Goal: Task Accomplishment & Management: Manage account settings

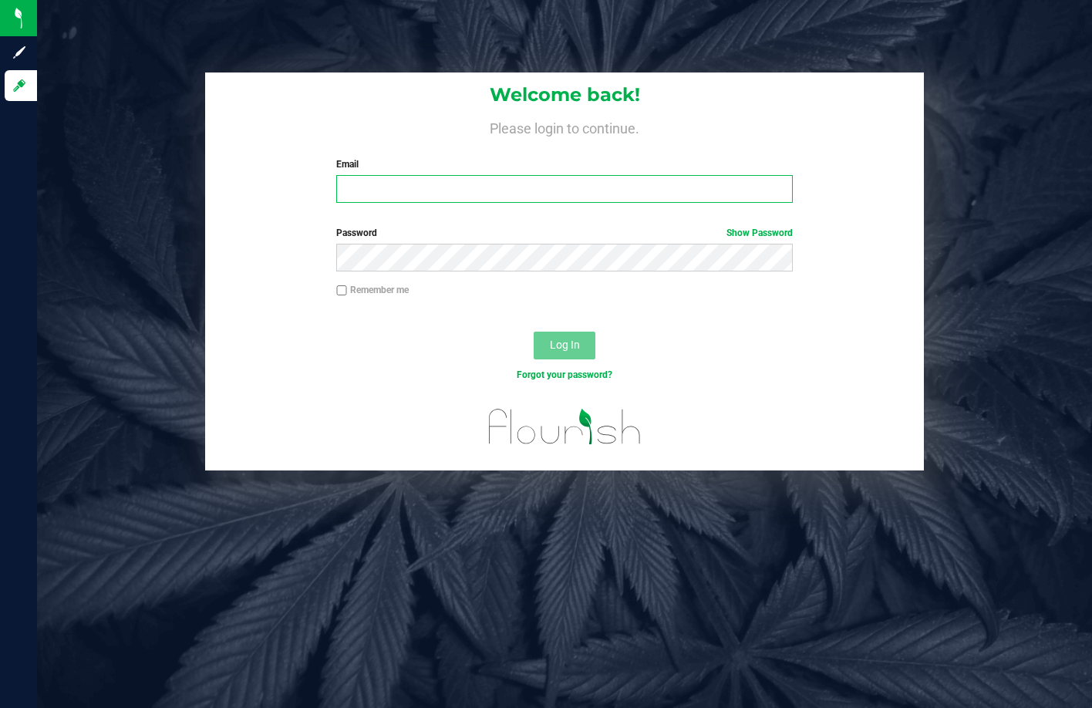
click at [445, 201] on input "Email" at bounding box center [564, 189] width 456 height 28
type input "[EMAIL_ADDRESS][DOMAIN_NAME]"
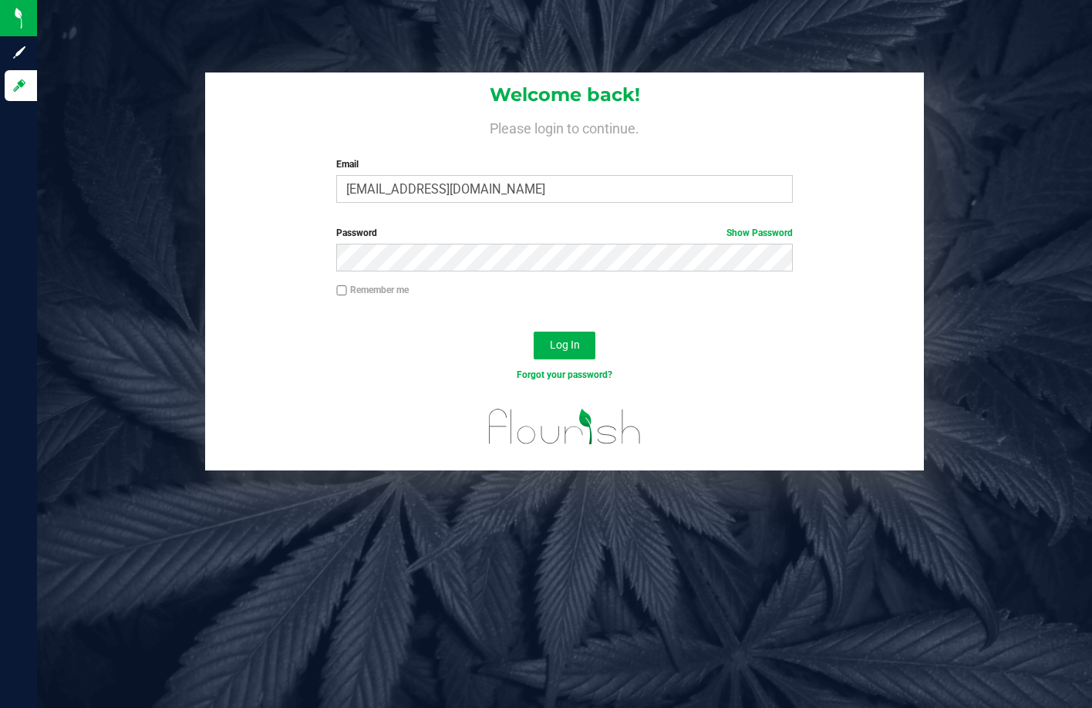
click at [357, 291] on label "Remember me" at bounding box center [372, 290] width 72 height 14
click at [347, 291] on input "Remember me" at bounding box center [341, 290] width 11 height 11
checkbox input "true"
click at [567, 342] on span "Log In" at bounding box center [565, 344] width 30 height 12
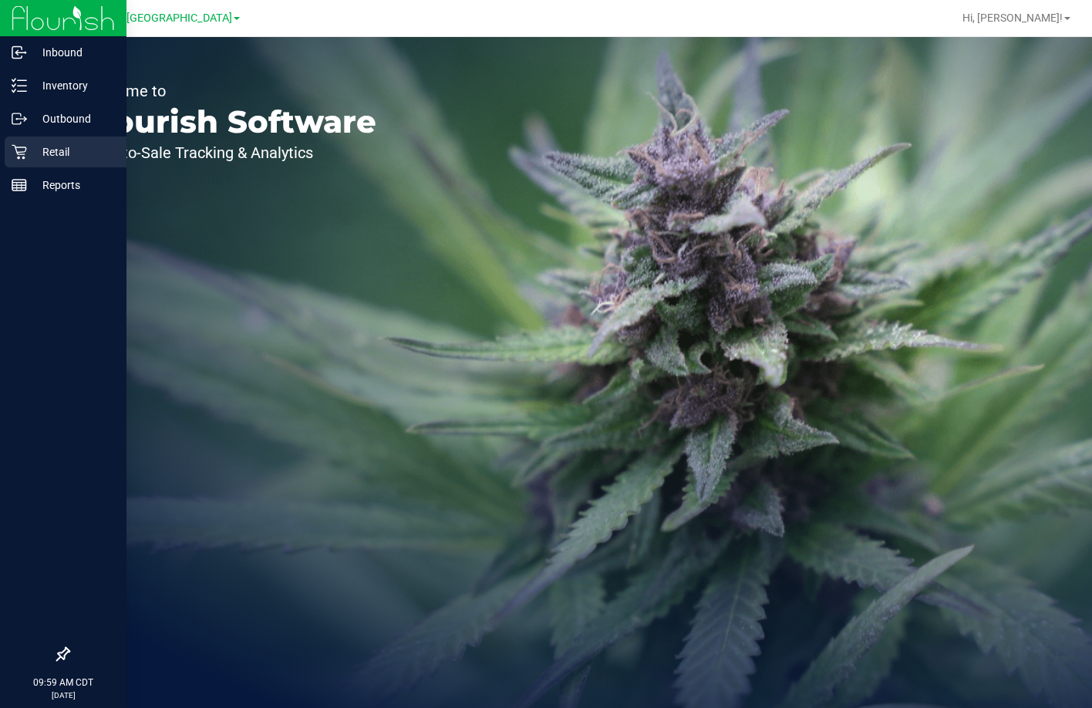
click at [31, 155] on p "Retail" at bounding box center [73, 152] width 93 height 19
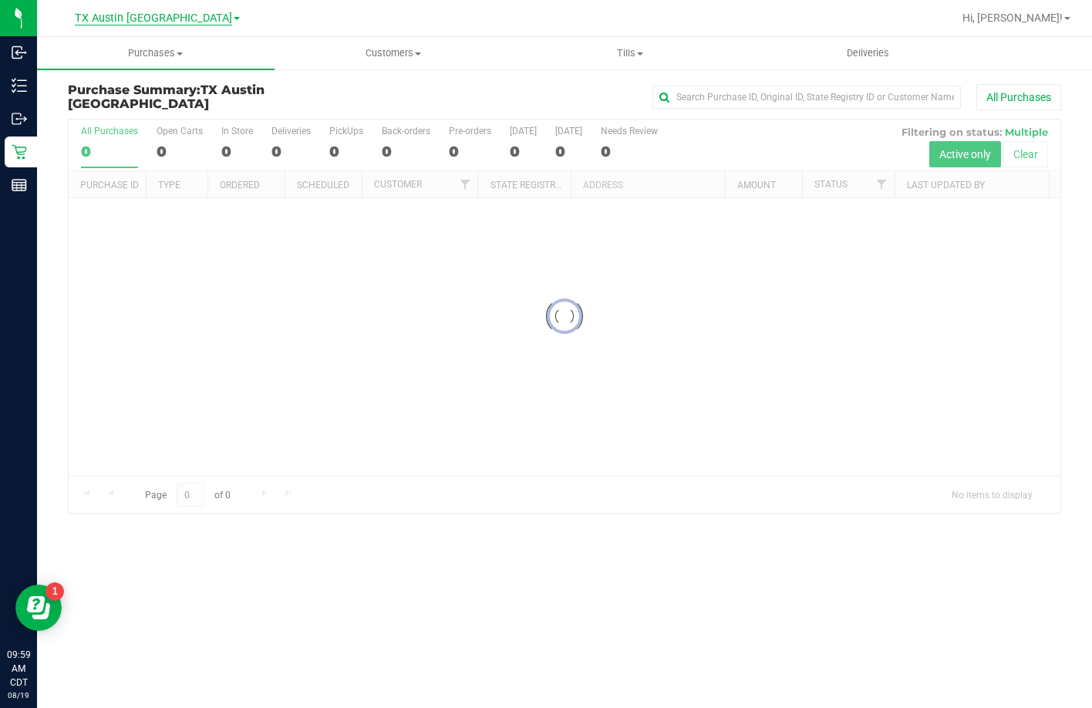
click at [178, 12] on span "TX Austin [GEOGRAPHIC_DATA]" at bounding box center [153, 19] width 157 height 14
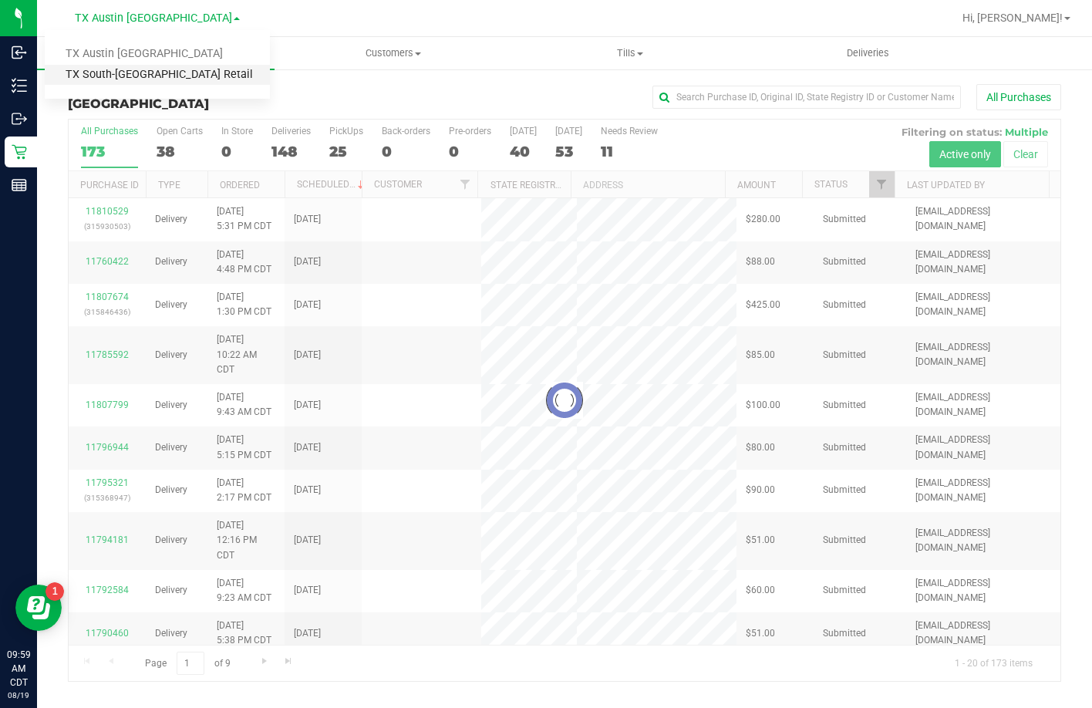
click at [181, 81] on link "TX South-Austin Retail" at bounding box center [157, 75] width 225 height 21
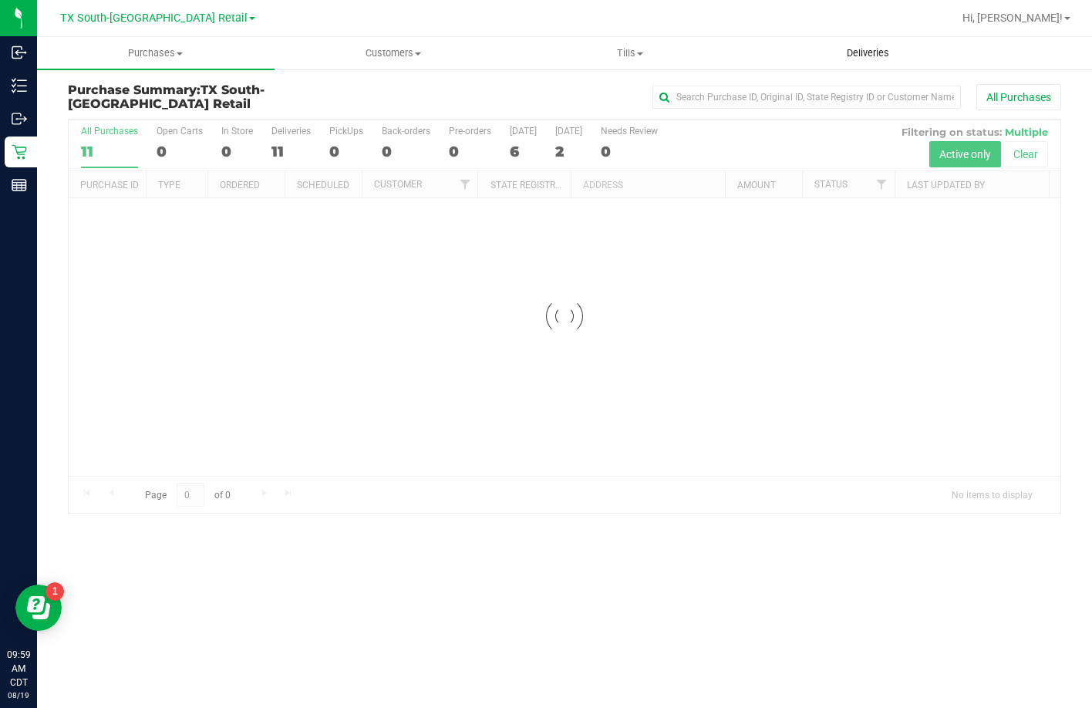
click at [857, 39] on uib-tab-heading "Deliveries" at bounding box center [867, 53] width 236 height 31
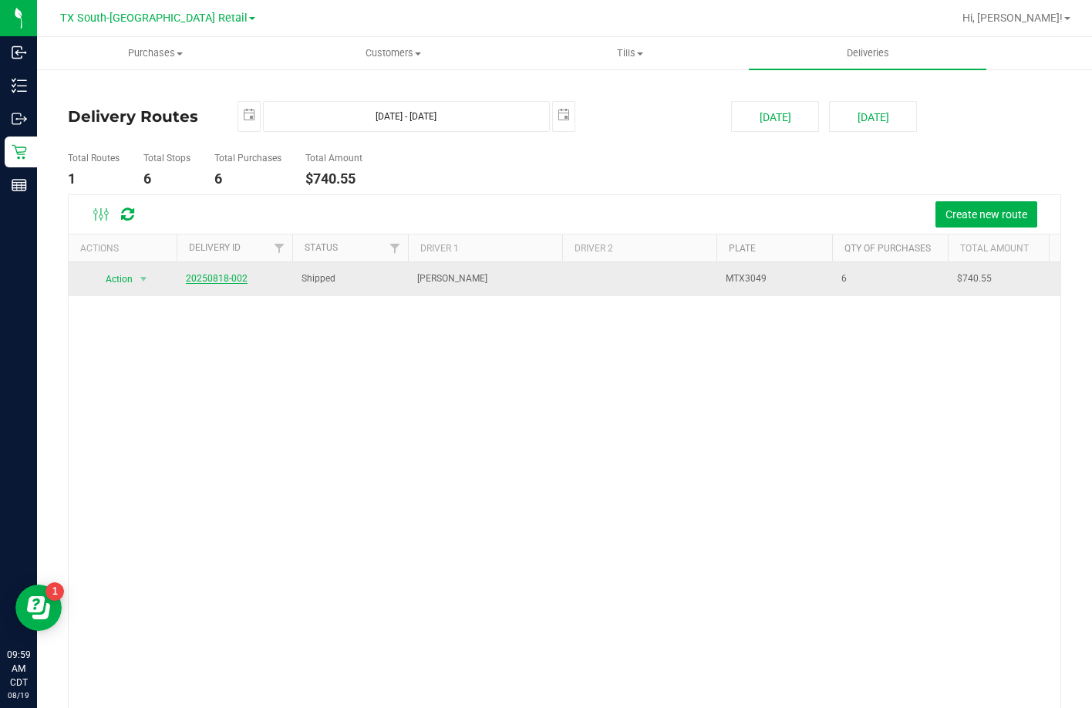
click at [206, 274] on link "20250818-002" at bounding box center [217, 278] width 62 height 11
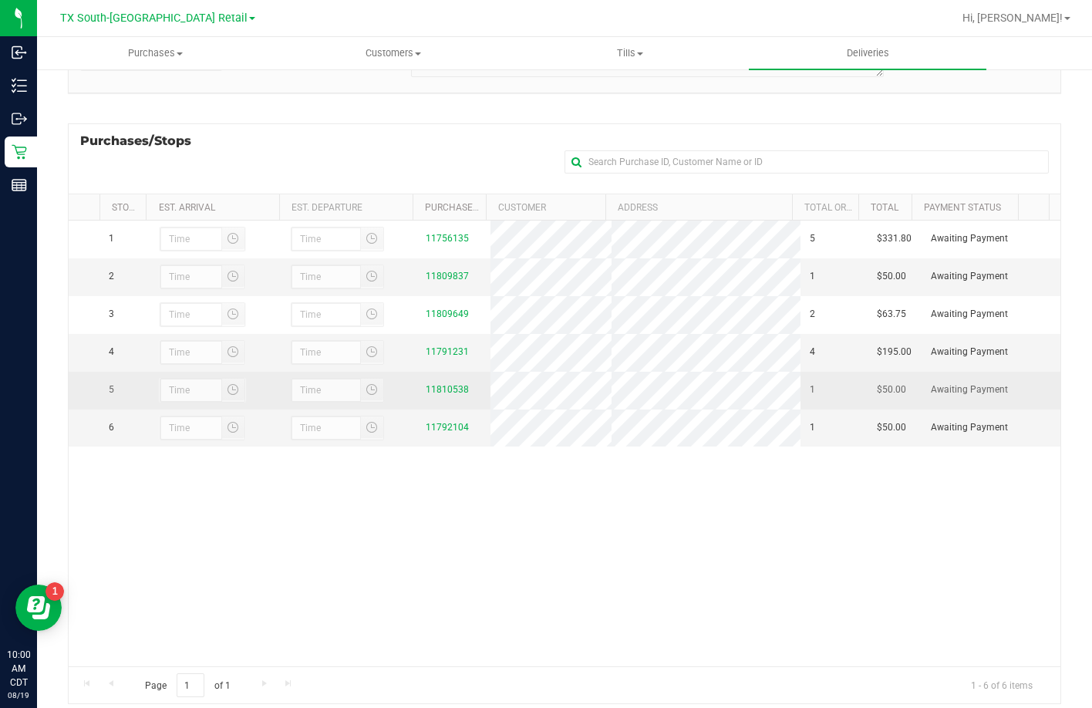
scroll to position [206, 0]
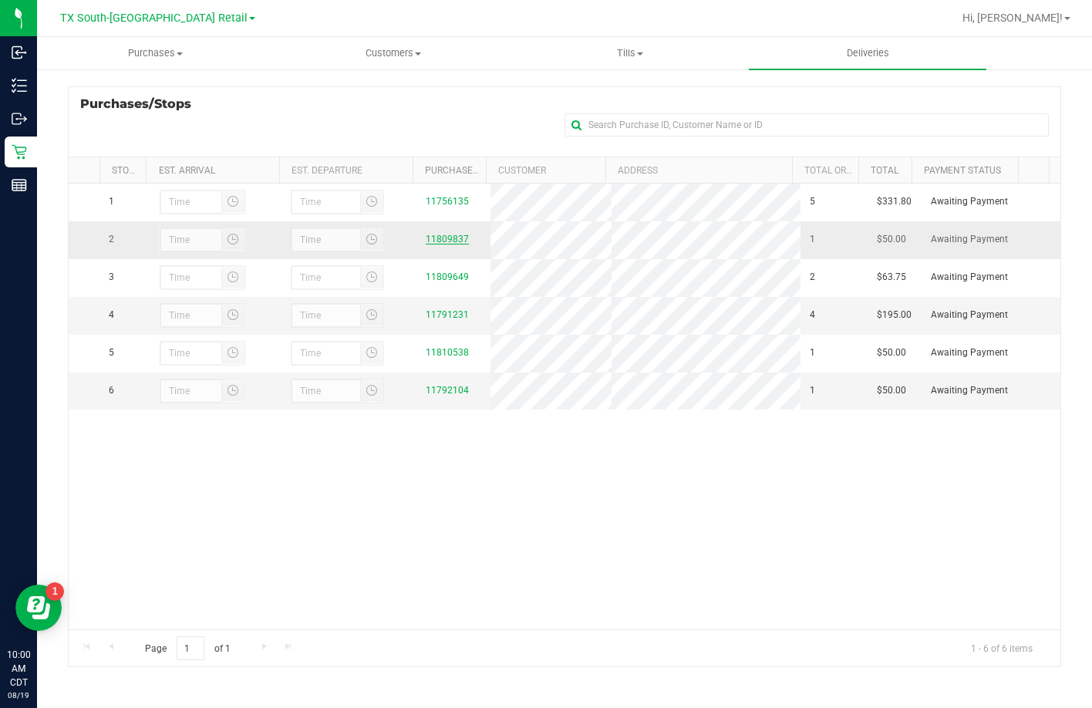
click at [427, 244] on link "11809837" at bounding box center [447, 239] width 43 height 11
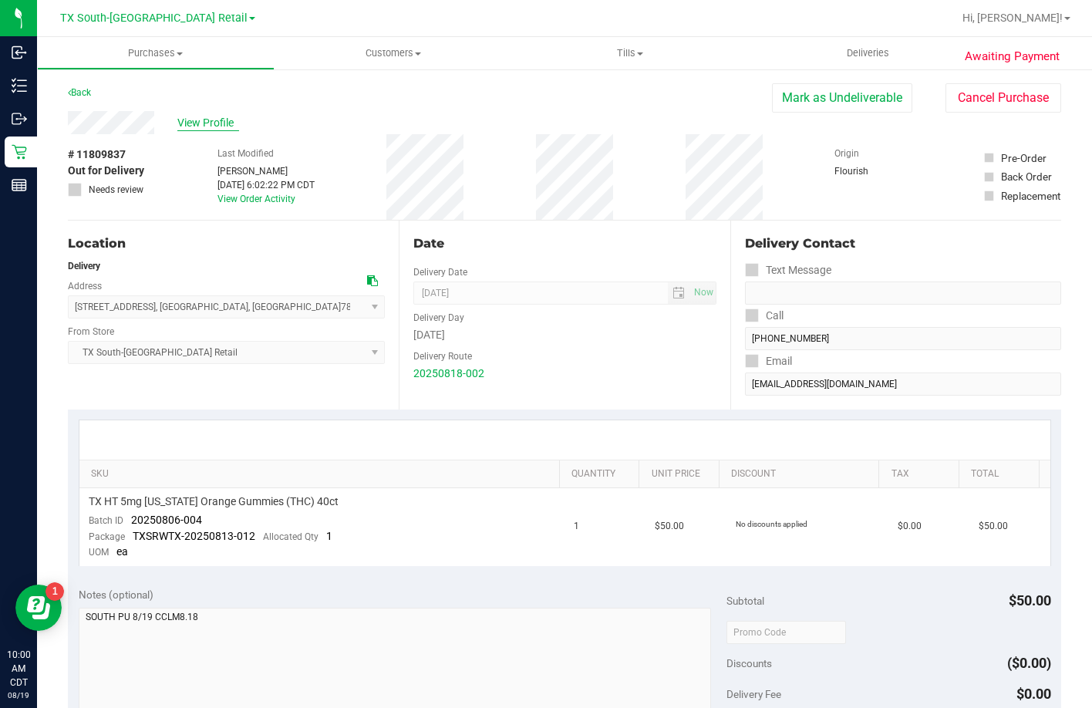
click at [211, 130] on span "View Profile" at bounding box center [208, 123] width 62 height 16
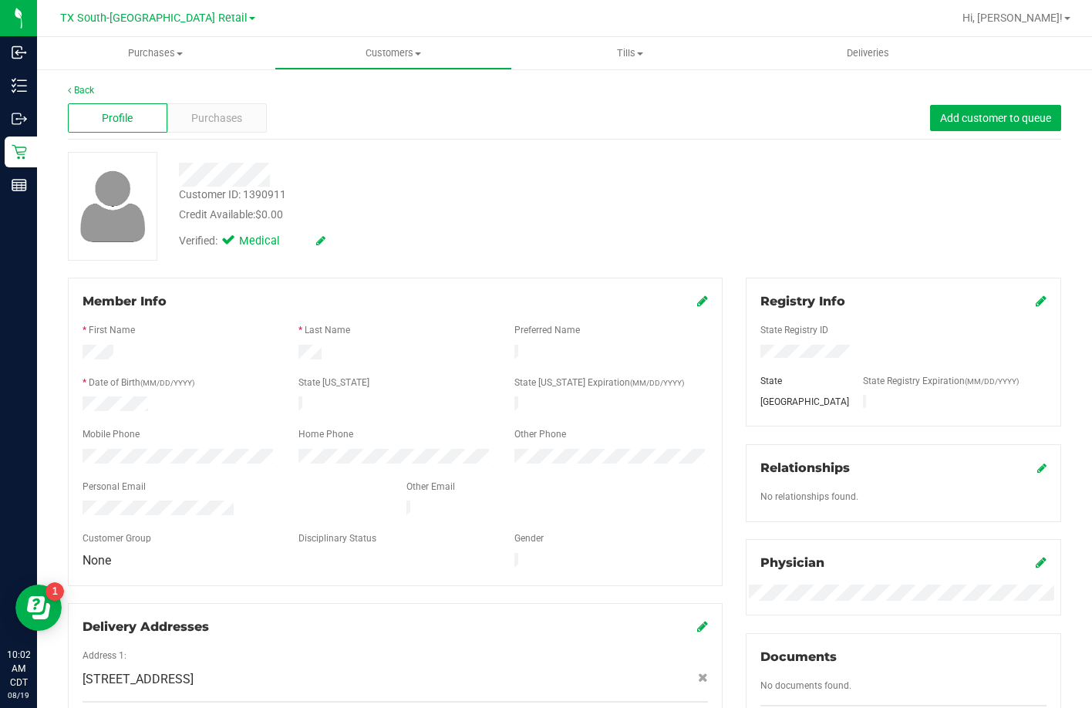
scroll to position [154, 0]
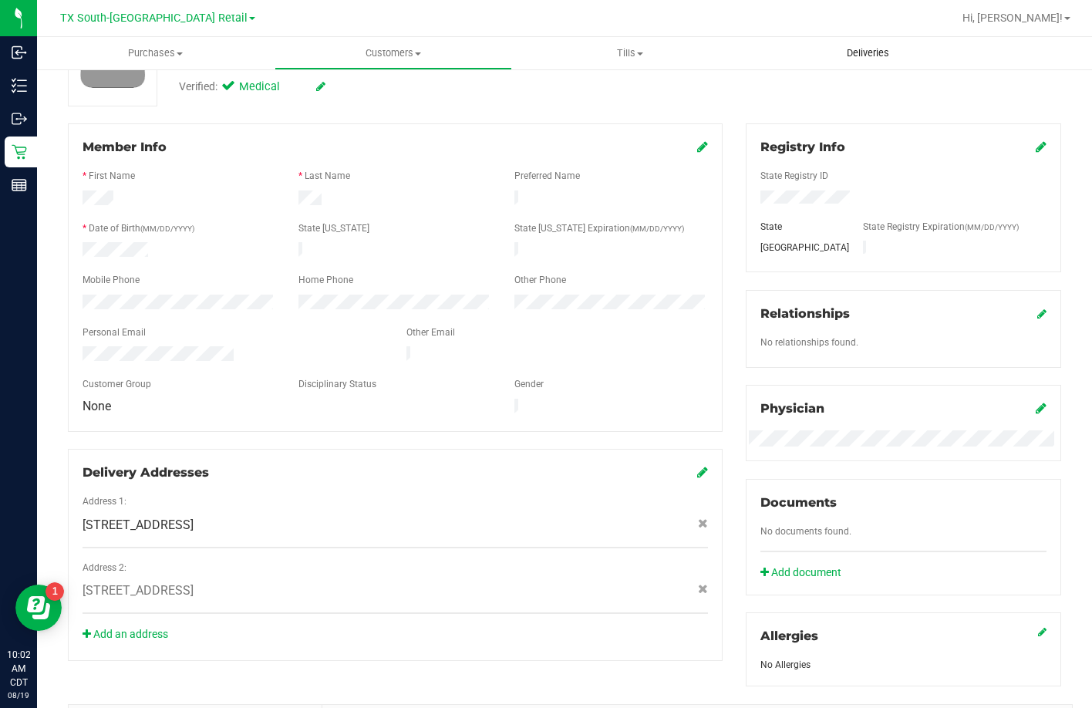
click at [887, 52] on span "Deliveries" at bounding box center [868, 53] width 84 height 14
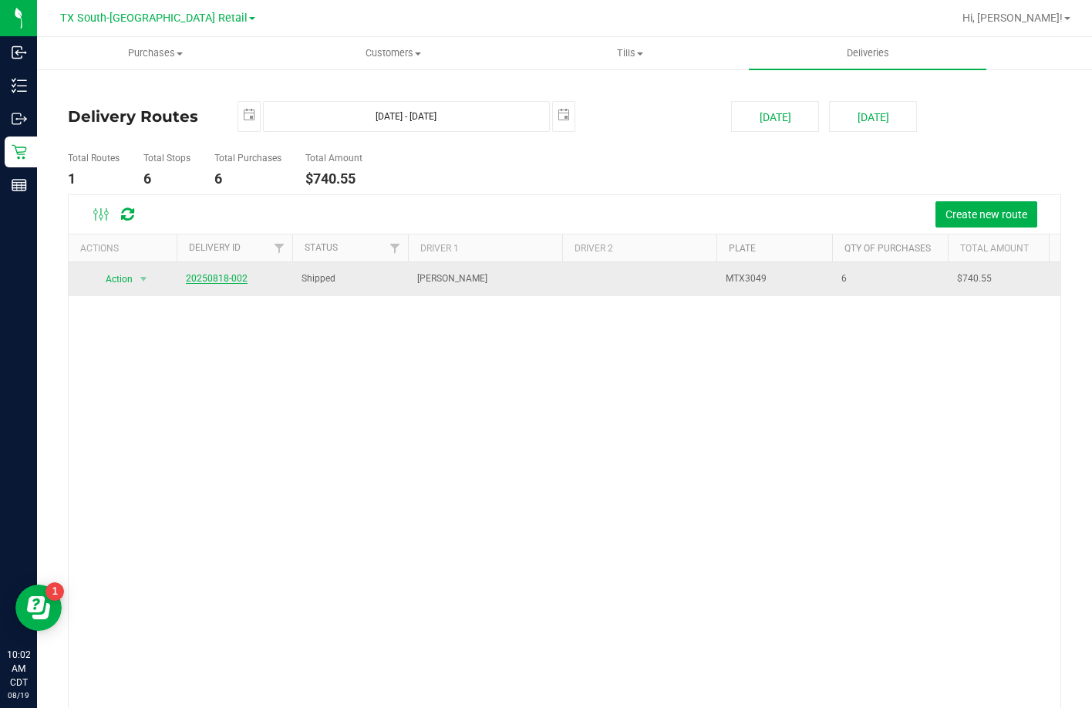
click at [209, 273] on link "20250818-002" at bounding box center [217, 278] width 62 height 11
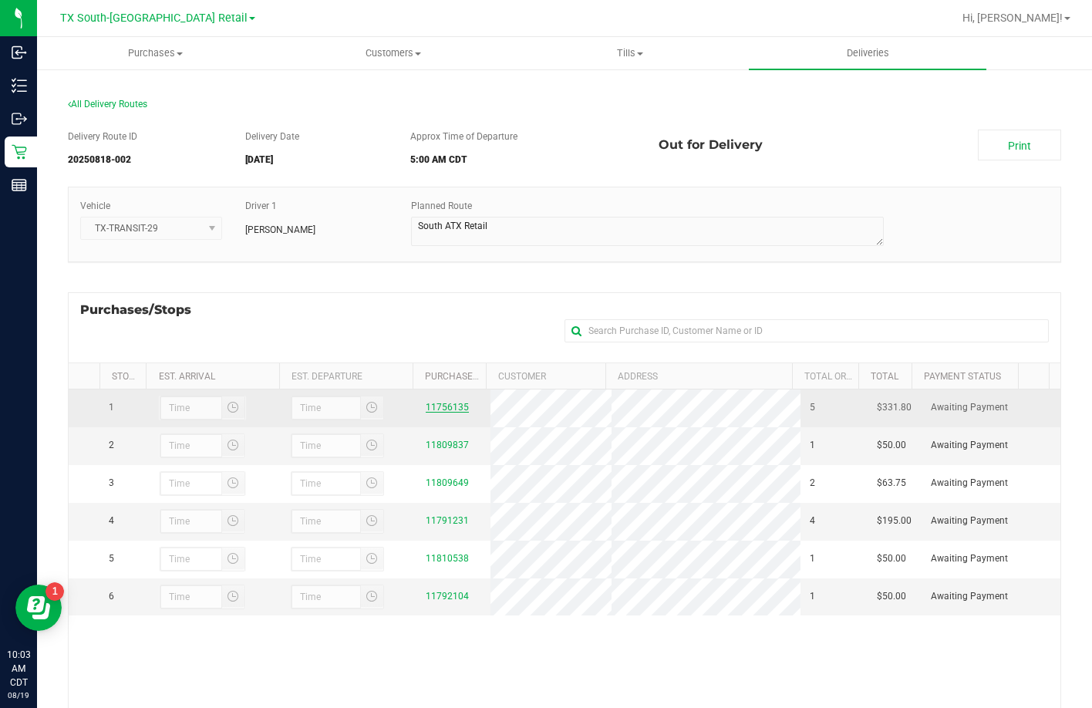
click at [439, 412] on link "11756135" at bounding box center [447, 407] width 43 height 11
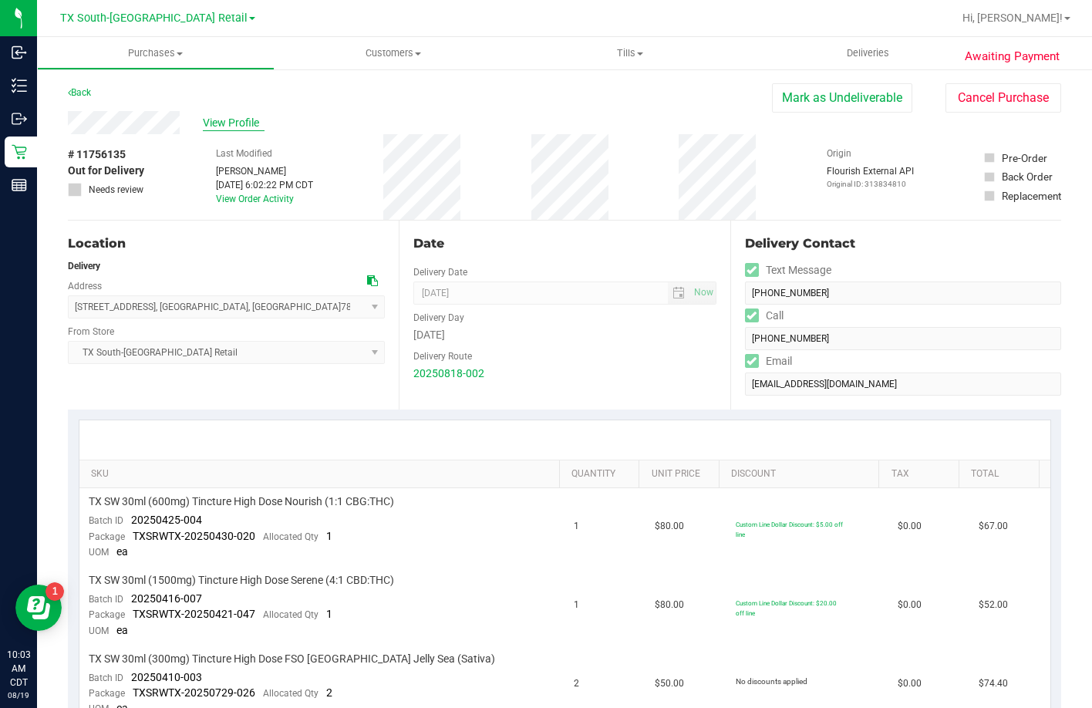
click at [213, 125] on span "View Profile" at bounding box center [234, 123] width 62 height 16
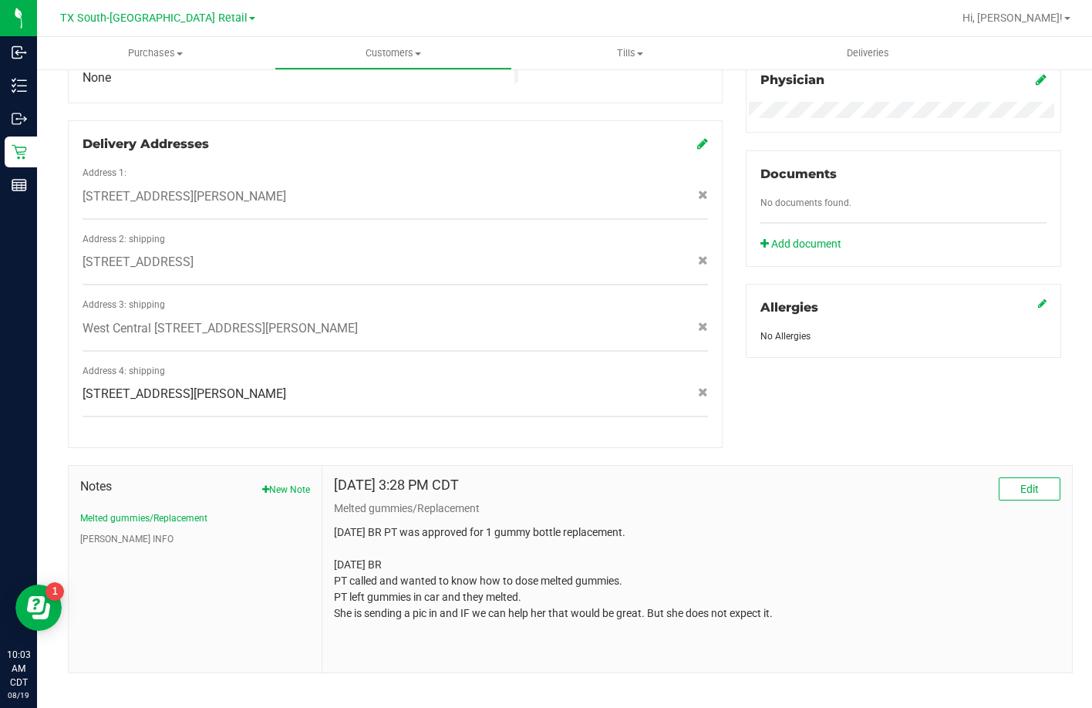
scroll to position [483, 0]
click at [107, 531] on button "CURT INFO" at bounding box center [126, 538] width 93 height 14
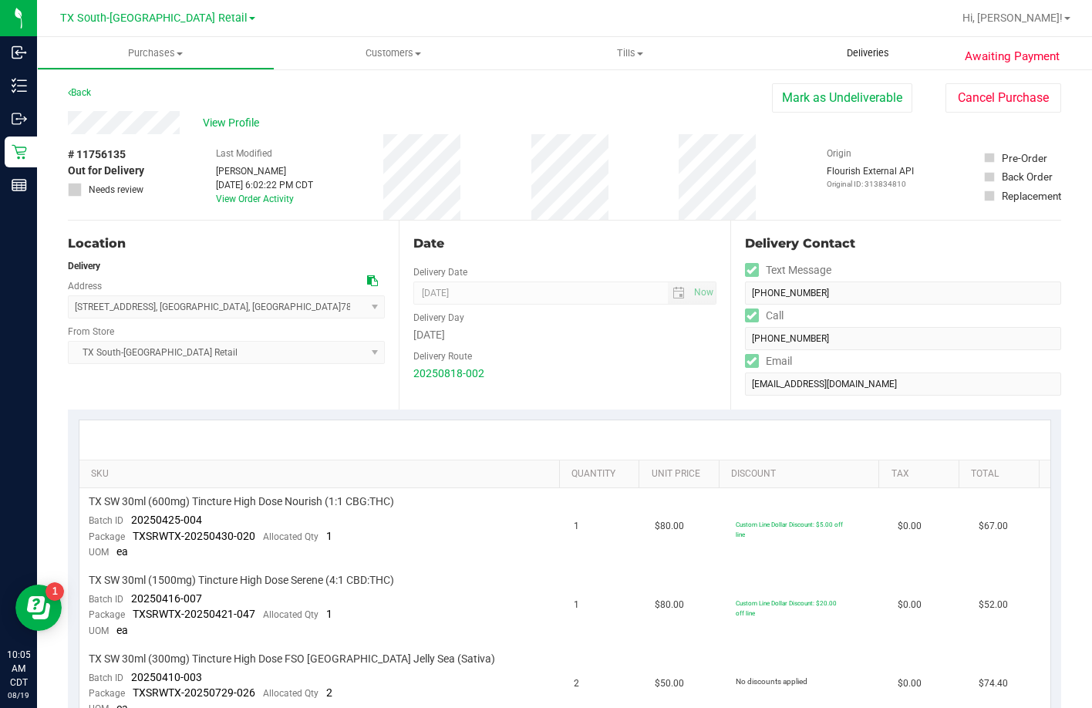
click at [852, 43] on uib-tab-heading "Deliveries" at bounding box center [867, 53] width 237 height 32
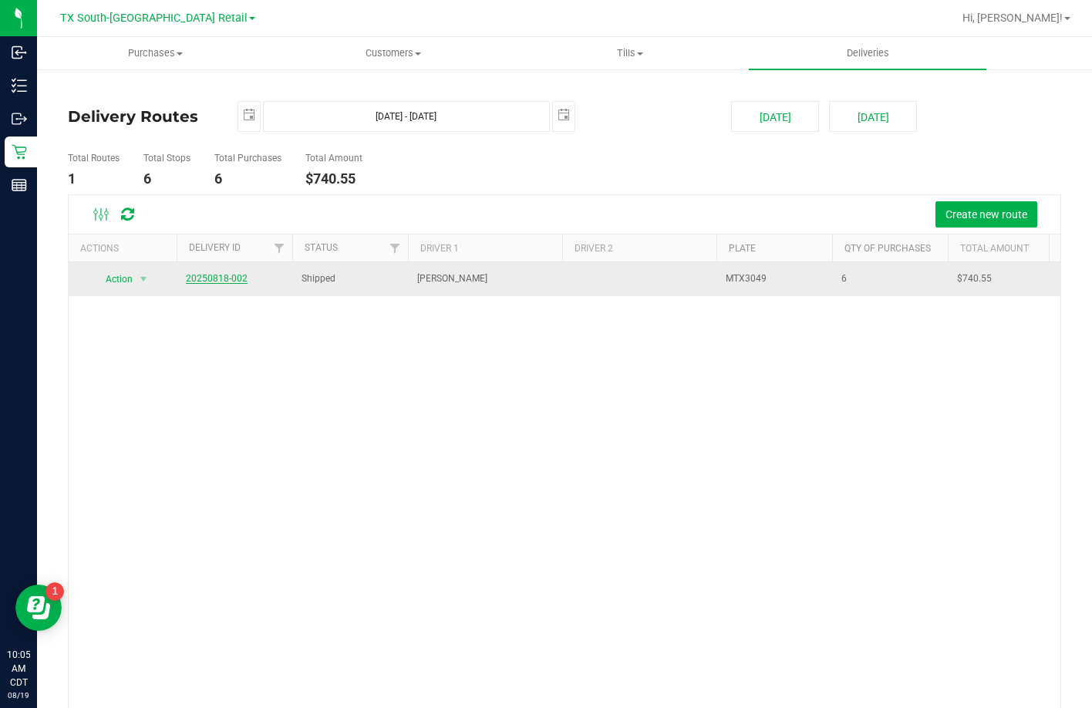
click at [237, 282] on link "20250818-002" at bounding box center [217, 278] width 62 height 11
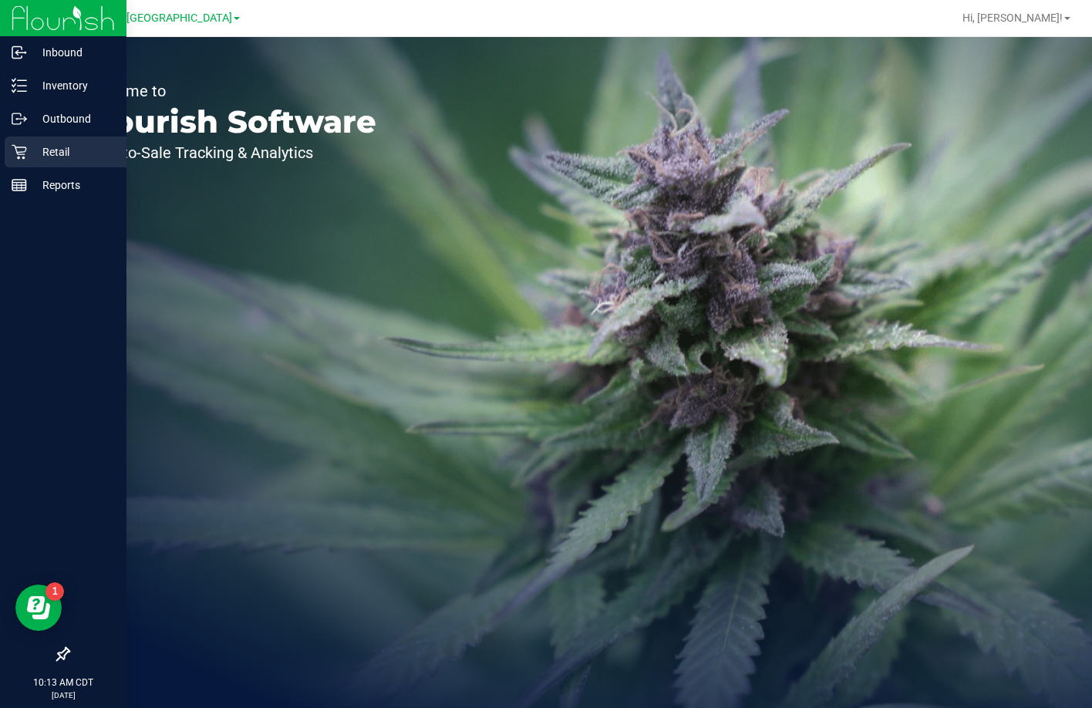
click at [20, 153] on icon at bounding box center [19, 151] width 15 height 15
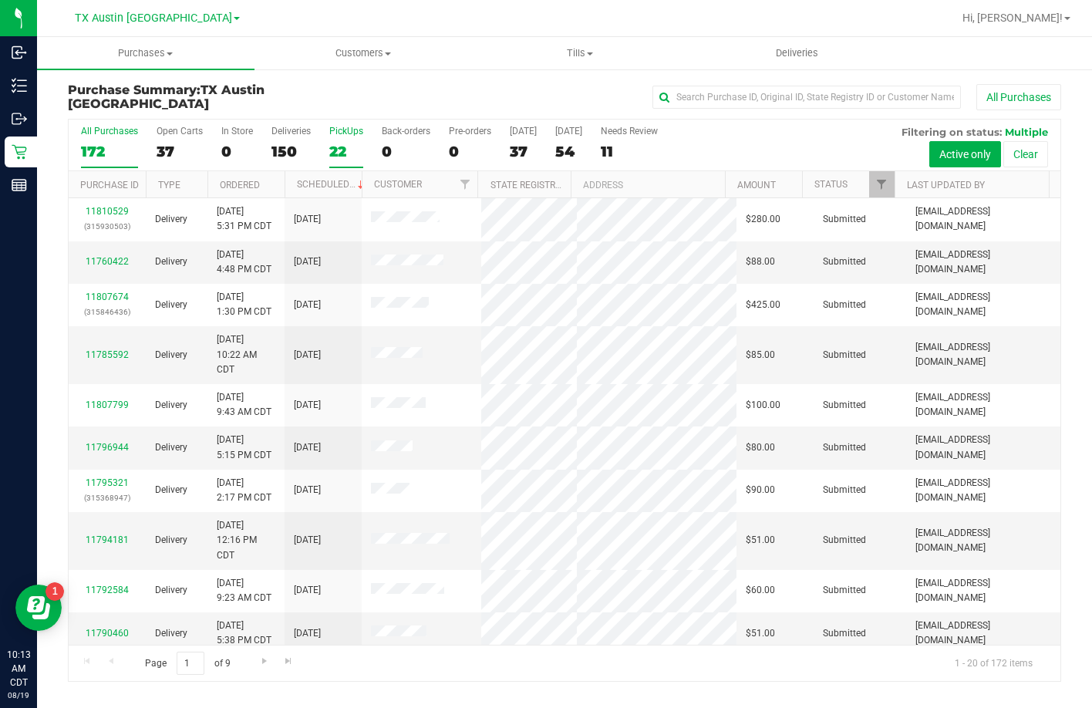
click at [335, 145] on div "22" at bounding box center [346, 152] width 34 height 18
click at [0, 0] on input "PickUps 22" at bounding box center [0, 0] width 0 height 0
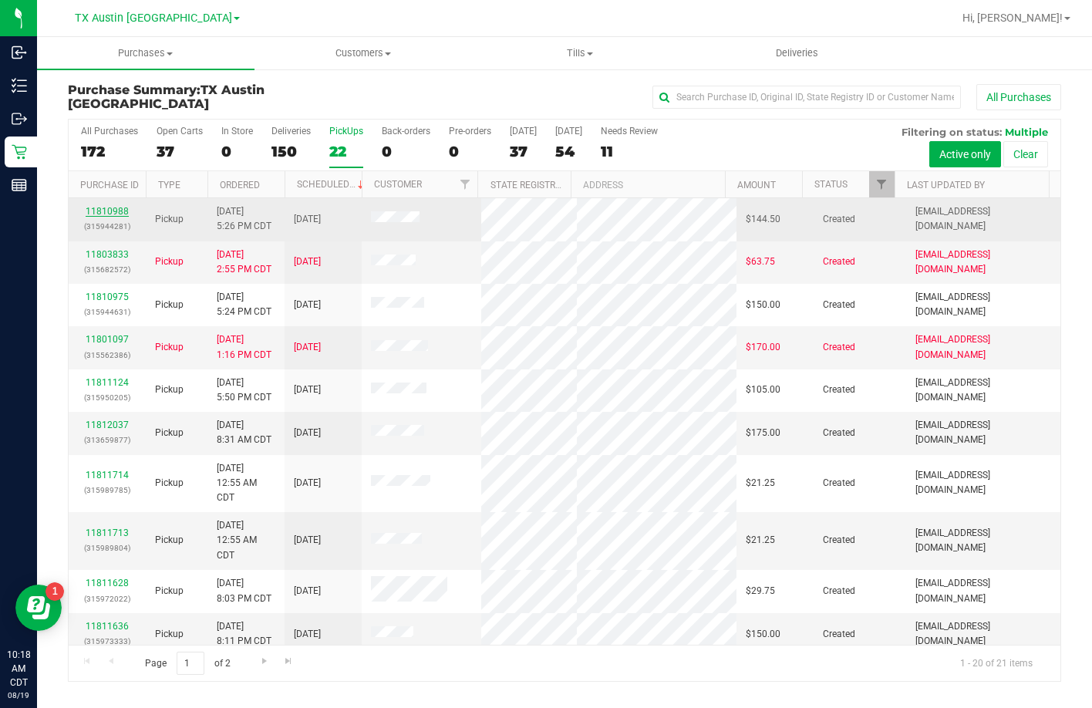
click at [109, 214] on link "11810988" at bounding box center [107, 211] width 43 height 11
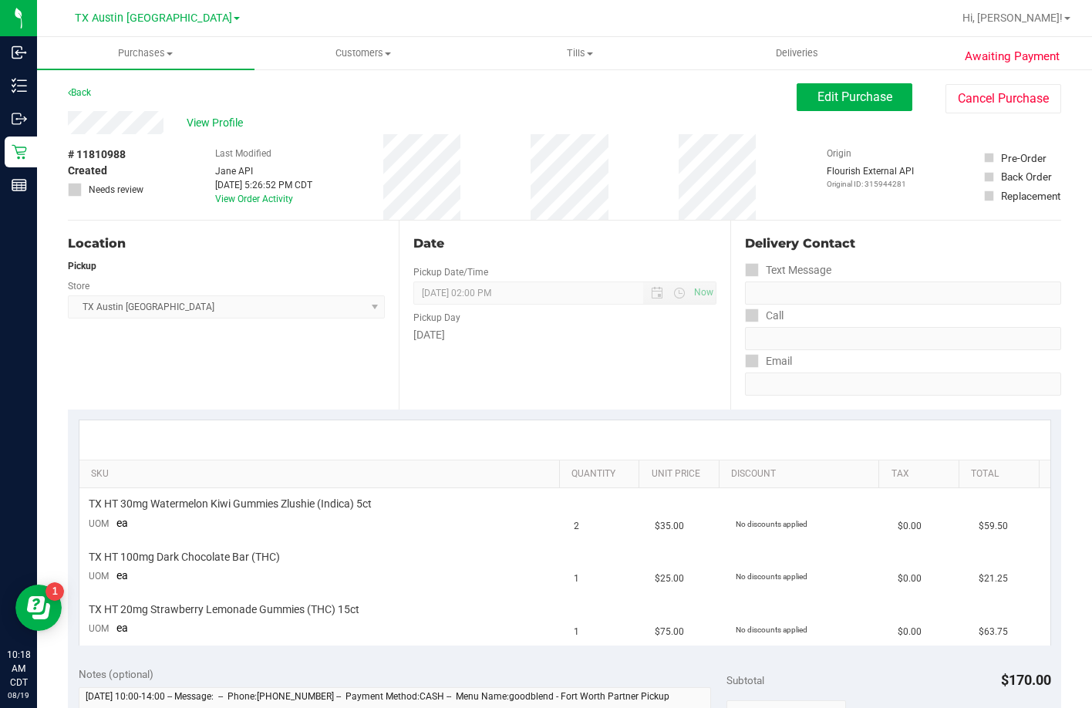
click at [67, 129] on div "Awaiting Payment Back Edit Purchase Cancel Purchase View Profile # 11810988 Cre…" at bounding box center [564, 701] width 1055 height 1267
click at [817, 99] on span "Edit Purchase" at bounding box center [854, 96] width 75 height 15
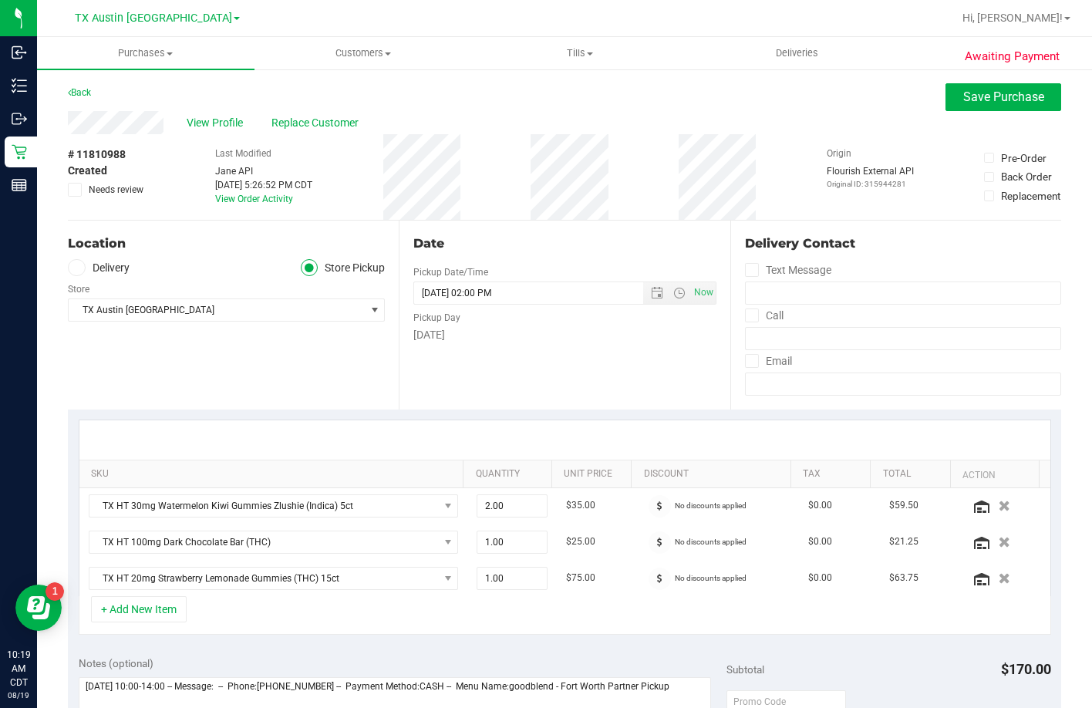
click at [96, 269] on label "Delivery" at bounding box center [99, 268] width 62 height 18
click at [0, 0] on input "Delivery" at bounding box center [0, 0] width 0 height 0
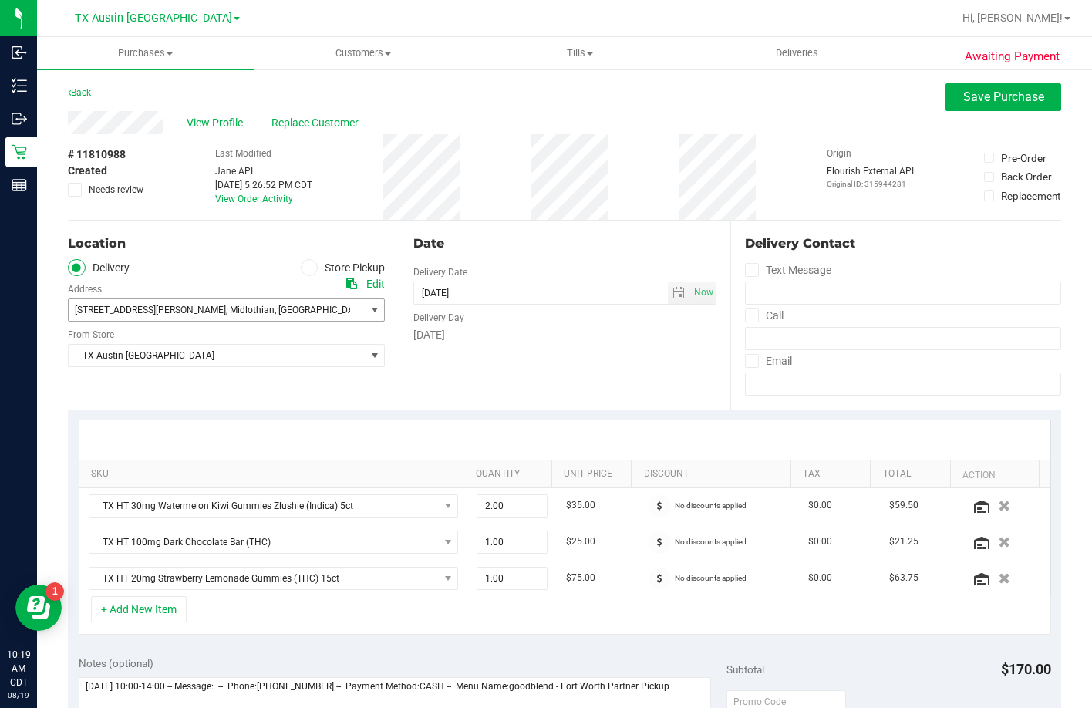
click at [115, 311] on span "4810 Patti Way" at bounding box center [150, 310] width 151 height 11
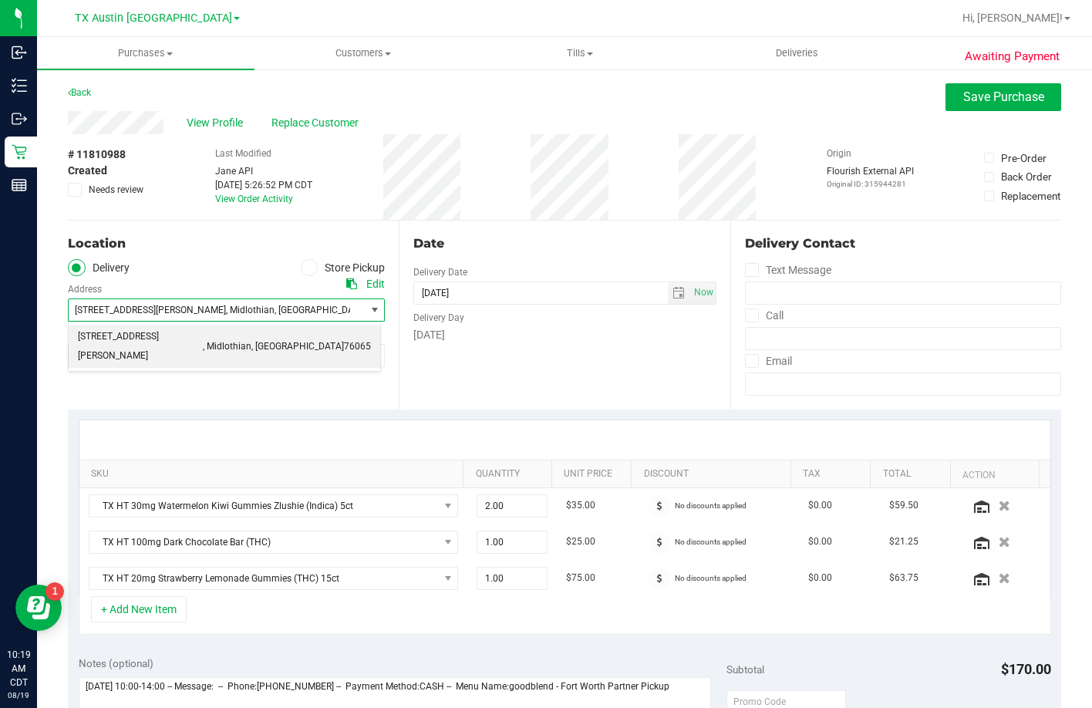
click at [254, 274] on ul "Delivery Store Pickup" at bounding box center [226, 268] width 317 height 18
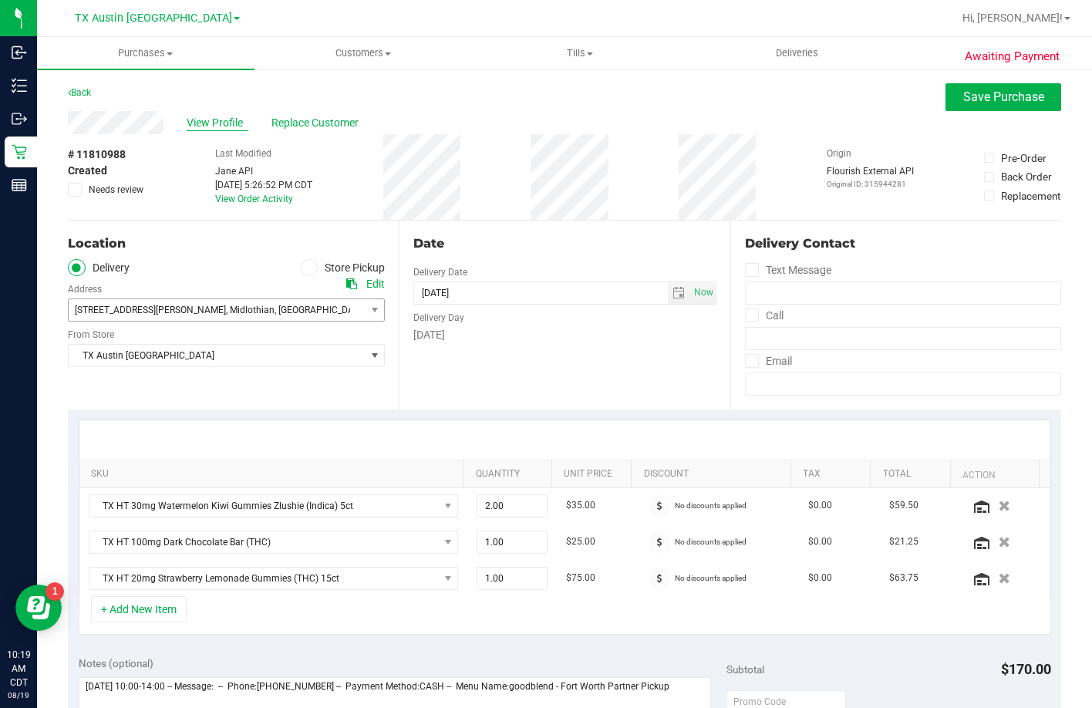
click at [242, 119] on span "View Profile" at bounding box center [218, 123] width 62 height 16
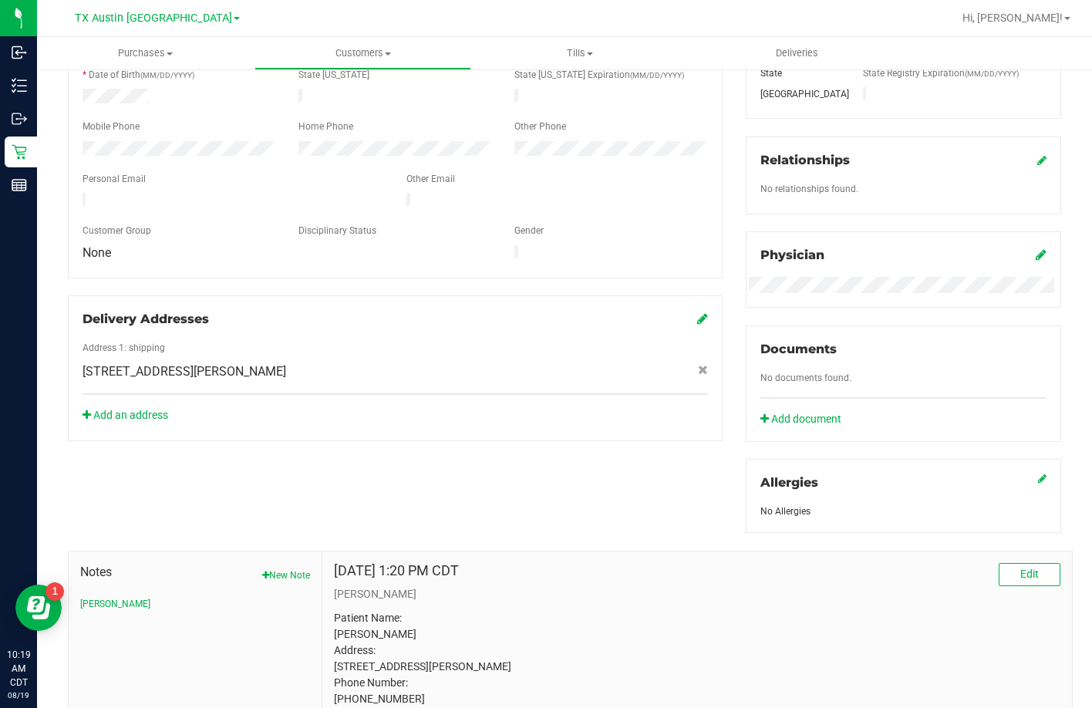
scroll to position [308, 0]
click at [89, 409] on icon at bounding box center [86, 414] width 8 height 11
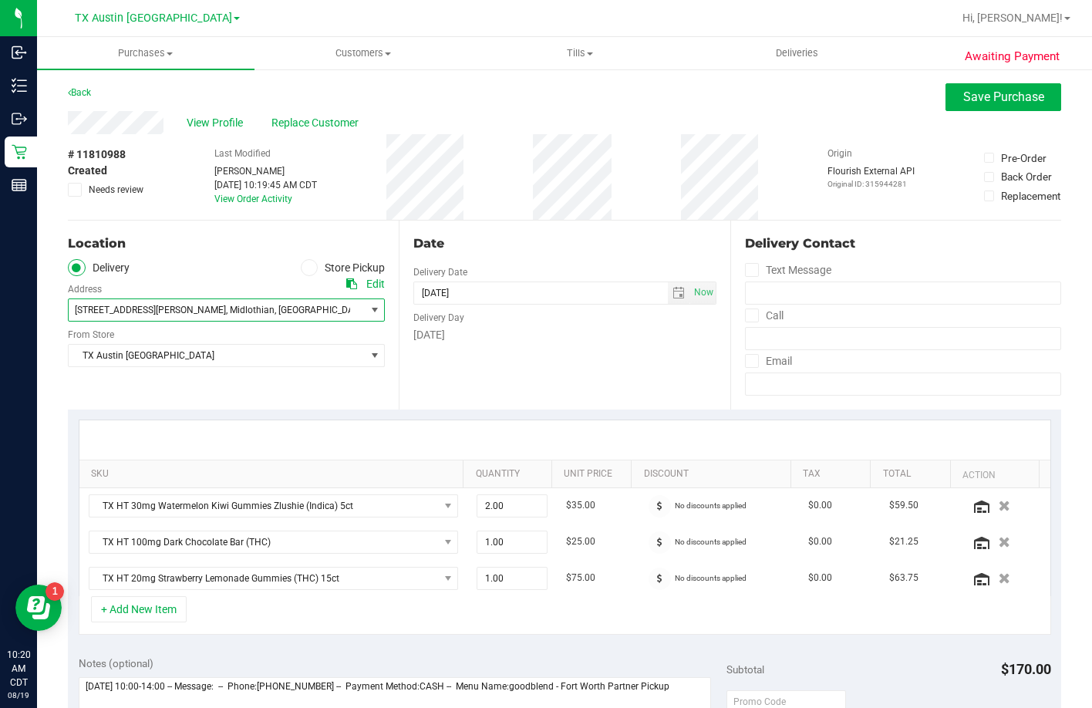
click at [116, 321] on span "4810 Patti Way , Midlothian , TX 76065" at bounding box center [226, 309] width 317 height 23
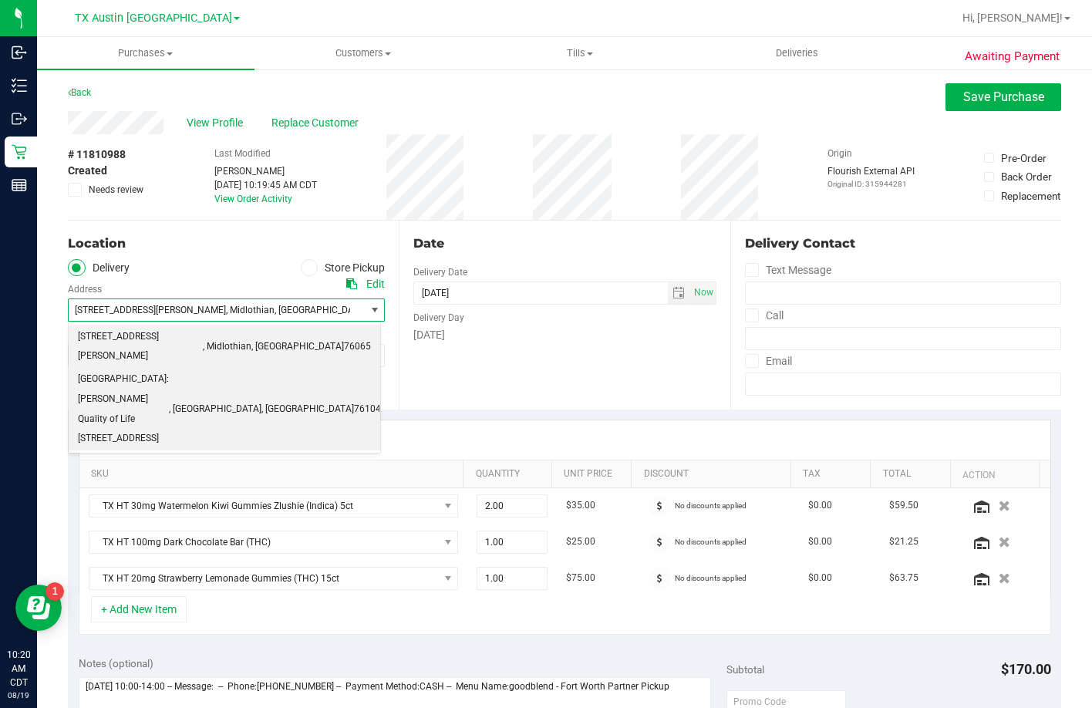
click at [120, 369] on span "Fort Worth: Clarke Quality of Life 1307 8th Ave" at bounding box center [123, 408] width 91 height 79
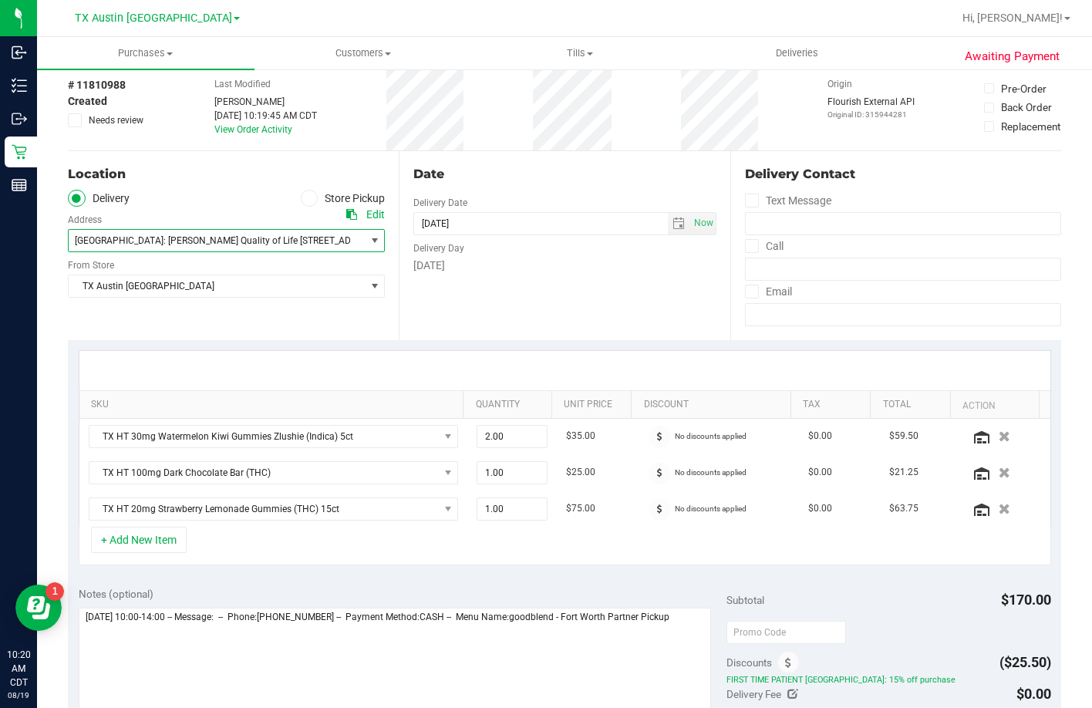
scroll to position [154, 0]
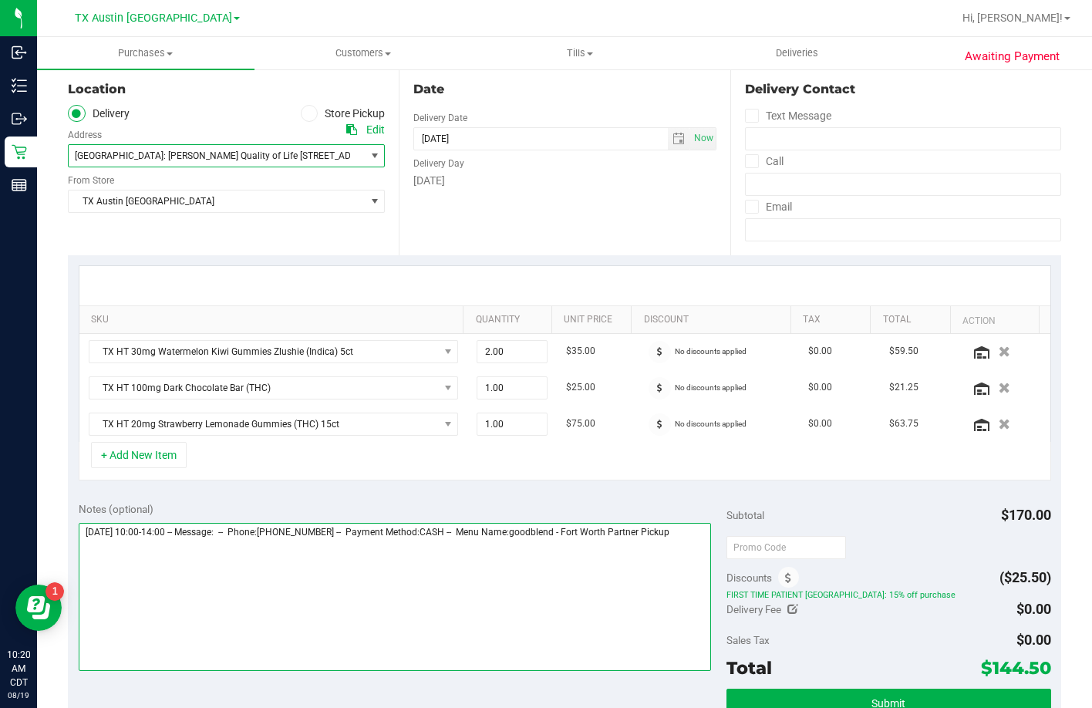
click at [701, 604] on textarea at bounding box center [395, 597] width 633 height 148
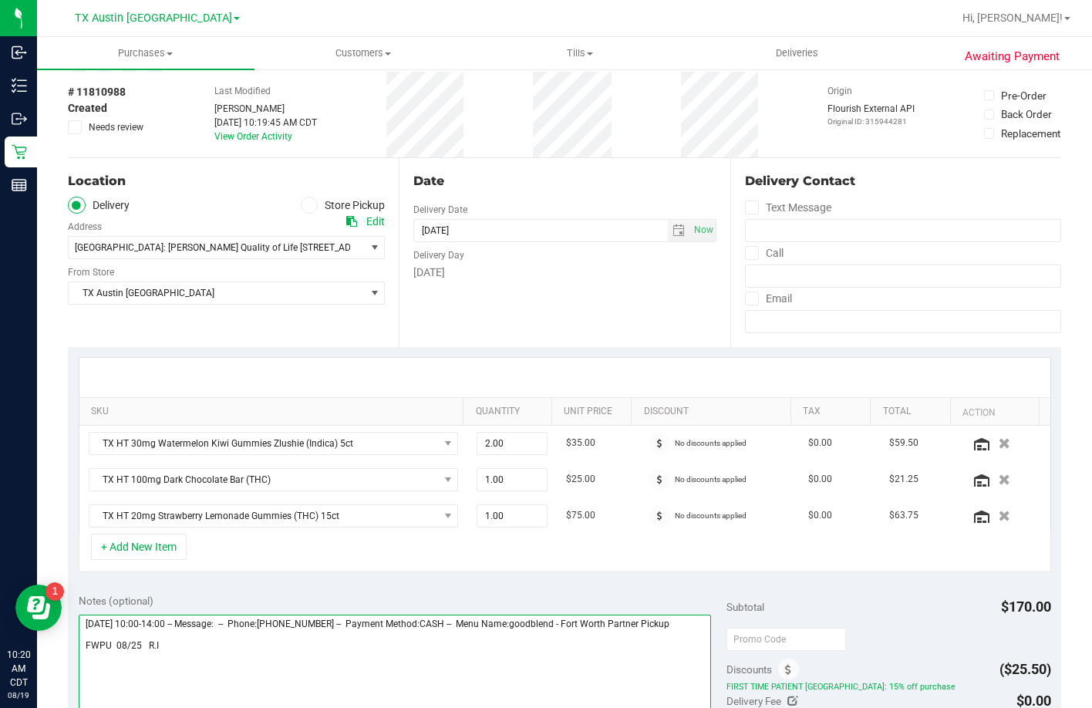
scroll to position [0, 0]
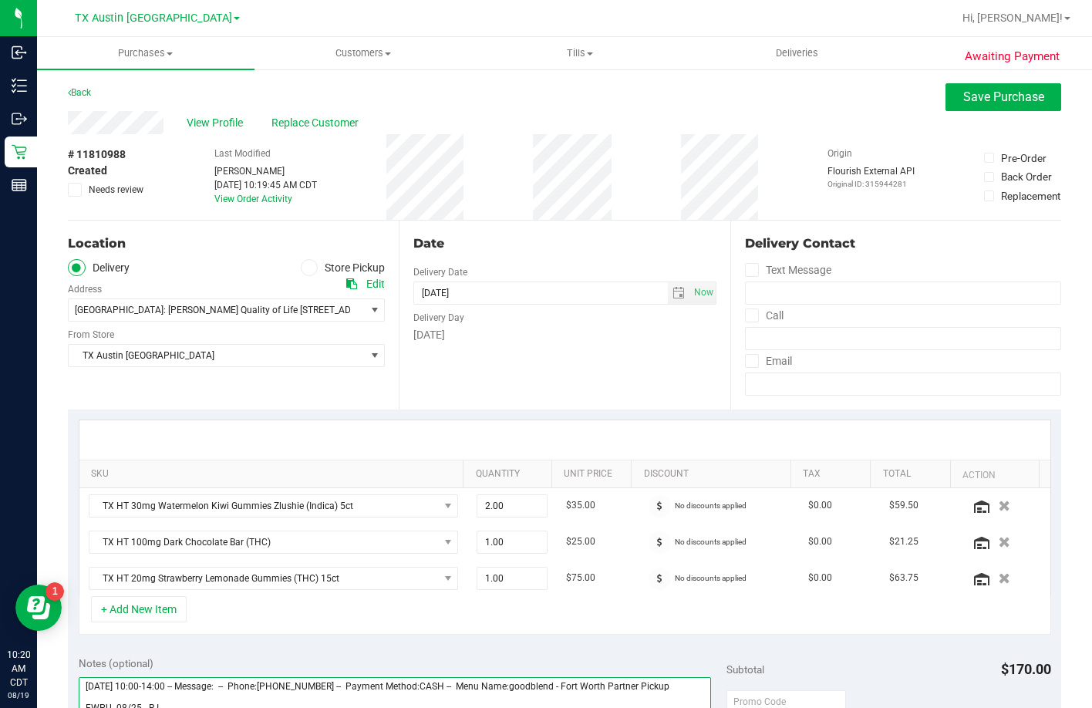
type textarea "Monday 08/25/2025 10:00-14:00 -- Message: -- Phone:2149088830 -- Payment Method…"
click at [946, 103] on button "Save Purchase" at bounding box center [1003, 97] width 116 height 28
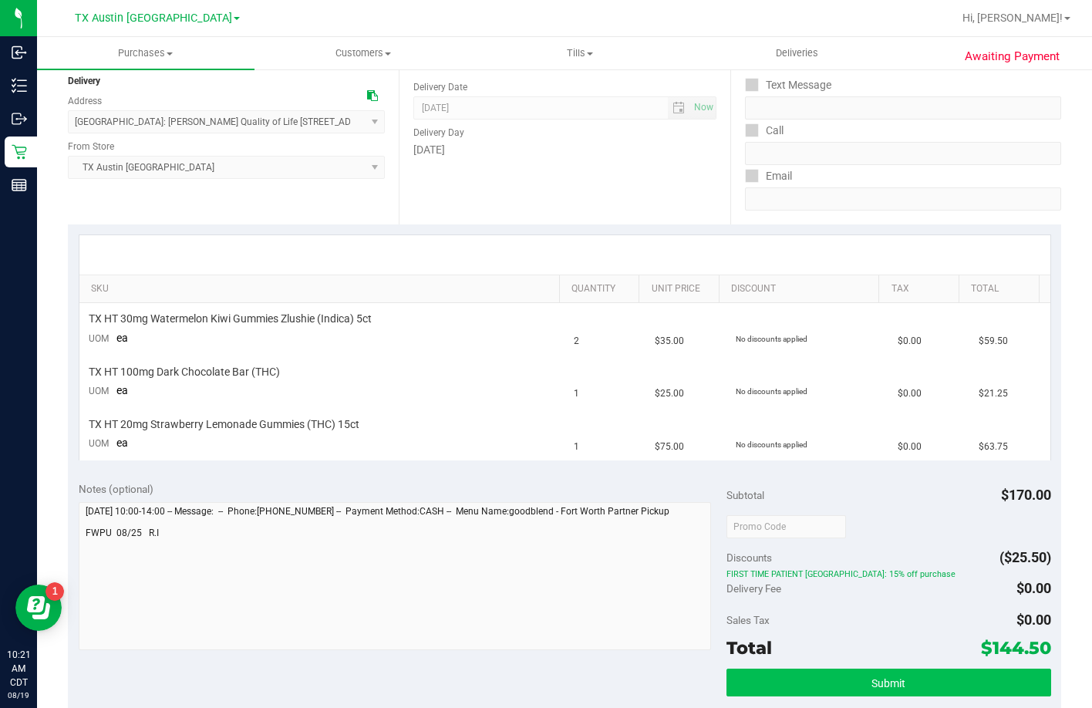
scroll to position [463, 0]
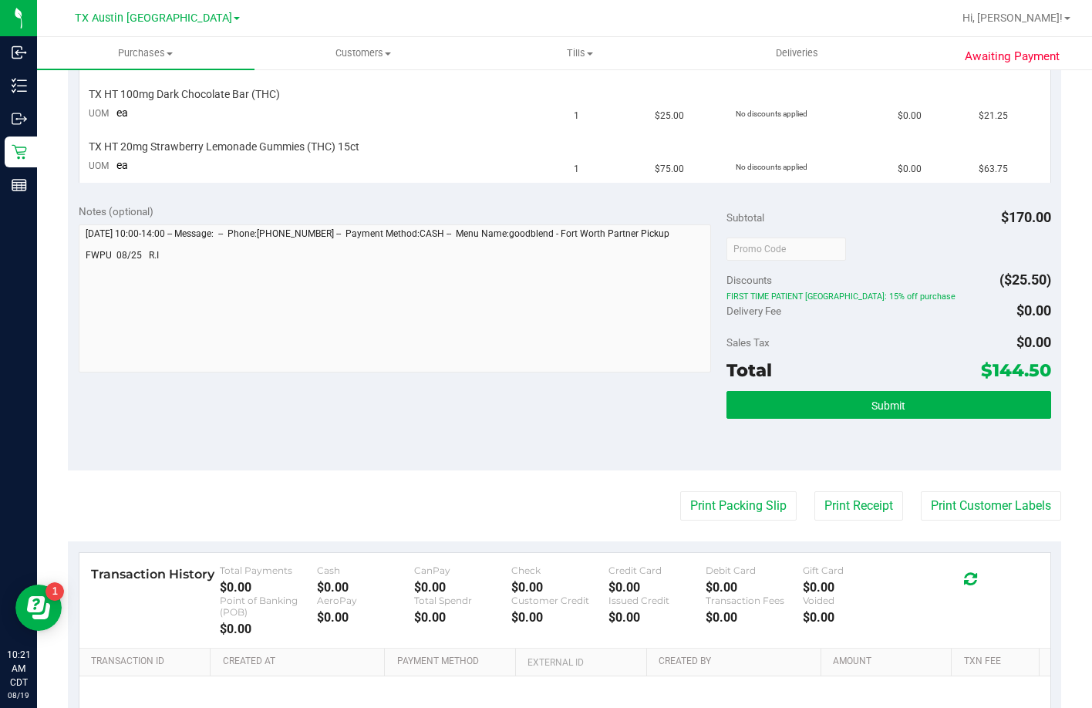
click at [768, 419] on div "Submit" at bounding box center [888, 405] width 324 height 29
click at [765, 409] on button "Submit" at bounding box center [888, 405] width 324 height 28
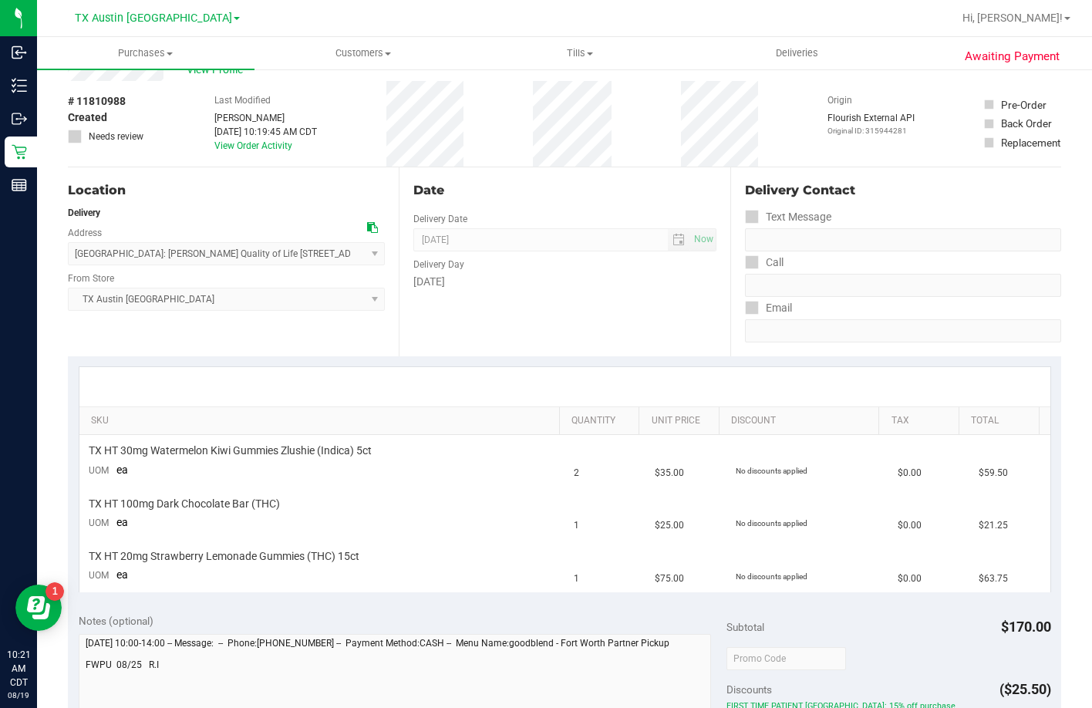
scroll to position [0, 0]
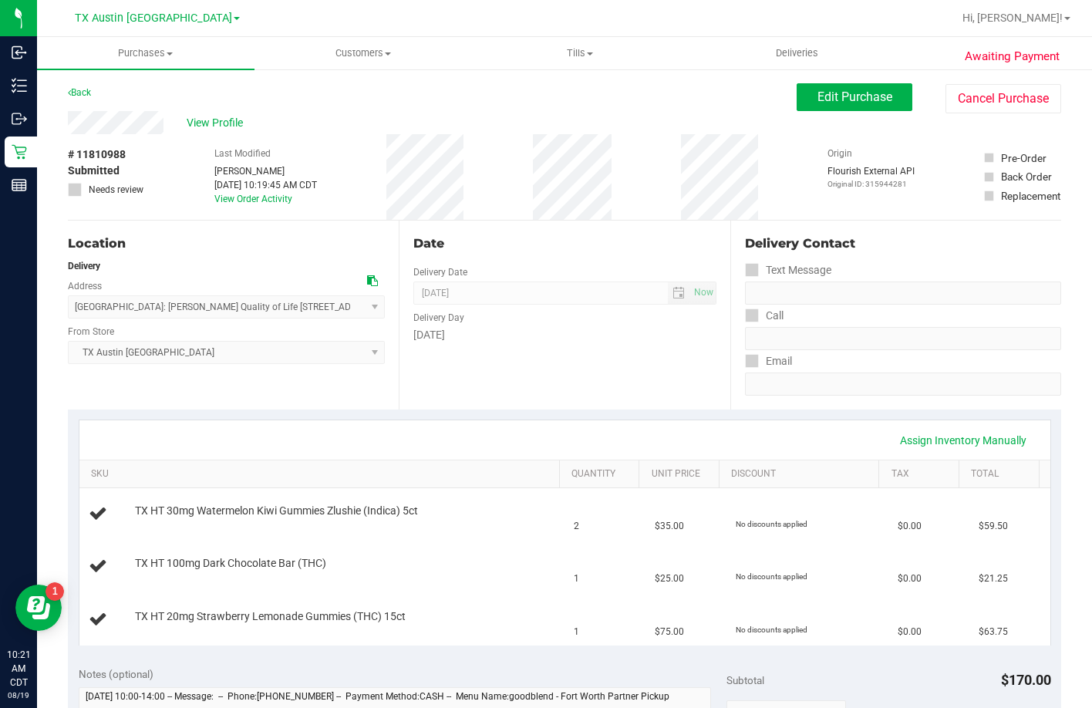
click at [201, 107] on div "Back Edit Purchase Cancel Purchase" at bounding box center [564, 97] width 993 height 28
click at [203, 123] on span "View Profile" at bounding box center [218, 123] width 62 height 16
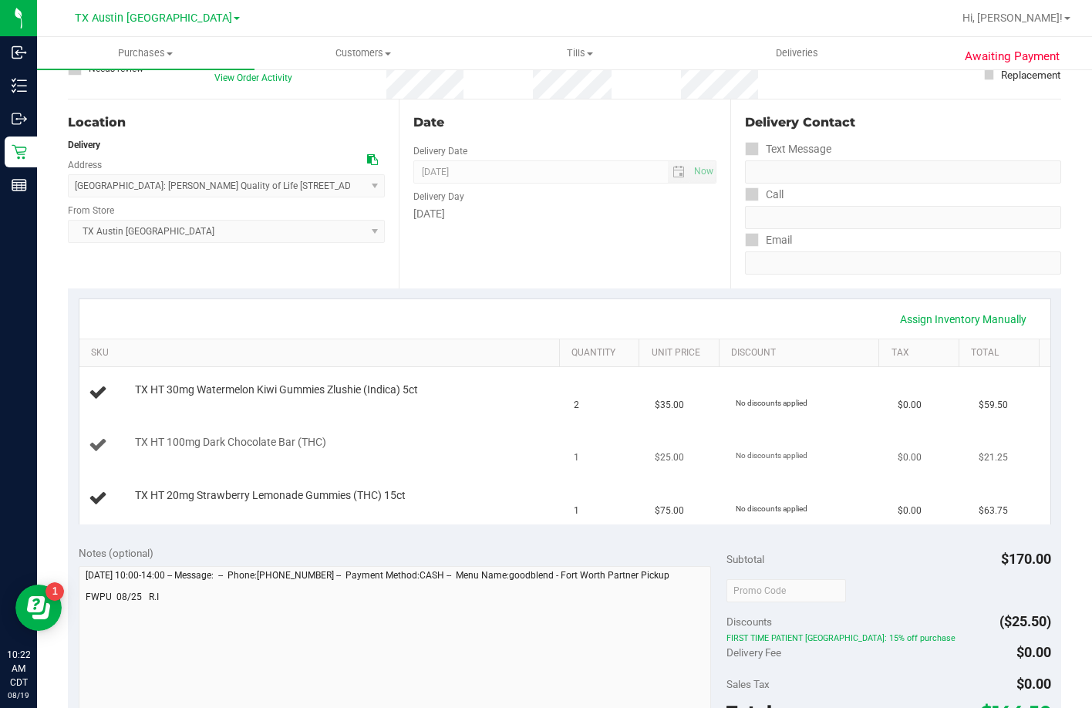
scroll to position [308, 0]
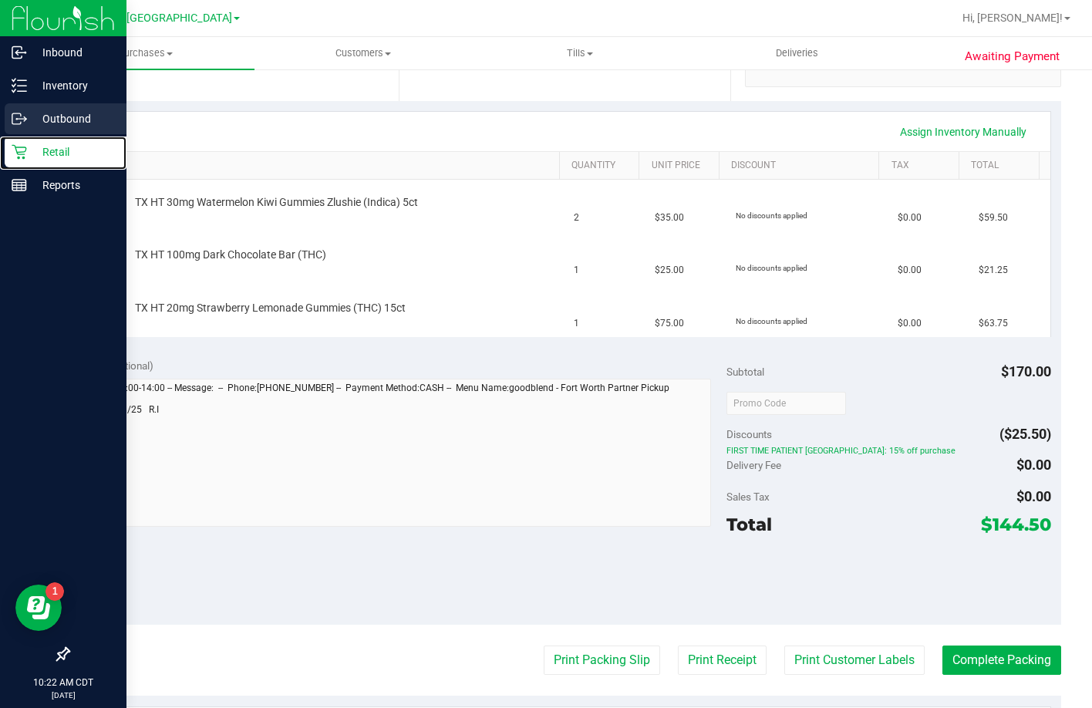
drag, startPoint x: 25, startPoint y: 144, endPoint x: 26, endPoint y: 128, distance: 16.3
click at [25, 144] on icon at bounding box center [19, 151] width 15 height 15
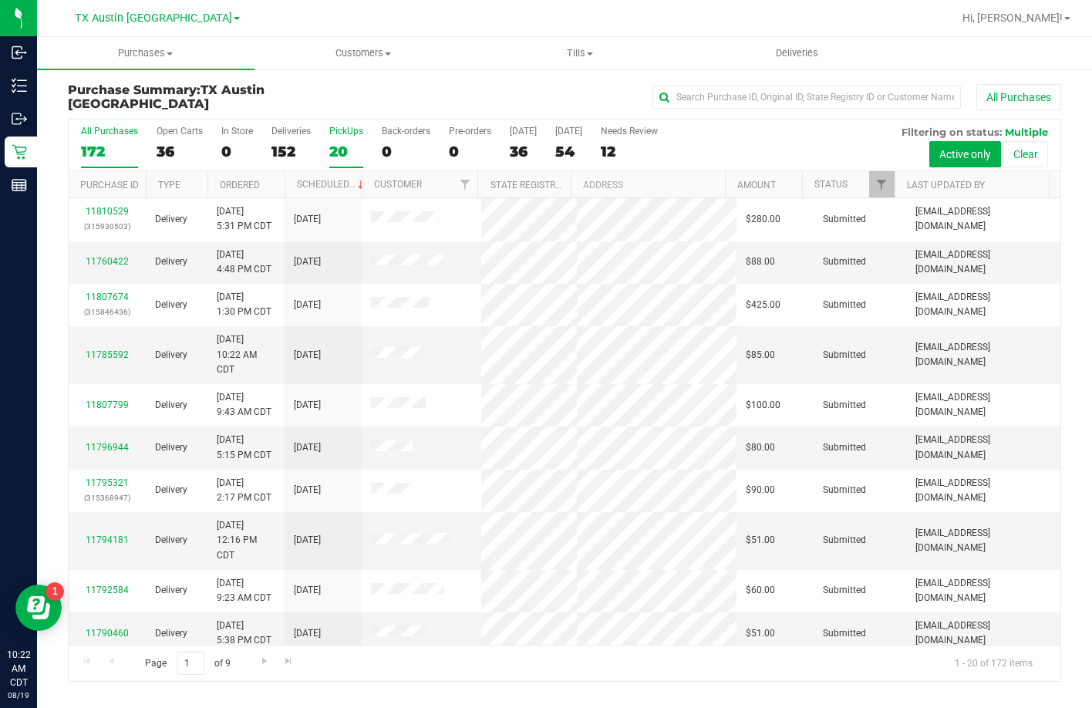
click at [328, 131] on div "All Purchases 172 Open Carts 36 In Store 0 Deliveries 152 PickUps 20 Back-order…" at bounding box center [564, 145] width 991 height 52
click at [333, 135] on div "PickUps" at bounding box center [346, 131] width 34 height 11
click at [0, 0] on input "PickUps 20" at bounding box center [0, 0] width 0 height 0
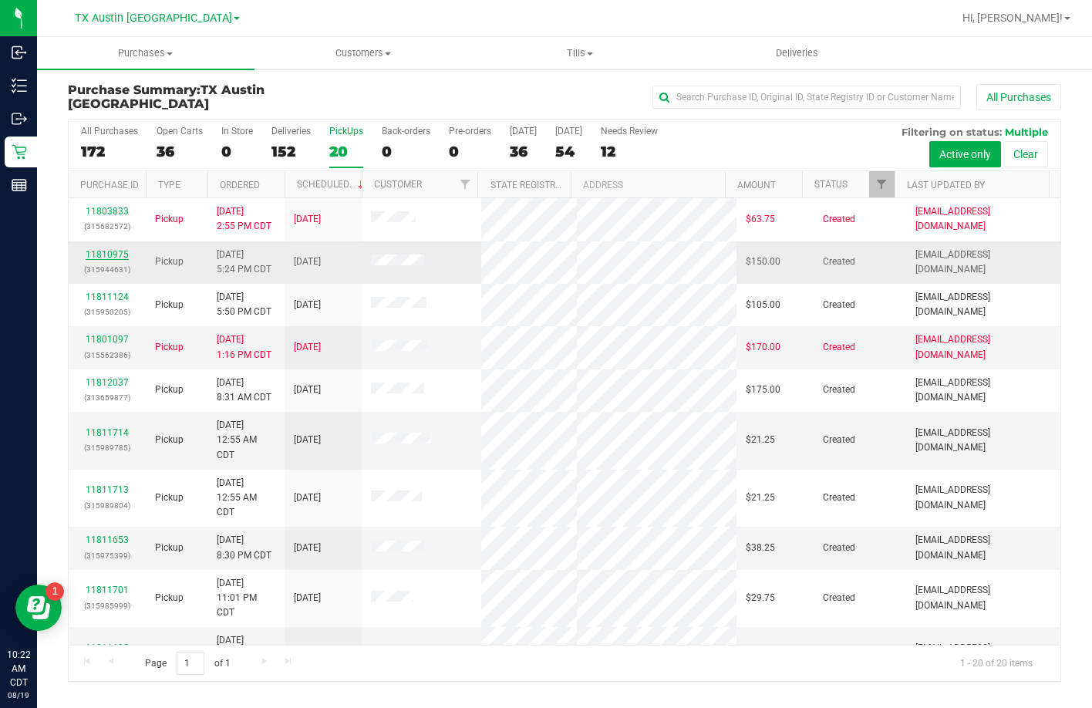
click at [101, 251] on link "11810975" at bounding box center [107, 254] width 43 height 11
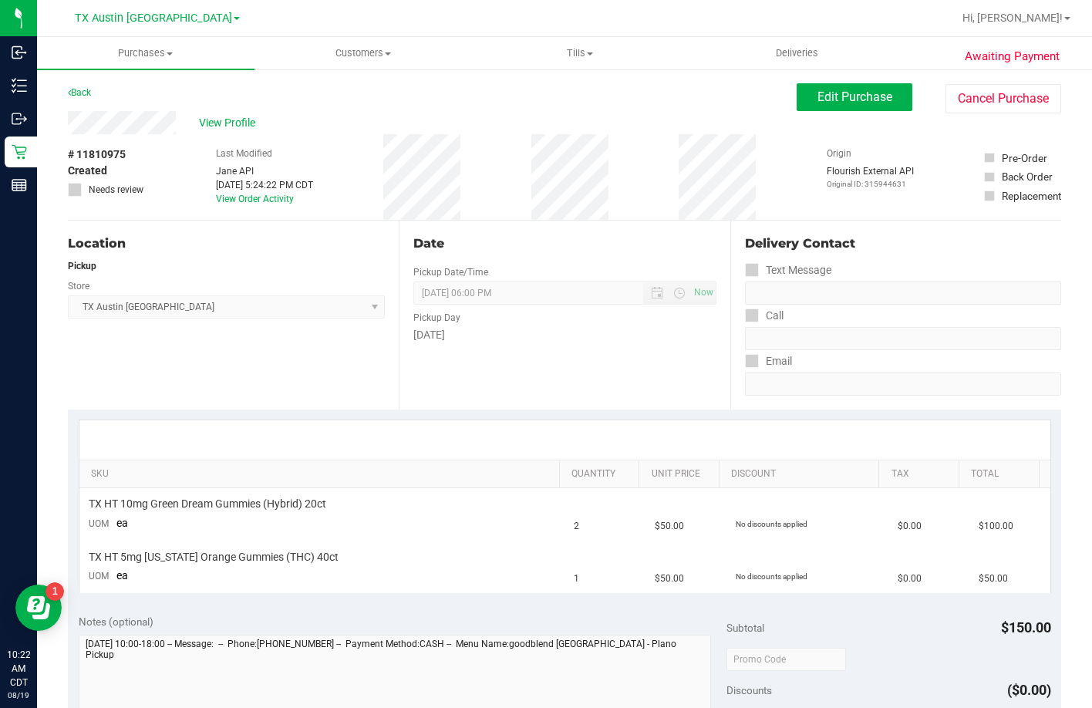
click at [73, 130] on div "View Profile" at bounding box center [432, 122] width 729 height 23
click at [840, 92] on span "Edit Purchase" at bounding box center [854, 96] width 75 height 15
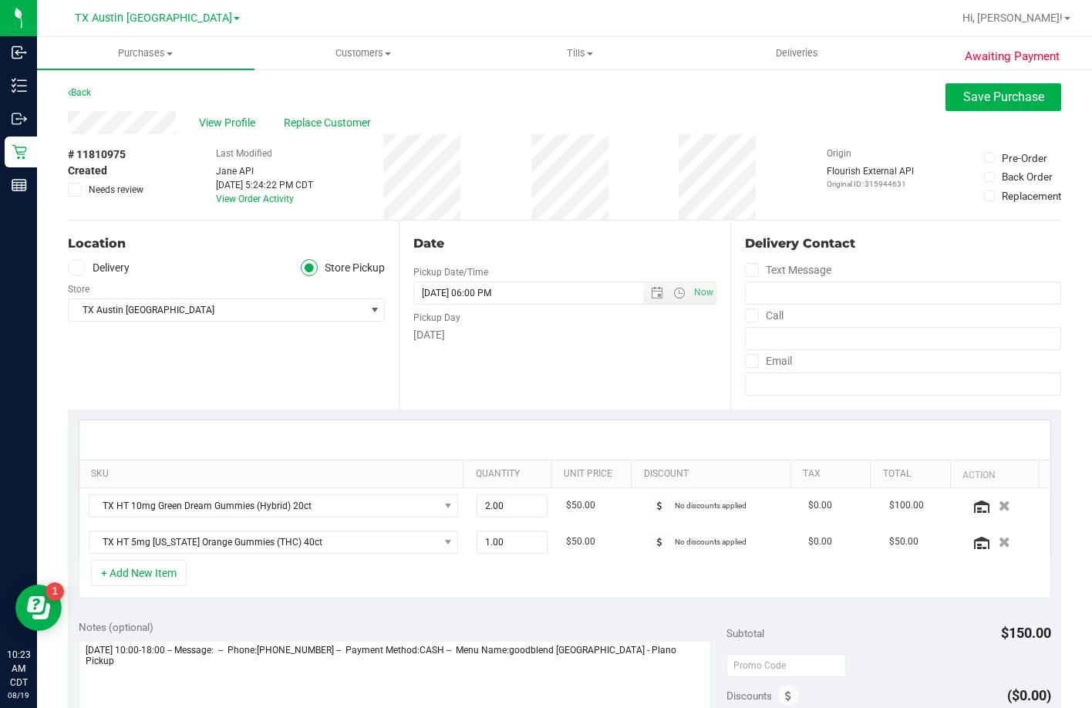
click at [97, 279] on div "Store" at bounding box center [226, 287] width 317 height 22
click at [96, 272] on label "Delivery" at bounding box center [99, 268] width 62 height 18
click at [0, 0] on input "Delivery" at bounding box center [0, 0] width 0 height 0
click at [143, 365] on span "TX Austin DC" at bounding box center [217, 356] width 296 height 22
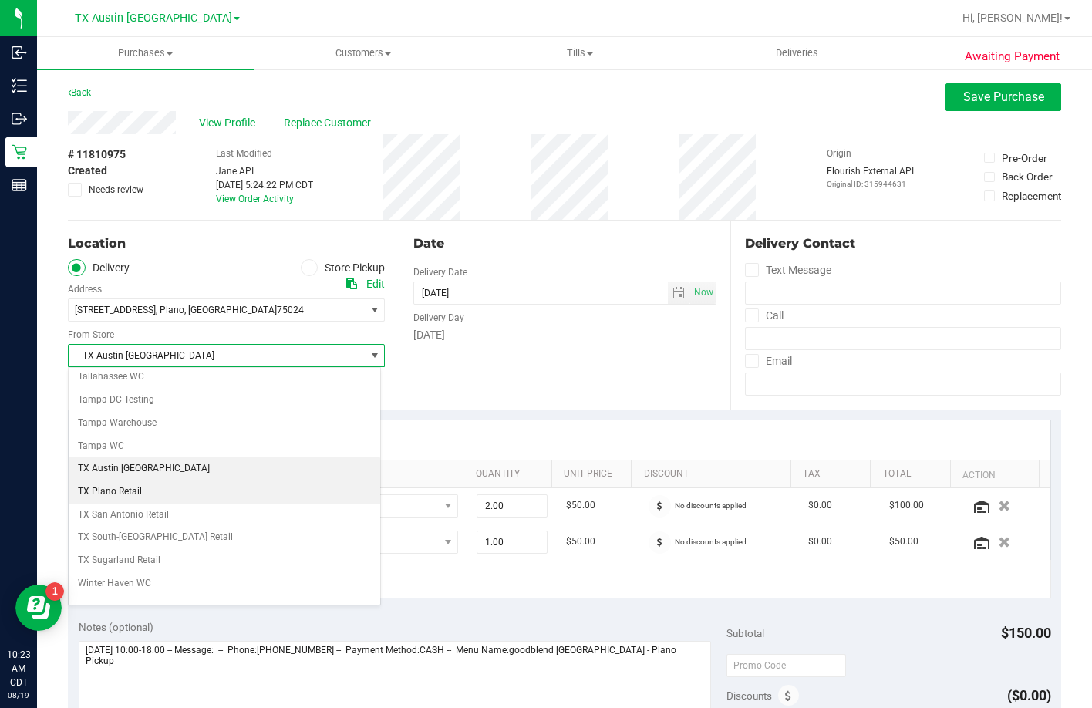
scroll to position [1115, 0]
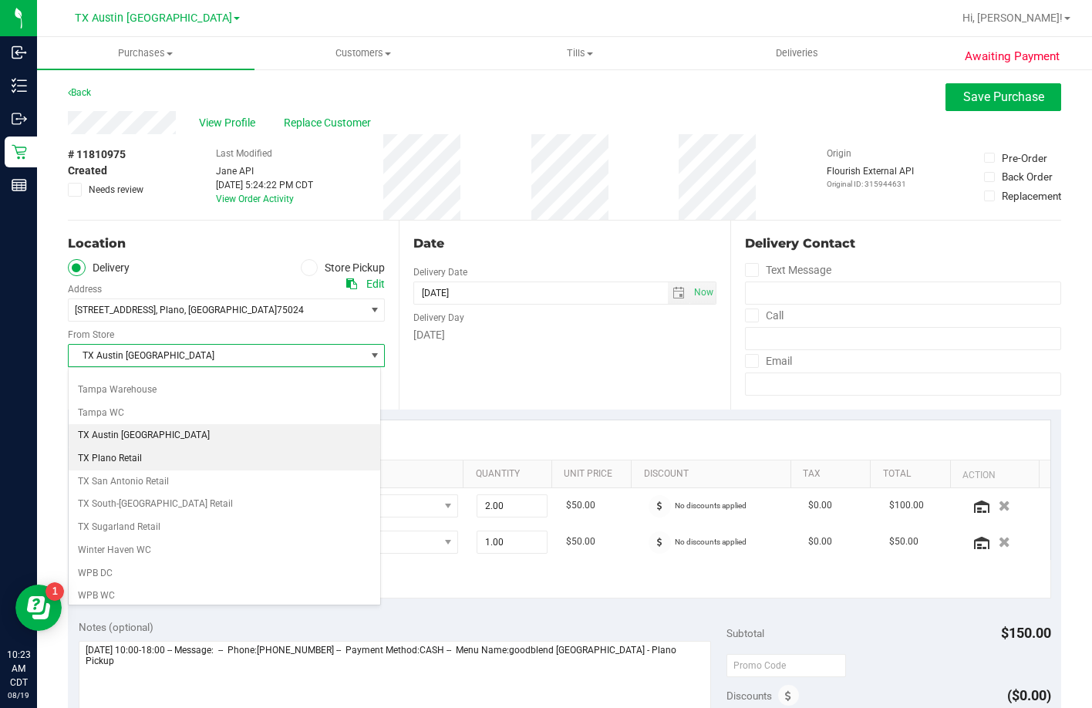
click at [126, 461] on li "TX Plano Retail" at bounding box center [224, 458] width 311 height 23
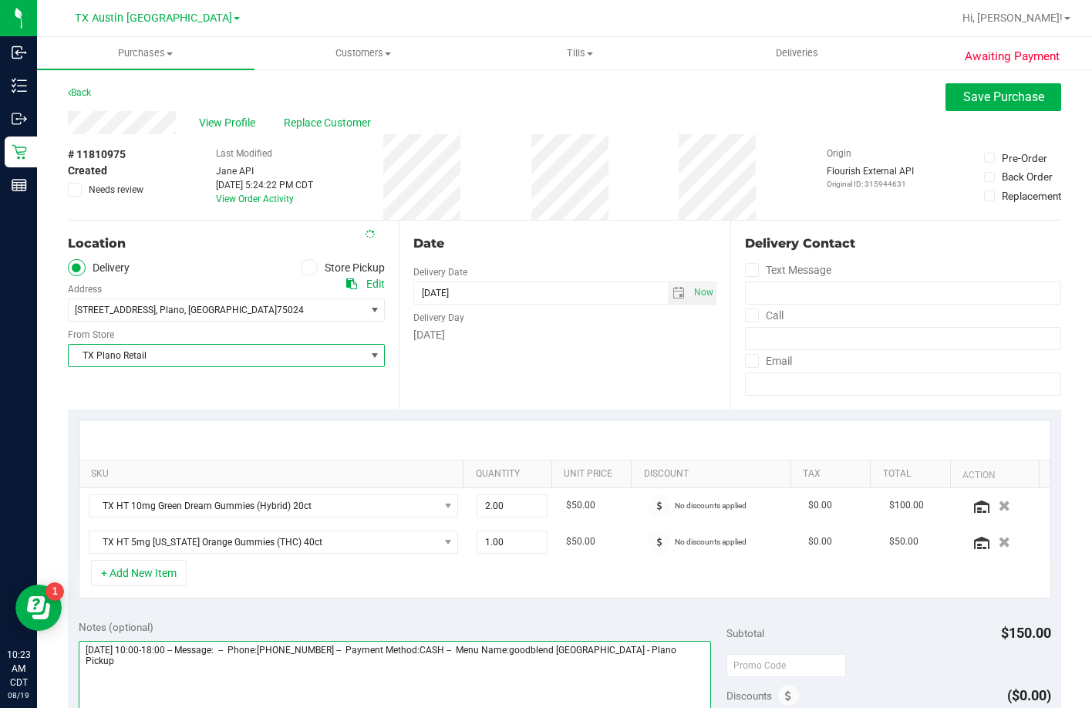
click at [677, 671] on textarea at bounding box center [395, 715] width 633 height 148
type textarea "Saturday 08/23/2025 10:00-18:00 -- Message: -- Phone:7085527376 -- Payment Meth…"
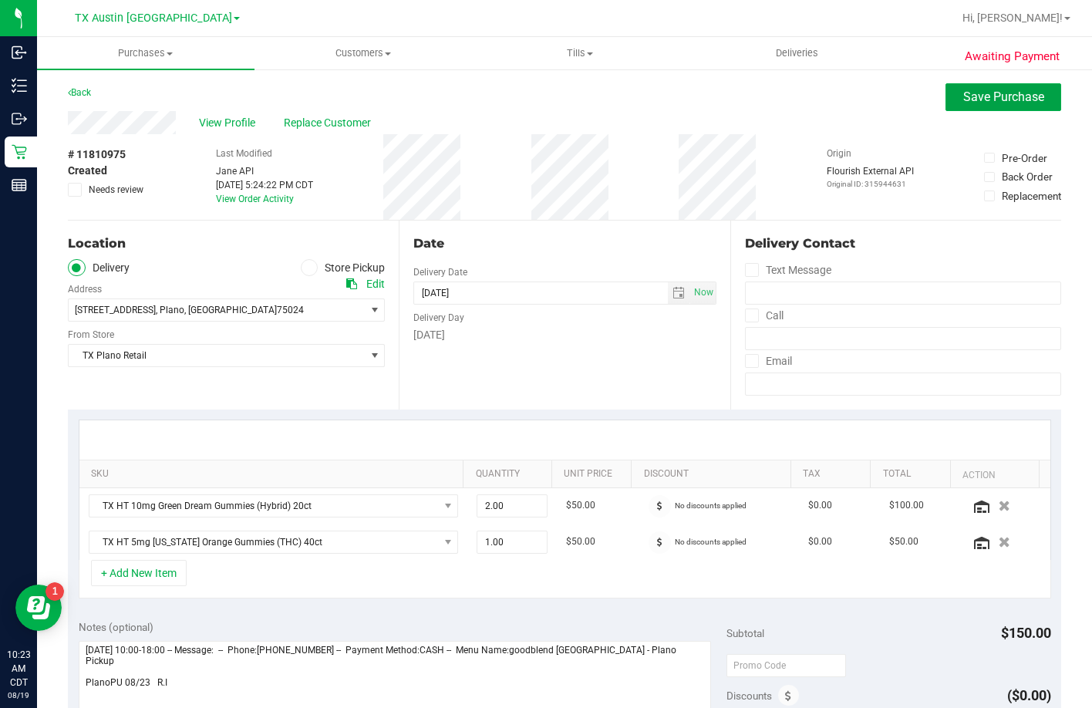
drag, startPoint x: 968, startPoint y: 99, endPoint x: 950, endPoint y: 132, distance: 38.0
click at [969, 99] on span "Save Purchase" at bounding box center [1003, 96] width 81 height 15
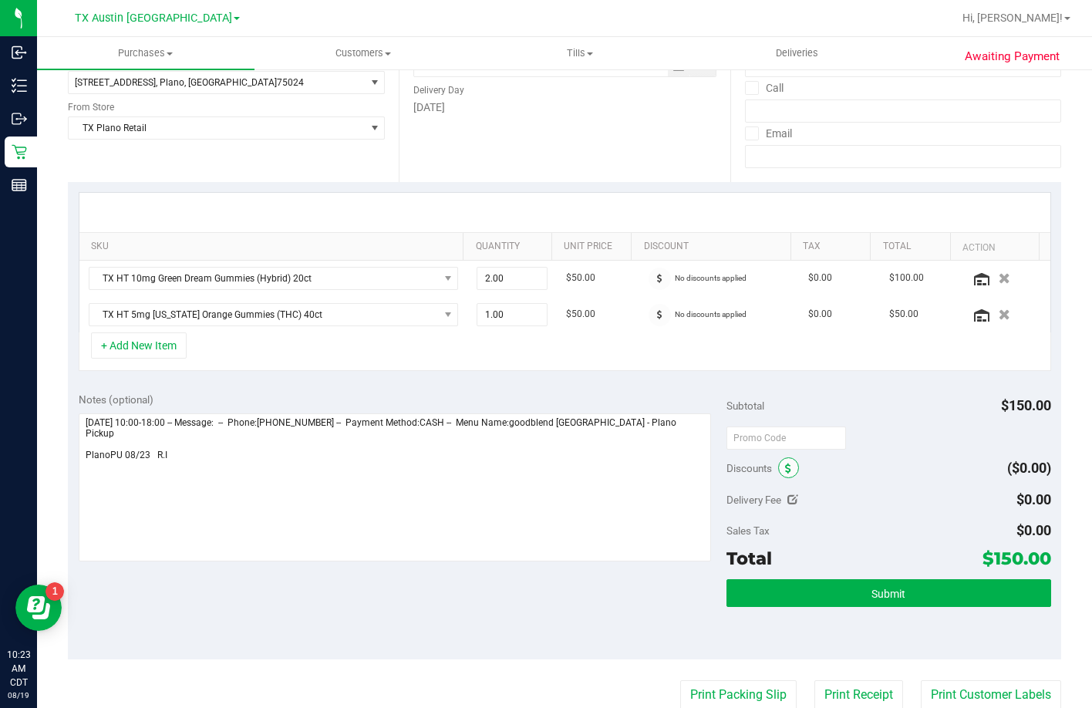
scroll to position [385, 0]
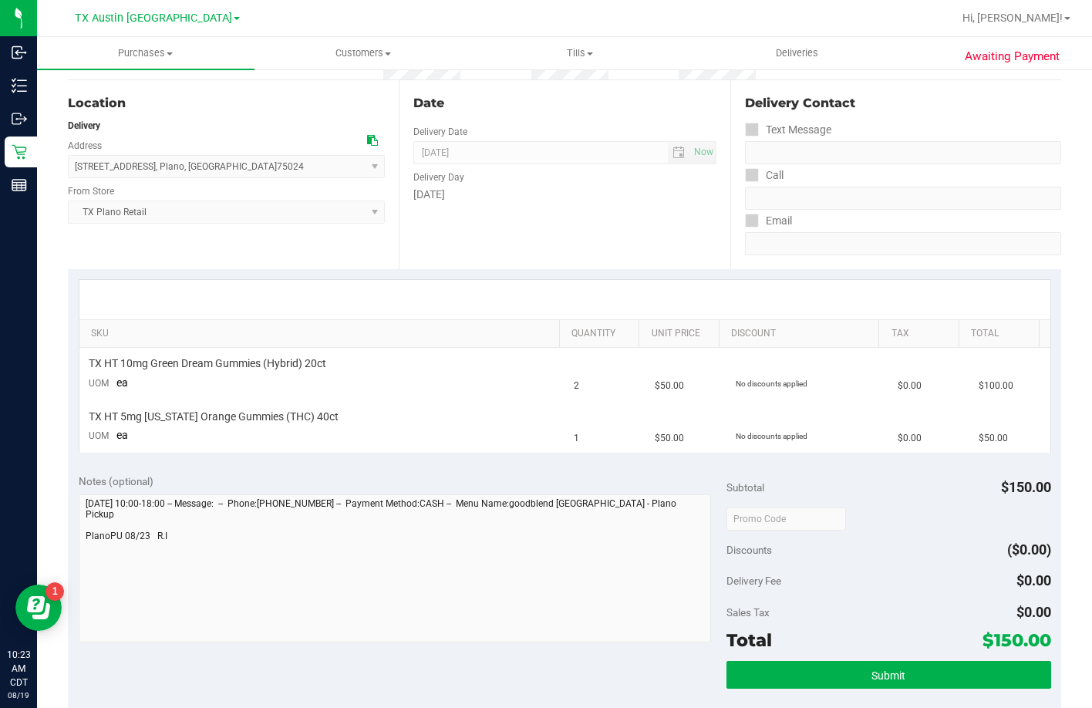
scroll to position [308, 0]
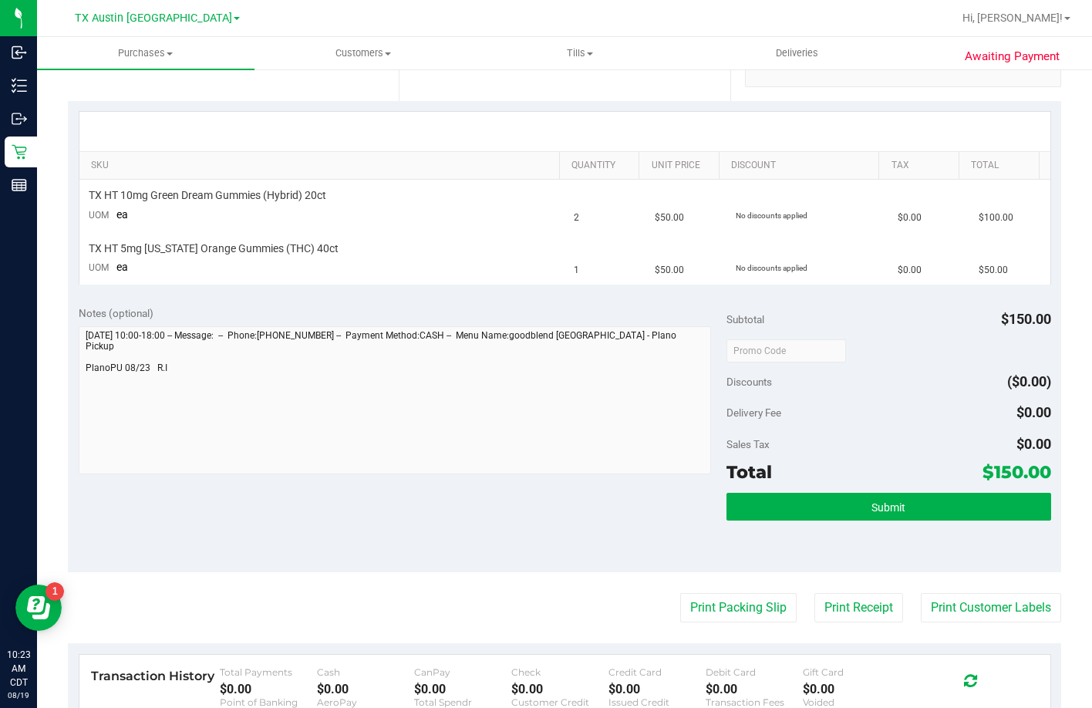
click at [780, 520] on div "Submit" at bounding box center [888, 507] width 324 height 29
click at [782, 505] on button "Submit" at bounding box center [888, 507] width 324 height 28
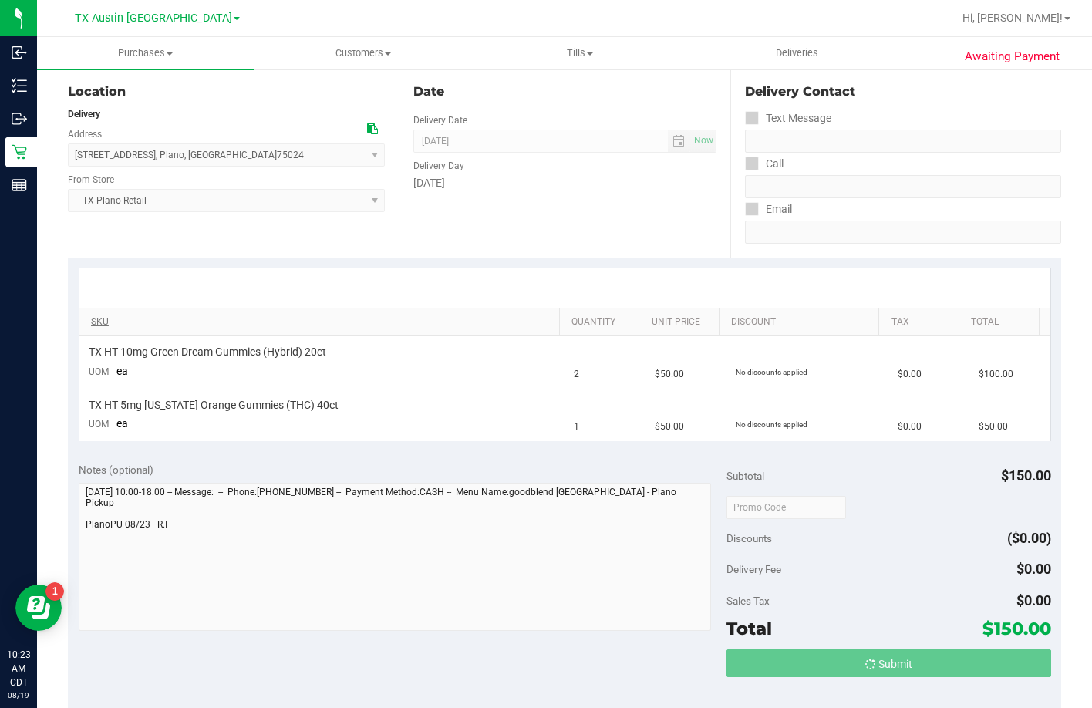
scroll to position [0, 0]
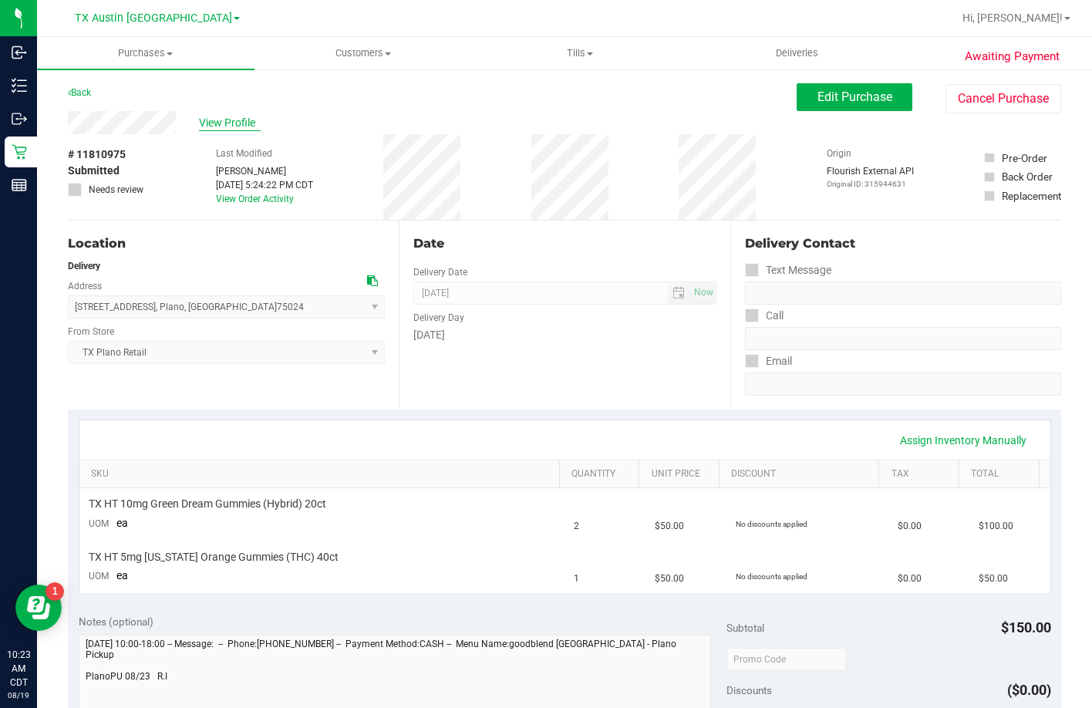
click at [237, 116] on span "View Profile" at bounding box center [230, 123] width 62 height 16
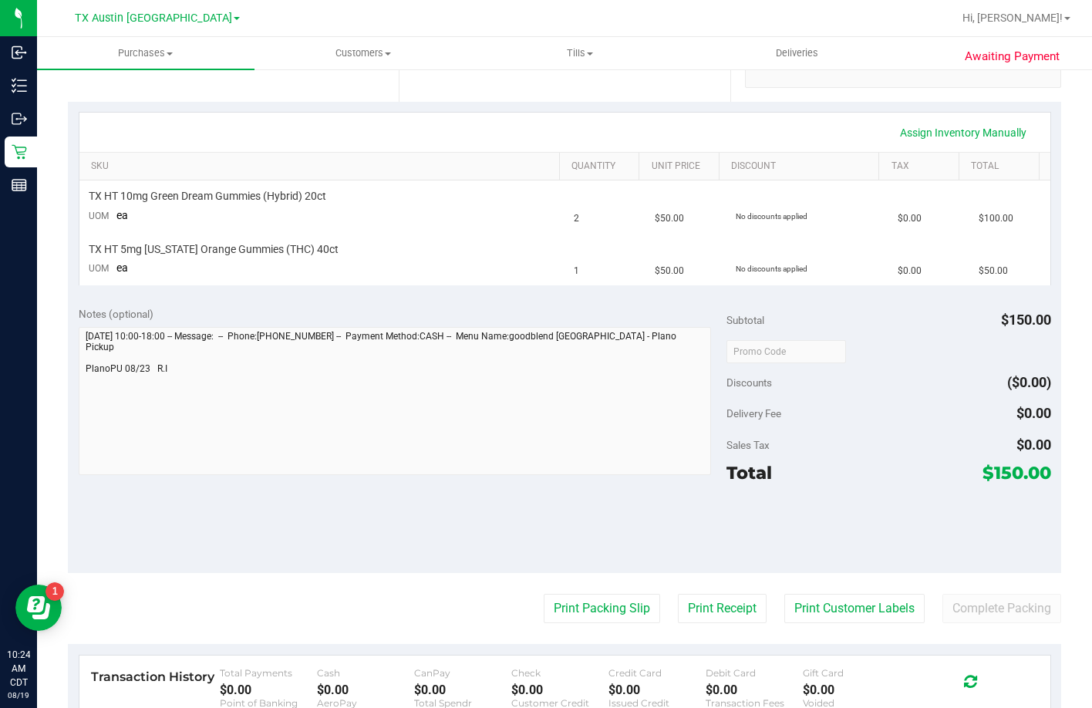
scroll to position [308, 0]
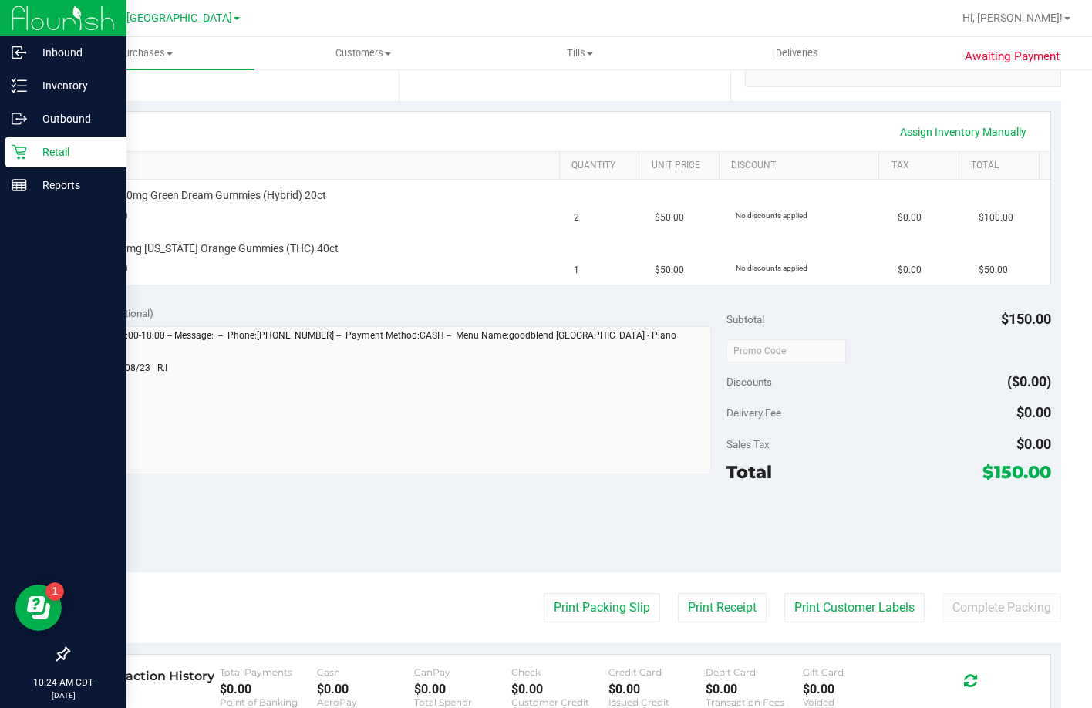
click at [30, 156] on p "Retail" at bounding box center [73, 152] width 93 height 19
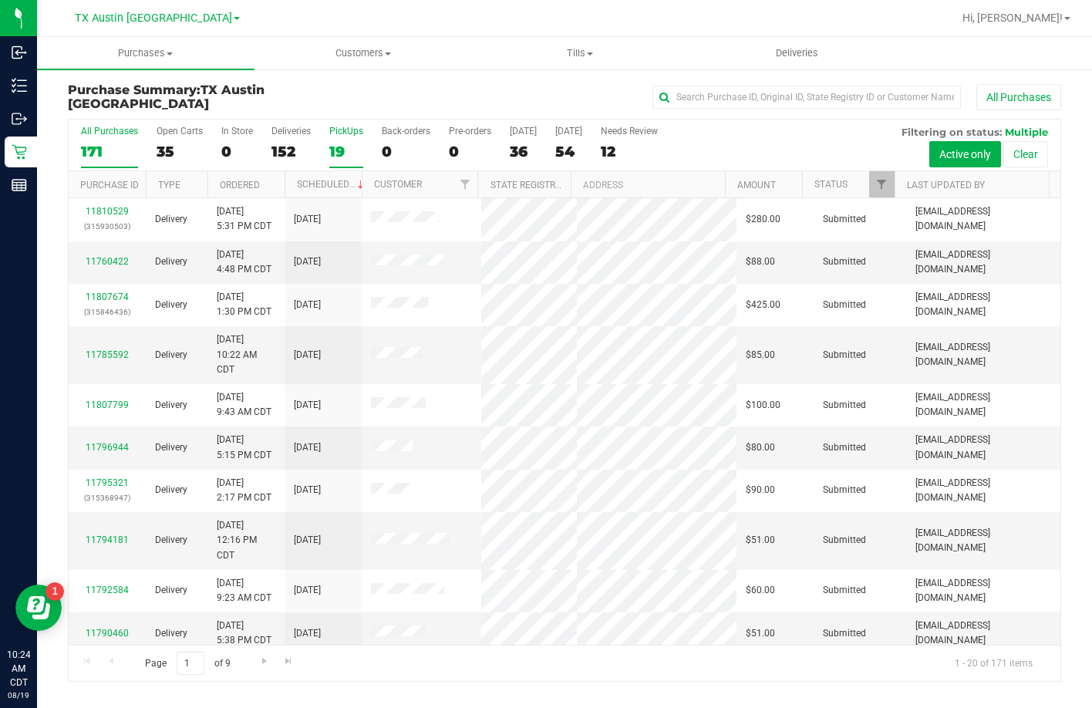
click at [335, 156] on div "19" at bounding box center [346, 152] width 34 height 18
click at [0, 0] on input "PickUps 19" at bounding box center [0, 0] width 0 height 0
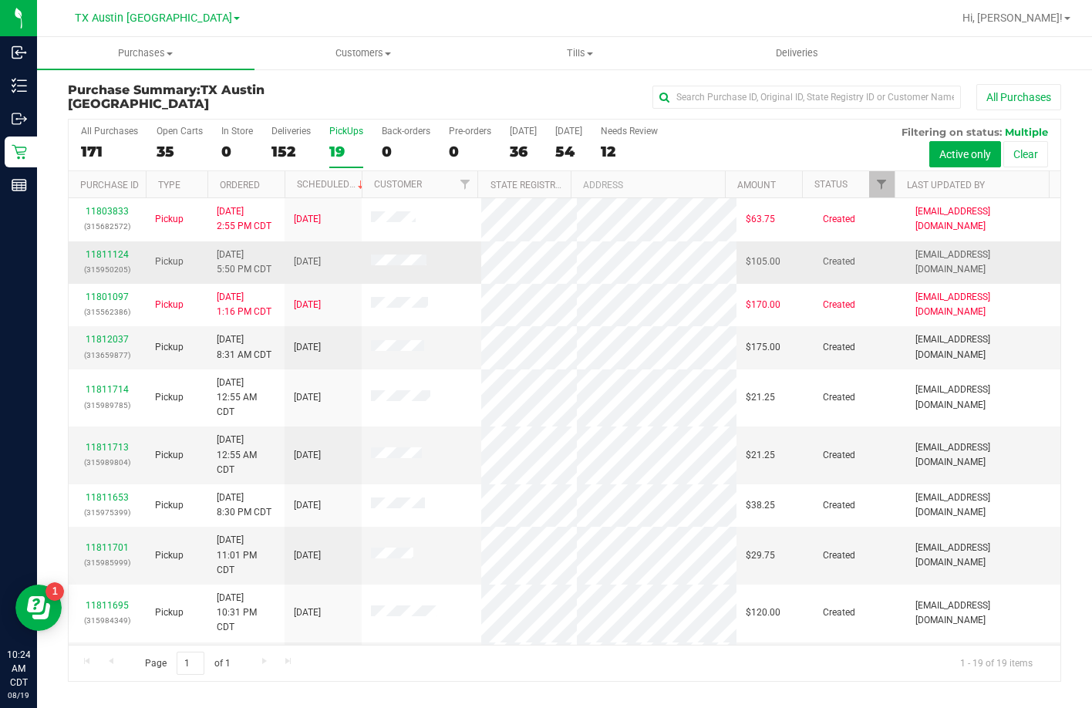
click at [104, 247] on div "11811124 (315950205)" at bounding box center [107, 261] width 59 height 29
click at [104, 249] on link "11811124" at bounding box center [107, 254] width 43 height 11
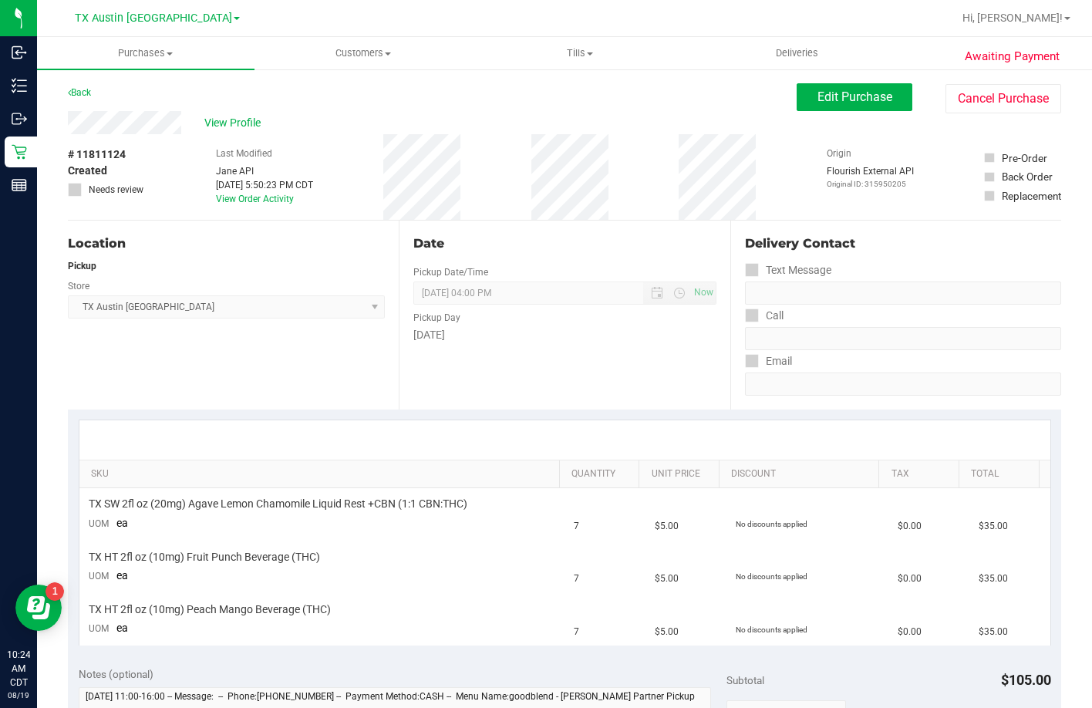
click at [71, 116] on div "View Profile" at bounding box center [432, 122] width 729 height 23
click at [802, 103] on button "Edit Purchase" at bounding box center [854, 97] width 116 height 28
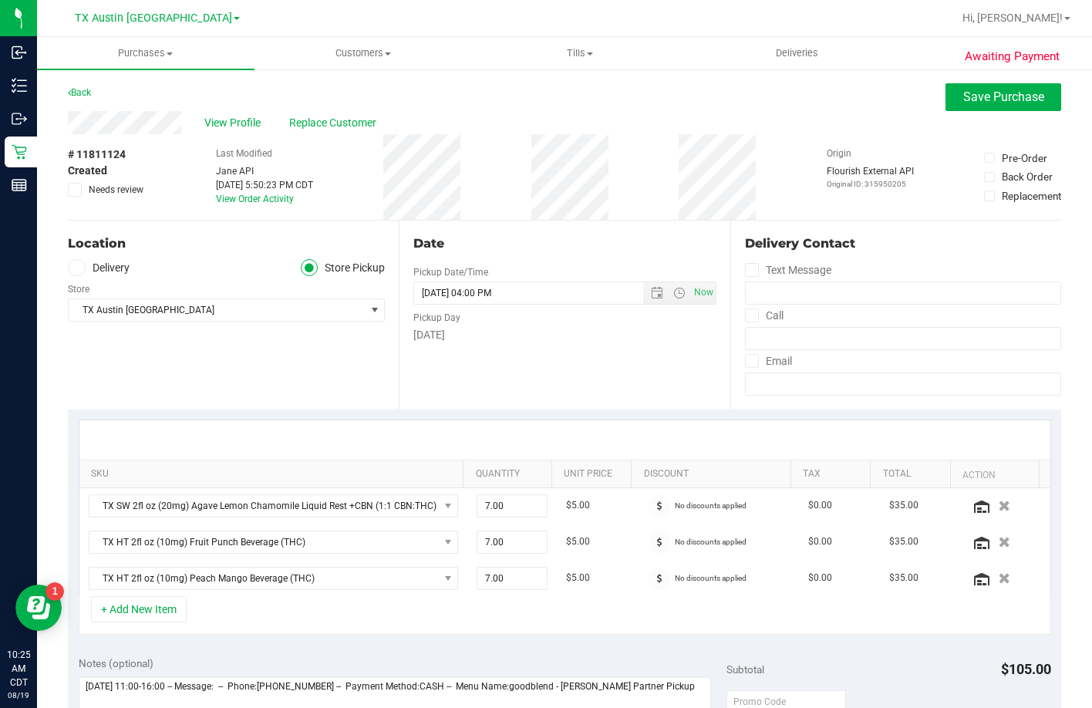
click at [90, 265] on label "Delivery" at bounding box center [99, 268] width 62 height 18
click at [0, 0] on input "Delivery" at bounding box center [0, 0] width 0 height 0
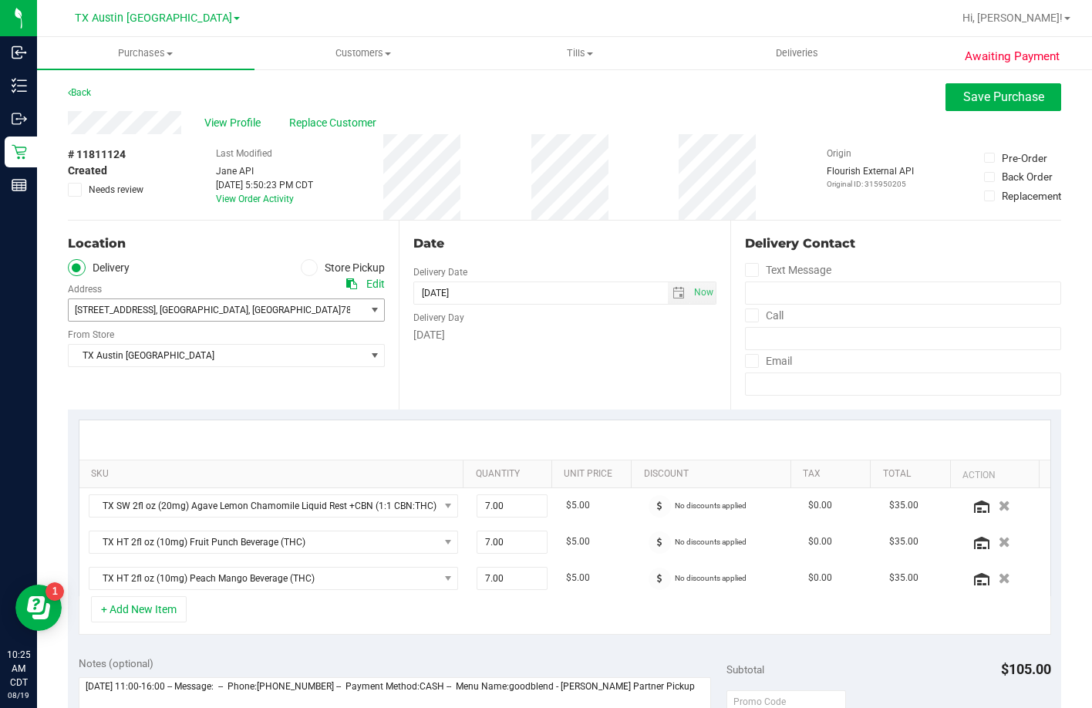
click at [141, 303] on span "7105 E. Riverside Dr. , Austin , TX 78741" at bounding box center [209, 310] width 281 height 22
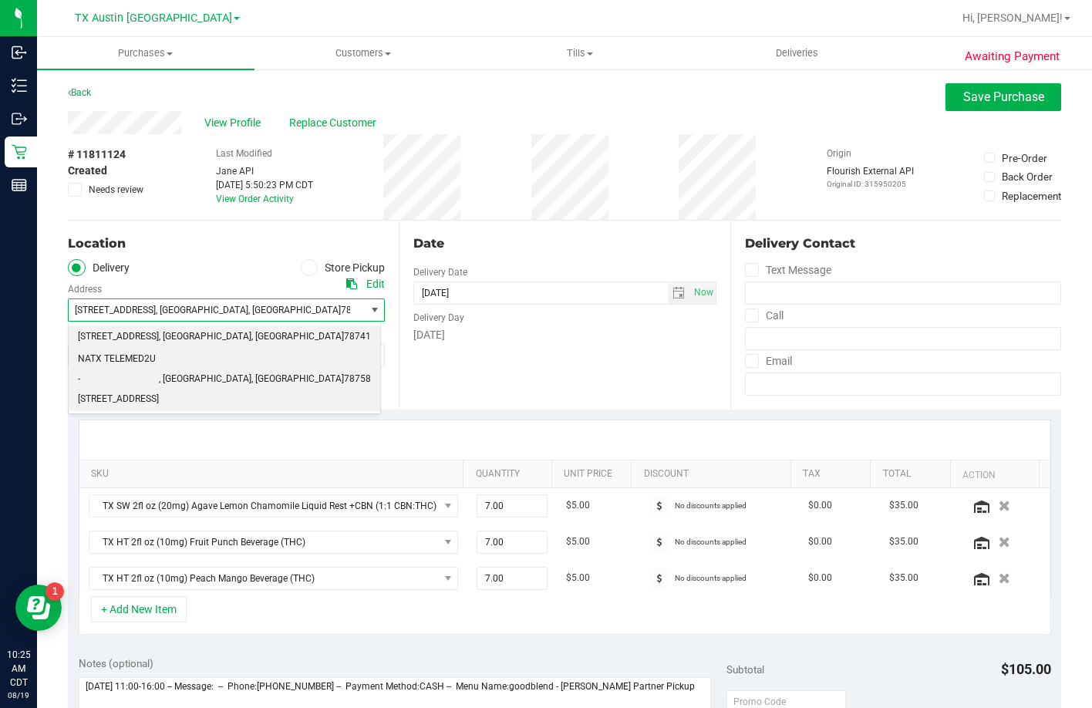
click at [119, 358] on span "NATX TELEMED2U - 2217 PARK BEND DRIVE #300" at bounding box center [118, 378] width 81 height 59
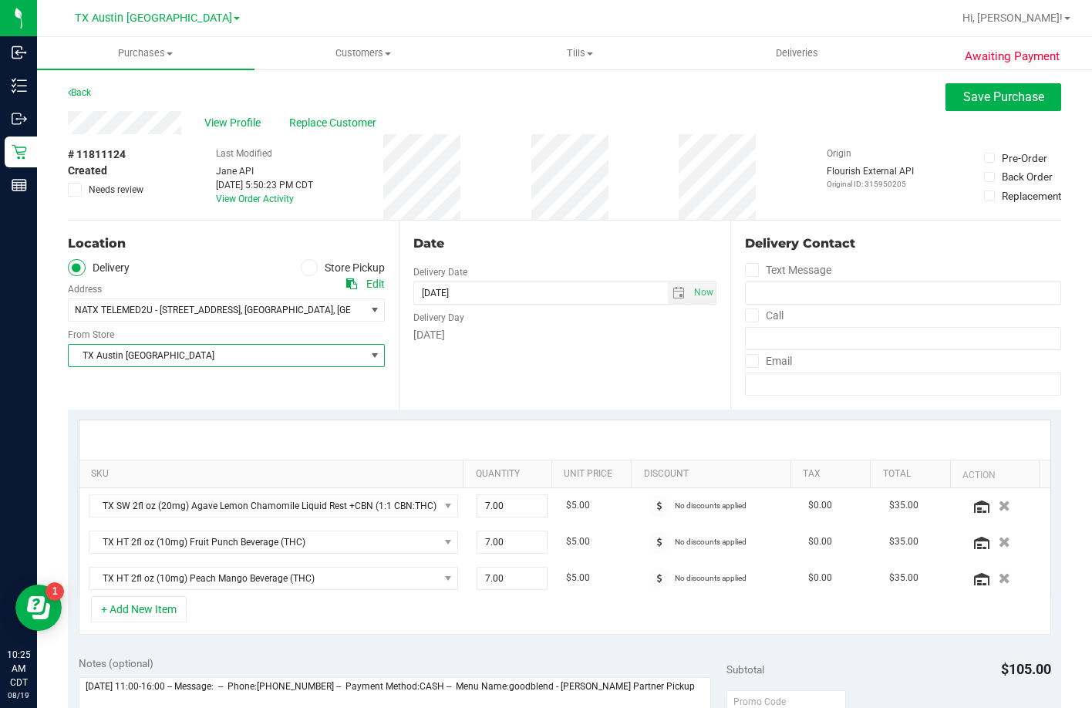
click at [131, 355] on span "TX Austin [GEOGRAPHIC_DATA]" at bounding box center [217, 356] width 296 height 22
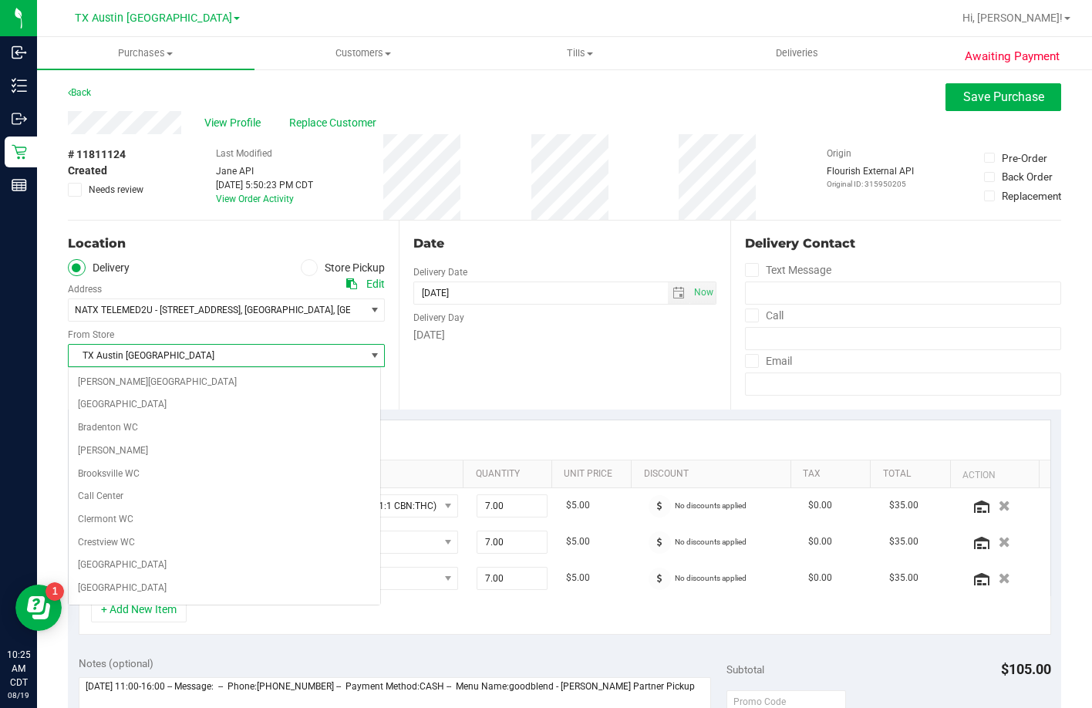
scroll to position [961, 0]
click at [544, 392] on div "Date Delivery Date 08/21/2025 Now 08/21/2025 04:00 PM Now Delivery Day Thursday" at bounding box center [564, 314] width 331 height 189
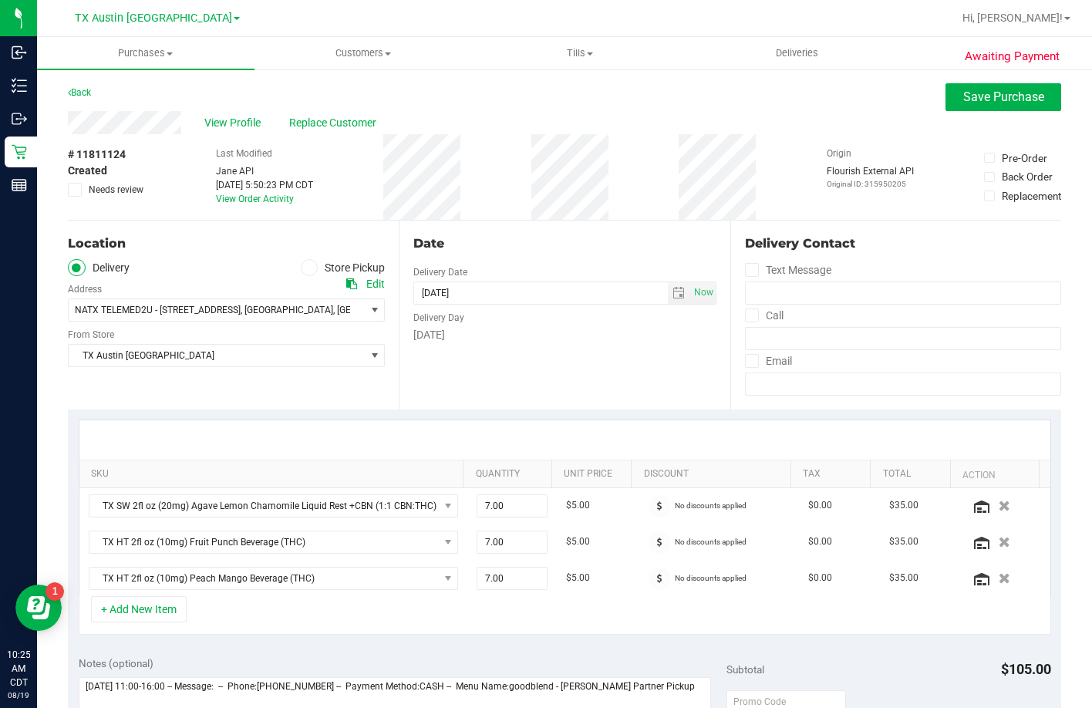
scroll to position [231, 0]
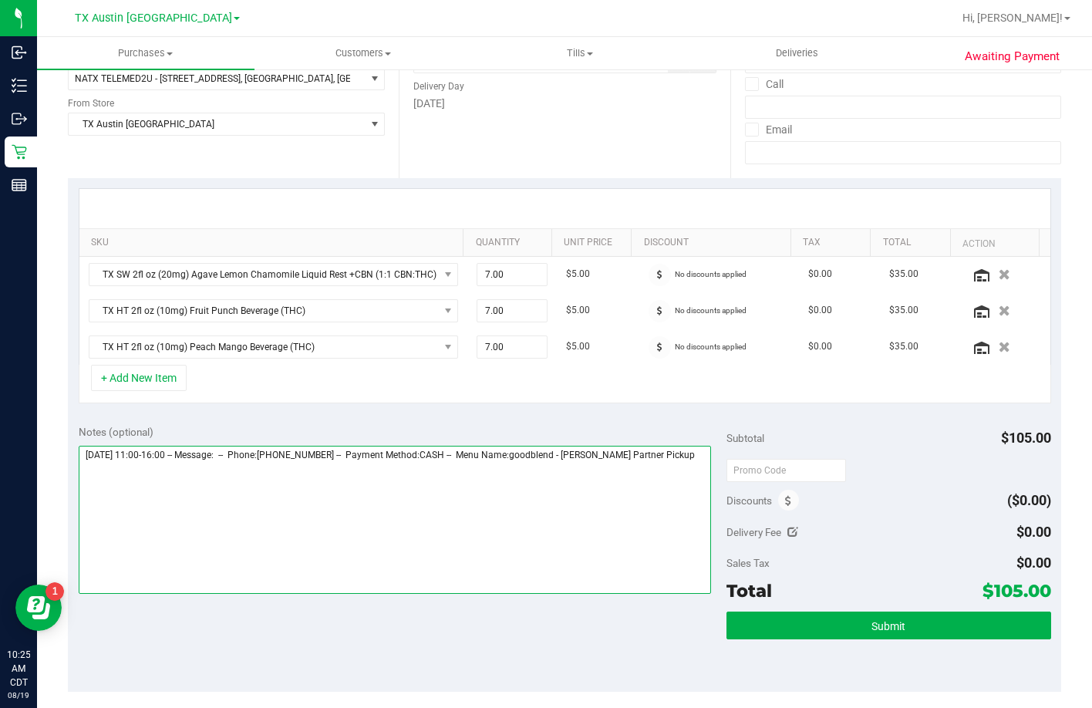
click at [688, 476] on textarea at bounding box center [395, 520] width 633 height 148
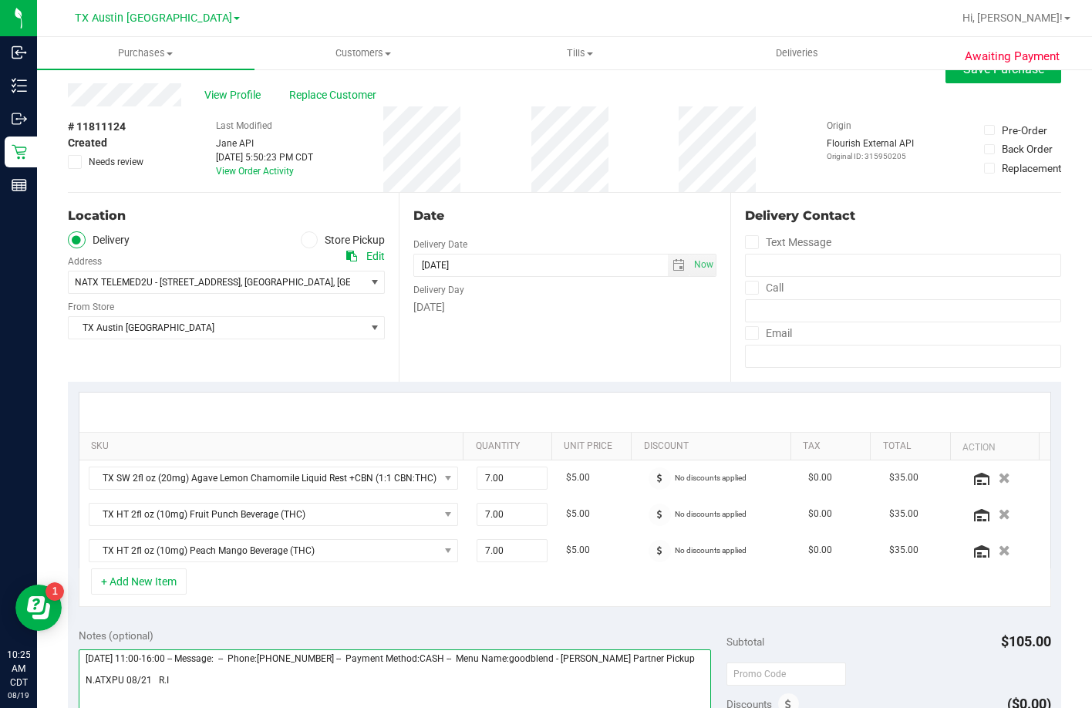
scroll to position [0, 0]
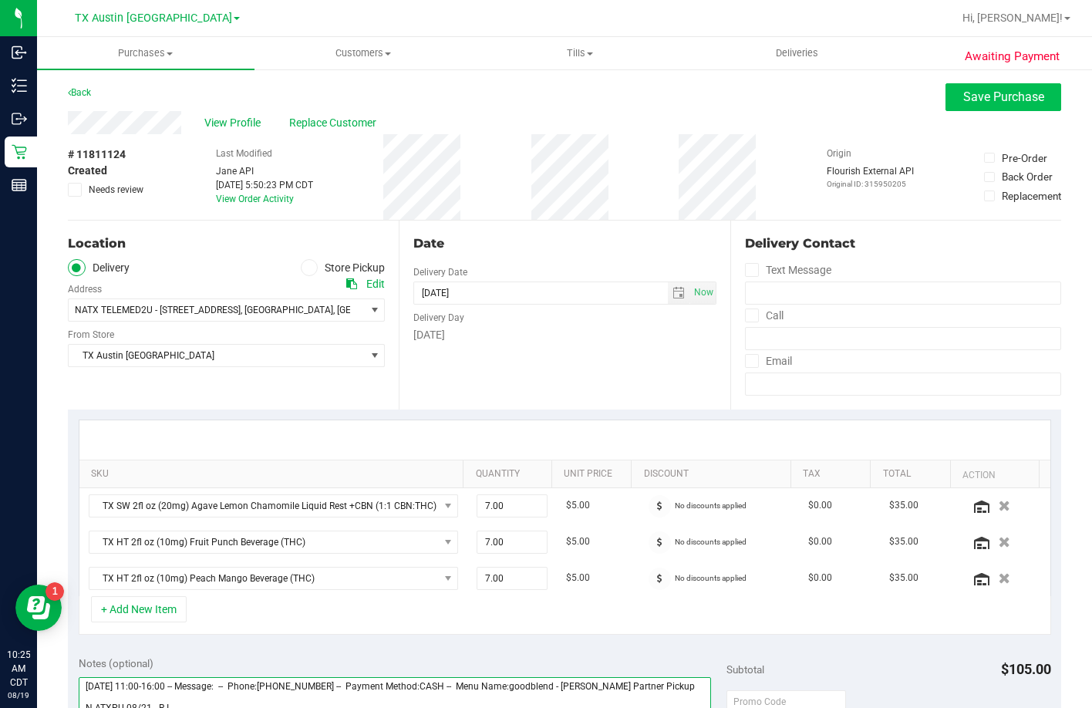
type textarea "Thursday 08/21/2025 11:00-16:00 -- Message: -- Phone:2544588437 -- Payment Meth…"
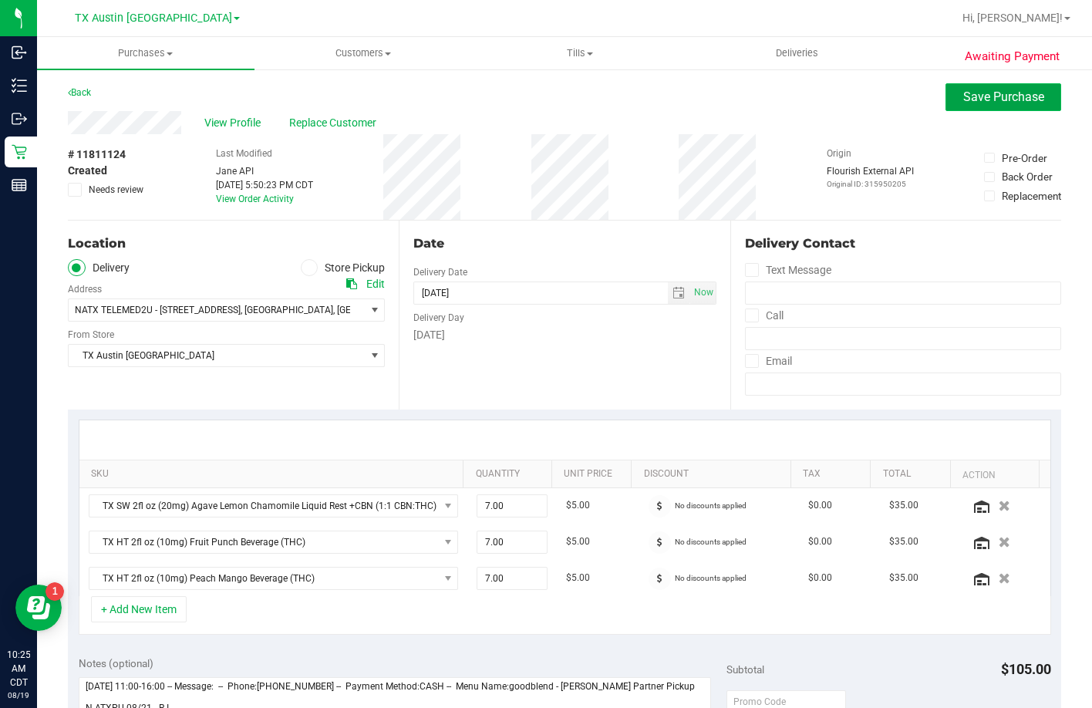
click at [997, 103] on span "Save Purchase" at bounding box center [1003, 96] width 81 height 15
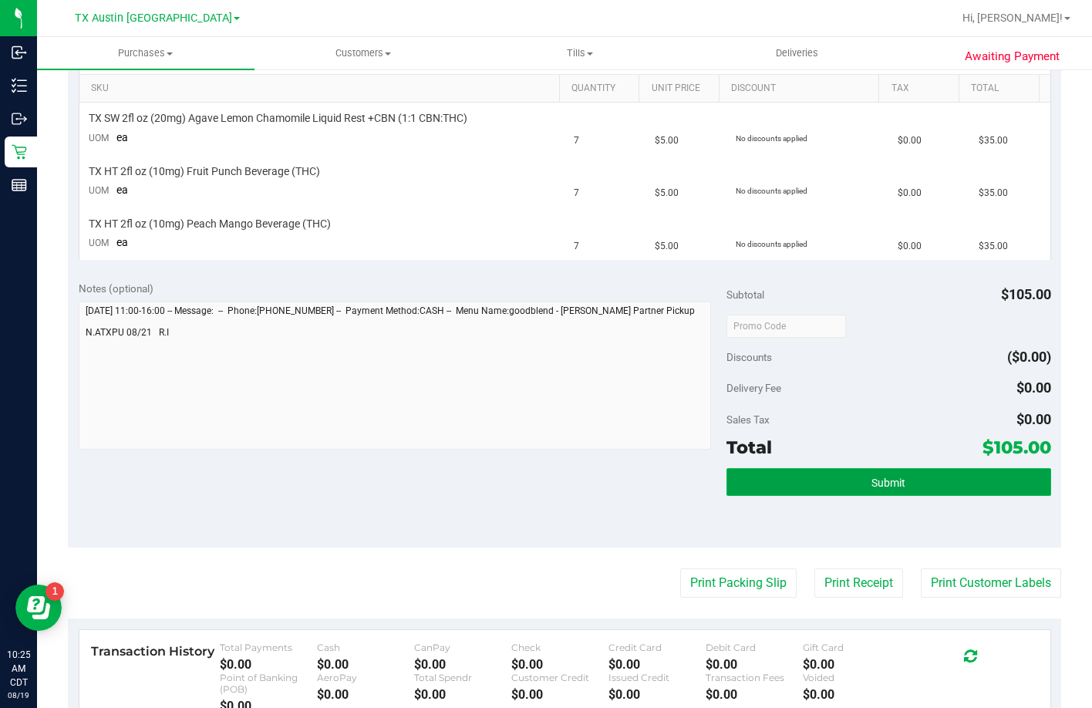
click at [856, 474] on button "Submit" at bounding box center [888, 482] width 324 height 28
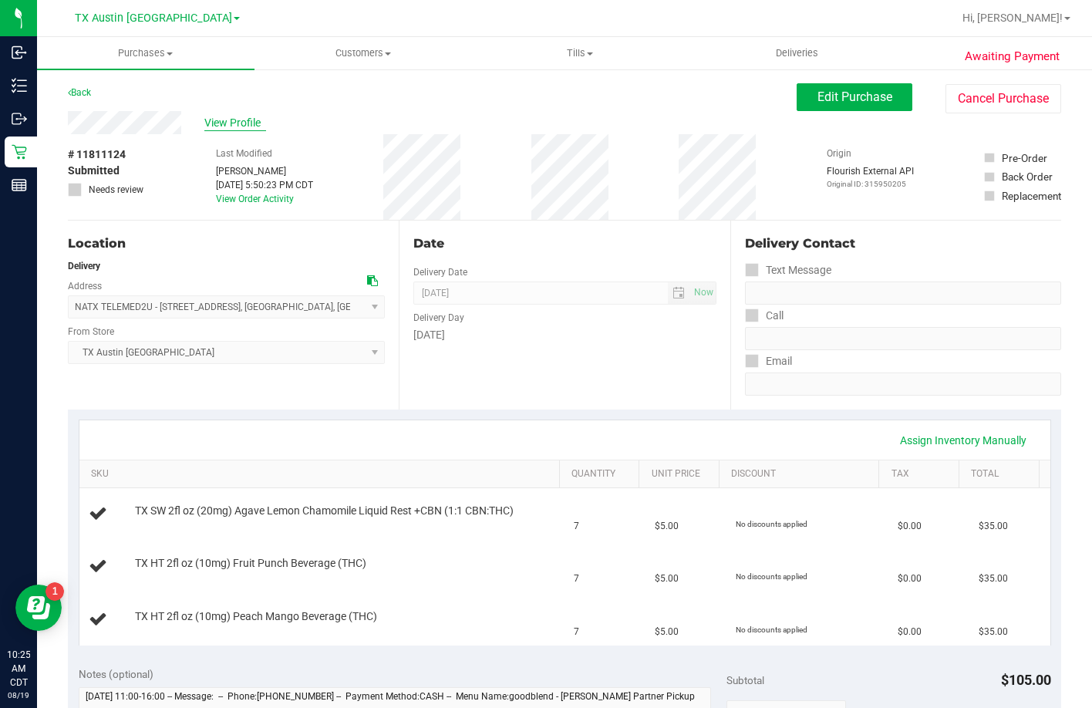
click at [214, 119] on span "View Profile" at bounding box center [235, 123] width 62 height 16
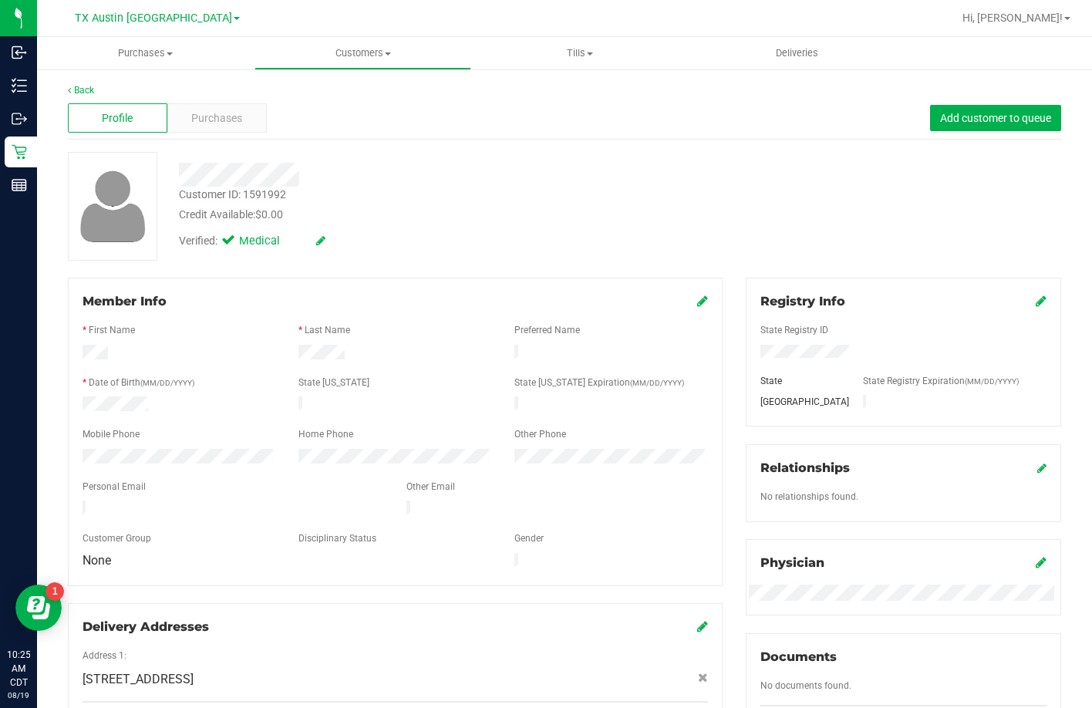
click at [85, 500] on div at bounding box center [233, 509] width 324 height 19
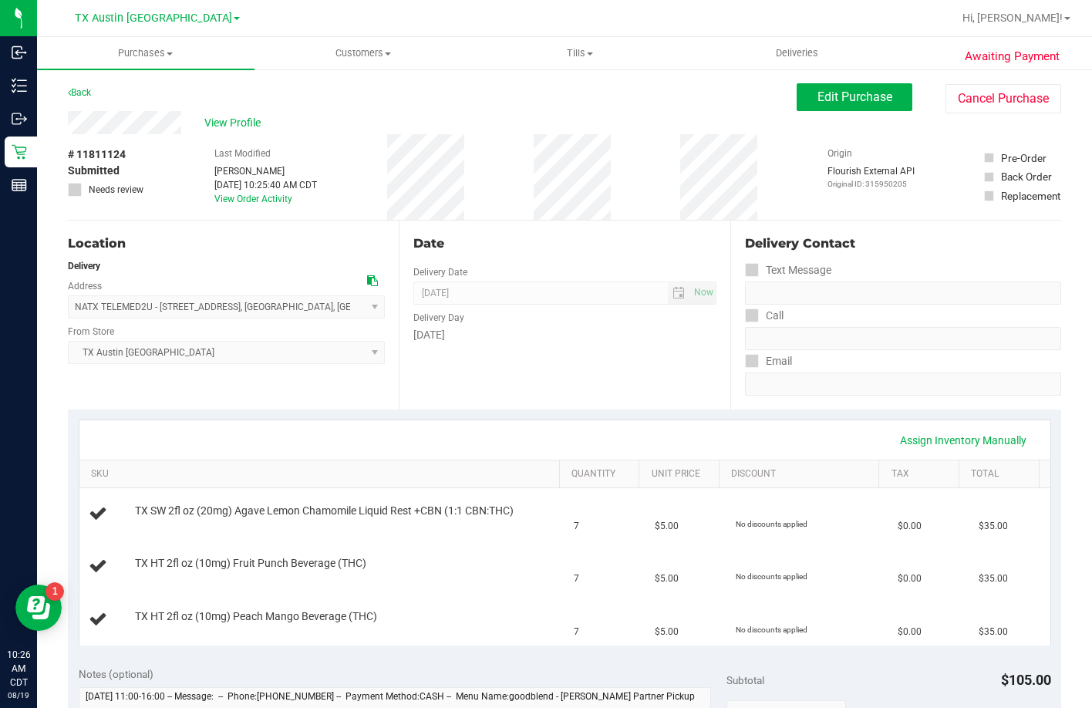
scroll to position [308, 0]
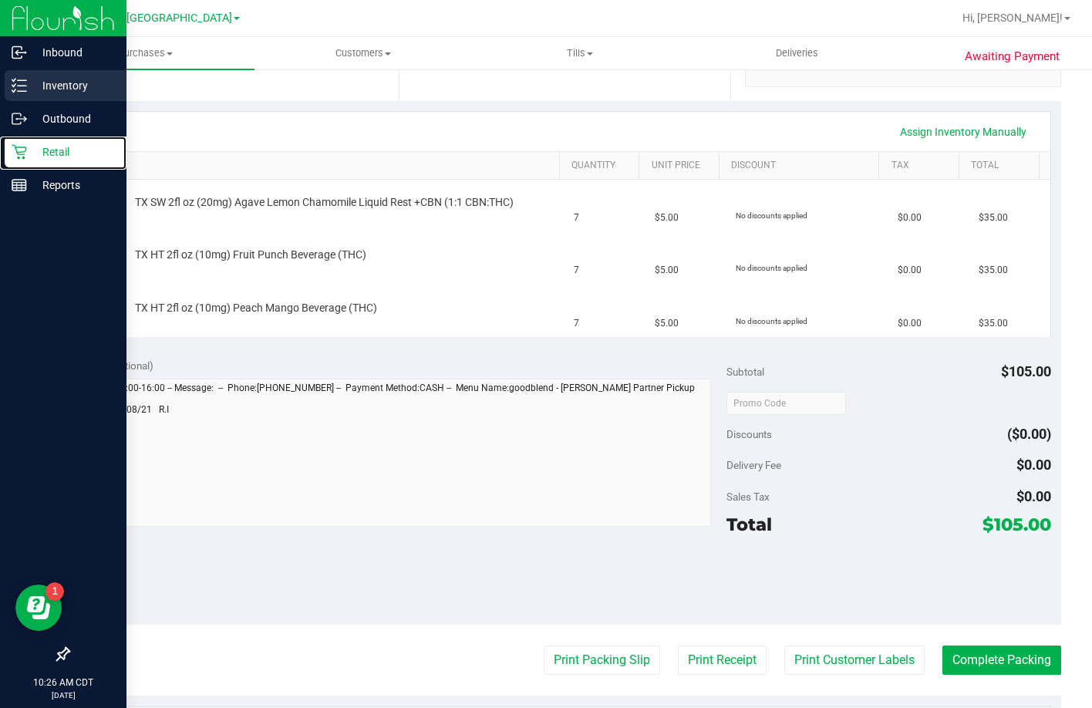
drag, startPoint x: 15, startPoint y: 161, endPoint x: 18, endPoint y: 72, distance: 88.7
click at [15, 160] on div "Retail" at bounding box center [66, 151] width 122 height 31
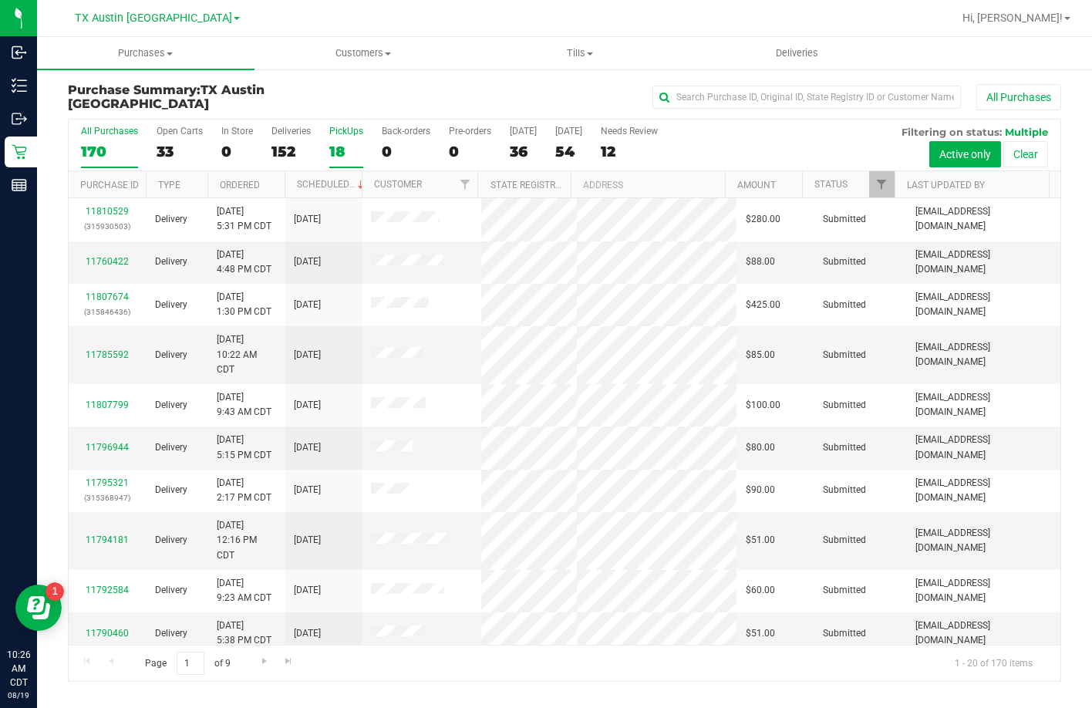
click at [351, 143] on div "18" at bounding box center [346, 152] width 34 height 18
click at [0, 0] on input "PickUps 18" at bounding box center [0, 0] width 0 height 0
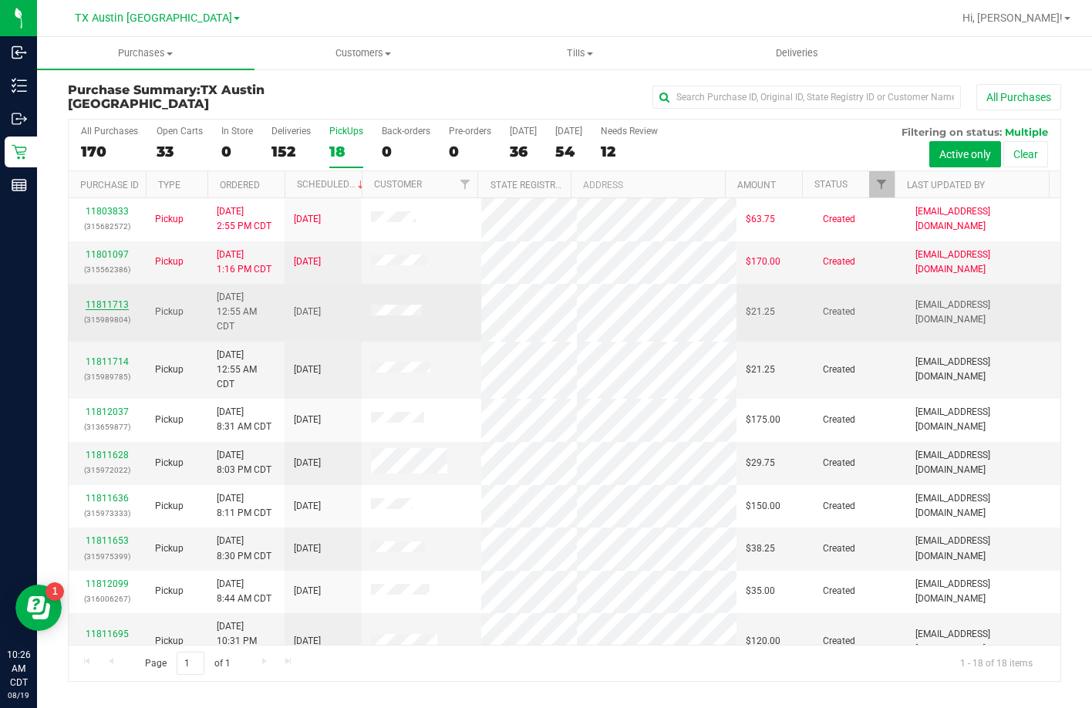
click at [109, 310] on link "11811713" at bounding box center [107, 304] width 43 height 11
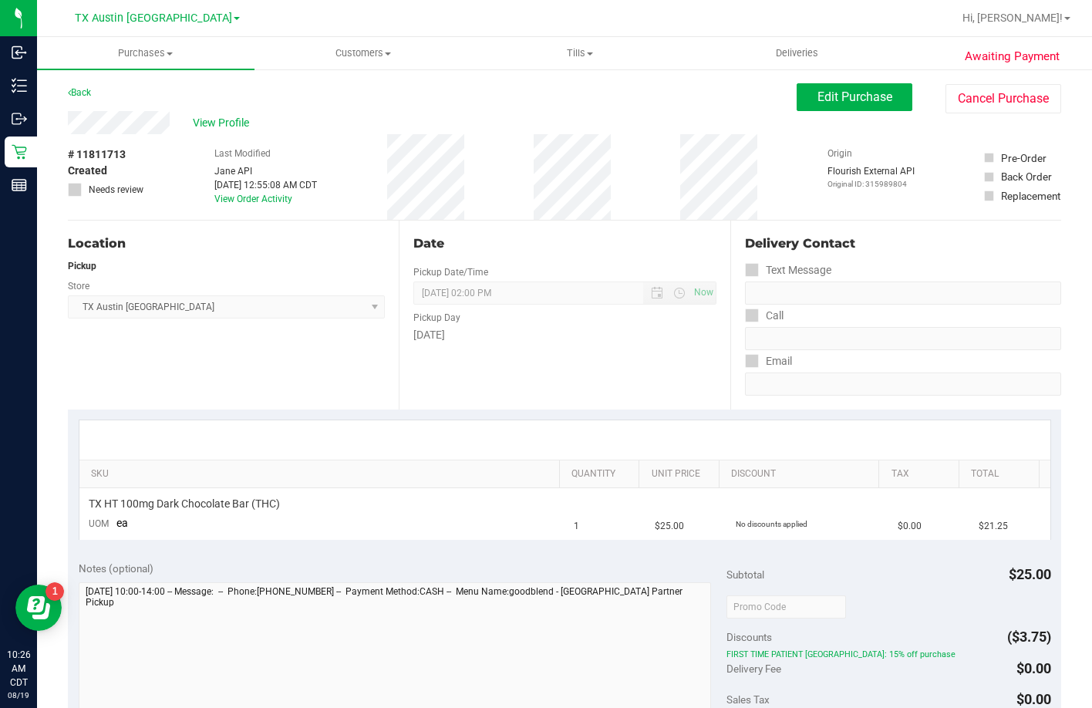
drag, startPoint x: 170, startPoint y: 127, endPoint x: 62, endPoint y: 133, distance: 108.1
click at [62, 133] on div "Awaiting Payment Back Edit Purchase Cancel Purchase View Profile # 11811713 Cre…" at bounding box center [564, 649] width 1055 height 1162
click at [210, 133] on div "View Profile" at bounding box center [432, 122] width 729 height 23
click at [214, 128] on span "View Profile" at bounding box center [224, 123] width 62 height 16
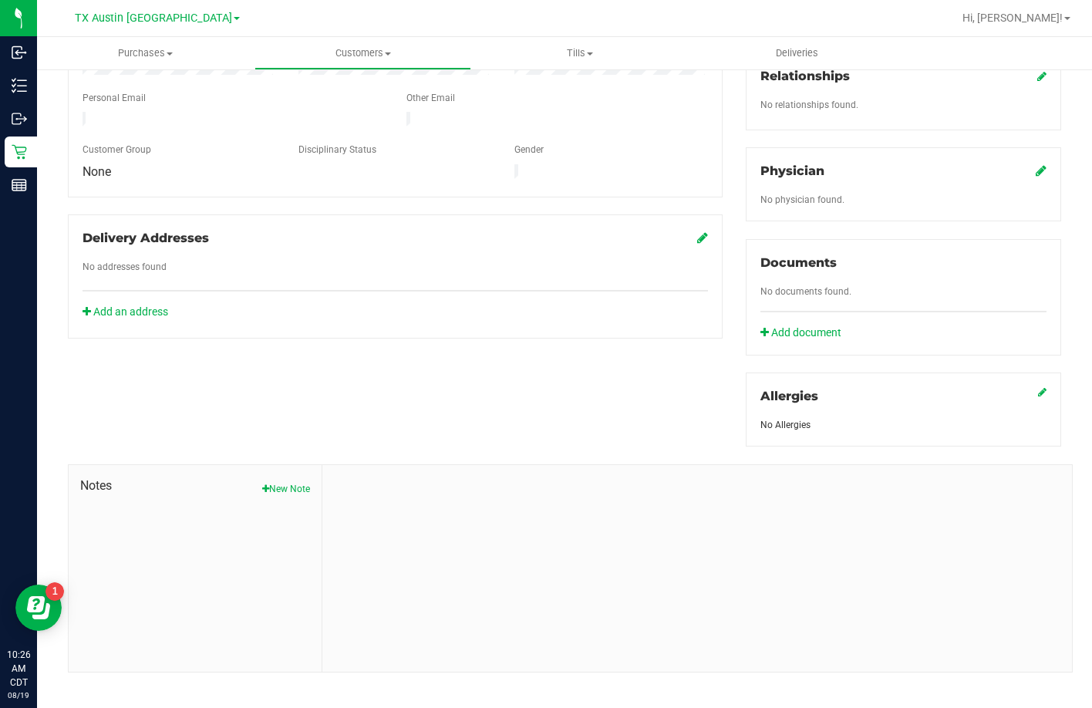
scroll to position [389, 0]
click at [268, 481] on button "New Note" at bounding box center [286, 488] width 48 height 14
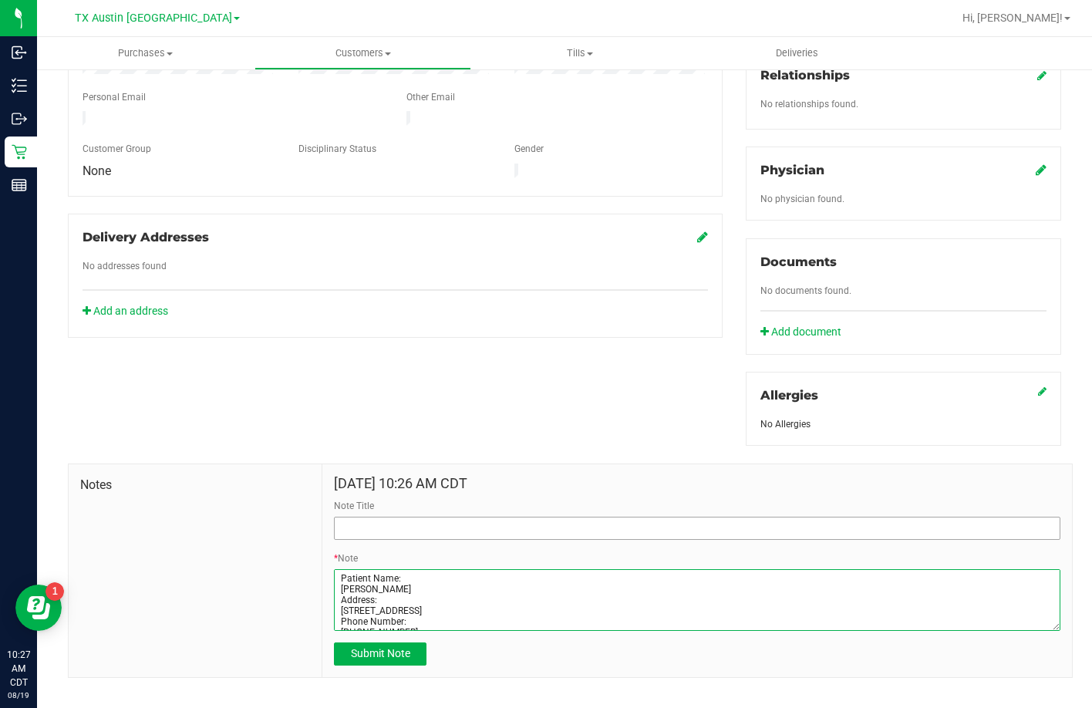
type textarea "Patient Name: Chloe M.E. Flores Address: 4626 Roserock Ln, Spring, TX, 77388 Ph…"
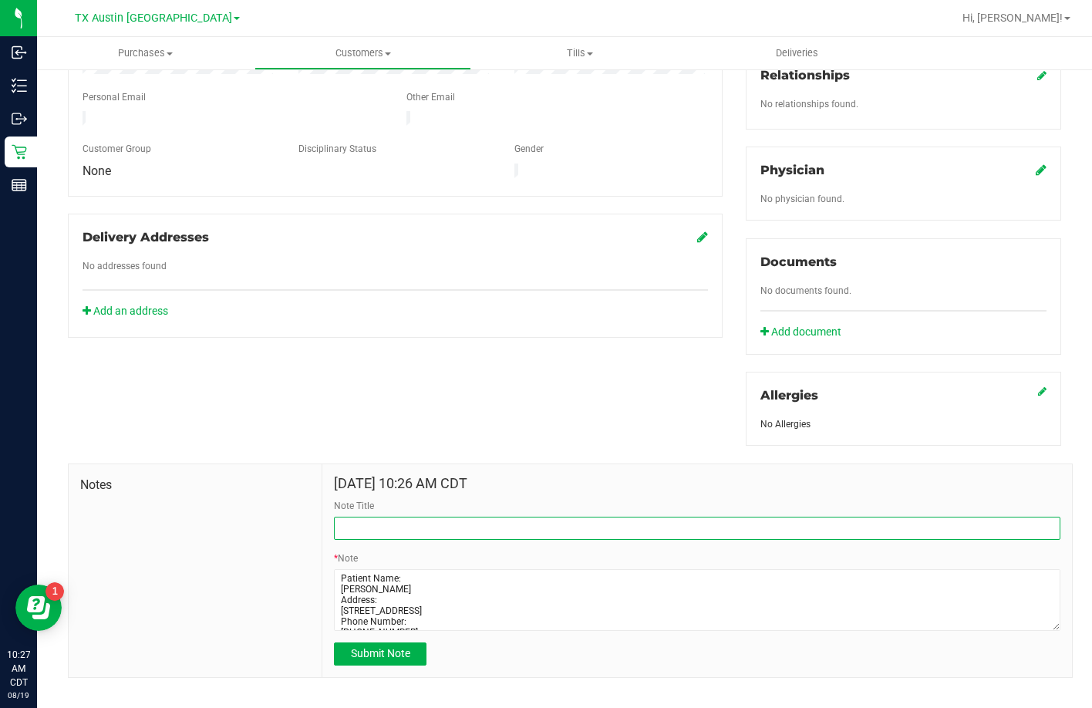
click at [481, 517] on input "Note Title" at bounding box center [697, 528] width 726 height 23
type input "CURT Profile"
click at [362, 647] on span "Submit Note" at bounding box center [380, 653] width 59 height 12
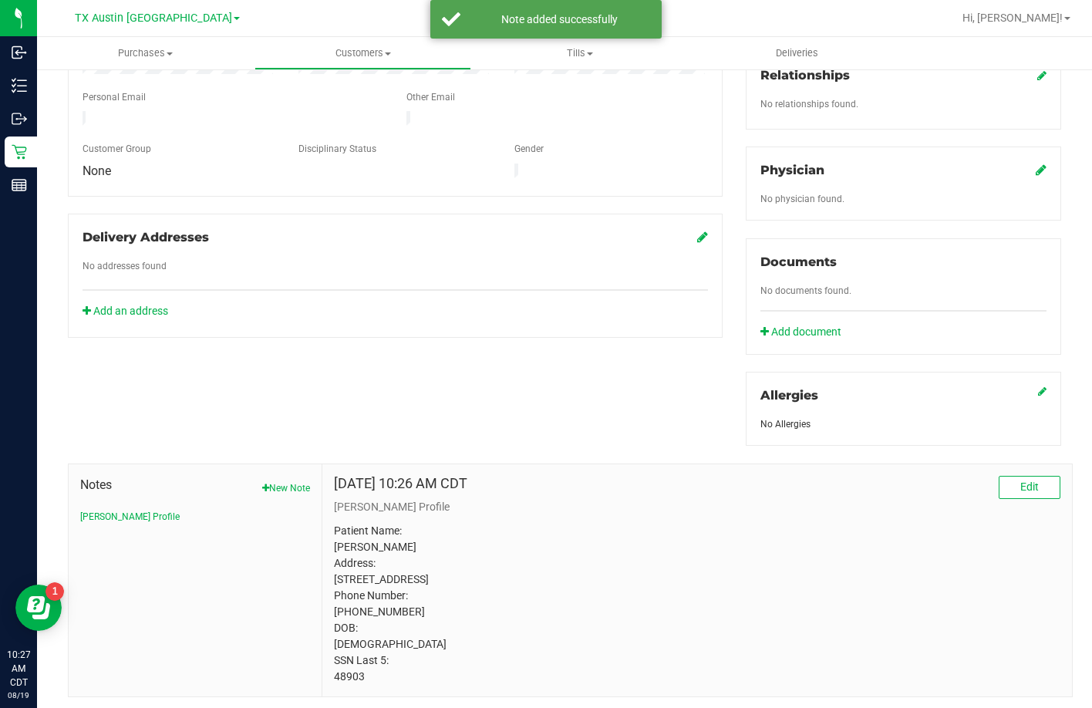
click at [1035, 163] on icon at bounding box center [1040, 169] width 11 height 12
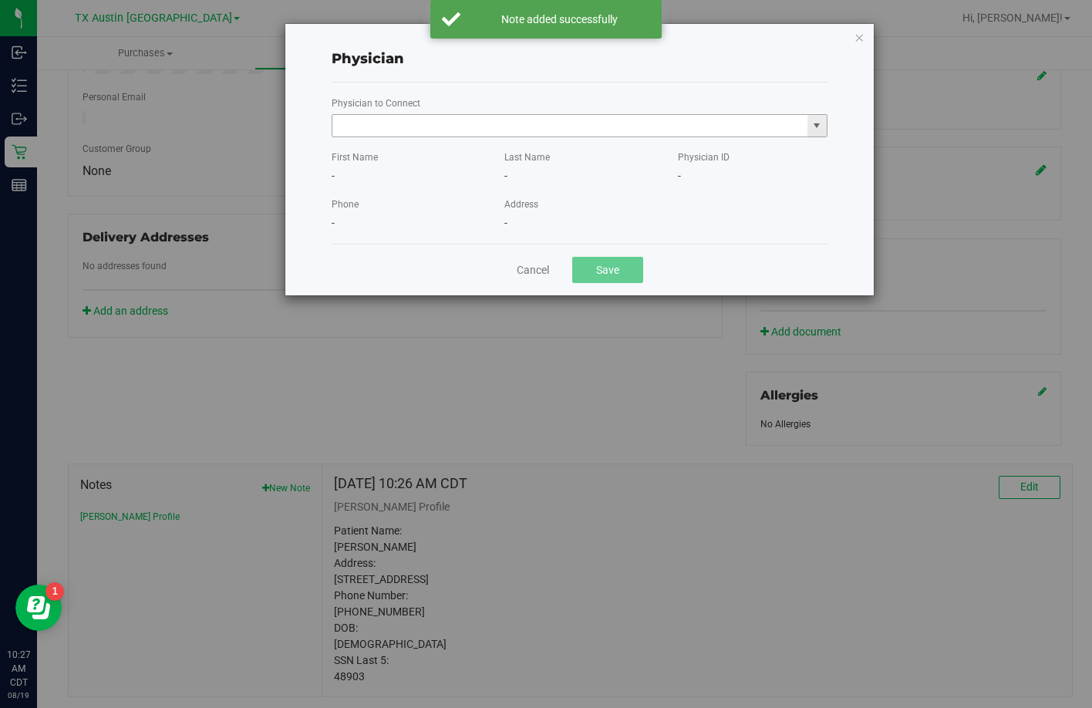
click at [408, 128] on input "text" at bounding box center [569, 126] width 475 height 22
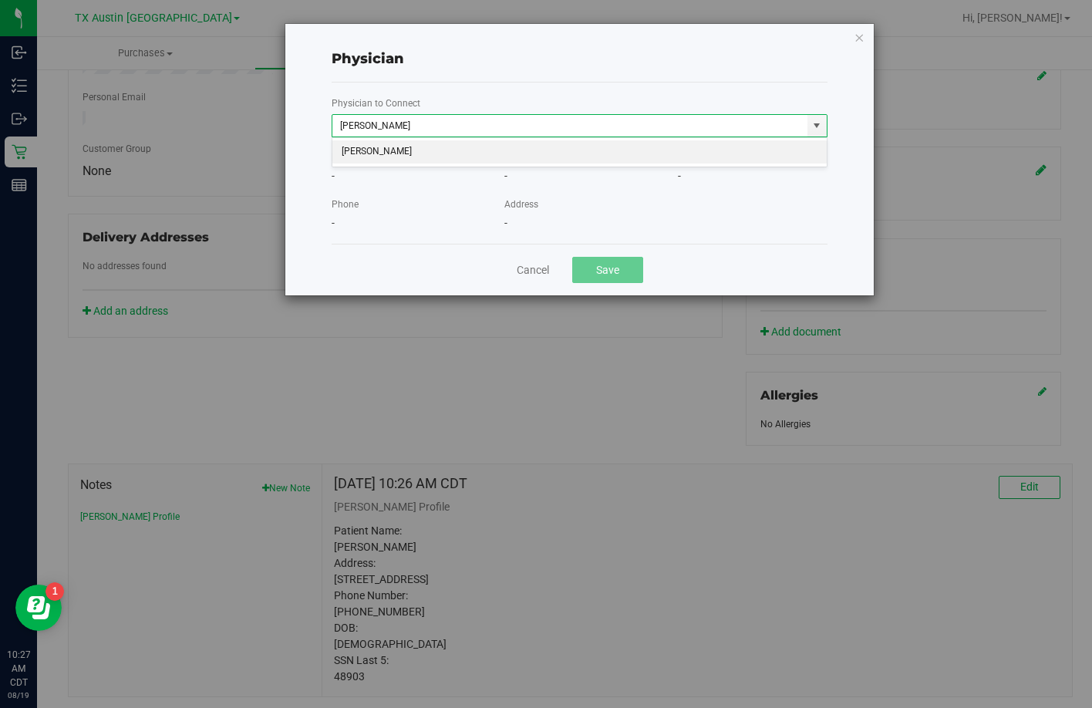
click at [350, 162] on li "[PERSON_NAME]" at bounding box center [579, 151] width 494 height 23
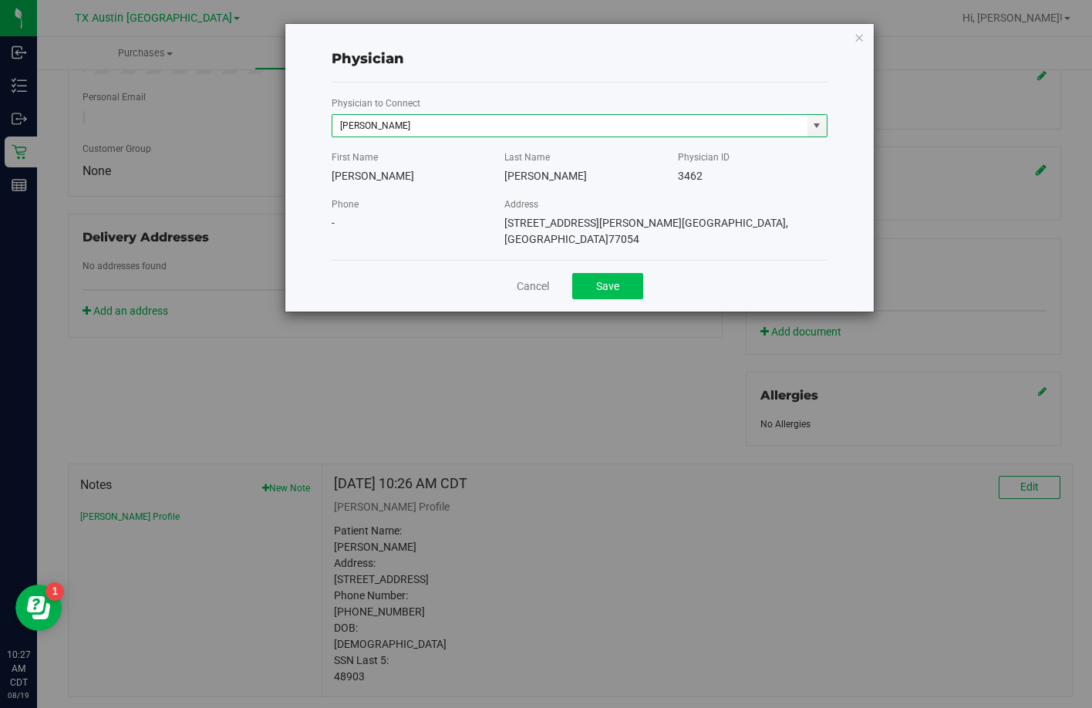
type input "[PERSON_NAME]"
click at [610, 273] on button "Save" at bounding box center [607, 286] width 71 height 26
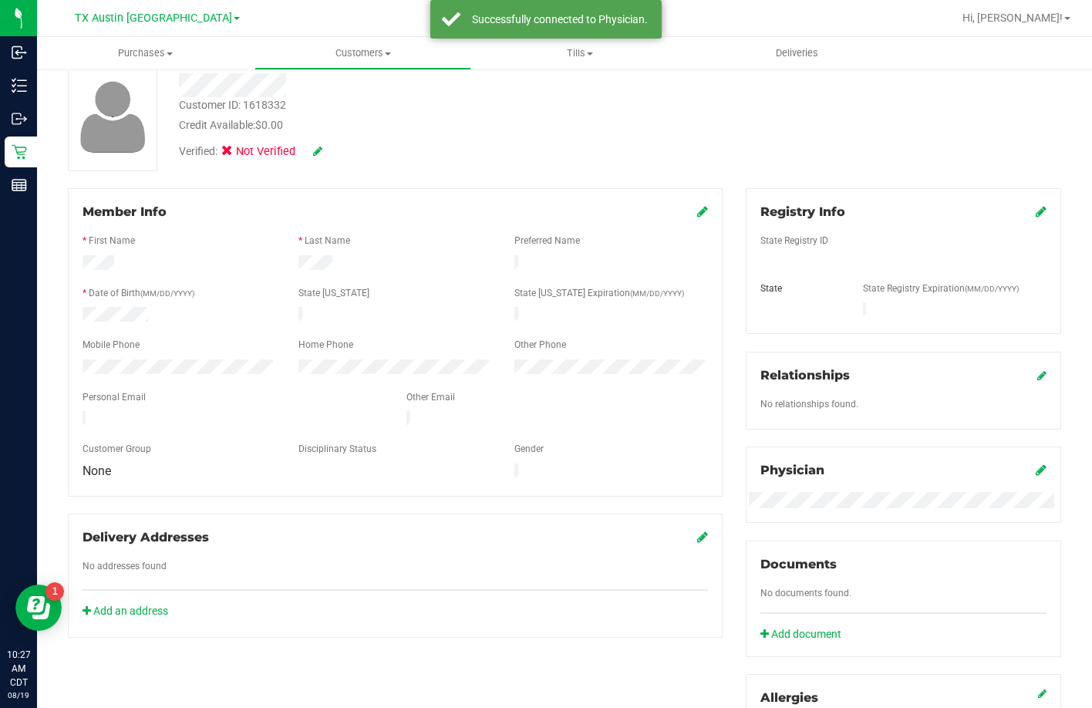
scroll to position [81, 0]
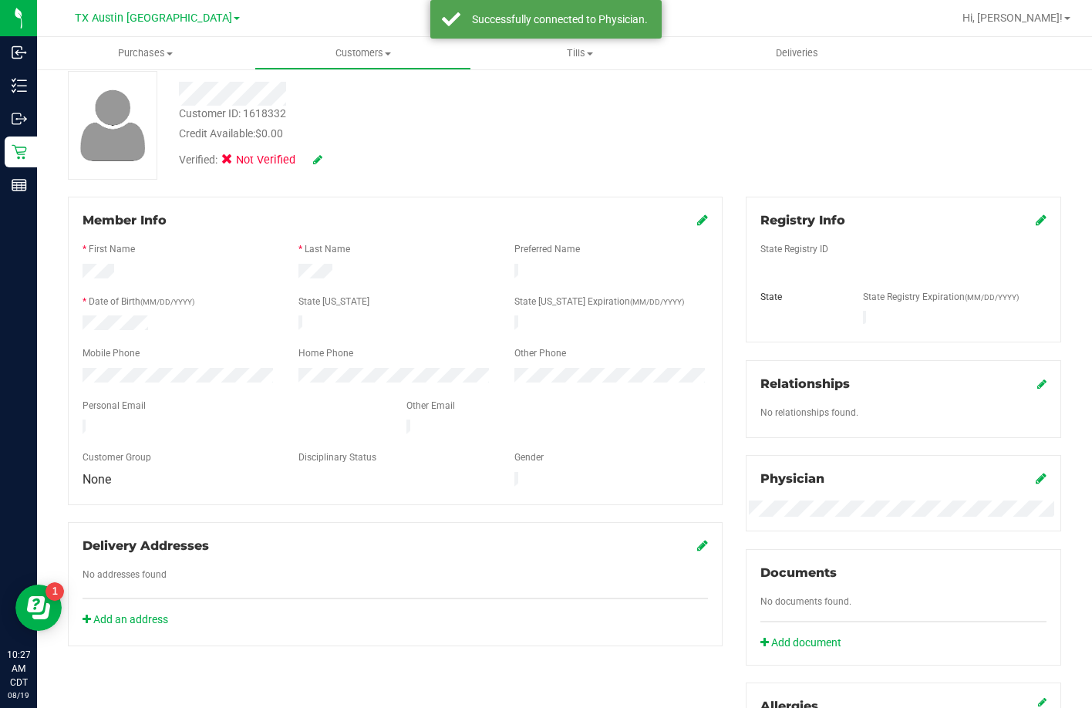
click at [1035, 228] on span at bounding box center [1040, 220] width 11 height 19
click at [1035, 217] on icon at bounding box center [1040, 220] width 11 height 12
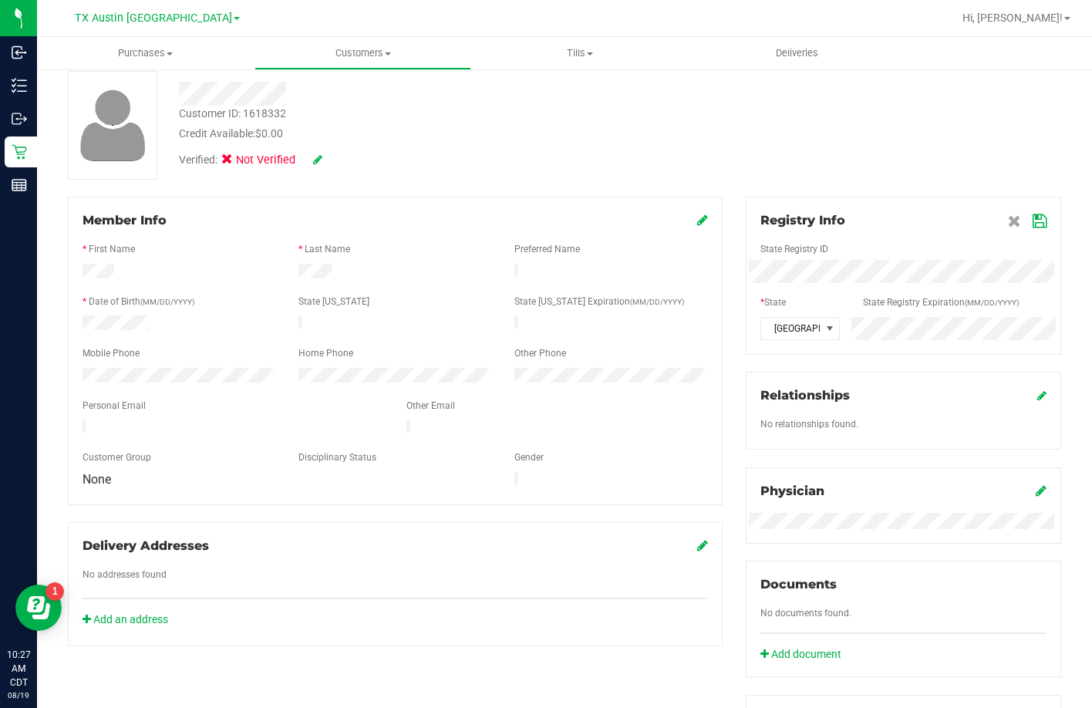
click at [1032, 224] on icon at bounding box center [1039, 221] width 14 height 12
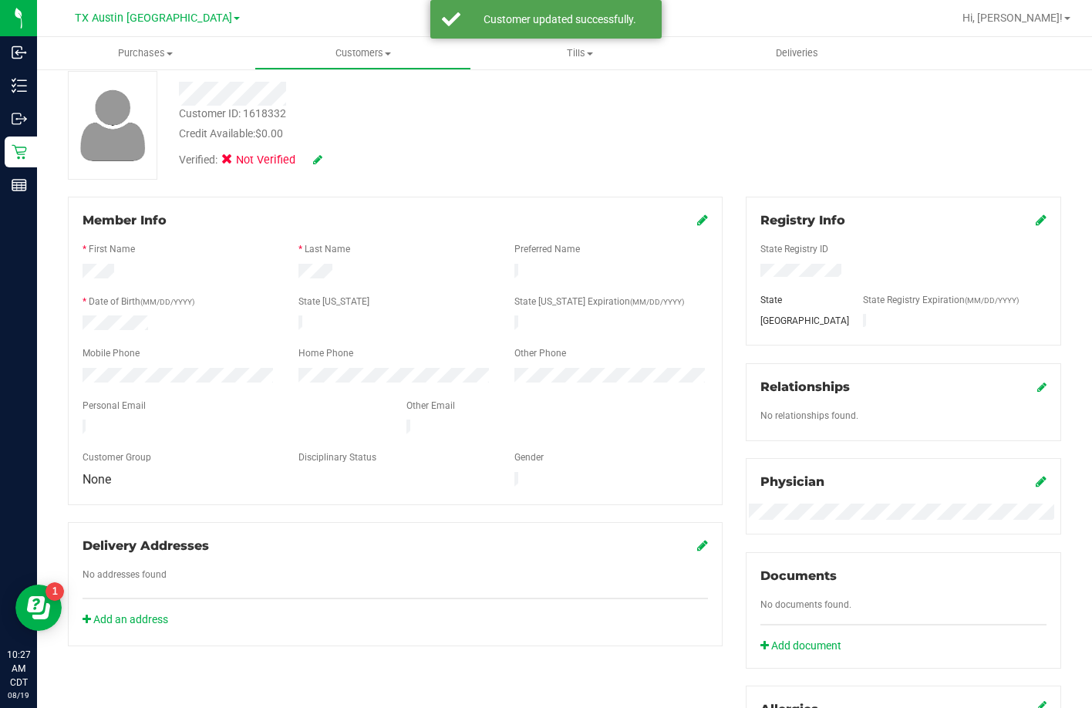
click at [317, 163] on icon at bounding box center [317, 159] width 9 height 11
click at [256, 166] on span "Medical" at bounding box center [267, 162] width 44 height 16
click at [0, 0] on input "Medical" at bounding box center [0, 0] width 0 height 0
click at [333, 166] on icon at bounding box center [338, 160] width 12 height 11
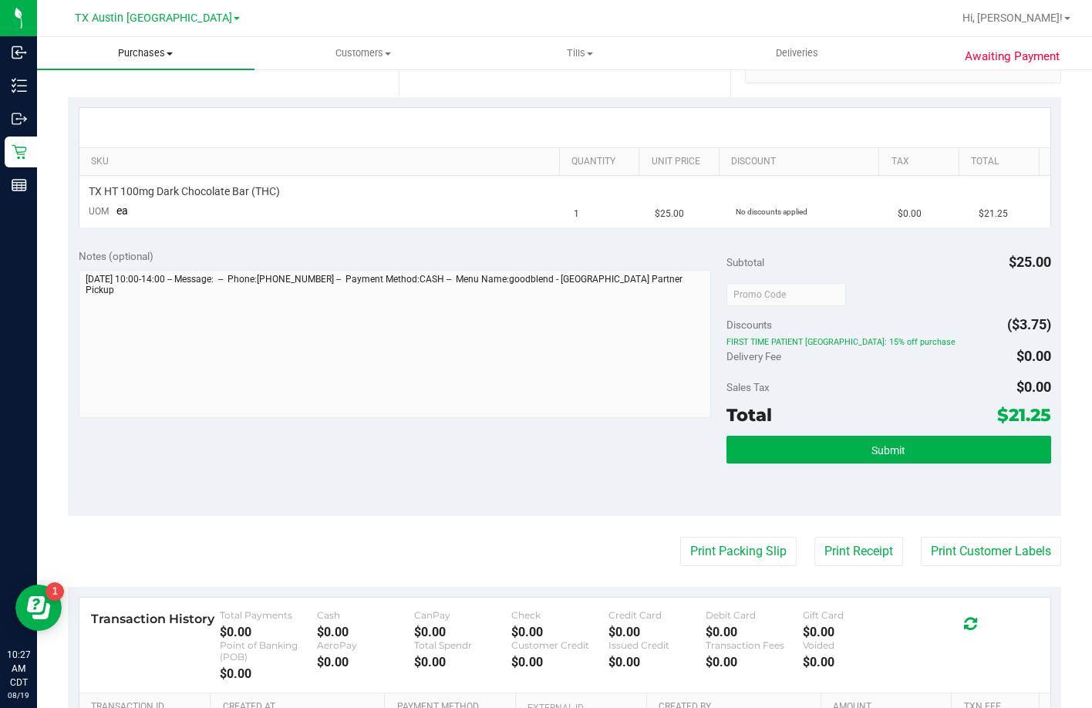
scroll to position [158, 0]
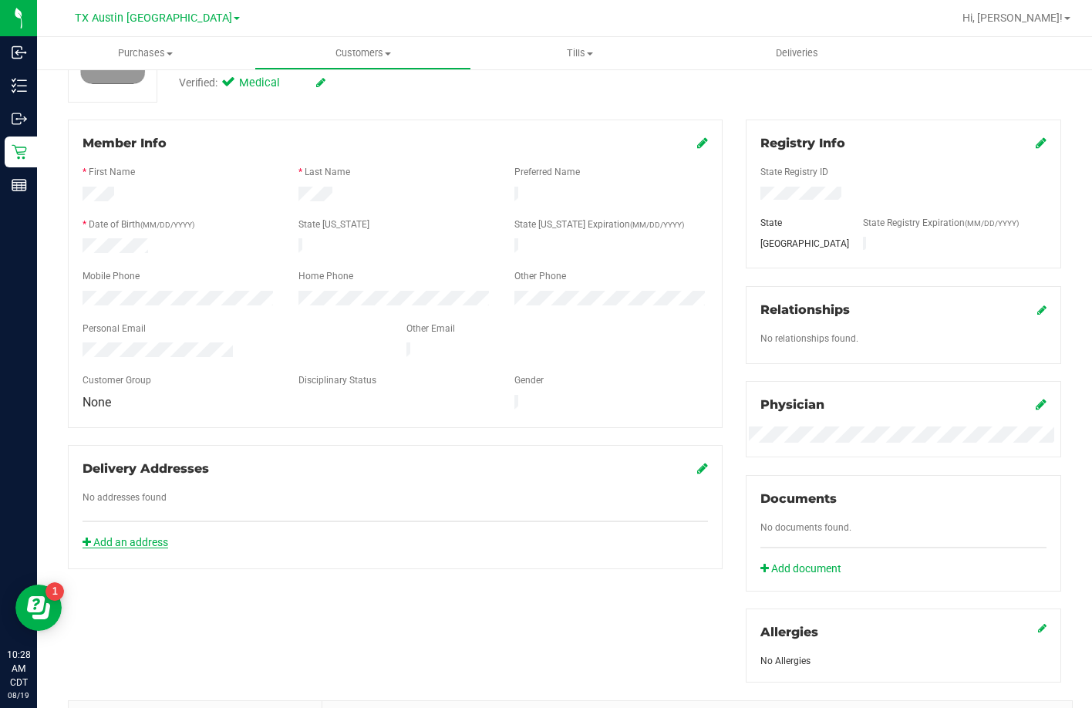
click at [94, 536] on link "Add an address" at bounding box center [125, 542] width 86 height 12
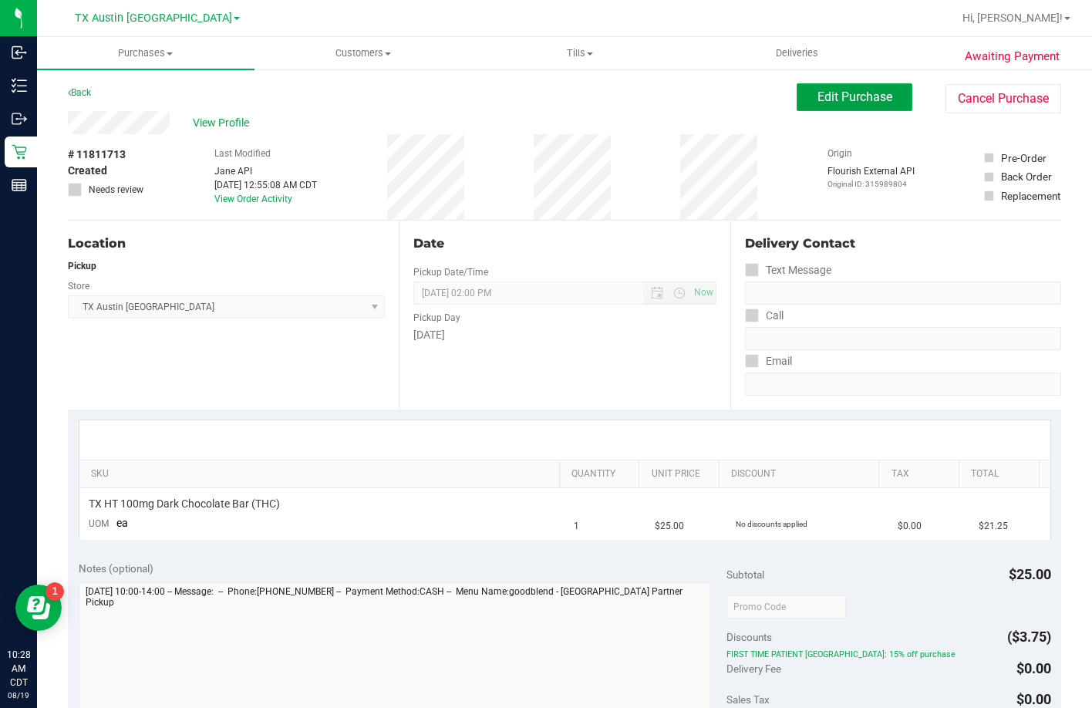
click at [823, 106] on button "Edit Purchase" at bounding box center [854, 97] width 116 height 28
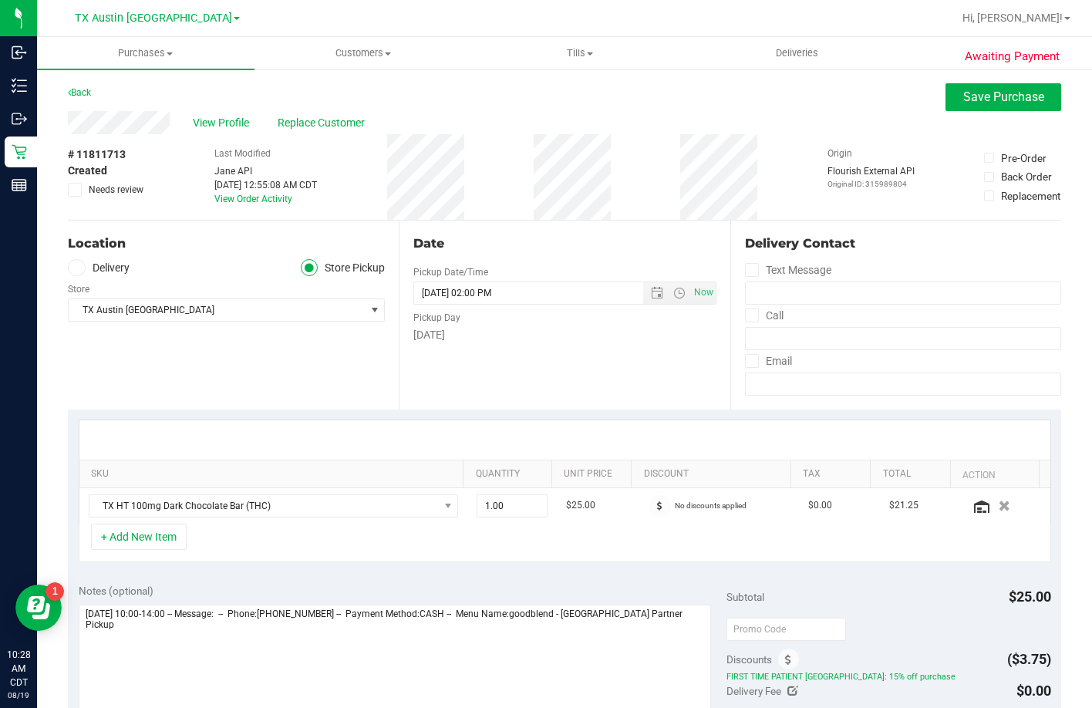
click at [109, 251] on div "Location" at bounding box center [226, 243] width 317 height 19
click at [109, 261] on label "Delivery" at bounding box center [99, 268] width 62 height 18
click at [0, 0] on input "Delivery" at bounding box center [0, 0] width 0 height 0
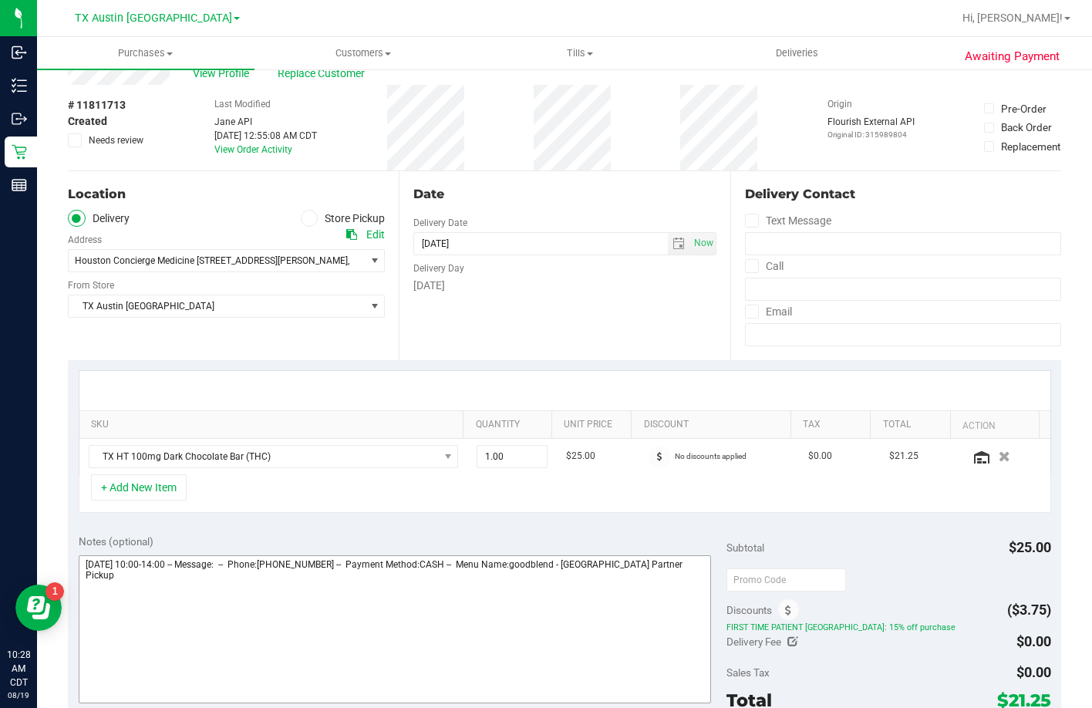
scroll to position [77, 0]
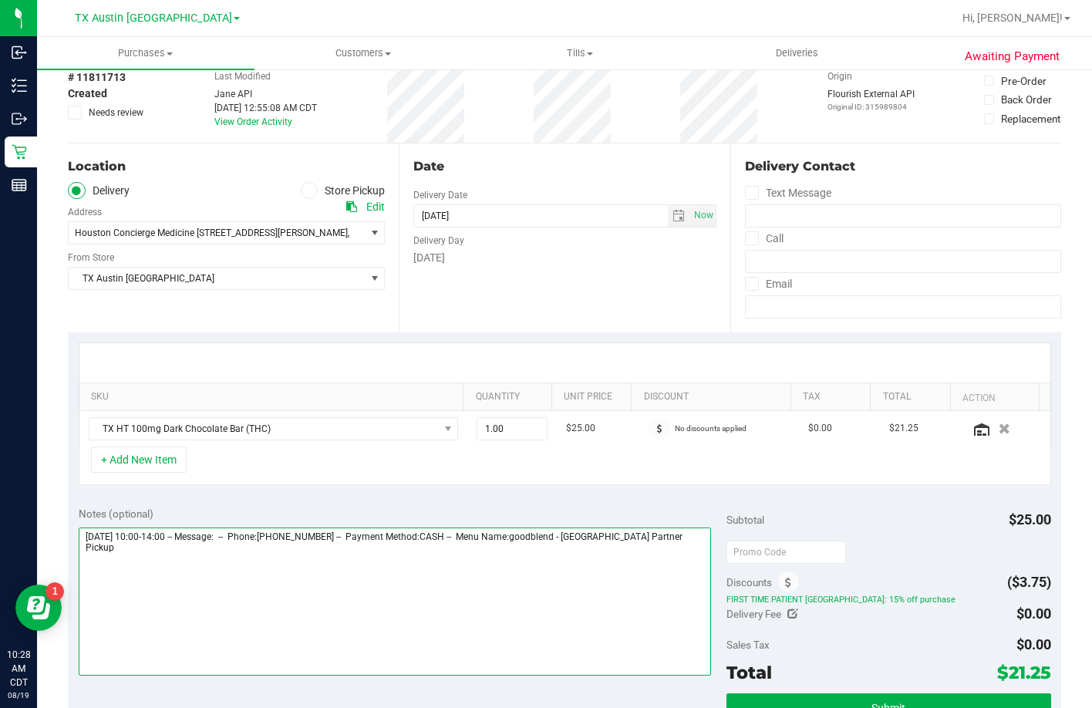
click at [695, 580] on textarea at bounding box center [395, 601] width 633 height 148
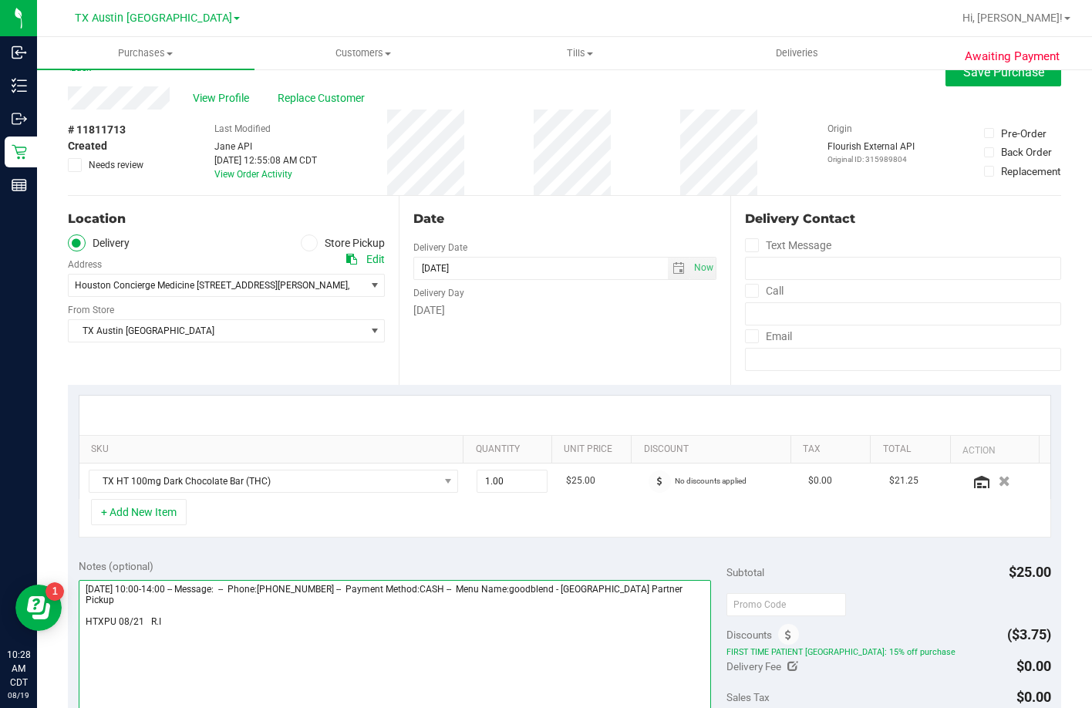
scroll to position [0, 0]
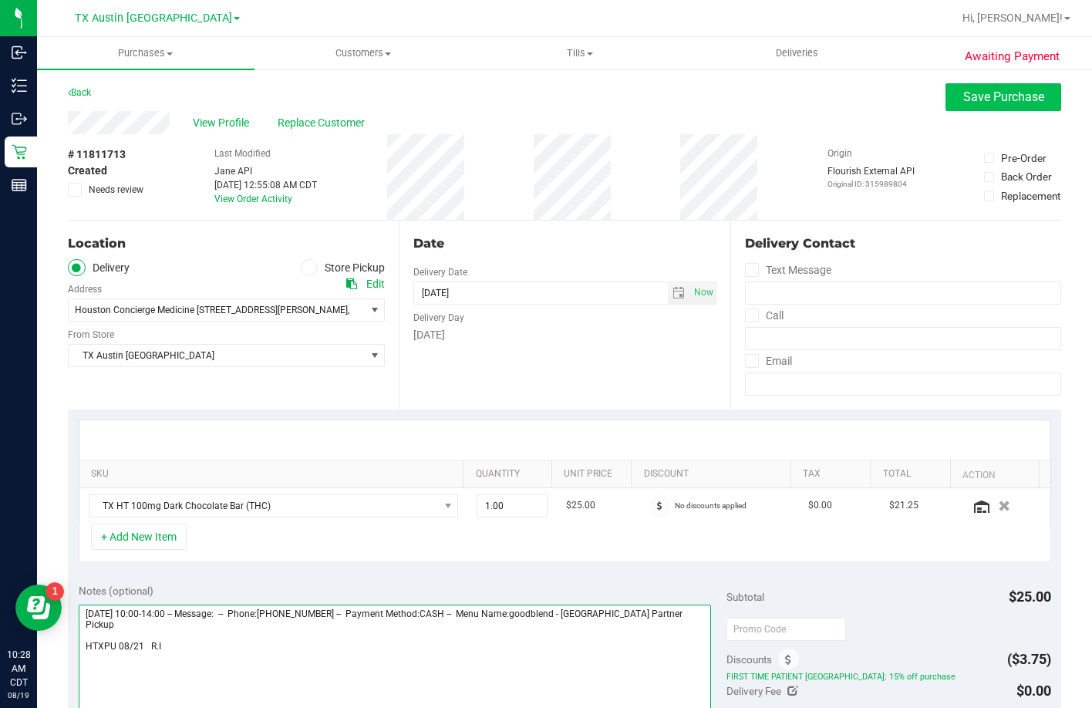
type textarea "Thursday 08/21/2025 10:00-14:00 -- Message: -- Phone:8324474340 -- Payment Meth…"
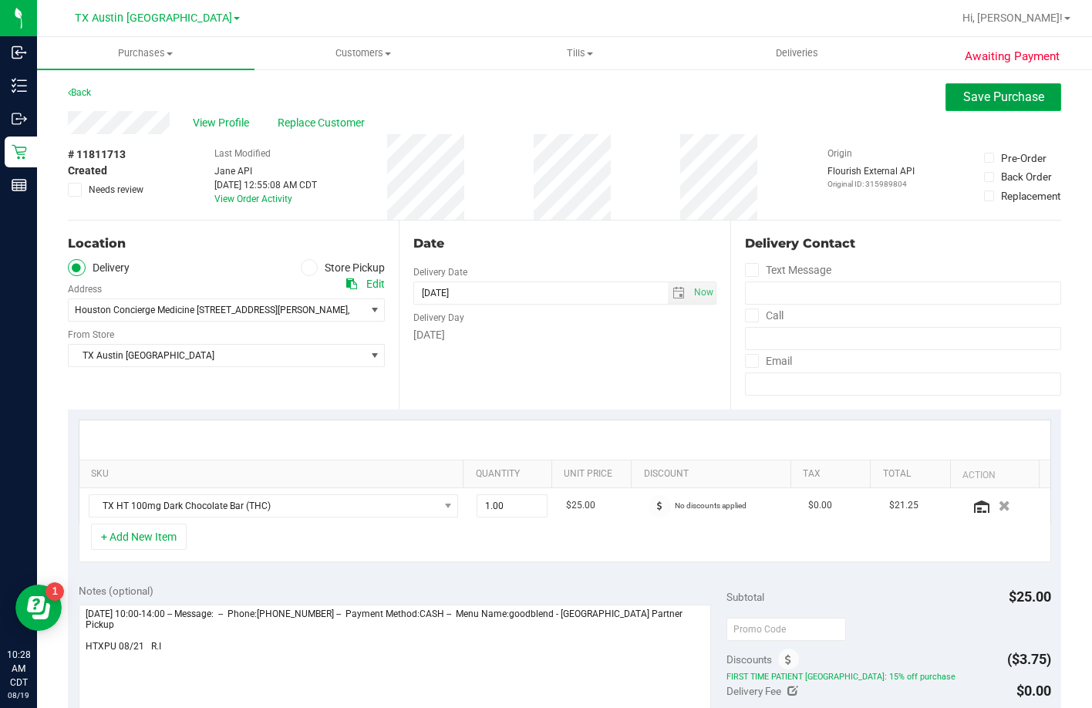
click at [964, 103] on span "Save Purchase" at bounding box center [1003, 96] width 81 height 15
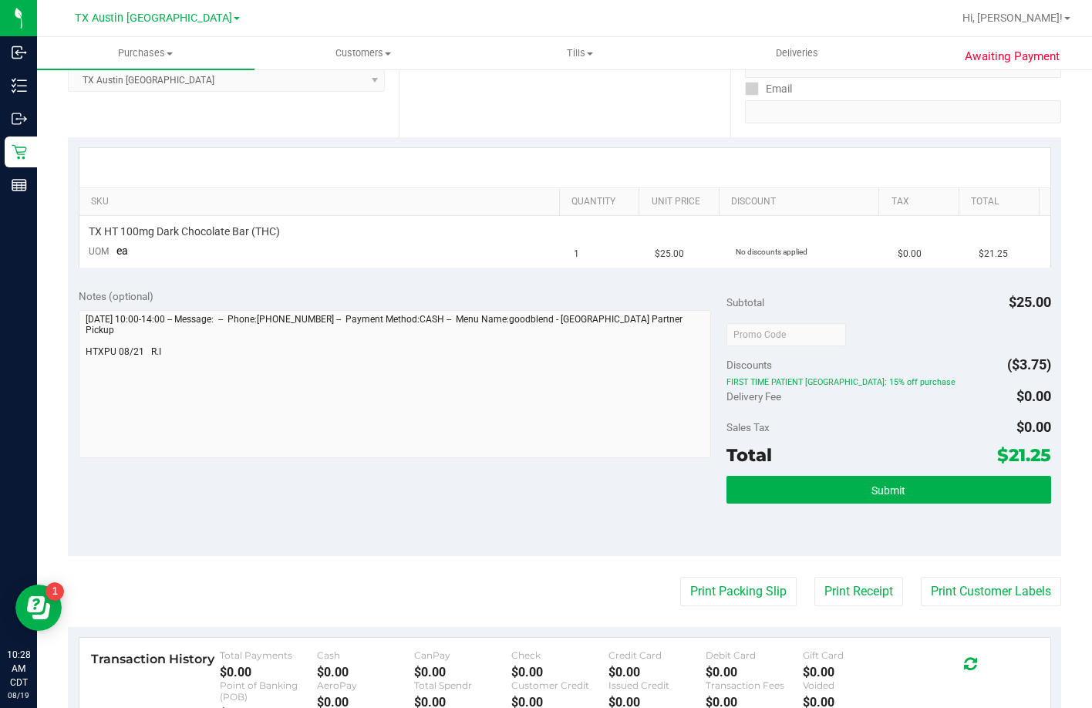
scroll to position [308, 0]
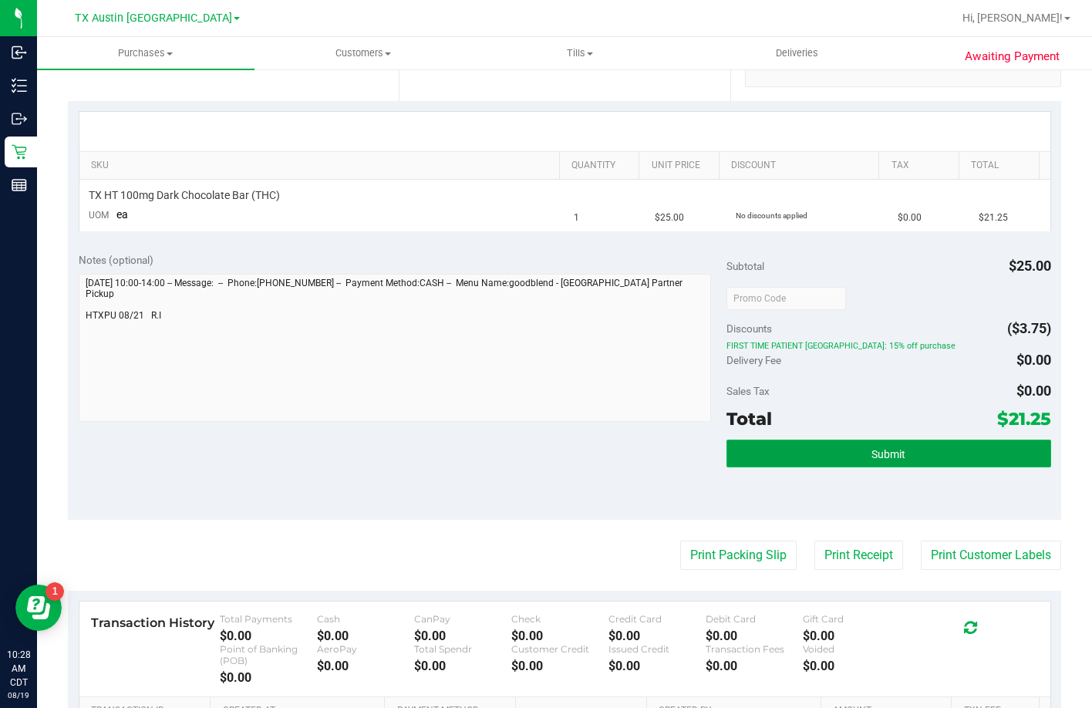
click at [805, 456] on button "Submit" at bounding box center [888, 453] width 324 height 28
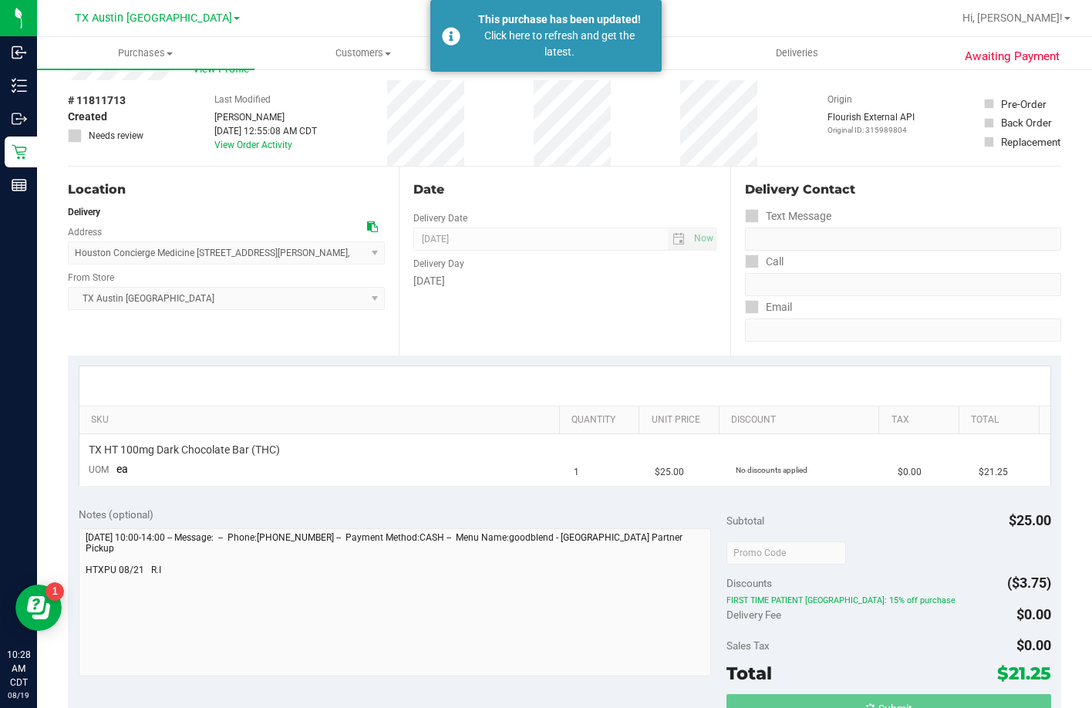
scroll to position [0, 0]
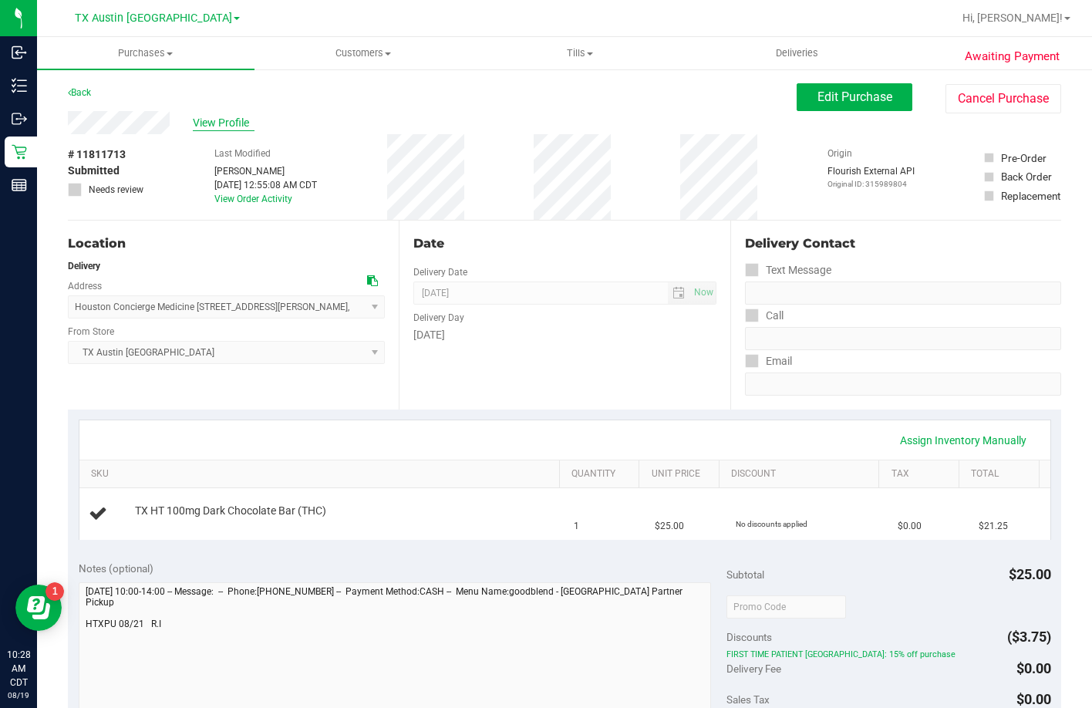
click at [219, 129] on span "View Profile" at bounding box center [224, 123] width 62 height 16
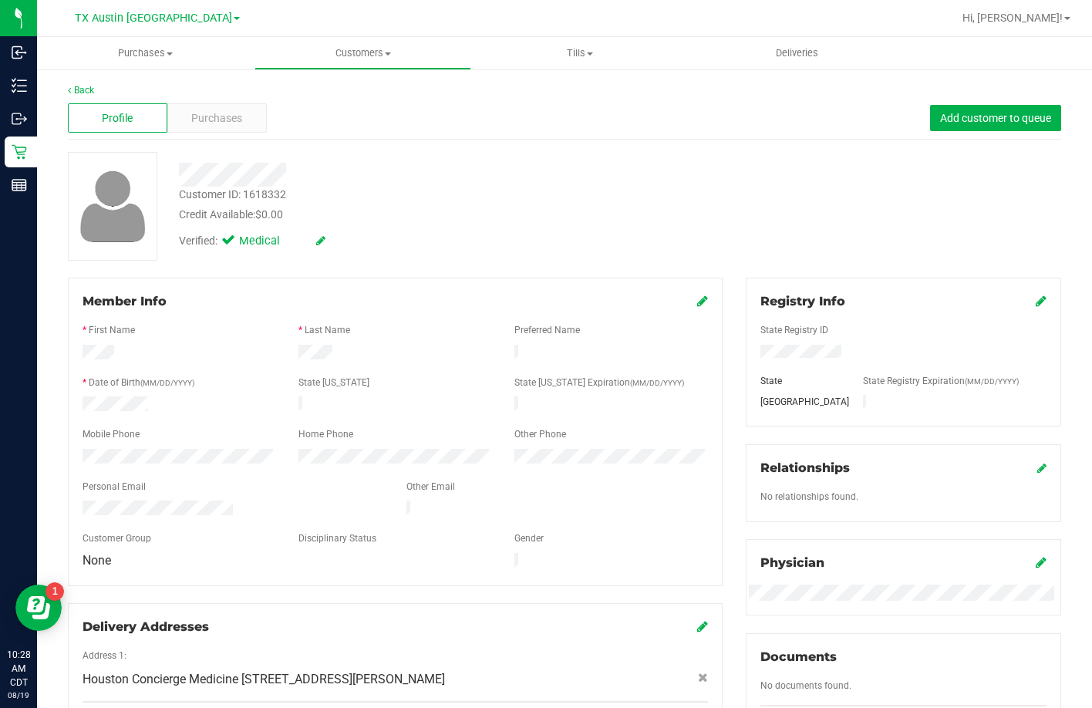
drag, startPoint x: 238, startPoint y: 499, endPoint x: 81, endPoint y: 500, distance: 157.3
click at [81, 500] on div at bounding box center [233, 509] width 324 height 19
click at [62, 448] on div "Member Info * First Name * Last Name Preferred Name * Date of Birth (MM/DD/YYYY…" at bounding box center [395, 513] width 678 height 471
click at [181, 173] on div at bounding box center [421, 175] width 508 height 24
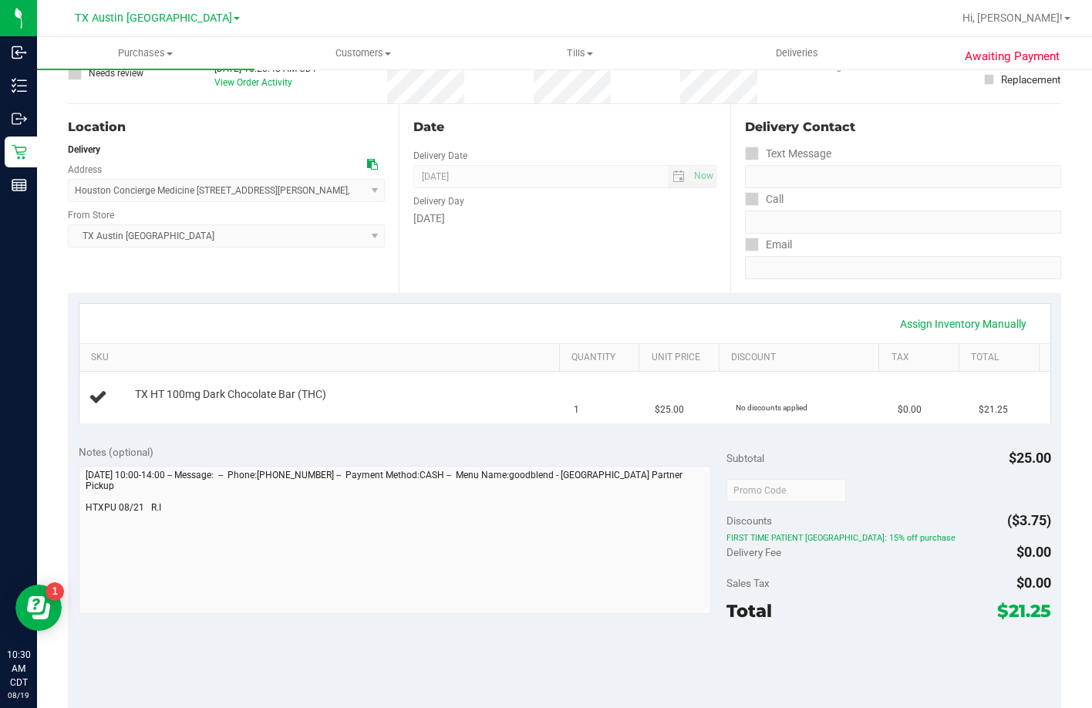
scroll to position [231, 0]
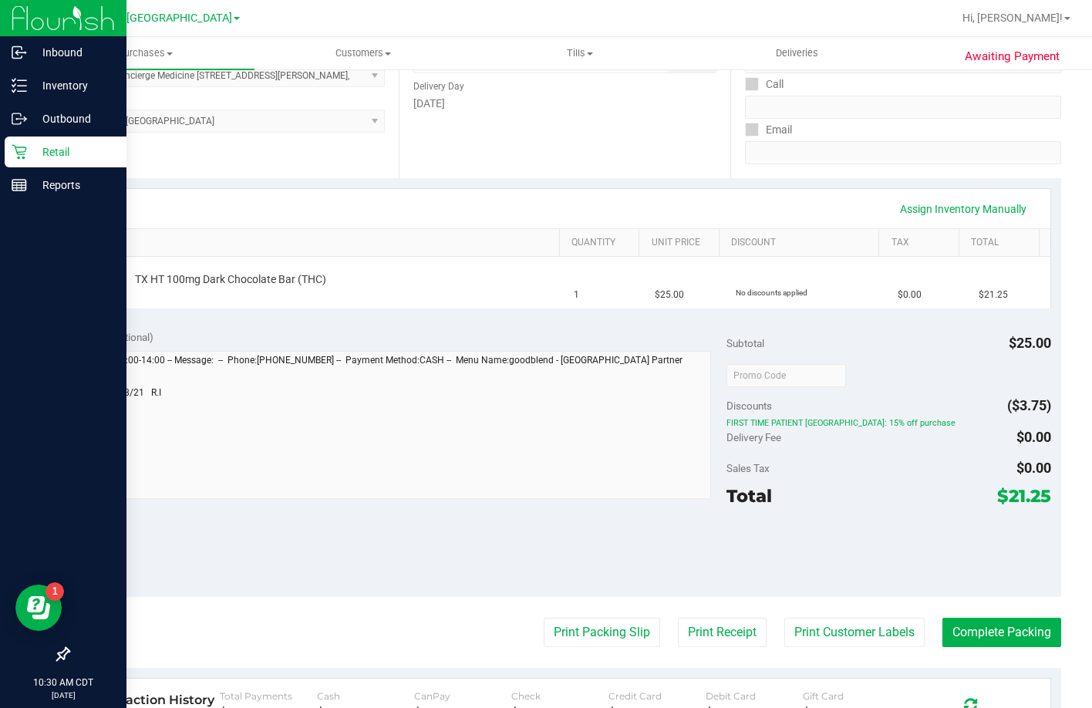
click at [35, 158] on p "Retail" at bounding box center [73, 152] width 93 height 19
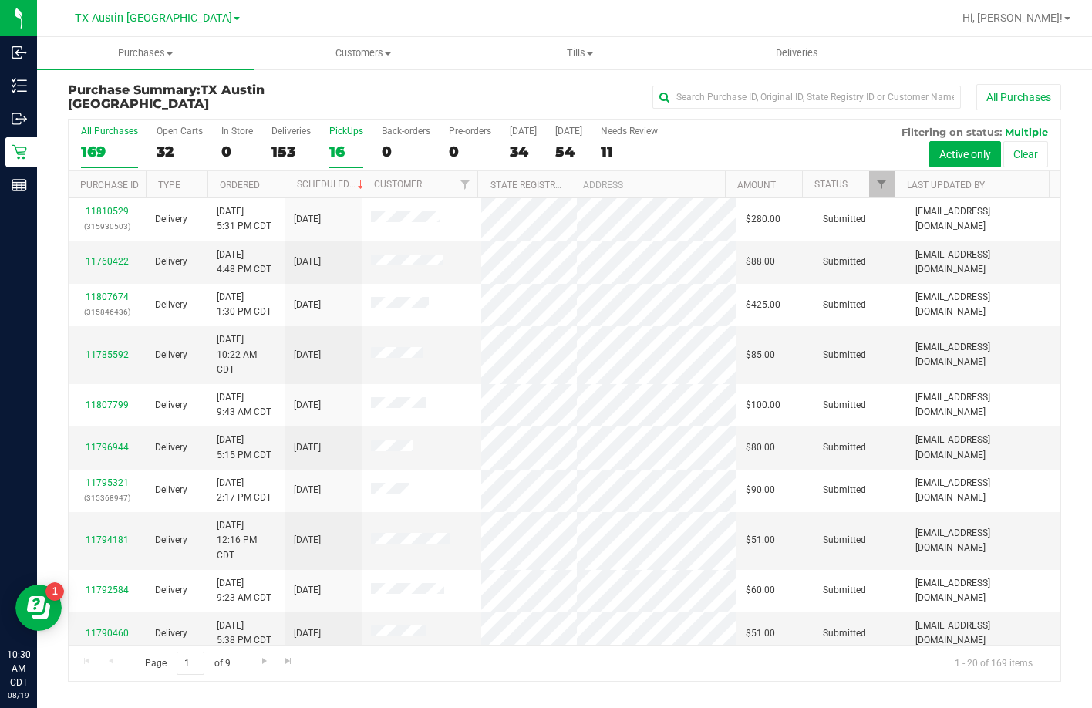
click at [353, 140] on label "PickUps 16" at bounding box center [346, 147] width 34 height 42
click at [0, 0] on input "PickUps 16" at bounding box center [0, 0] width 0 height 0
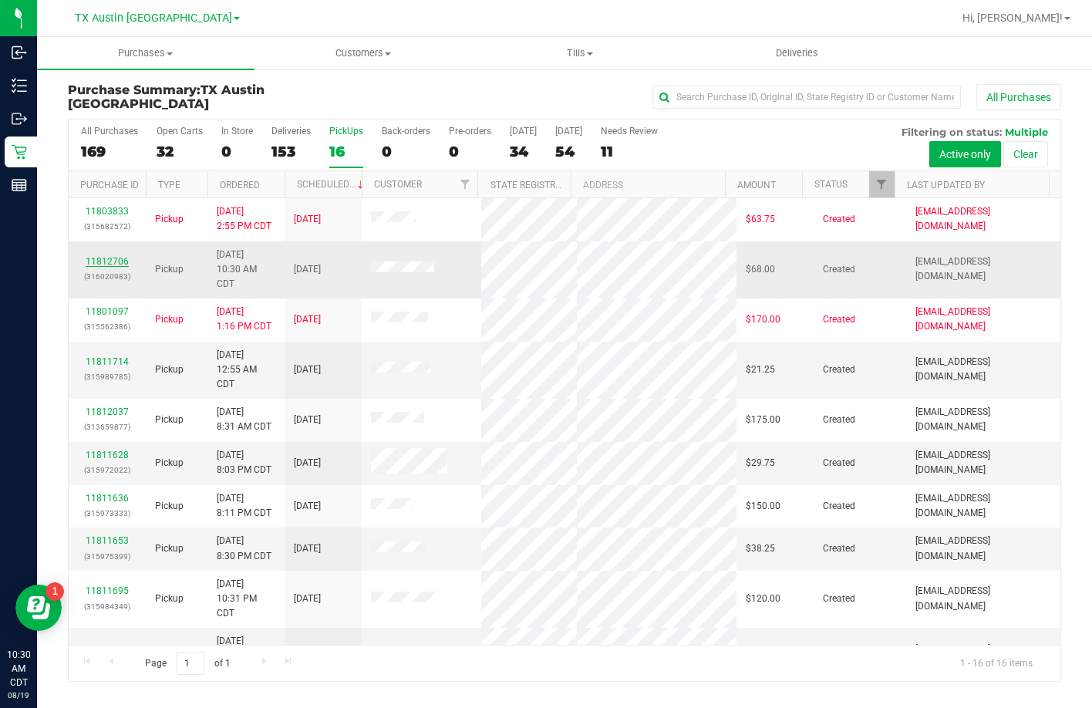
click at [113, 261] on link "11812706" at bounding box center [107, 261] width 43 height 11
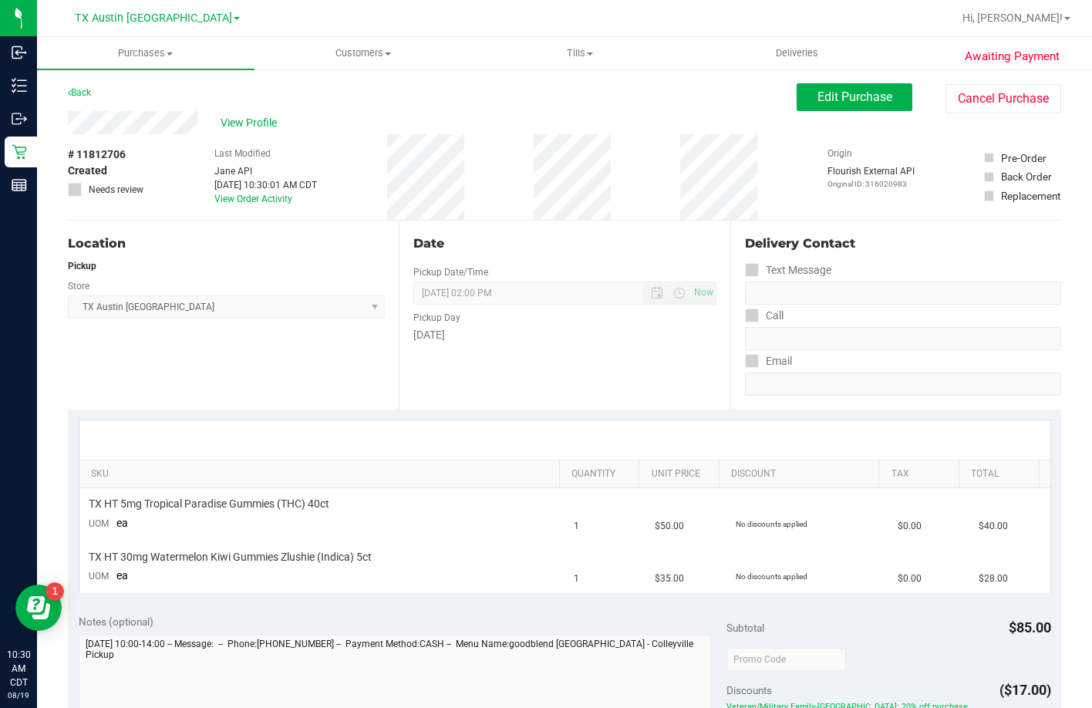
click at [69, 122] on div "View Profile" at bounding box center [432, 122] width 729 height 23
click at [796, 91] on button "Edit Purchase" at bounding box center [854, 97] width 116 height 28
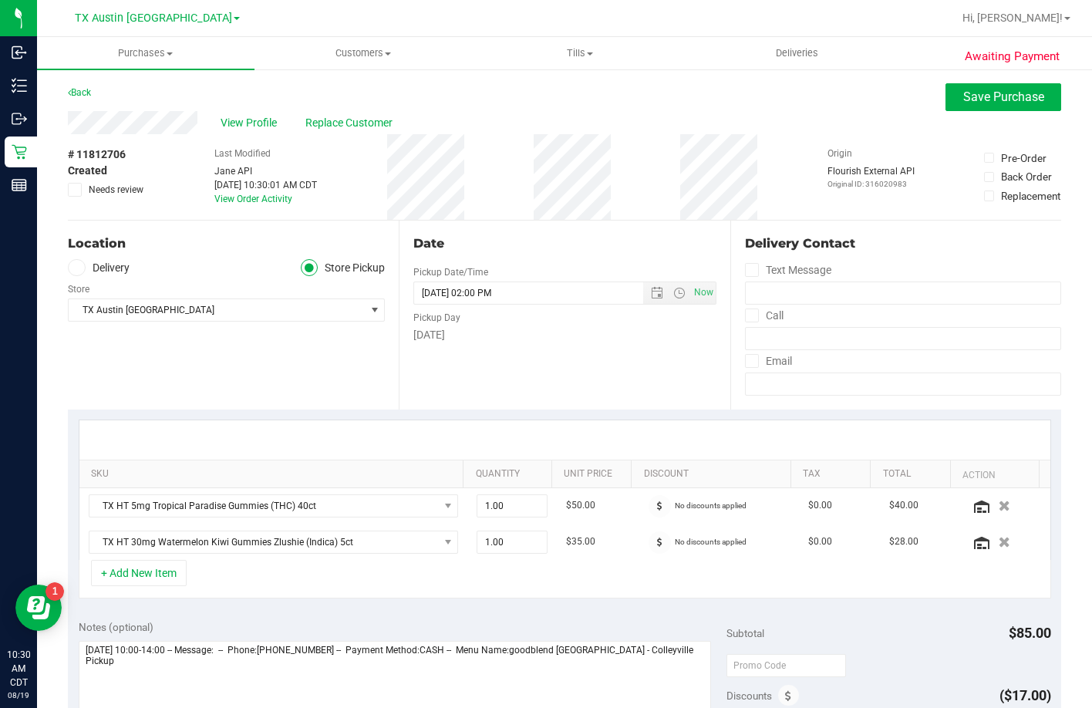
click at [120, 255] on div "Location Delivery Store Pickup Store TX Austin DC Select Store Bonita Springs W…" at bounding box center [233, 314] width 331 height 189
click at [115, 267] on label "Delivery" at bounding box center [99, 268] width 62 height 18
click at [0, 0] on input "Delivery" at bounding box center [0, 0] width 0 height 0
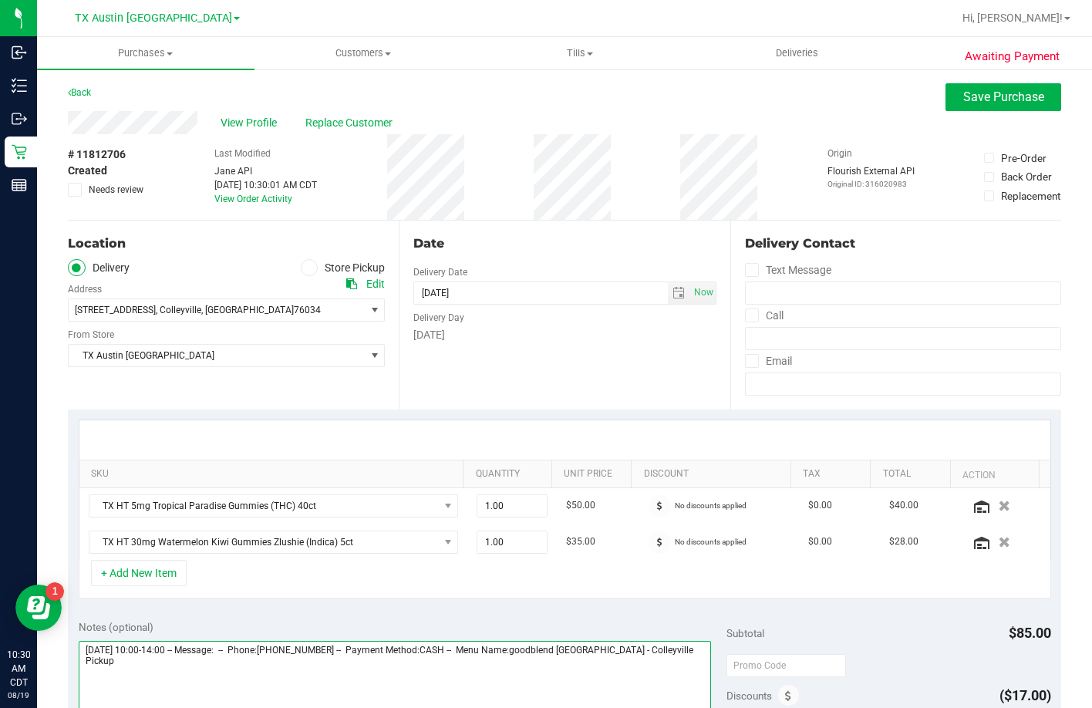
click at [678, 671] on textarea at bounding box center [395, 715] width 633 height 148
type textarea "Friday 08/22/2025 10:00-14:00 -- Message: -- Phone:6822081971 -- Payment Method…"
click at [945, 110] on button "Save Purchase" at bounding box center [1003, 97] width 116 height 28
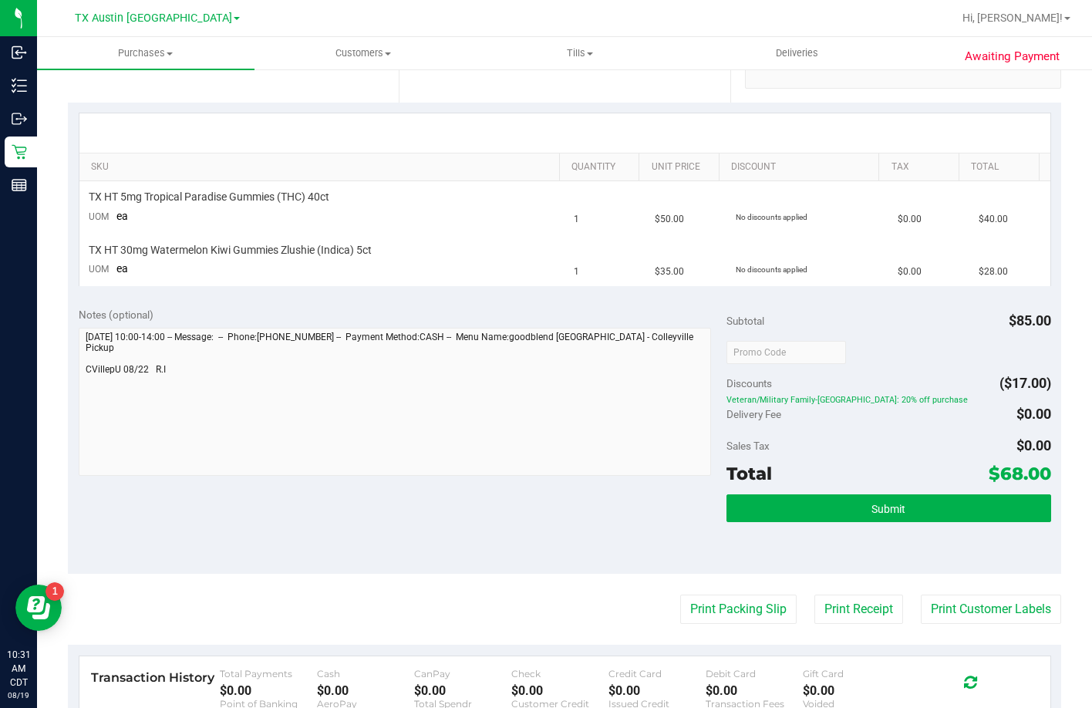
scroll to position [308, 0]
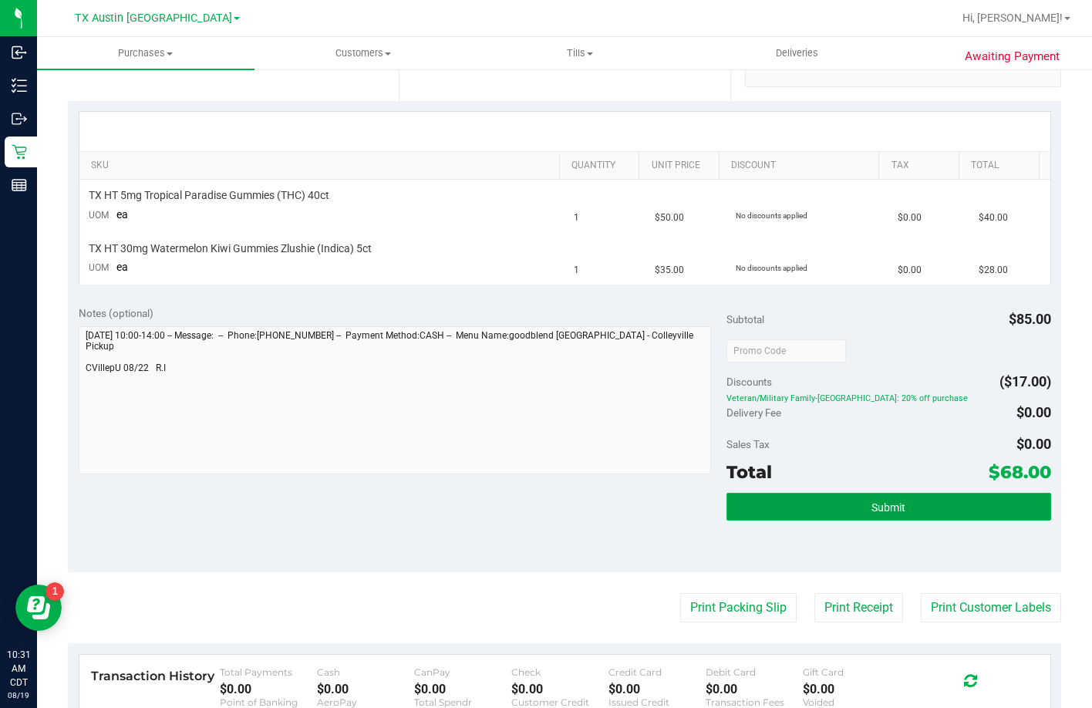
click at [826, 500] on button "Submit" at bounding box center [888, 507] width 324 height 28
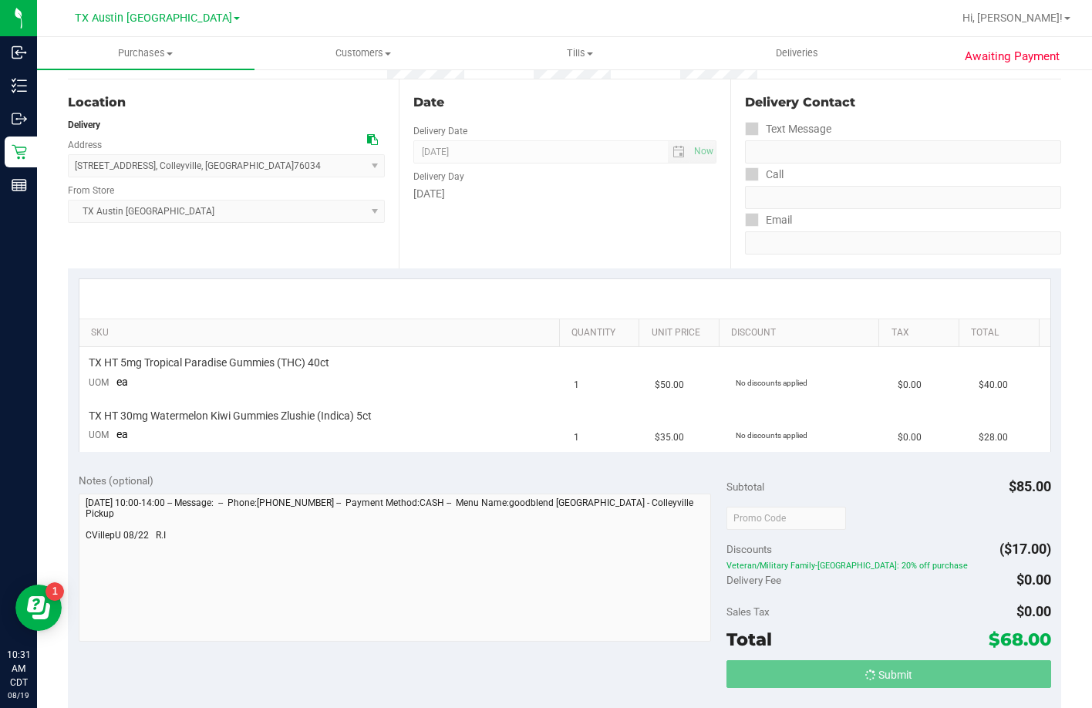
scroll to position [0, 0]
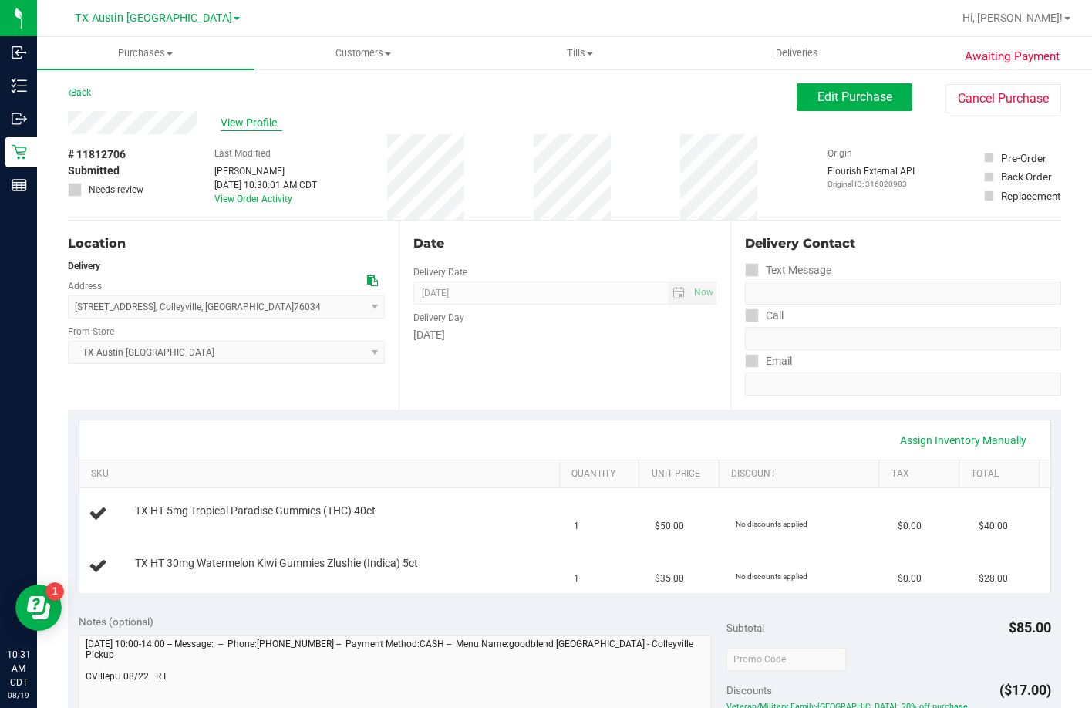
click at [259, 119] on span "View Profile" at bounding box center [251, 123] width 62 height 16
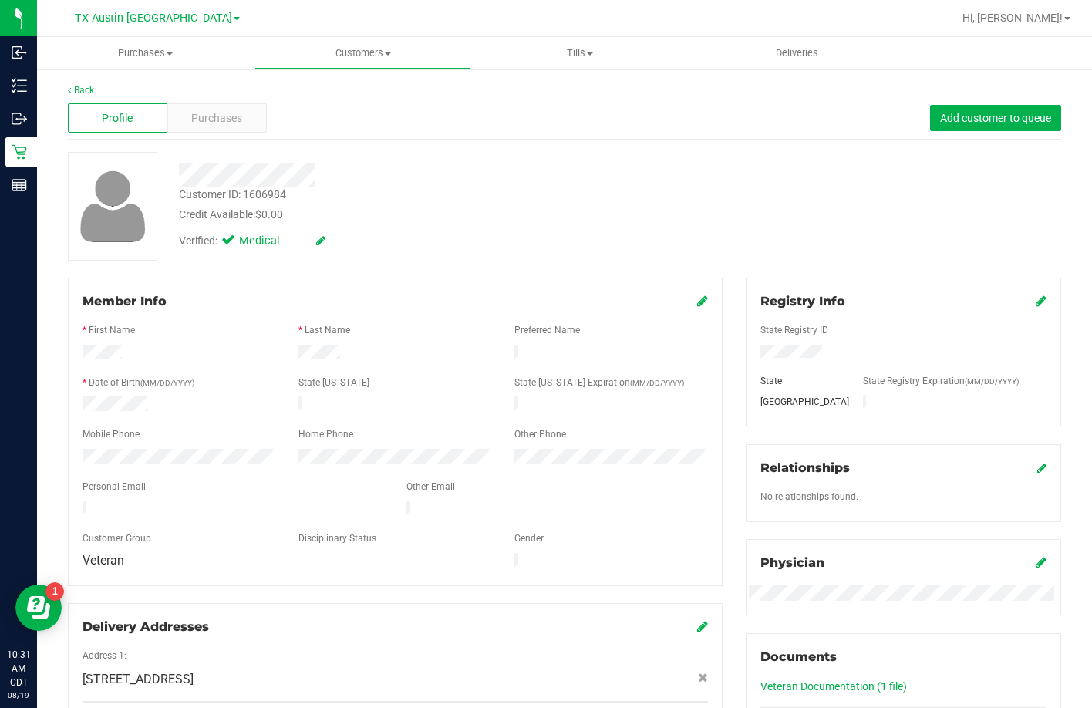
drag, startPoint x: 211, startPoint y: 497, endPoint x: 74, endPoint y: 503, distance: 137.3
click at [74, 503] on div at bounding box center [233, 509] width 324 height 19
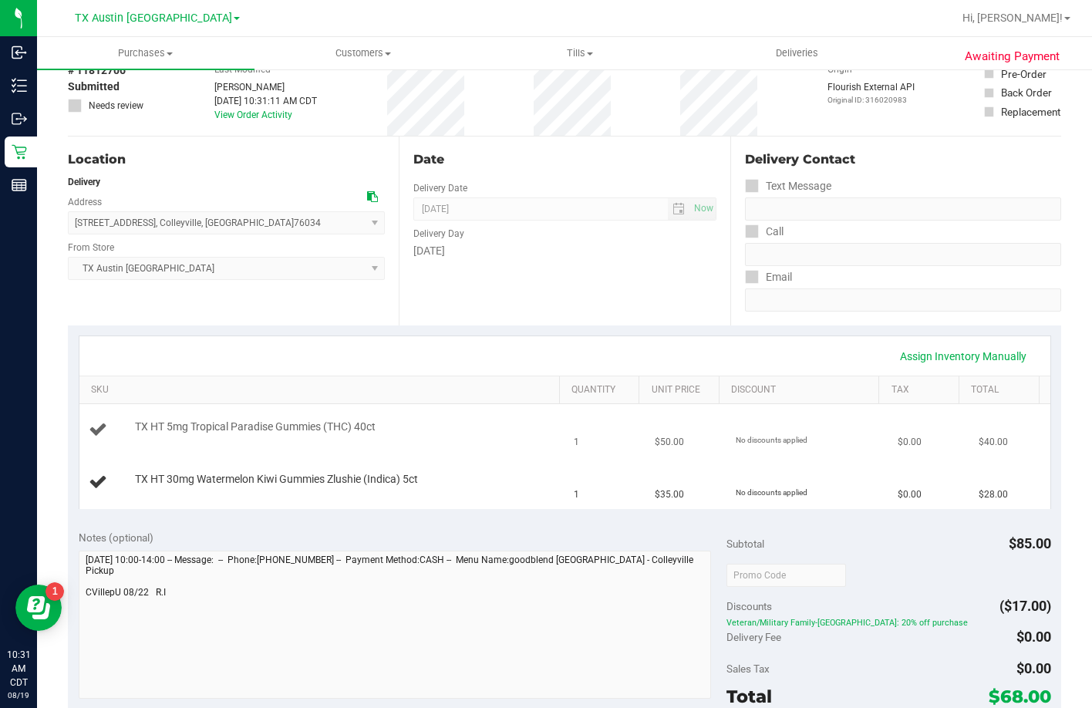
scroll to position [231, 0]
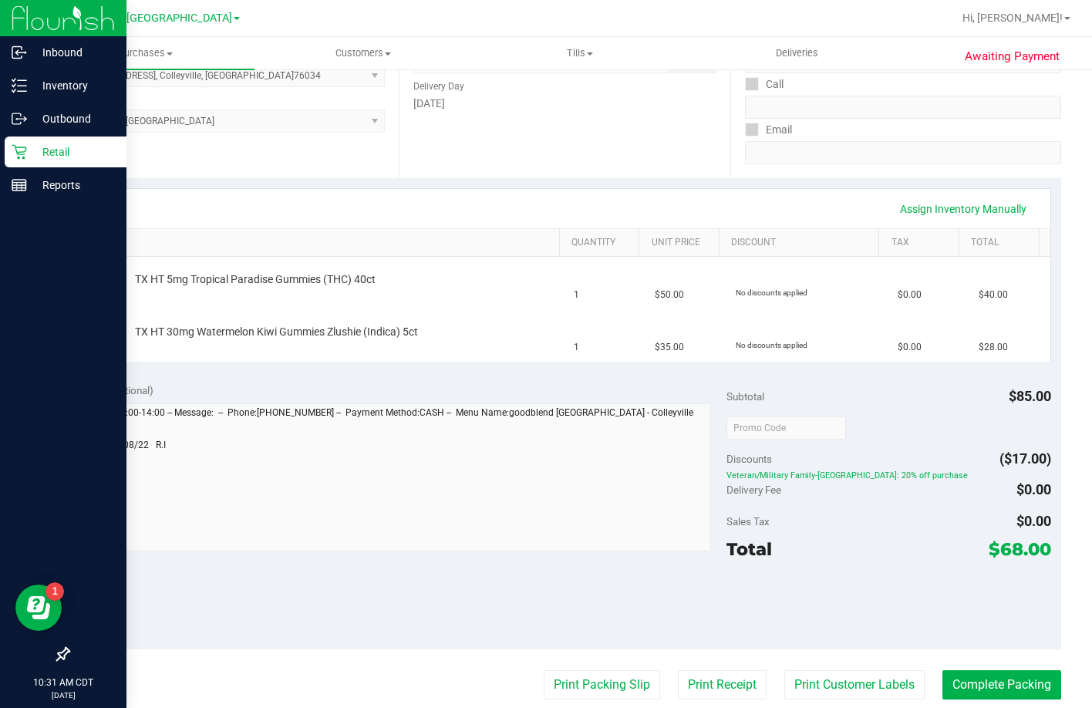
click at [12, 137] on div "Retail" at bounding box center [66, 151] width 122 height 31
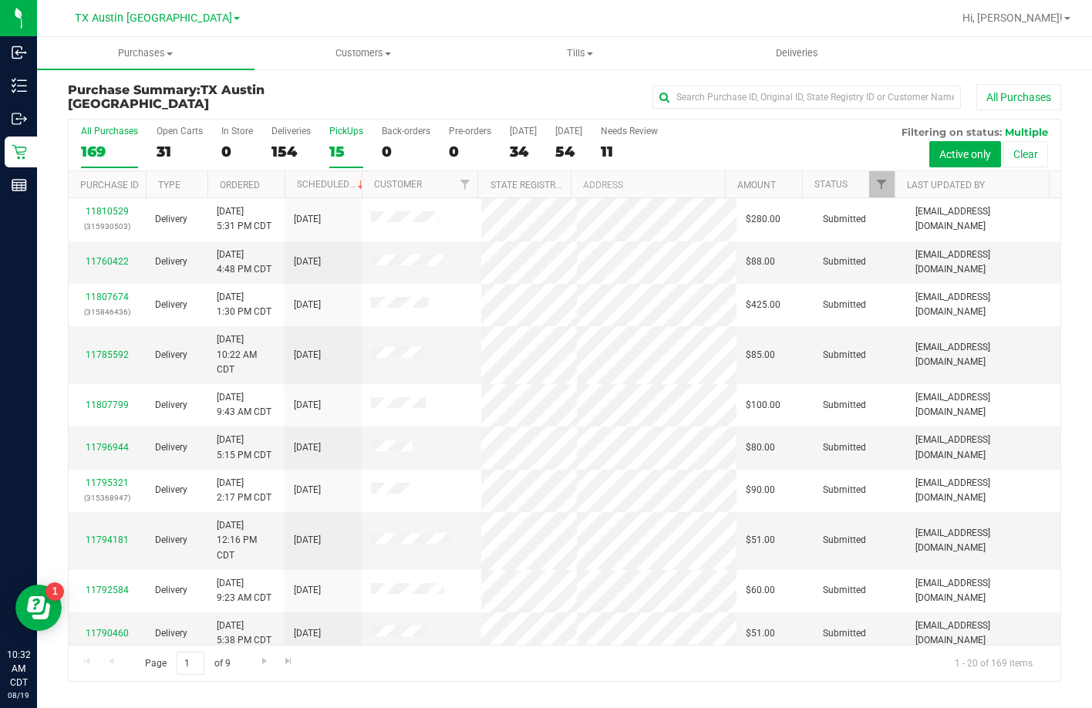
click at [352, 148] on div "15" at bounding box center [346, 152] width 34 height 18
click at [0, 0] on input "PickUps 15" at bounding box center [0, 0] width 0 height 0
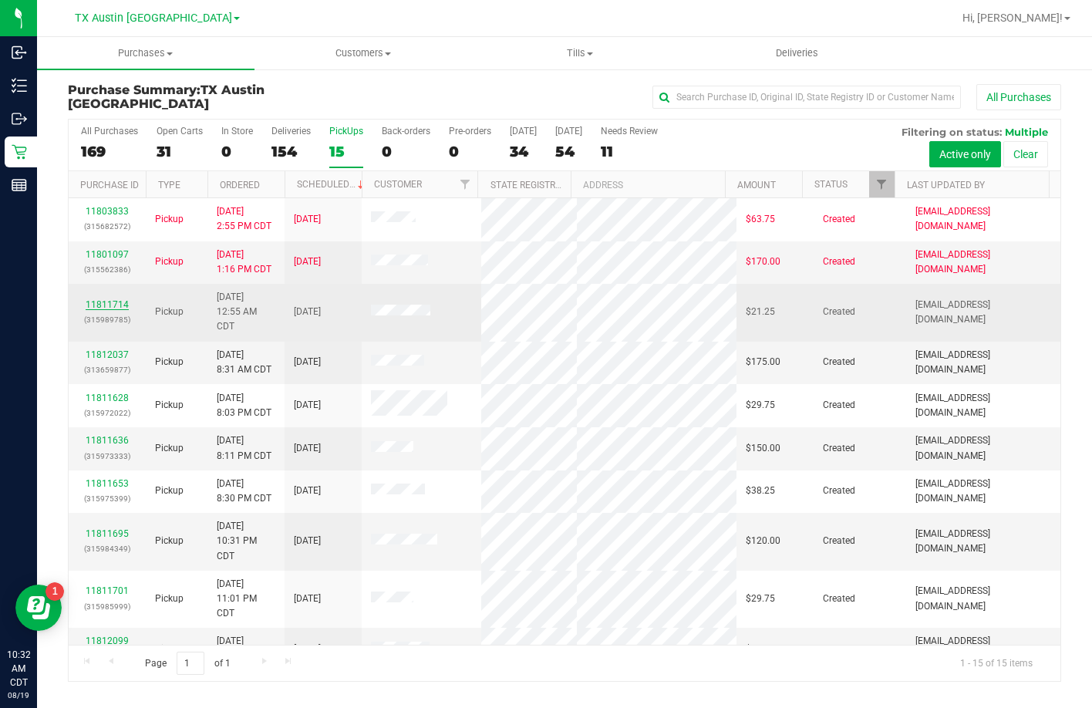
click at [109, 310] on link "11811714" at bounding box center [107, 304] width 43 height 11
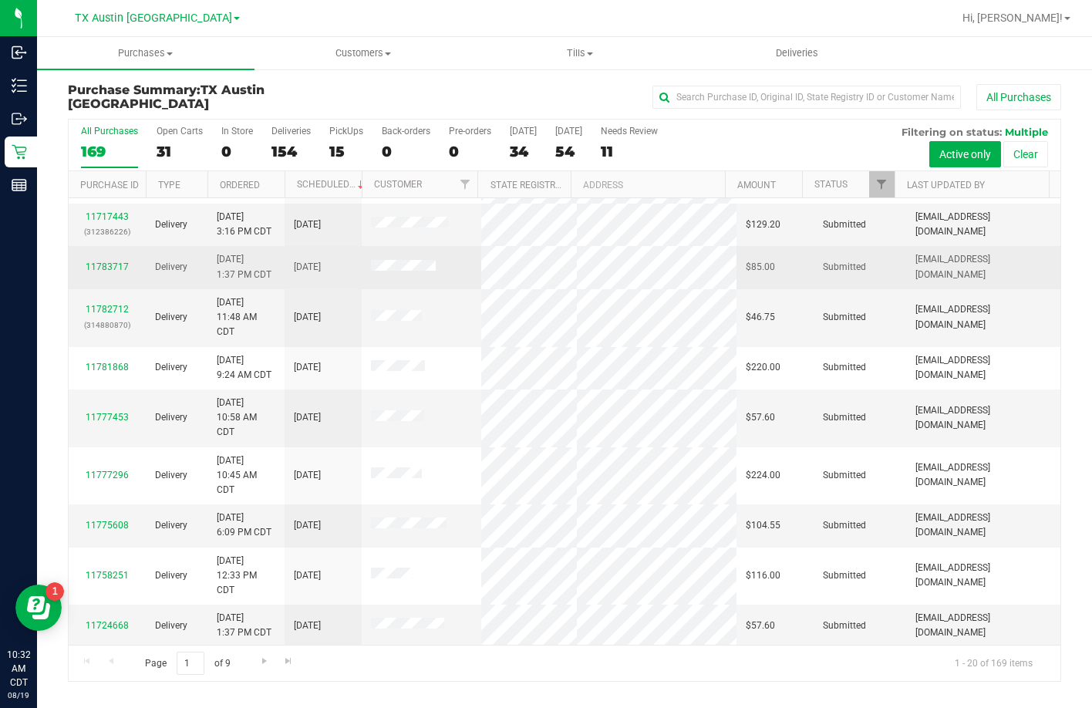
scroll to position [512, 0]
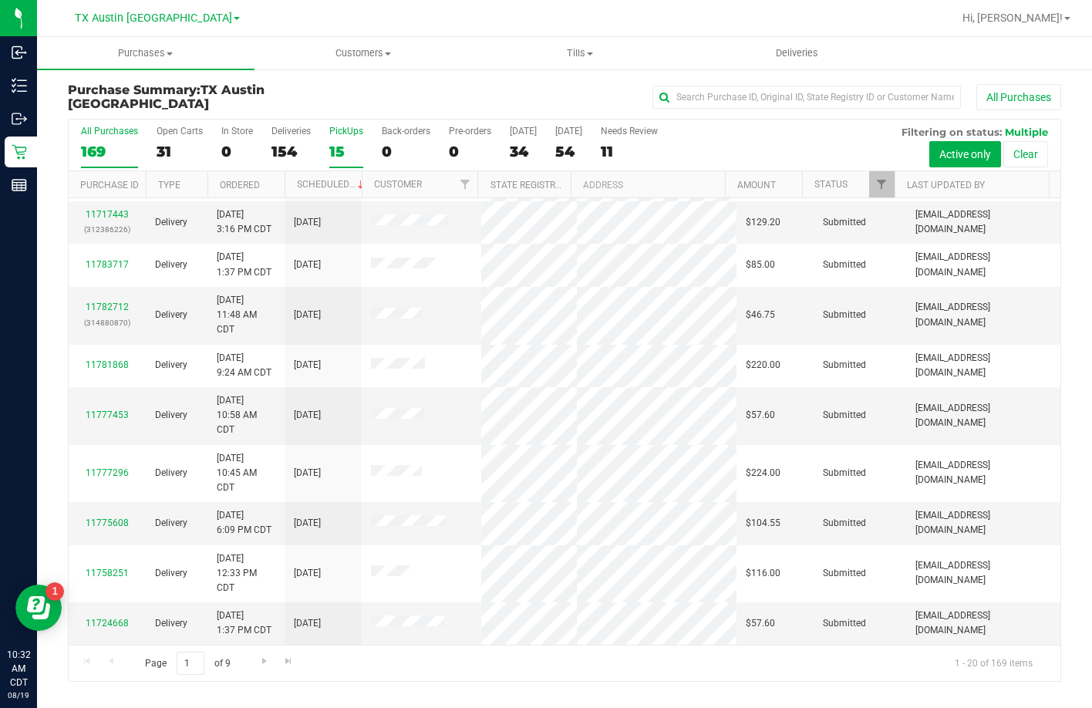
click at [349, 147] on div "15" at bounding box center [346, 152] width 34 height 18
click at [0, 0] on input "PickUps 15" at bounding box center [0, 0] width 0 height 0
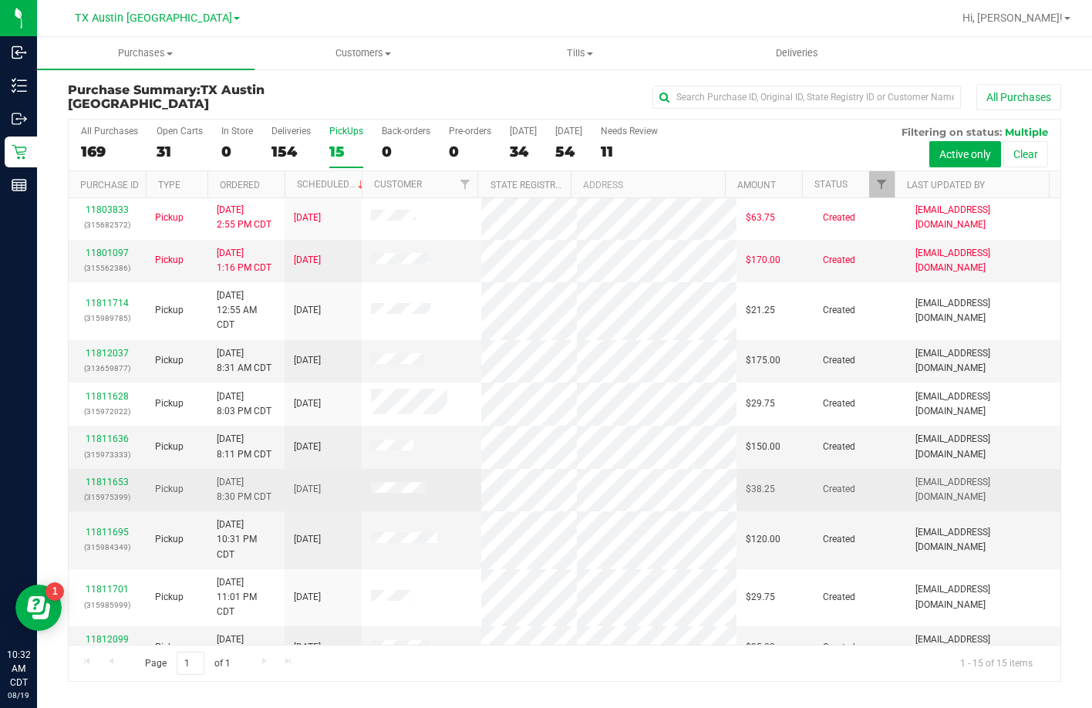
scroll to position [0, 0]
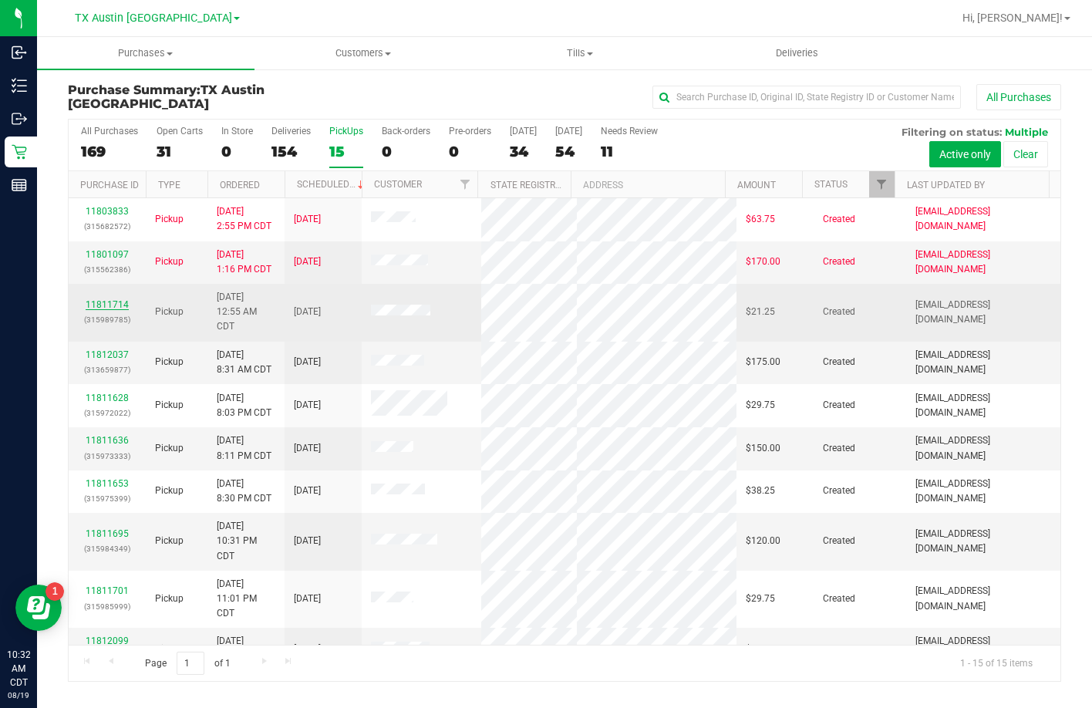
click at [103, 310] on link "11811714" at bounding box center [107, 304] width 43 height 11
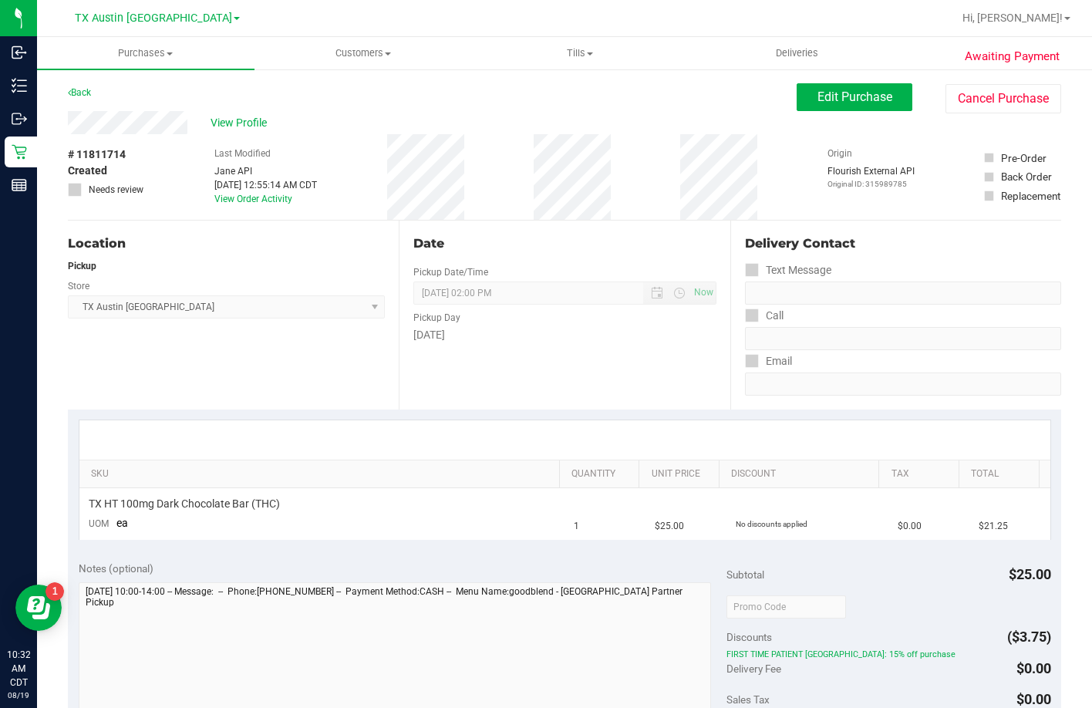
click at [68, 117] on div "View Profile" at bounding box center [432, 122] width 729 height 23
click at [235, 110] on div "Back Edit Purchase Cancel Purchase" at bounding box center [564, 97] width 993 height 28
click at [228, 116] on span "View Profile" at bounding box center [241, 123] width 62 height 16
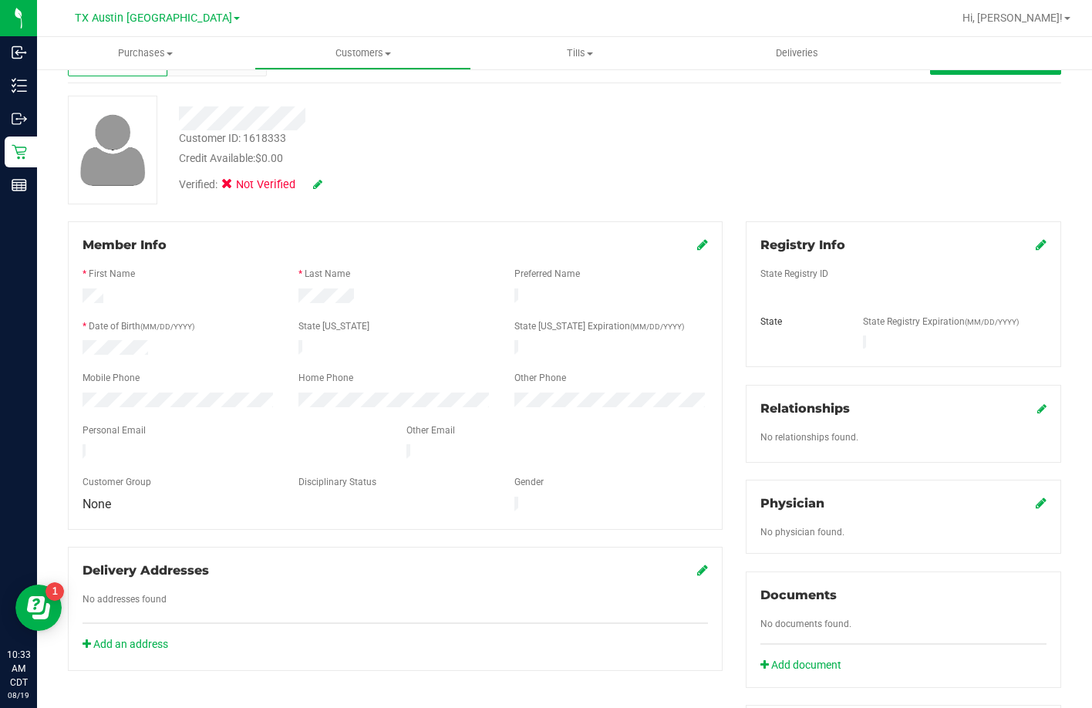
scroll to position [308, 0]
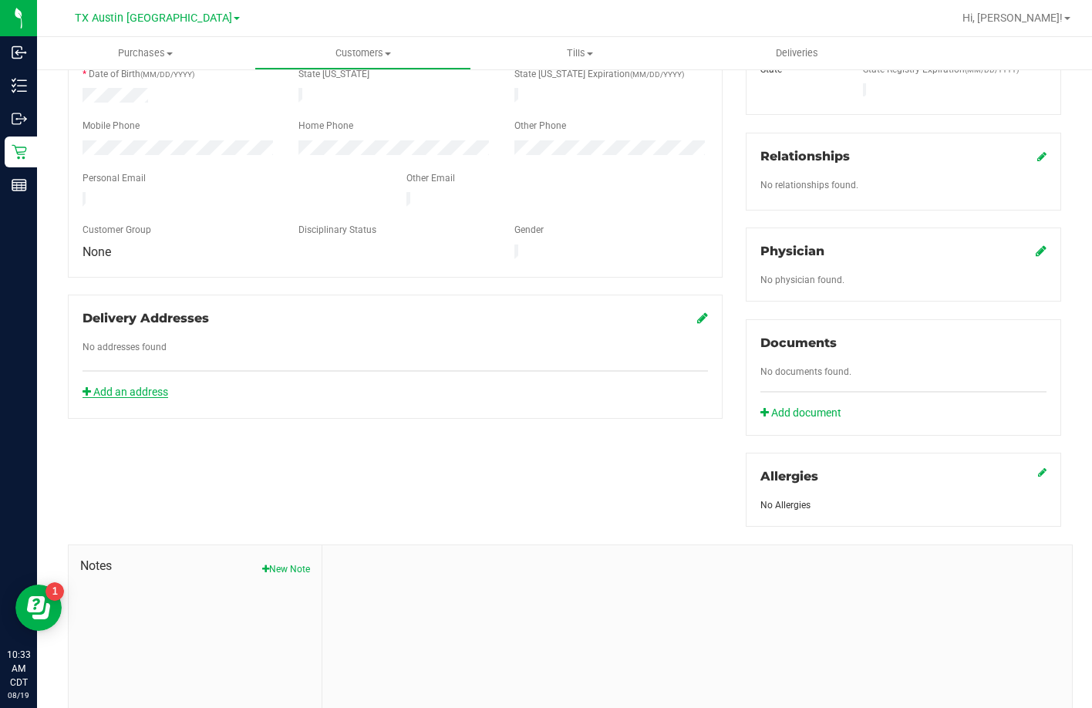
click at [112, 385] on link "Add an address" at bounding box center [125, 391] width 86 height 12
click at [299, 562] on button "New Note" at bounding box center [286, 569] width 48 height 14
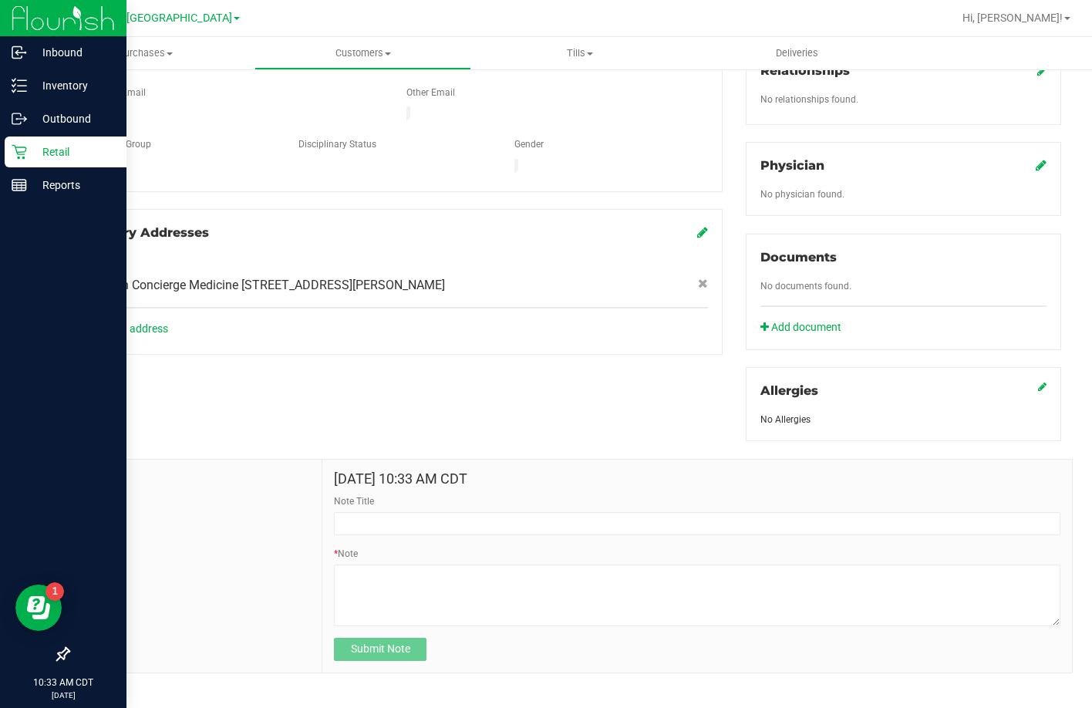
scroll to position [395, 0]
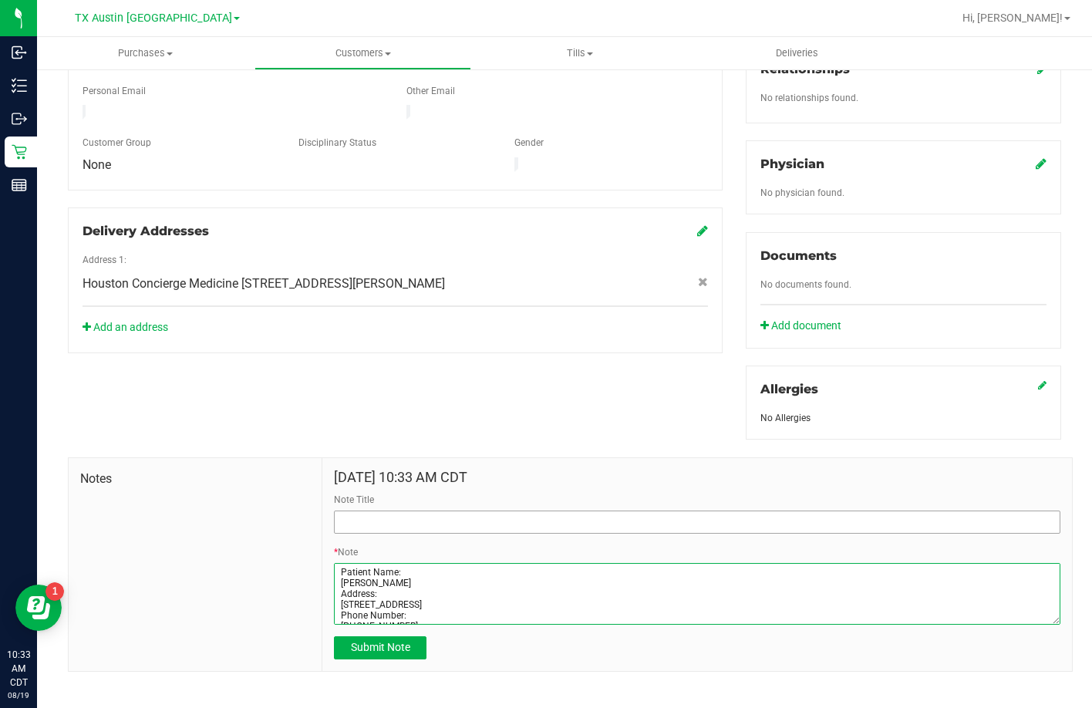
type textarea "Patient Name: Yeri Rodriguez Address: 4626 Roserock Lane Spring, TX, 77388 Phon…"
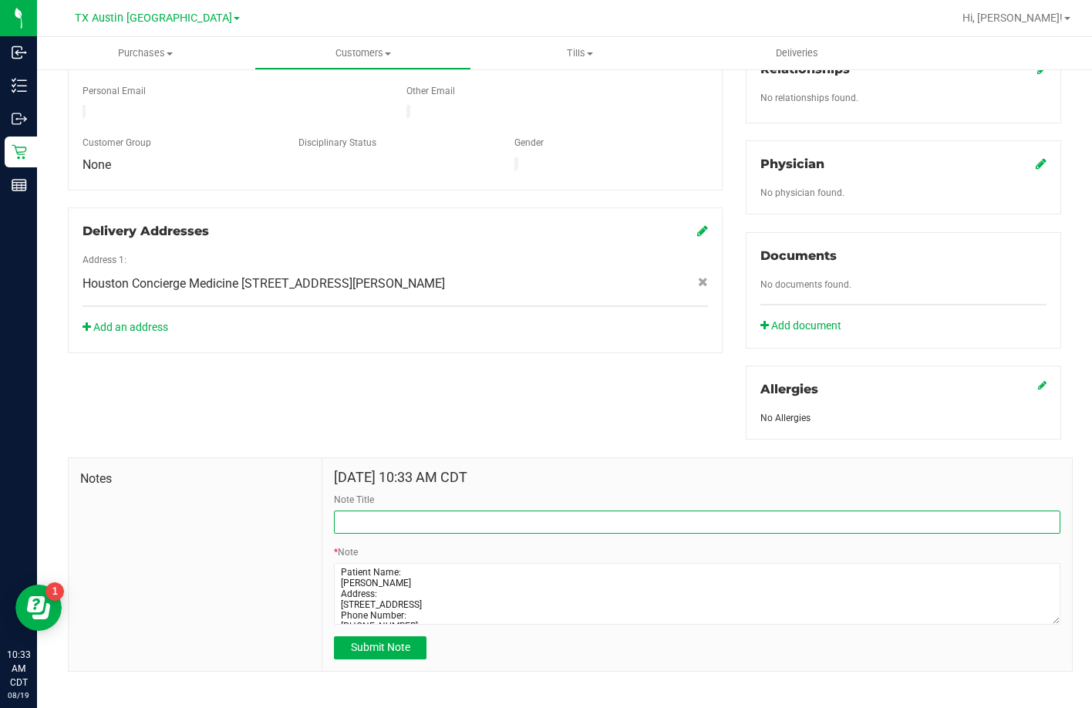
click at [380, 510] on input "Note Title" at bounding box center [697, 521] width 726 height 23
type input "CURT Profile"
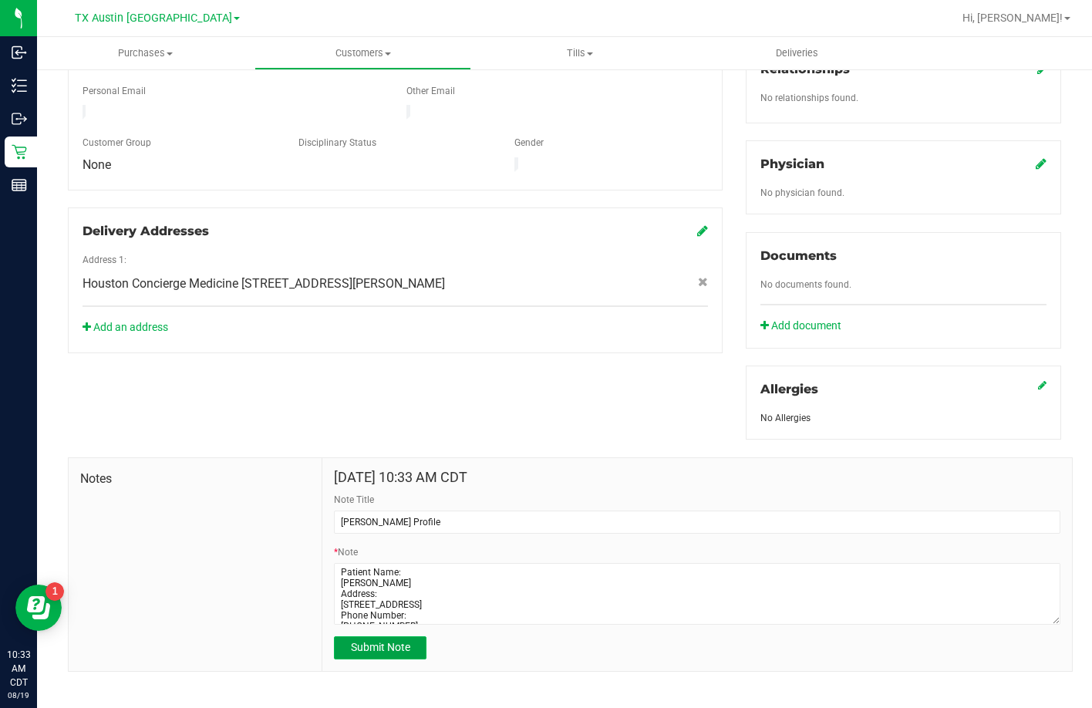
click at [369, 641] on span "Submit Note" at bounding box center [380, 647] width 59 height 12
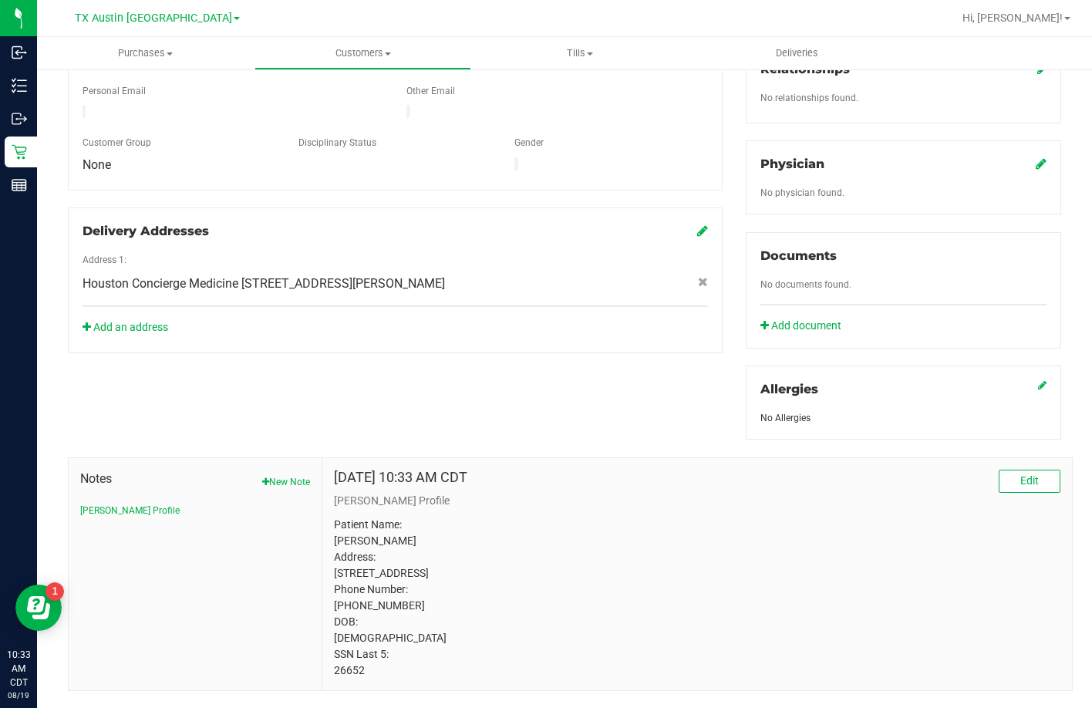
click at [1035, 145] on div "Physician No physician found." at bounding box center [902, 177] width 315 height 74
click at [1035, 157] on icon at bounding box center [1040, 163] width 11 height 12
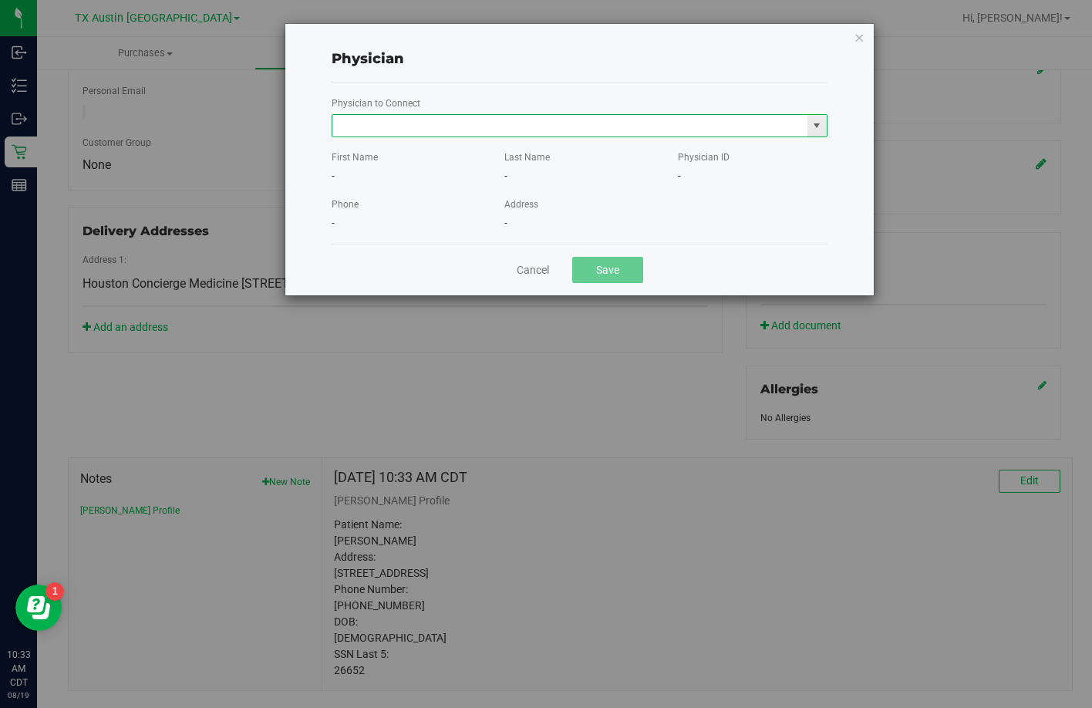
click at [620, 134] on input "text" at bounding box center [569, 126] width 475 height 22
click at [573, 163] on li "[PERSON_NAME]" at bounding box center [579, 151] width 494 height 23
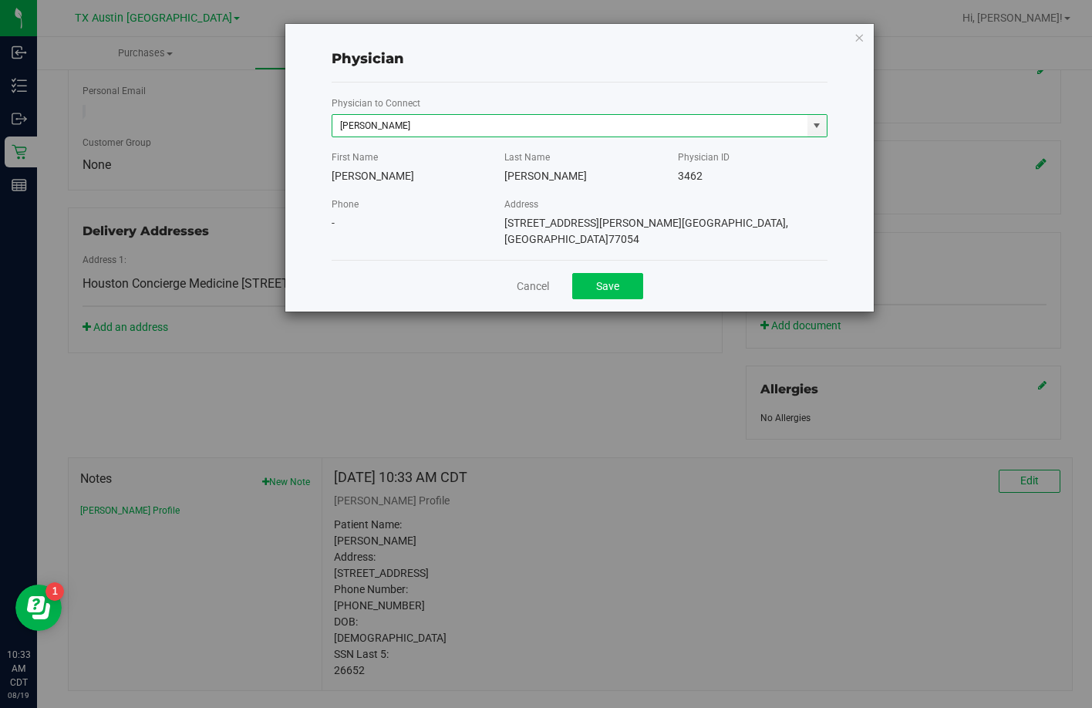
type input "[PERSON_NAME]"
click at [613, 273] on button "Save" at bounding box center [607, 286] width 71 height 26
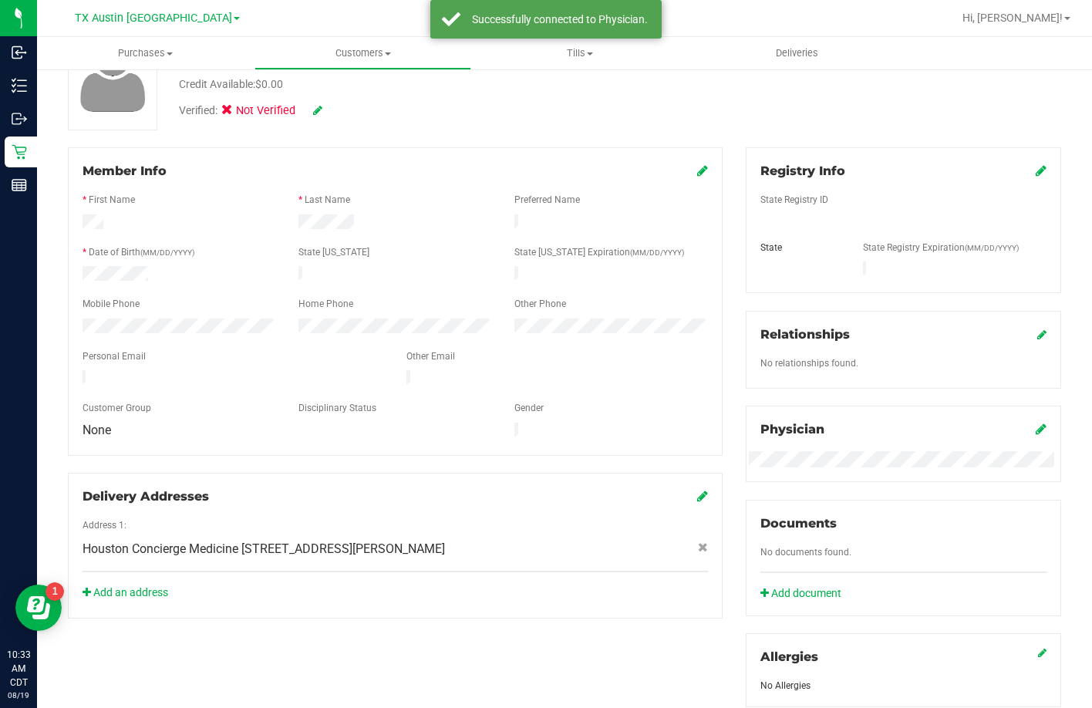
scroll to position [87, 0]
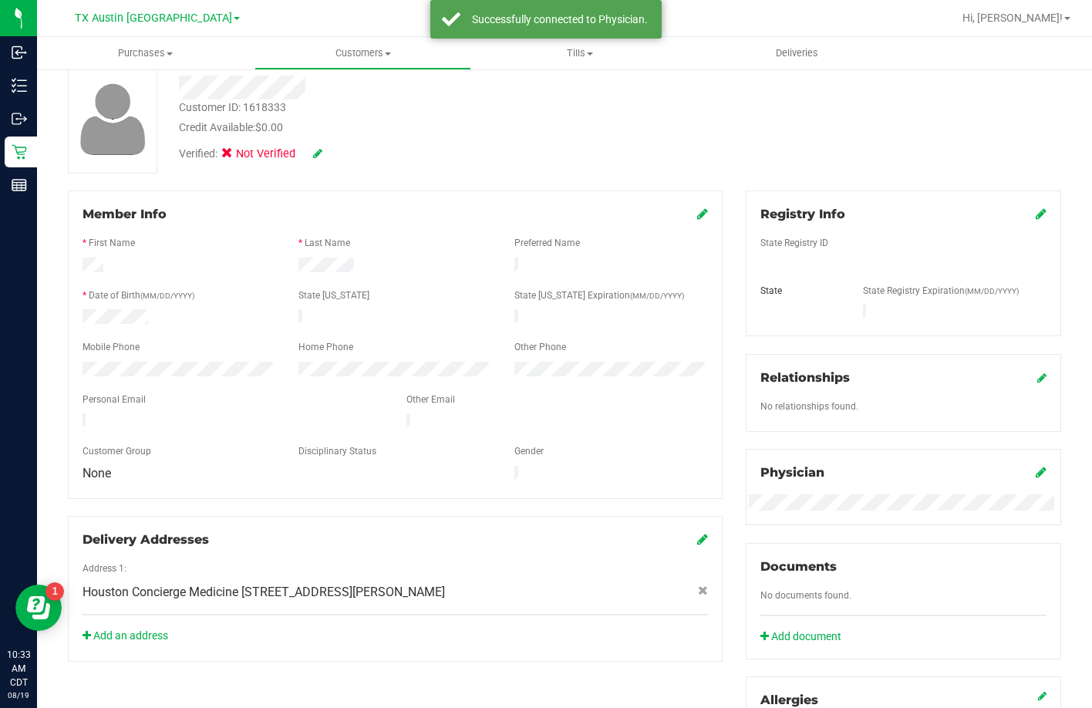
click at [1035, 218] on div "Registry Info State Registry ID State State Registry Expiration (MM/DD/YYYY)" at bounding box center [902, 263] width 315 height 146
click at [1035, 214] on icon at bounding box center [1040, 213] width 11 height 12
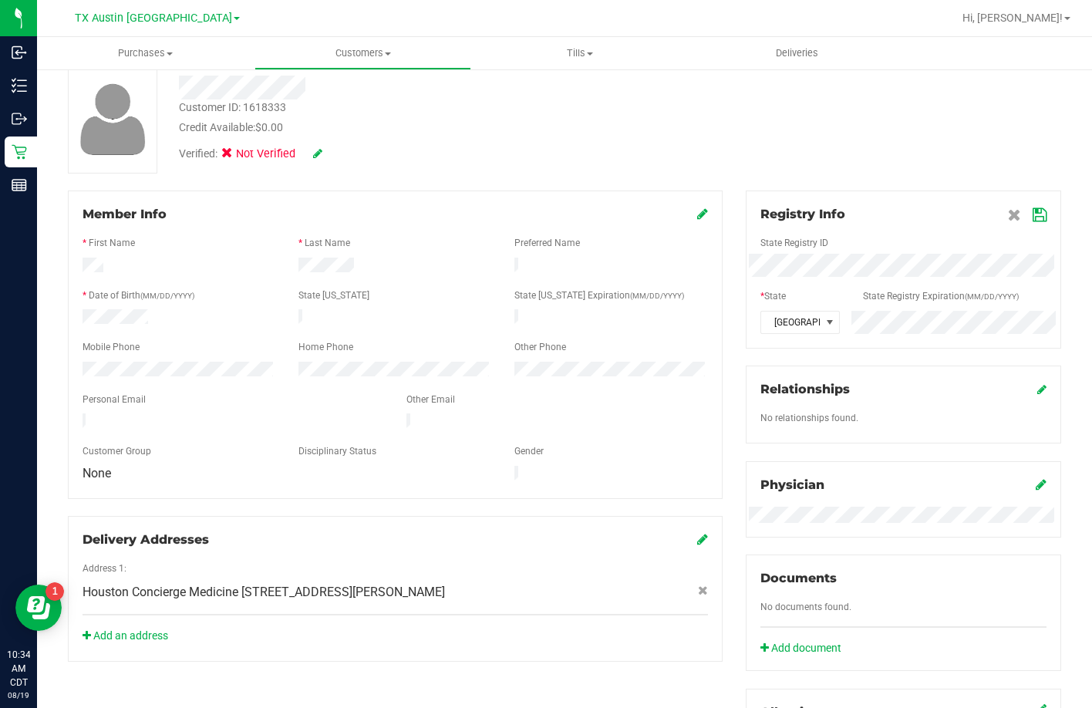
click at [1037, 212] on div "Registry Info State Registry ID * State State Registry Expiration (MM/DD/YYYY) …" at bounding box center [902, 269] width 315 height 158
click at [1032, 214] on icon at bounding box center [1039, 215] width 14 height 12
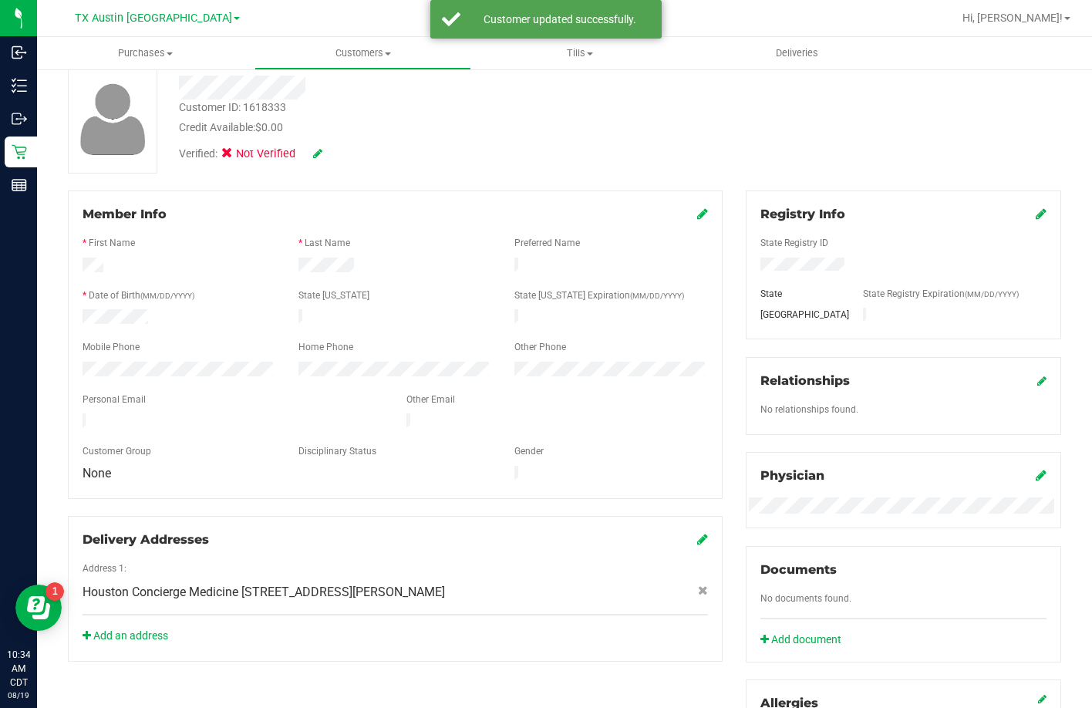
click at [324, 156] on div "Verified: Not Verified" at bounding box center [252, 154] width 170 height 17
click at [321, 150] on icon at bounding box center [317, 153] width 9 height 11
click at [254, 153] on span "Medical" at bounding box center [267, 156] width 44 height 16
click at [0, 0] on input "Medical" at bounding box center [0, 0] width 0 height 0
click at [340, 156] on icon at bounding box center [338, 154] width 12 height 11
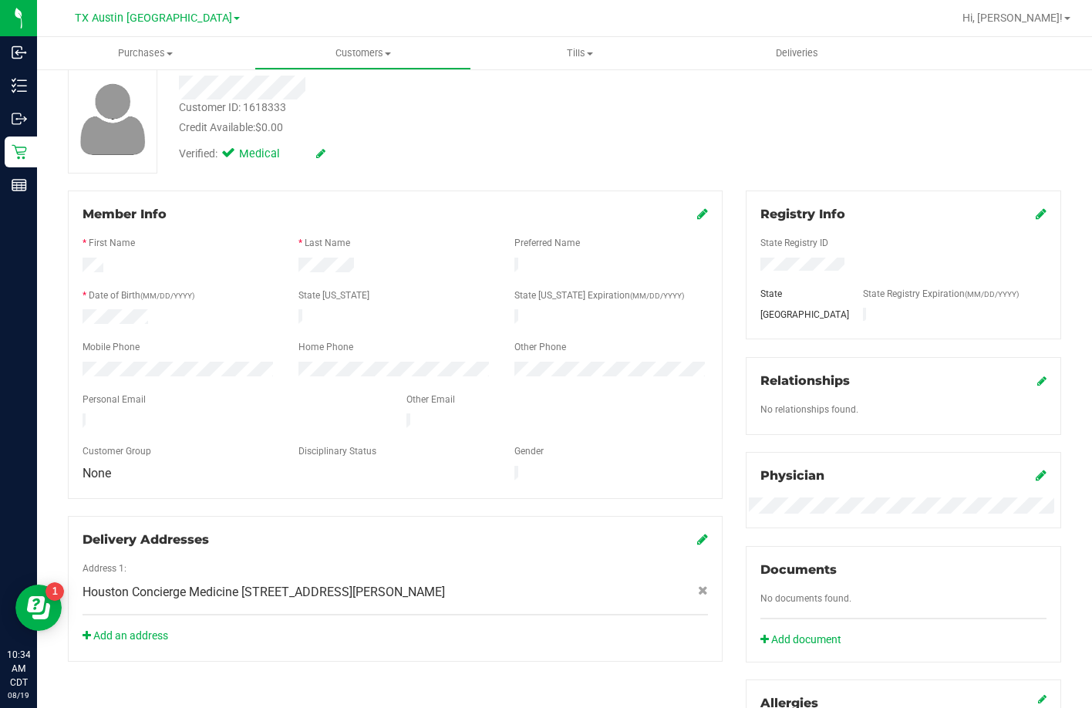
scroll to position [0, 0]
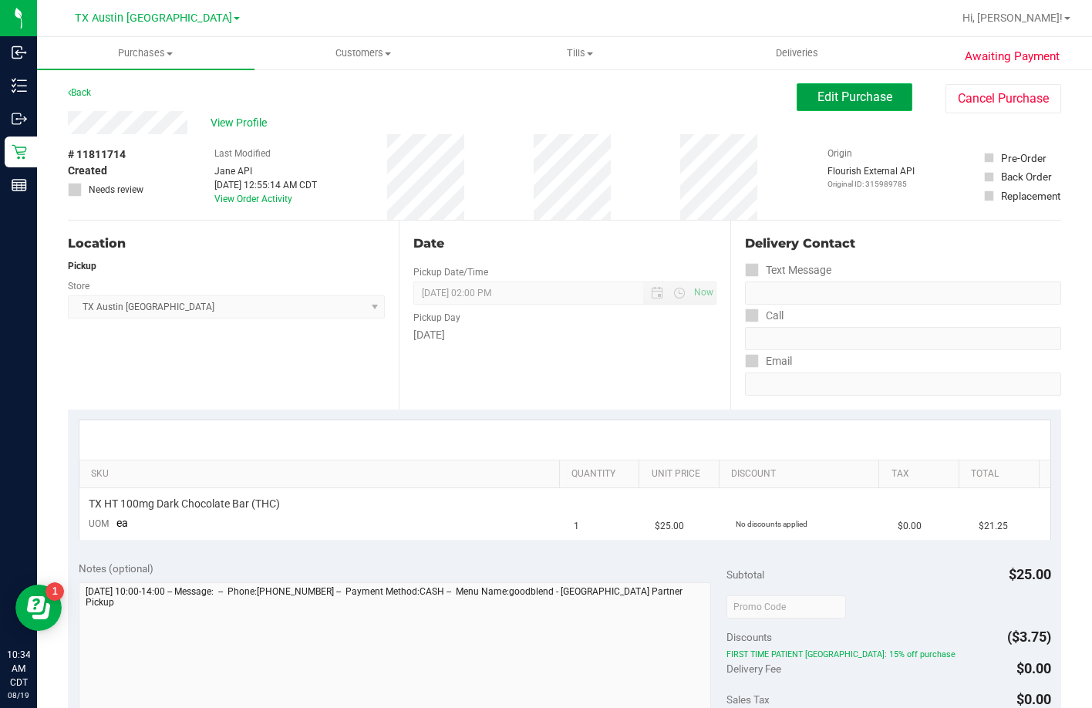
click at [883, 96] on button "Edit Purchase" at bounding box center [854, 97] width 116 height 28
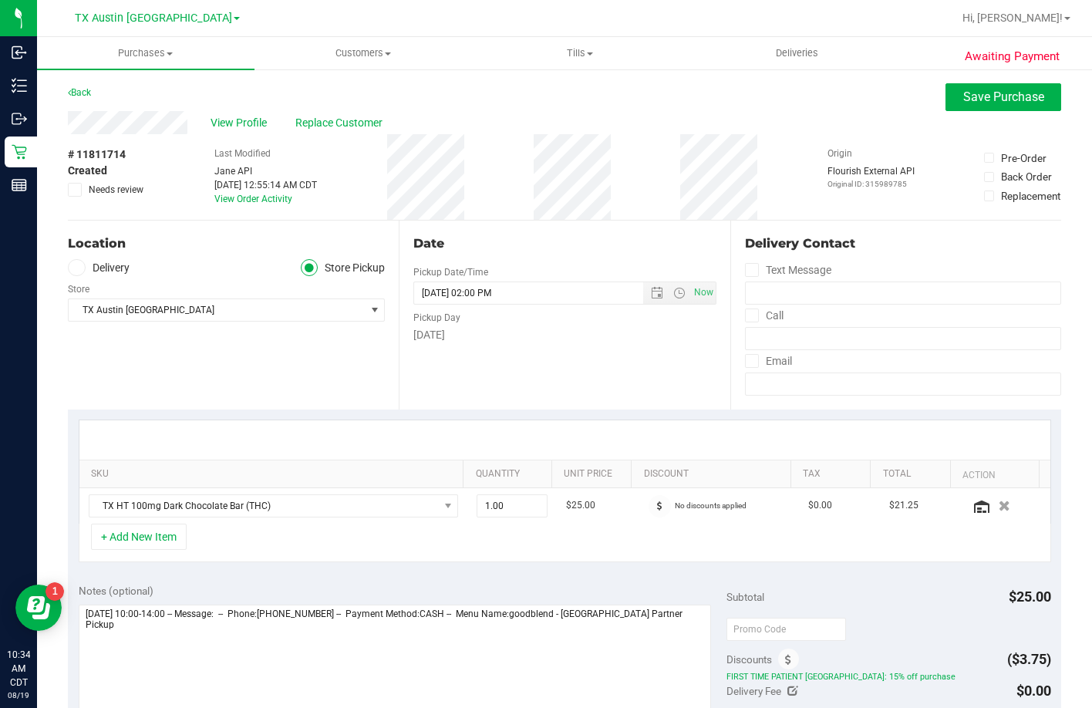
click at [98, 269] on label "Delivery" at bounding box center [99, 268] width 62 height 18
click at [0, 0] on input "Delivery" at bounding box center [0, 0] width 0 height 0
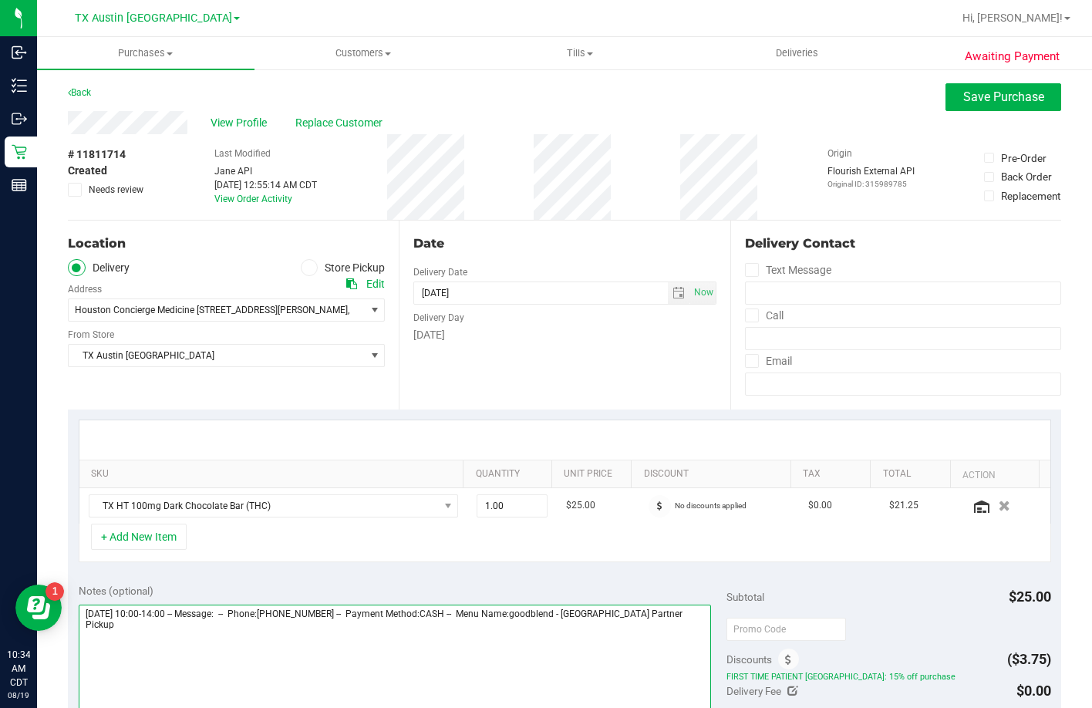
click at [697, 633] on textarea at bounding box center [395, 678] width 633 height 148
type textarea "Thursday 08/21/2025 10:00-14:00 -- Message: -- Phone:8324474340 -- Payment Meth…"
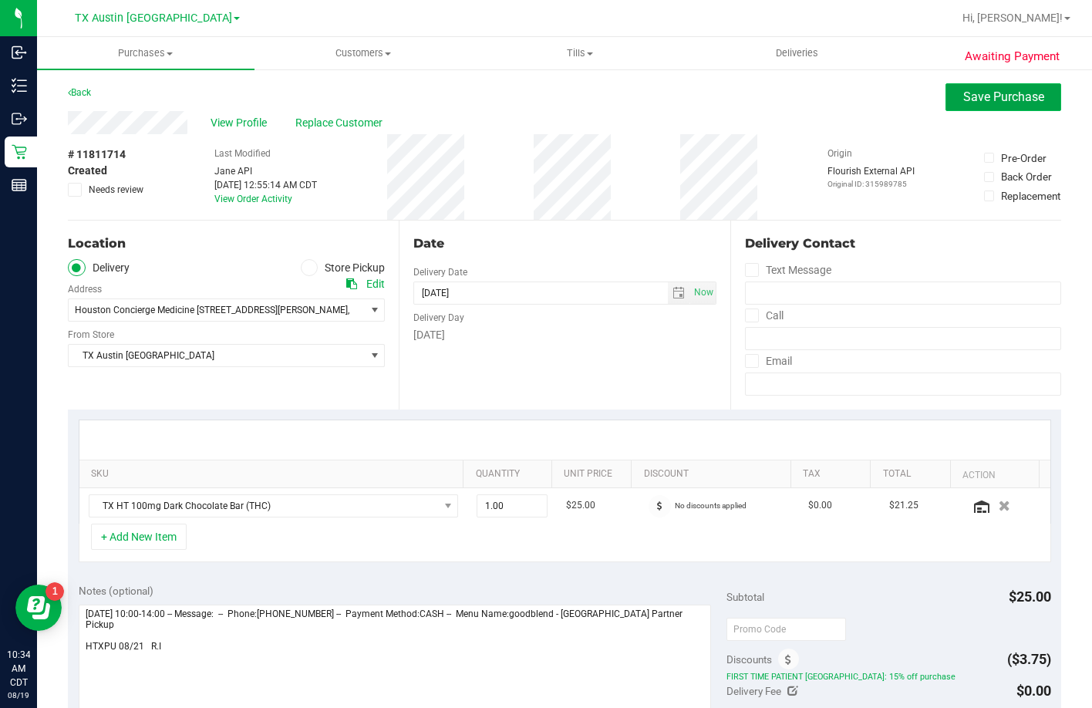
click at [978, 101] on span "Save Purchase" at bounding box center [1003, 96] width 81 height 15
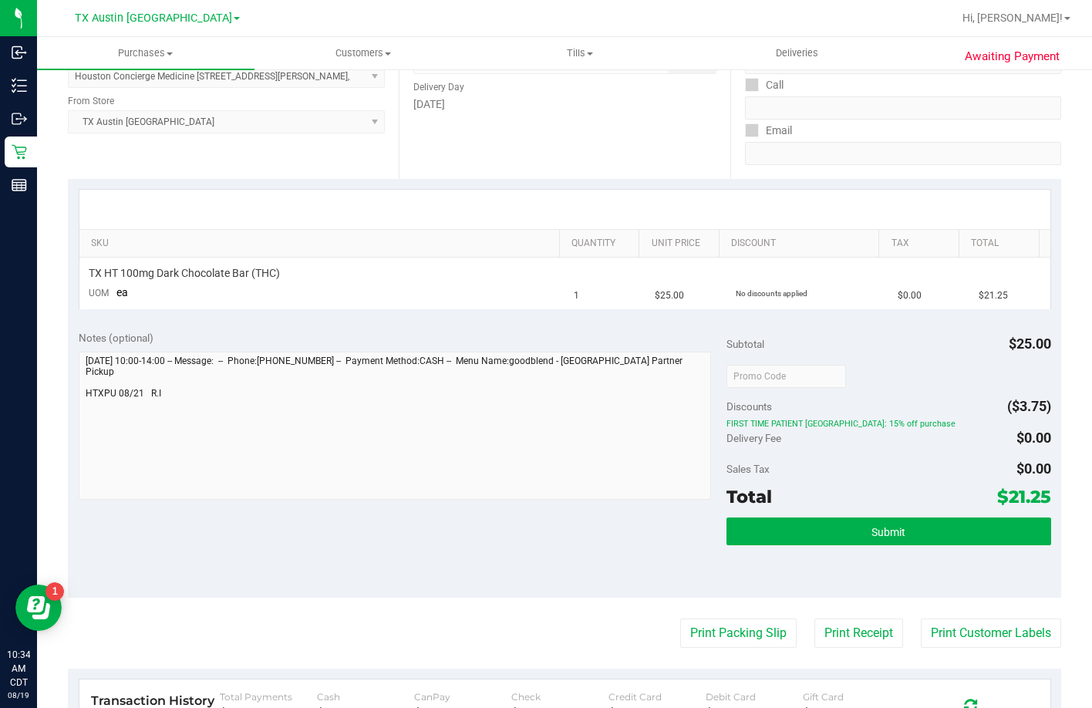
scroll to position [231, 0]
click at [763, 540] on button "Submit" at bounding box center [888, 531] width 324 height 28
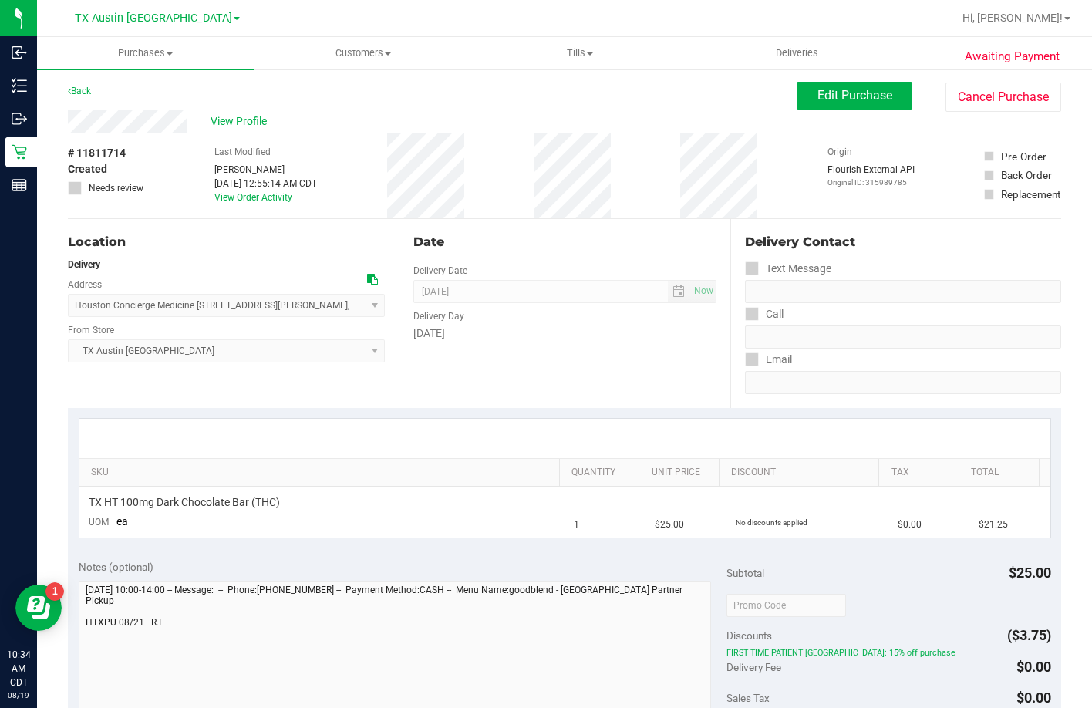
scroll to position [0, 0]
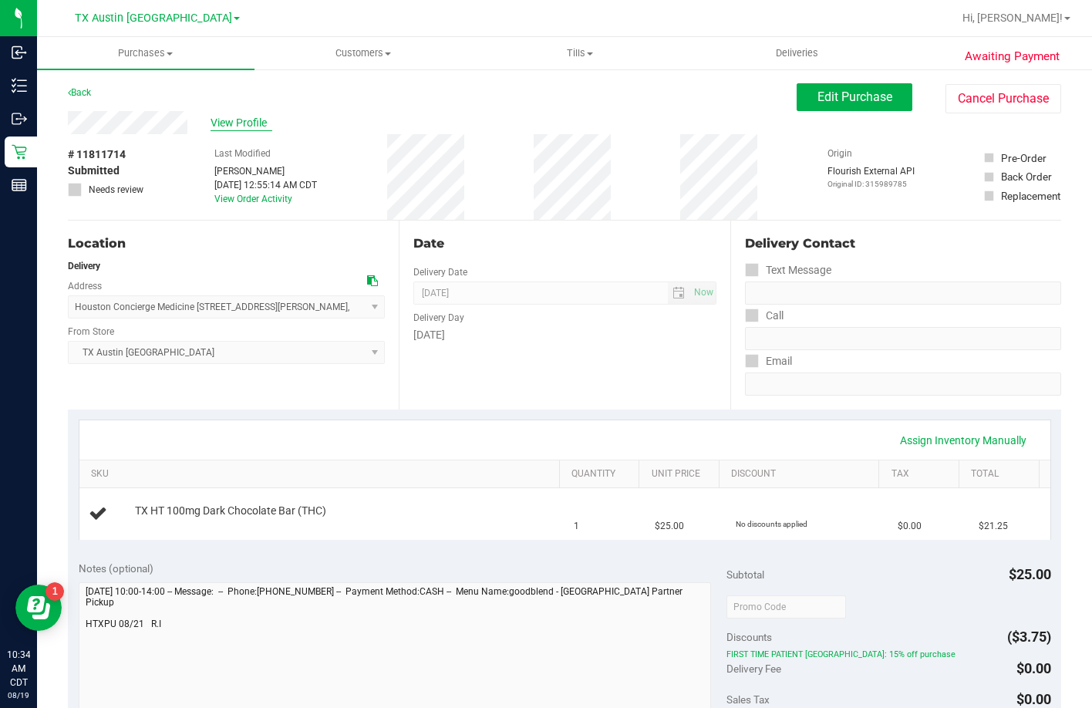
click at [254, 117] on span "View Profile" at bounding box center [241, 123] width 62 height 16
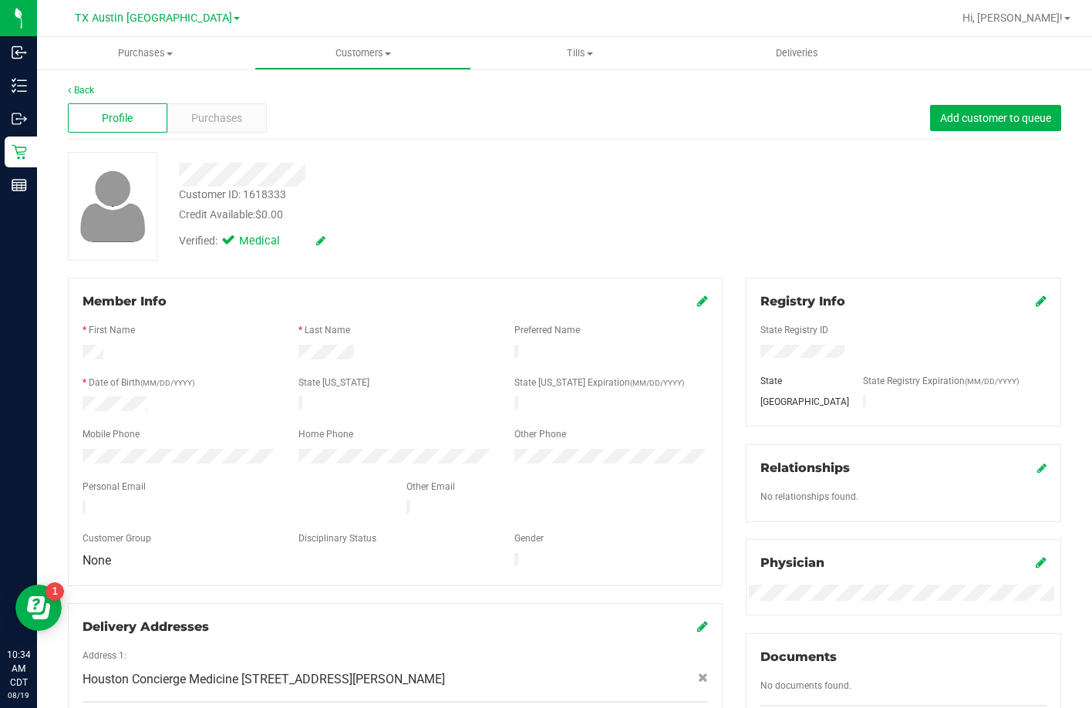
drag, startPoint x: 252, startPoint y: 497, endPoint x: 81, endPoint y: 500, distance: 171.2
click at [81, 500] on div at bounding box center [233, 509] width 324 height 19
click at [82, 449] on div at bounding box center [179, 458] width 216 height 19
click at [183, 177] on div at bounding box center [421, 175] width 508 height 24
click at [187, 324] on div "* First Name" at bounding box center [179, 332] width 216 height 18
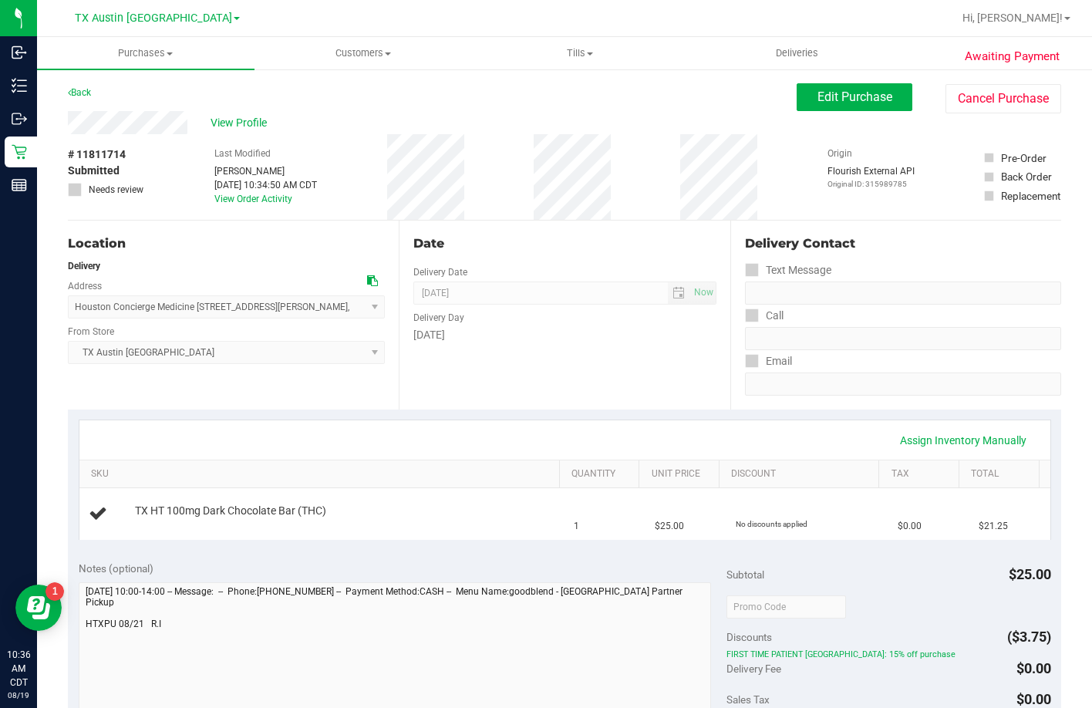
click at [71, 119] on div "View Profile" at bounding box center [432, 122] width 729 height 23
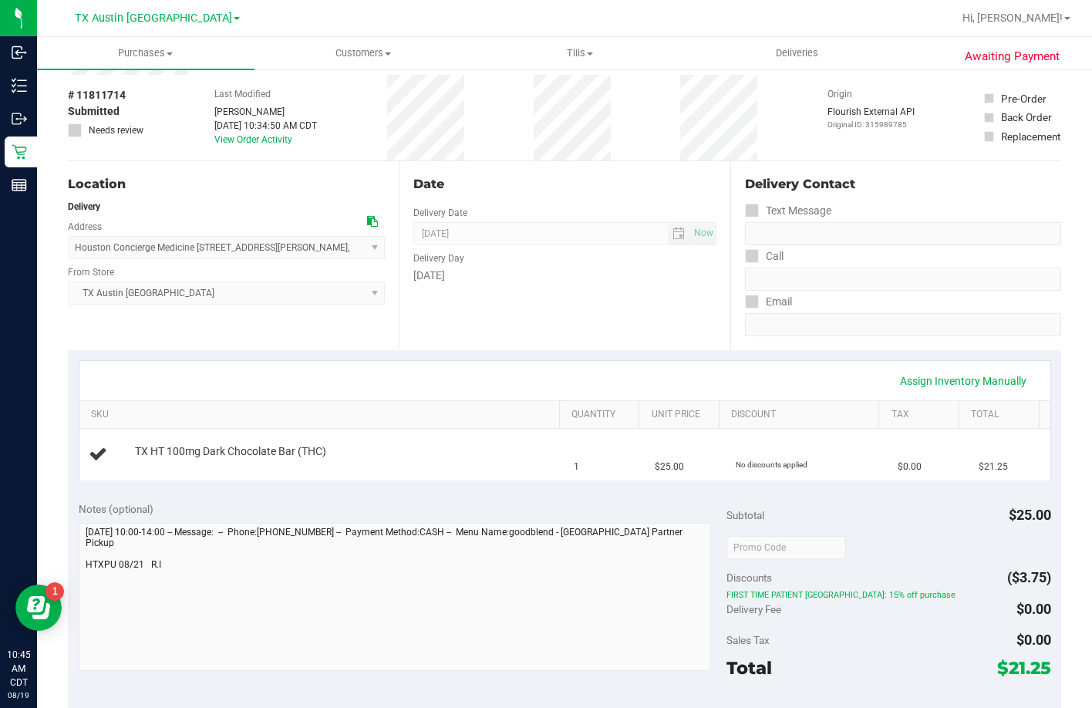
scroll to position [154, 0]
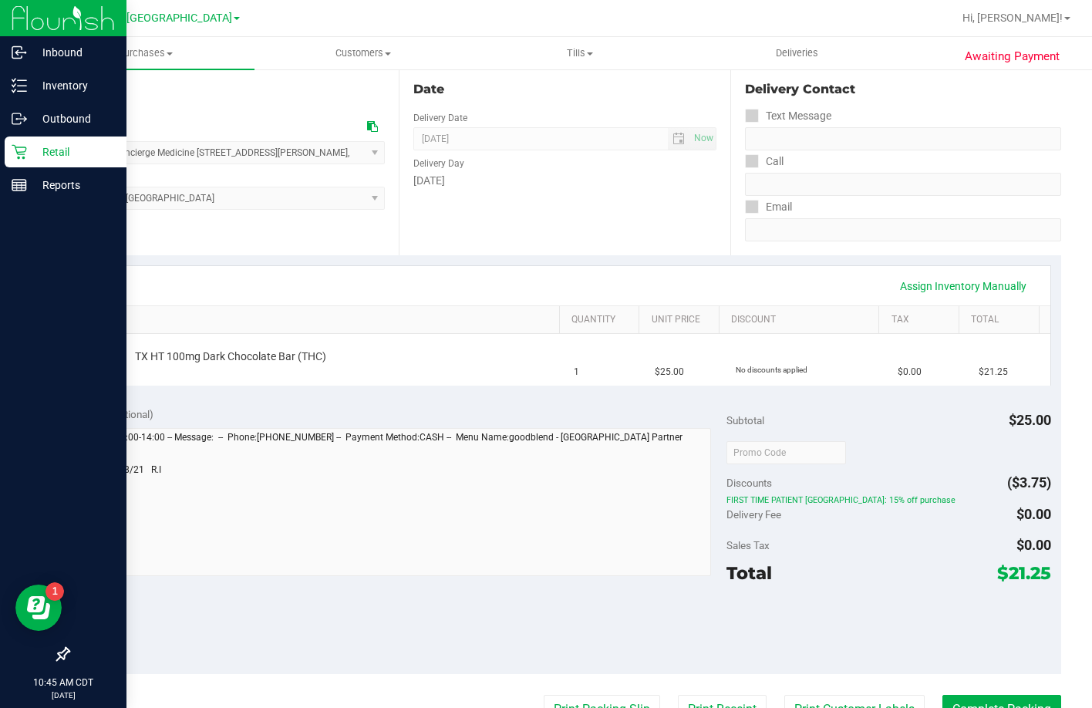
click at [19, 159] on icon at bounding box center [19, 152] width 15 height 15
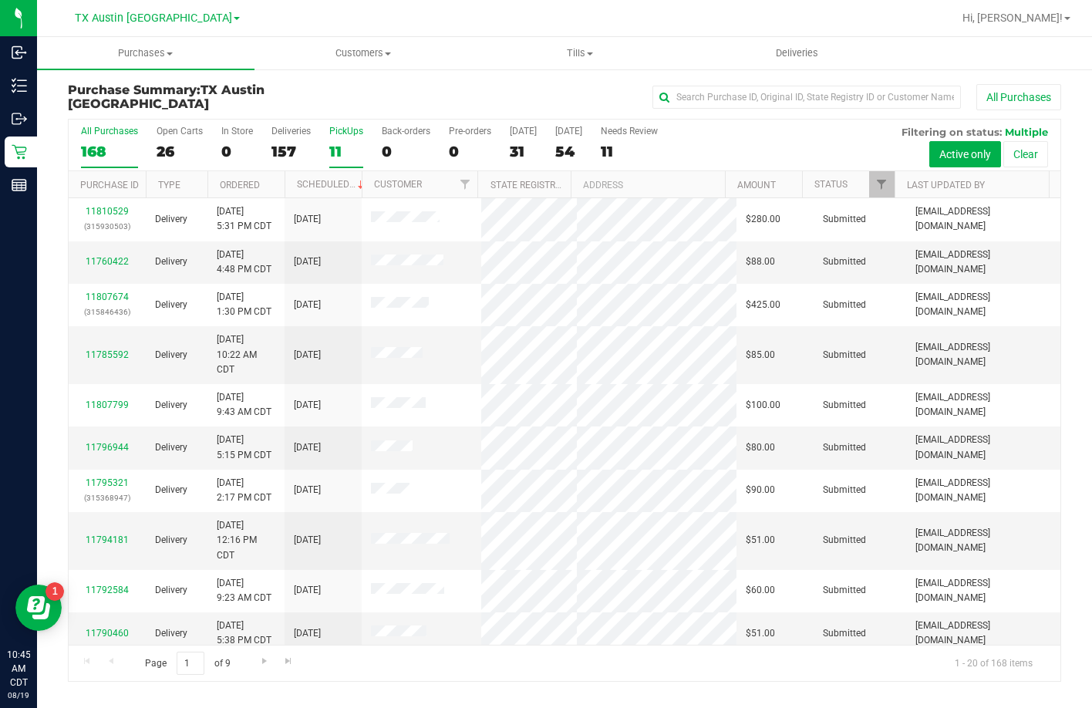
click at [338, 140] on label "PickUps 11" at bounding box center [346, 147] width 34 height 42
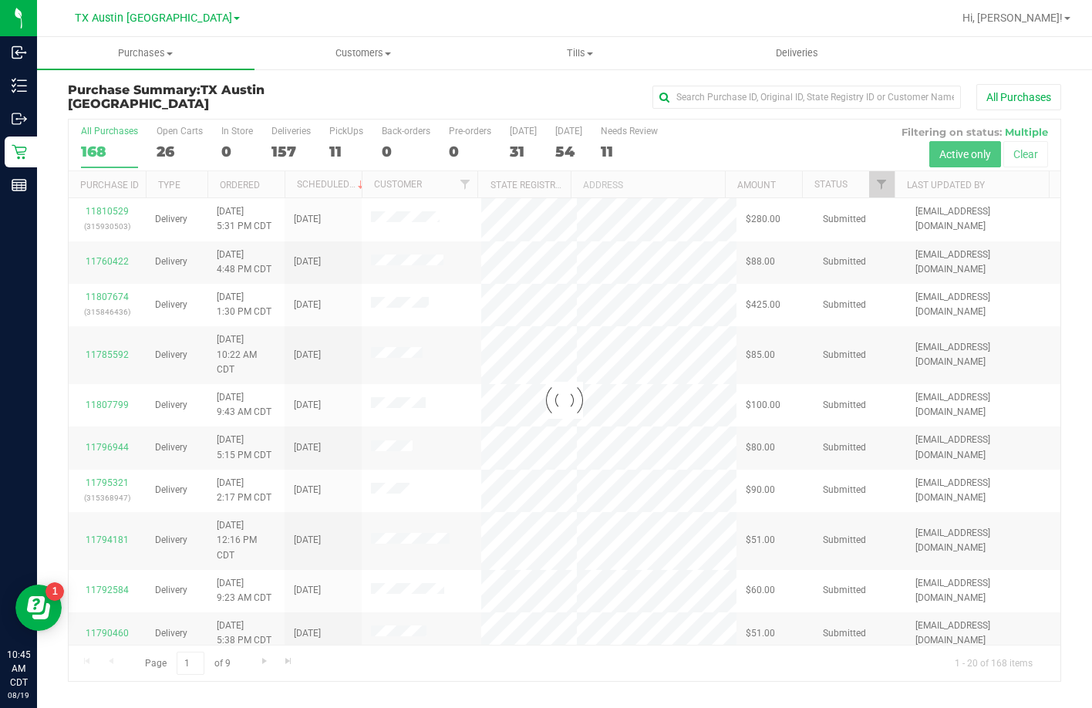
click at [337, 140] on div at bounding box center [564, 399] width 991 height 561
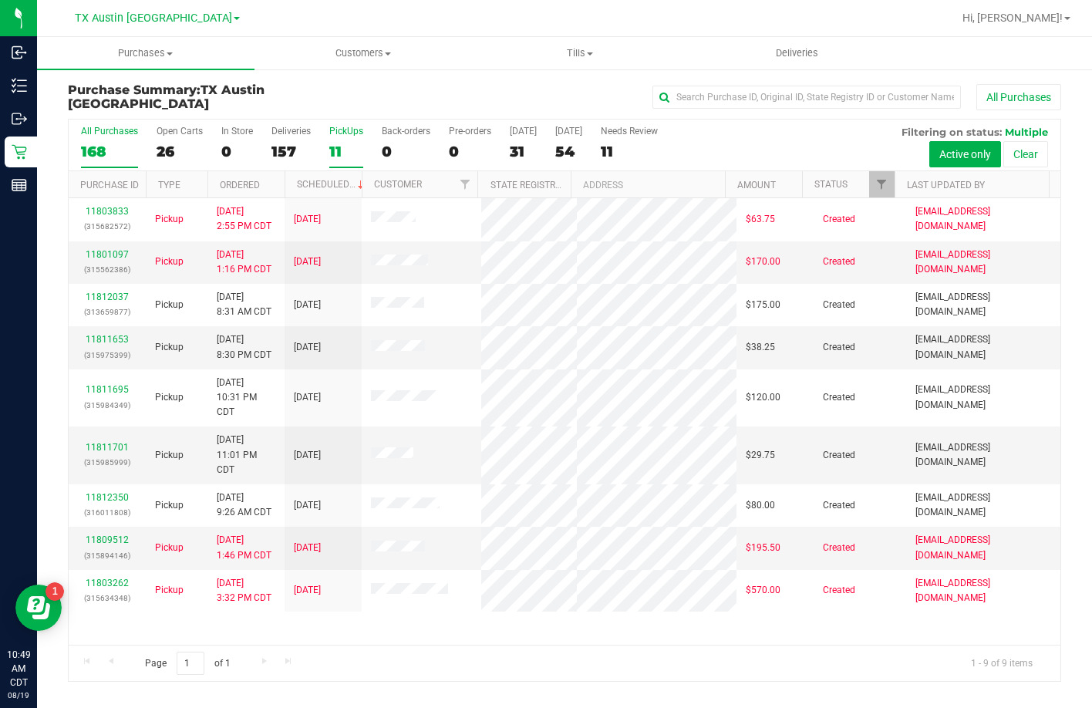
click at [336, 146] on div "11" at bounding box center [346, 152] width 34 height 18
click at [0, 0] on input "PickUps 11" at bounding box center [0, 0] width 0 height 0
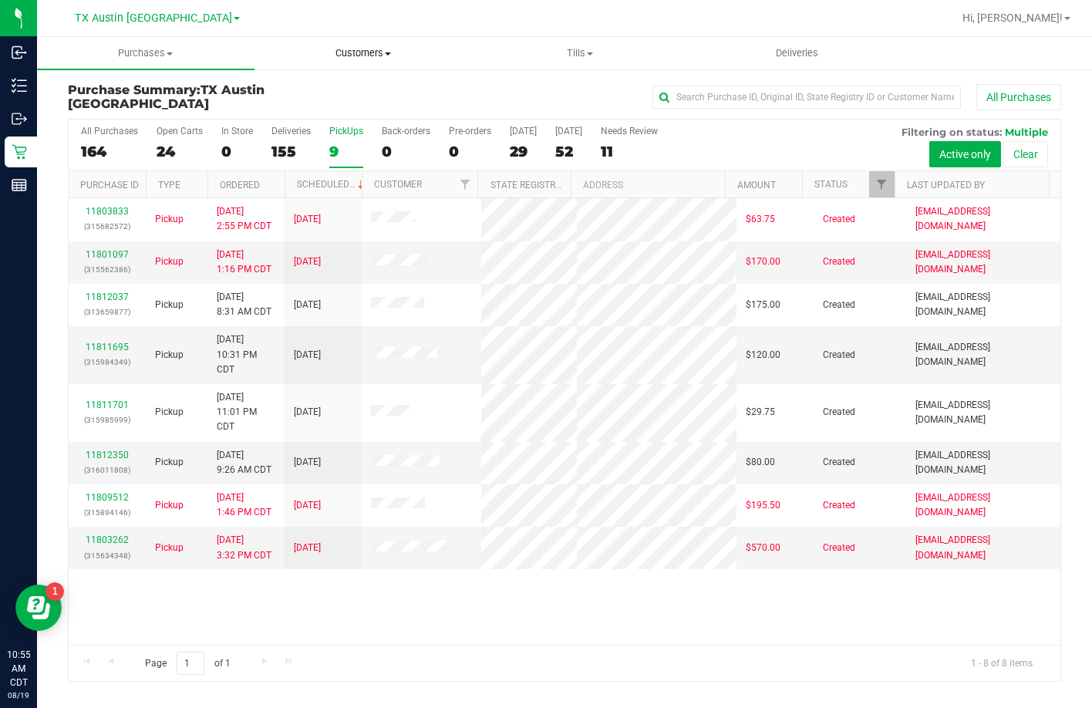
drag, startPoint x: 332, startPoint y: 54, endPoint x: 338, endPoint y: 66, distance: 13.8
click at [332, 56] on span "Customers" at bounding box center [363, 53] width 216 height 14
click at [364, 90] on li "All customers" at bounding box center [362, 93] width 217 height 19
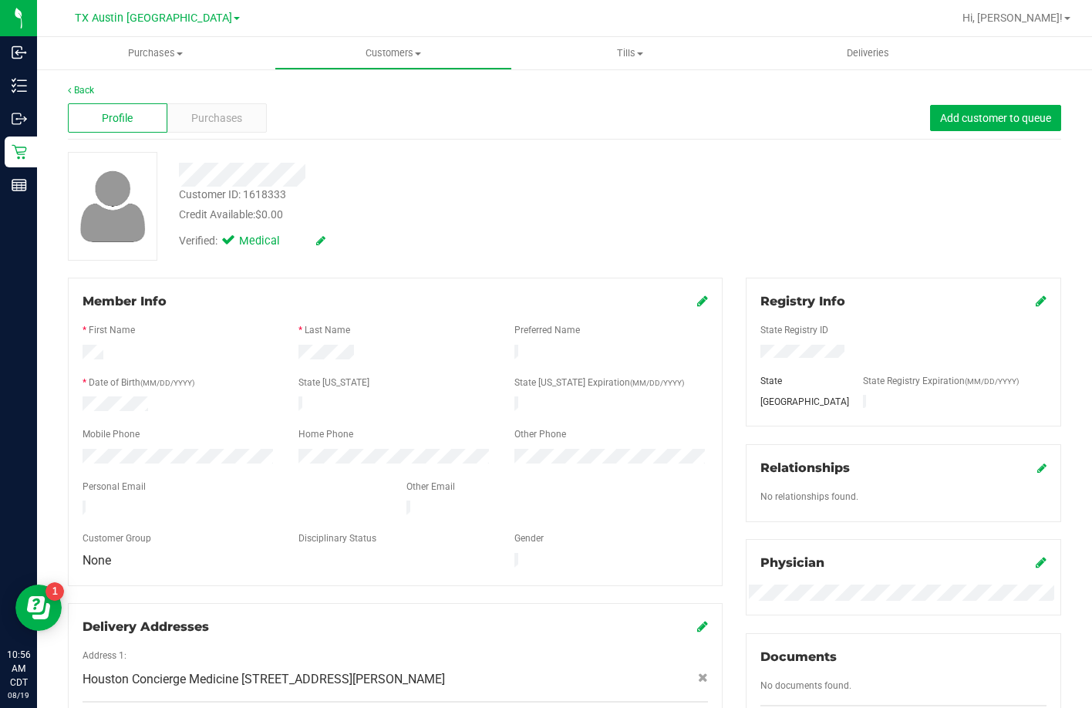
drag, startPoint x: 217, startPoint y: 123, endPoint x: 381, endPoint y: 103, distance: 164.7
drag, startPoint x: 381, startPoint y: 103, endPoint x: 395, endPoint y: 52, distance: 52.2
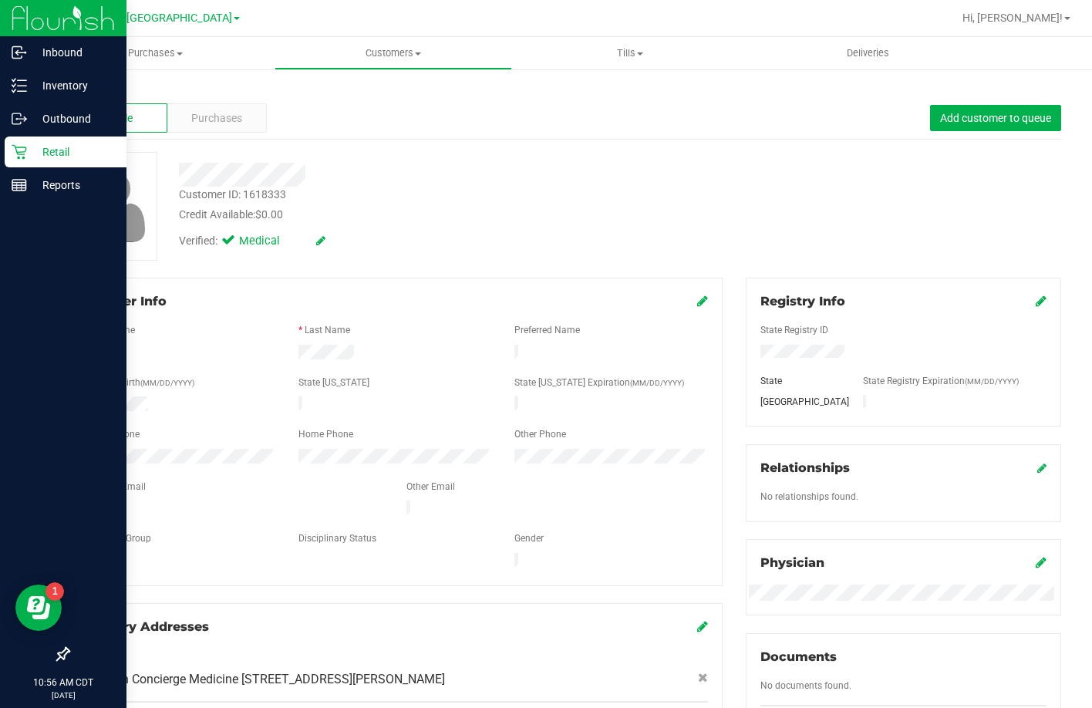
click at [20, 164] on div "Retail" at bounding box center [66, 151] width 122 height 31
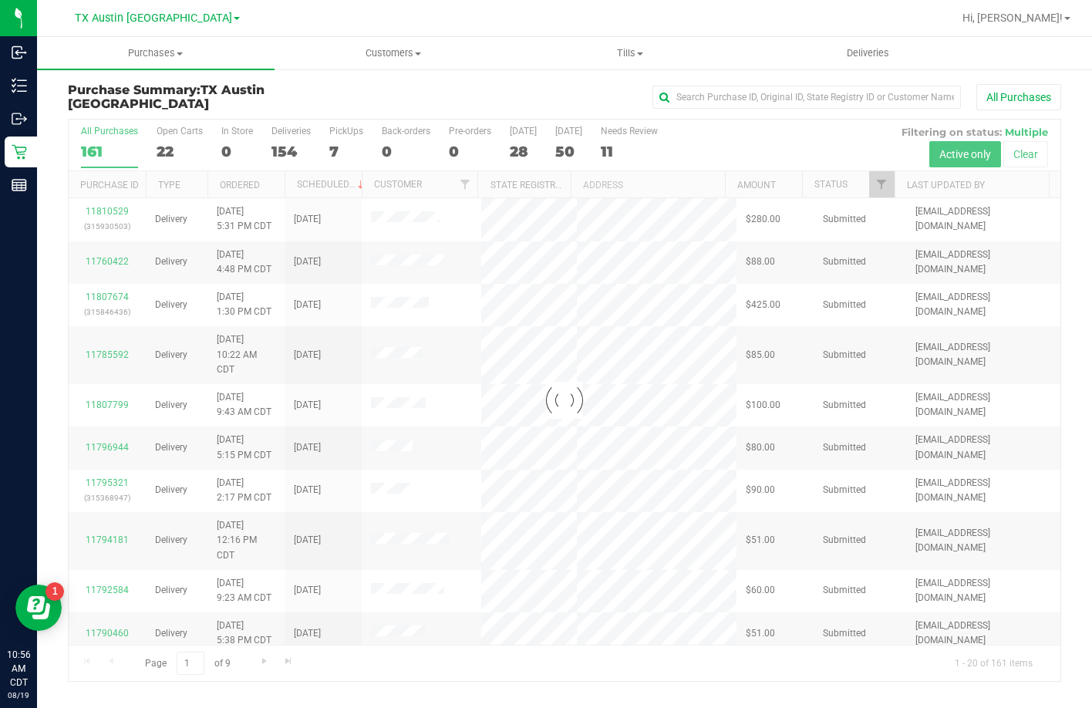
click at [336, 146] on div at bounding box center [564, 399] width 991 height 561
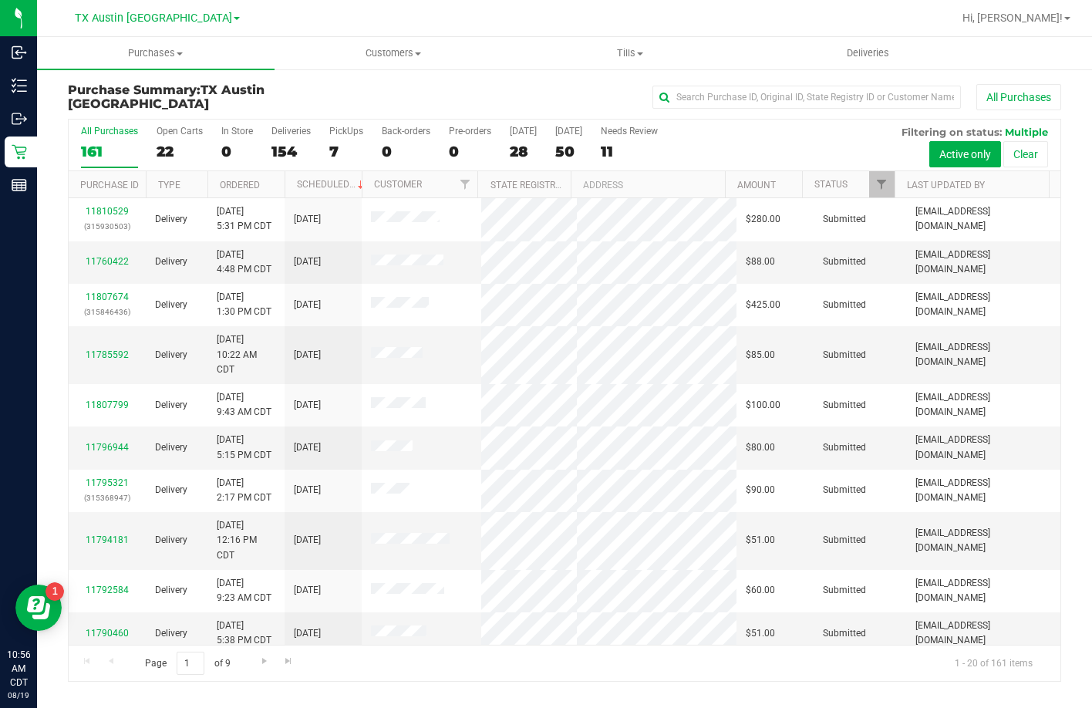
click at [336, 146] on div "7" at bounding box center [346, 152] width 34 height 18
click at [0, 0] on input "PickUps 7" at bounding box center [0, 0] width 0 height 0
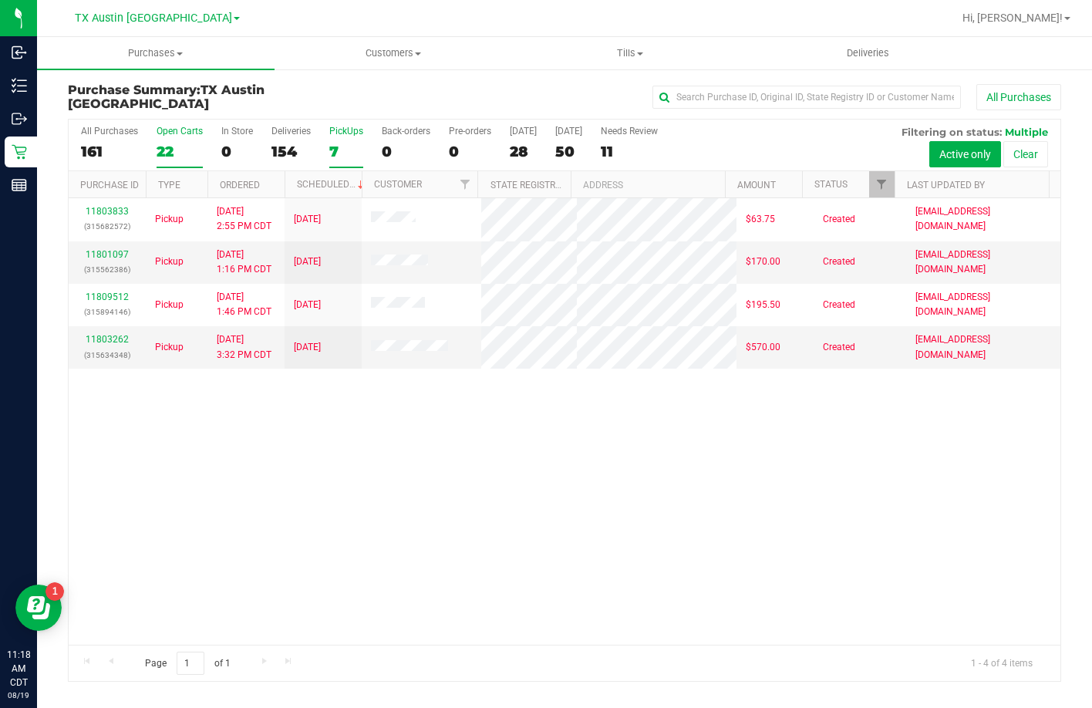
click at [160, 140] on label "Open Carts 22" at bounding box center [179, 147] width 46 height 42
click at [0, 0] on input "Open Carts 22" at bounding box center [0, 0] width 0 height 0
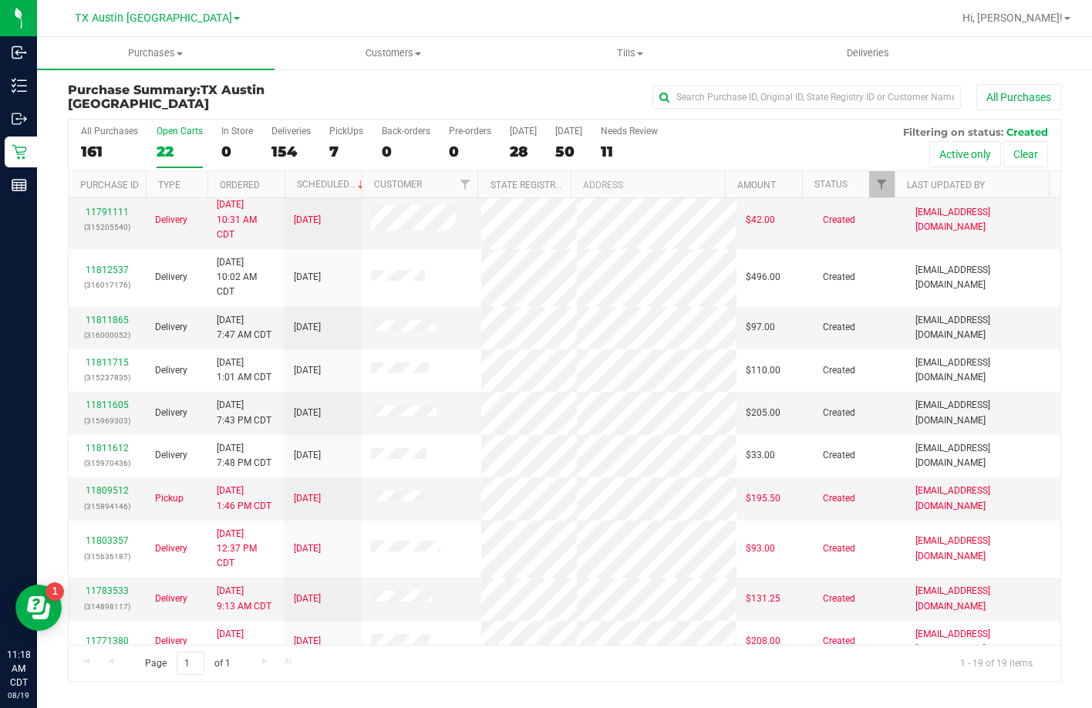
scroll to position [83, 0]
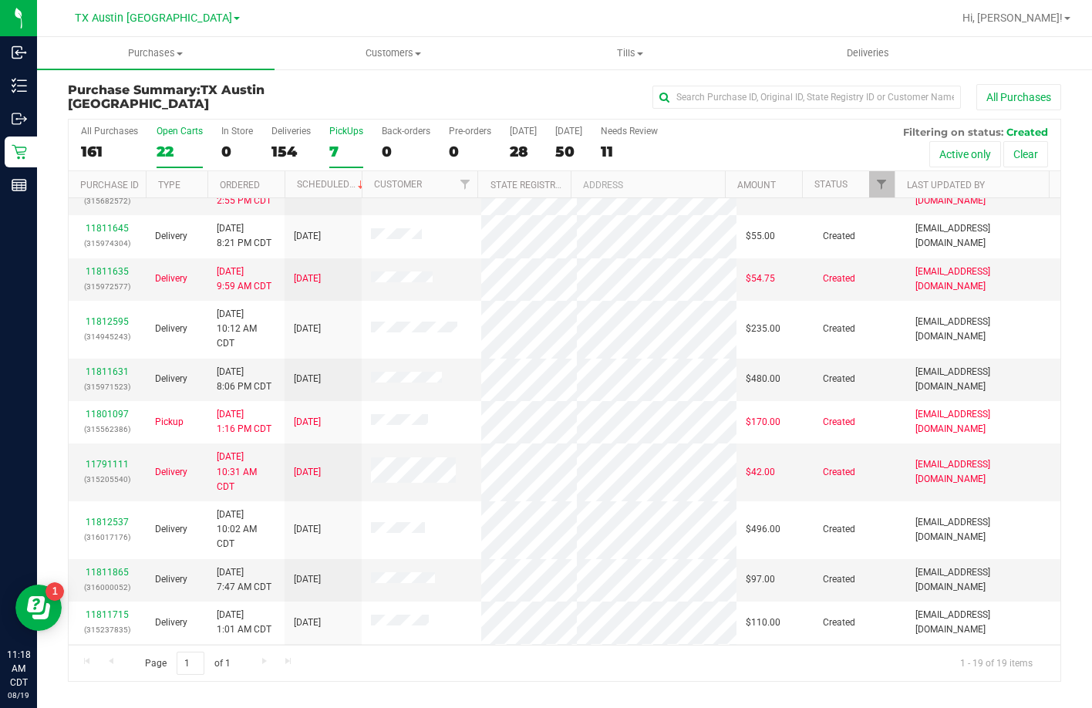
click at [348, 136] on label "PickUps 7" at bounding box center [346, 147] width 34 height 42
click at [0, 0] on input "PickUps 7" at bounding box center [0, 0] width 0 height 0
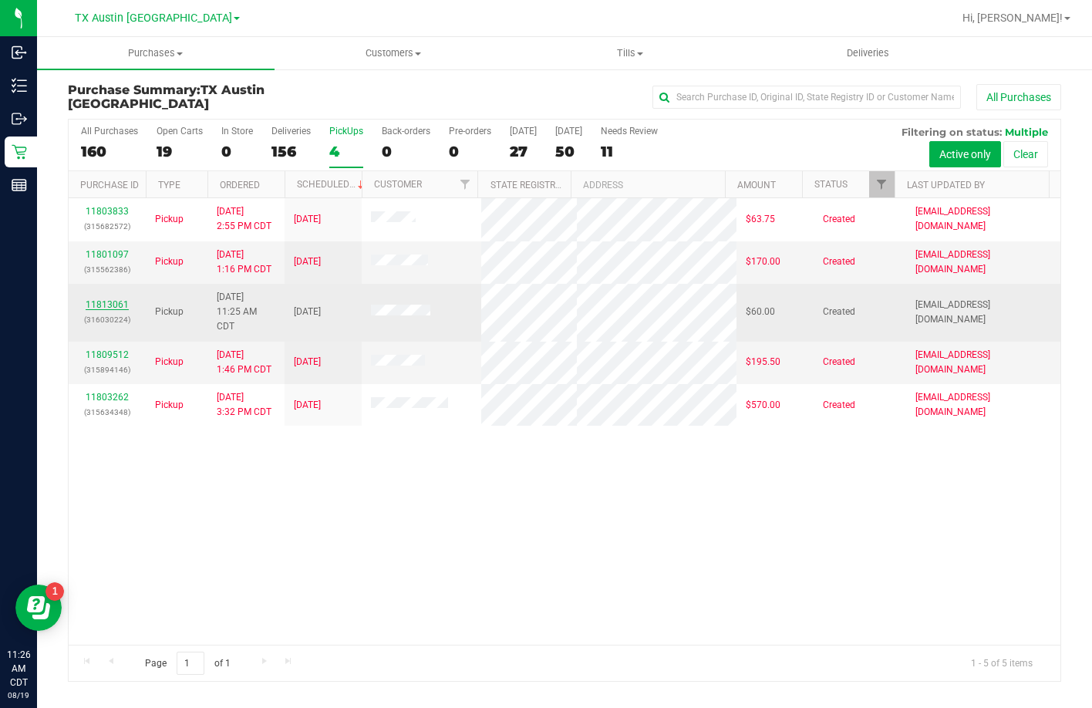
click at [126, 310] on link "11813061" at bounding box center [107, 304] width 43 height 11
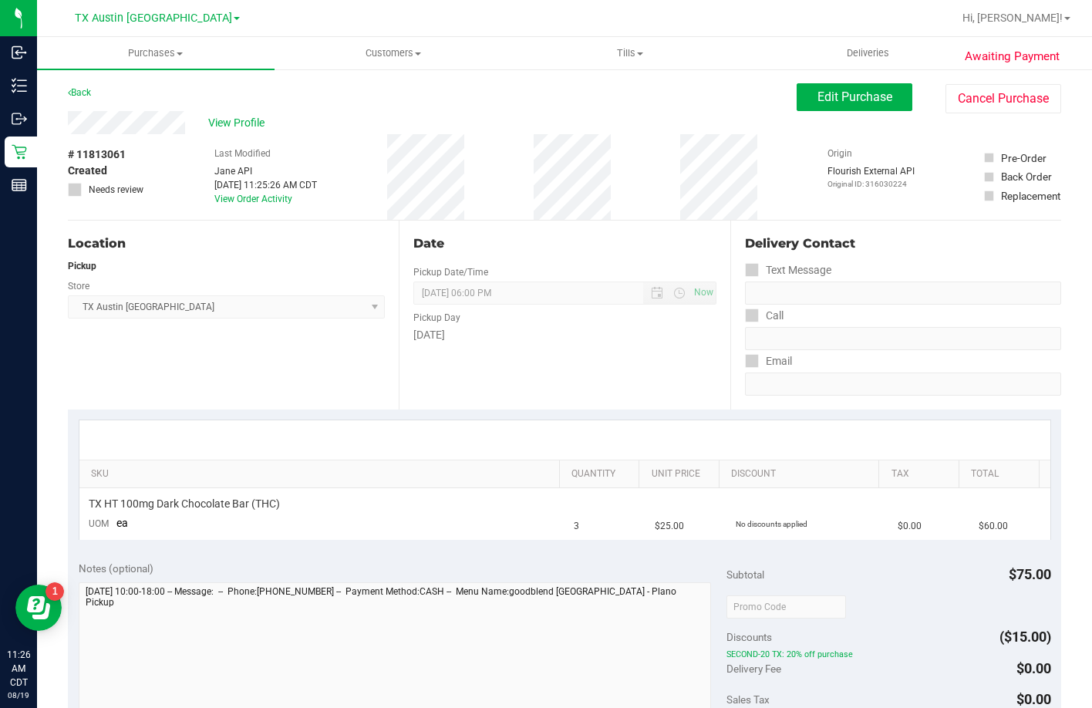
click at [72, 127] on div "View Profile" at bounding box center [432, 122] width 729 height 23
click at [861, 84] on button "Edit Purchase" at bounding box center [854, 97] width 116 height 28
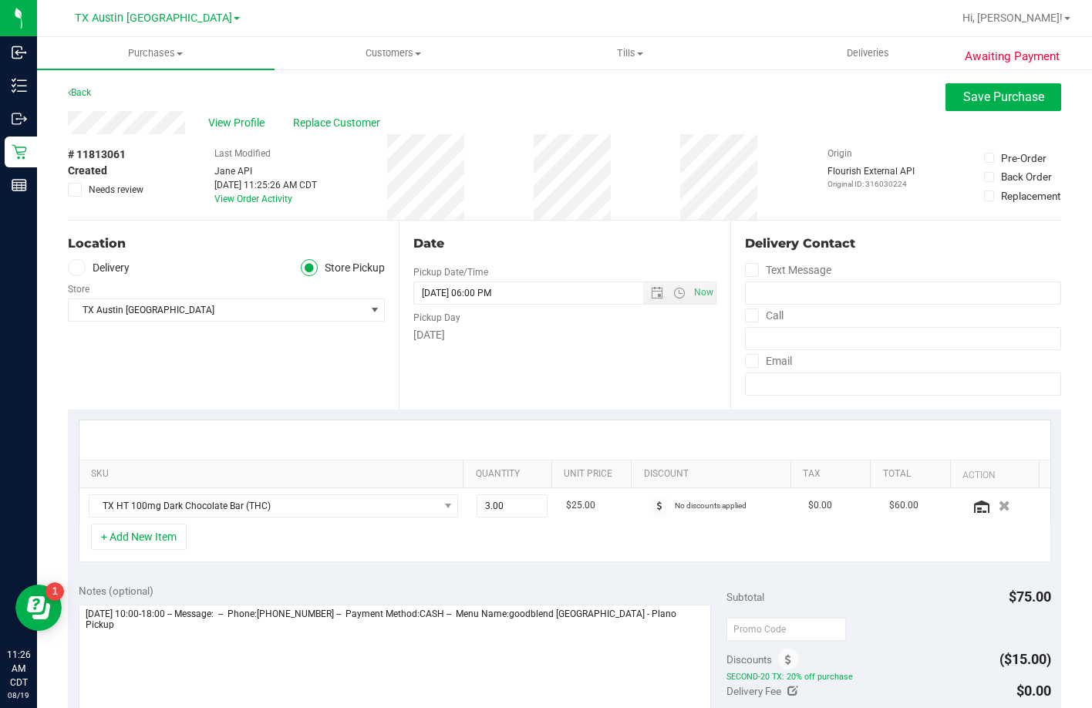
click at [81, 266] on span at bounding box center [77, 268] width 18 height 18
click at [0, 0] on input "Delivery" at bounding box center [0, 0] width 0 height 0
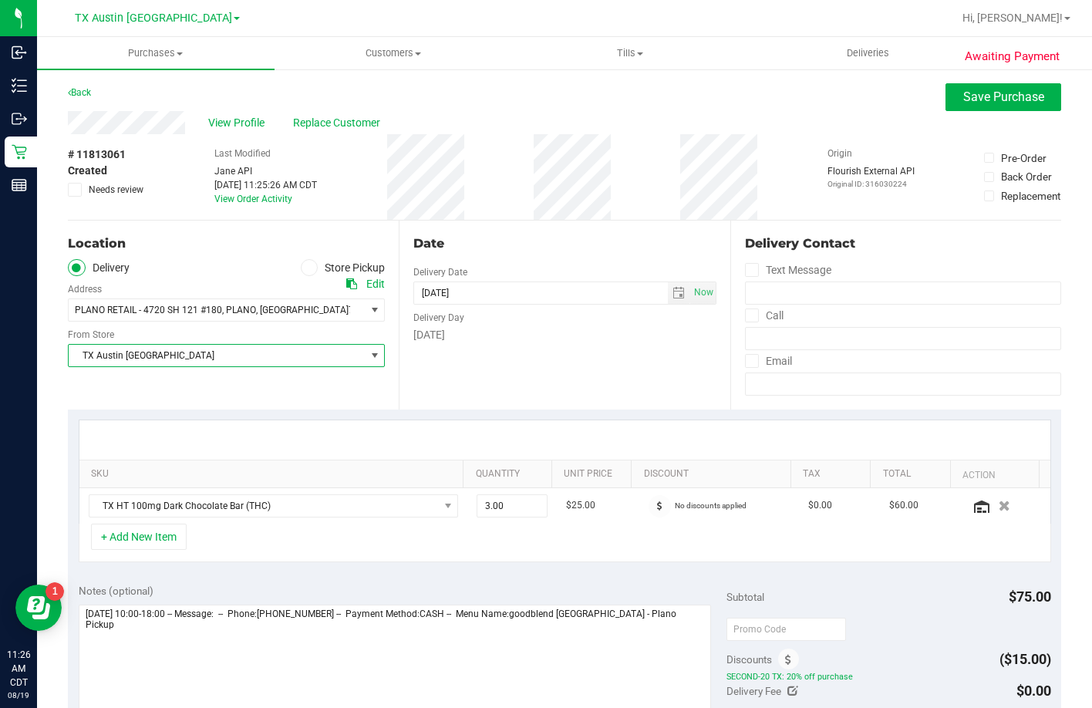
click at [140, 362] on span "TX Austin [GEOGRAPHIC_DATA]" at bounding box center [217, 356] width 296 height 22
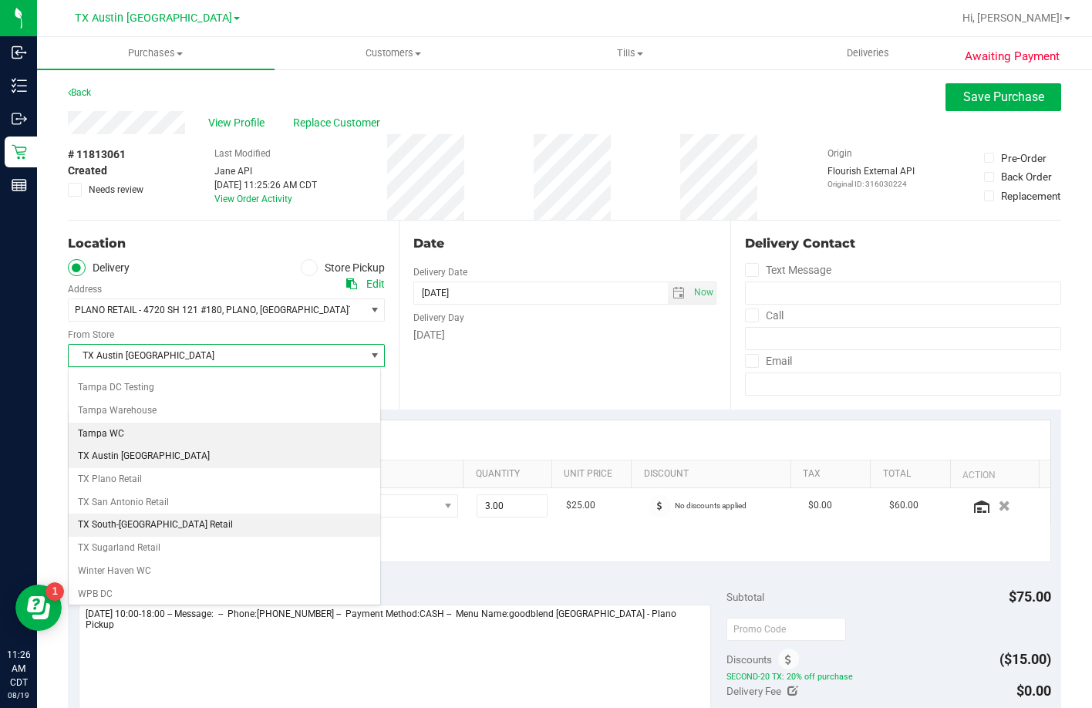
scroll to position [1115, 0]
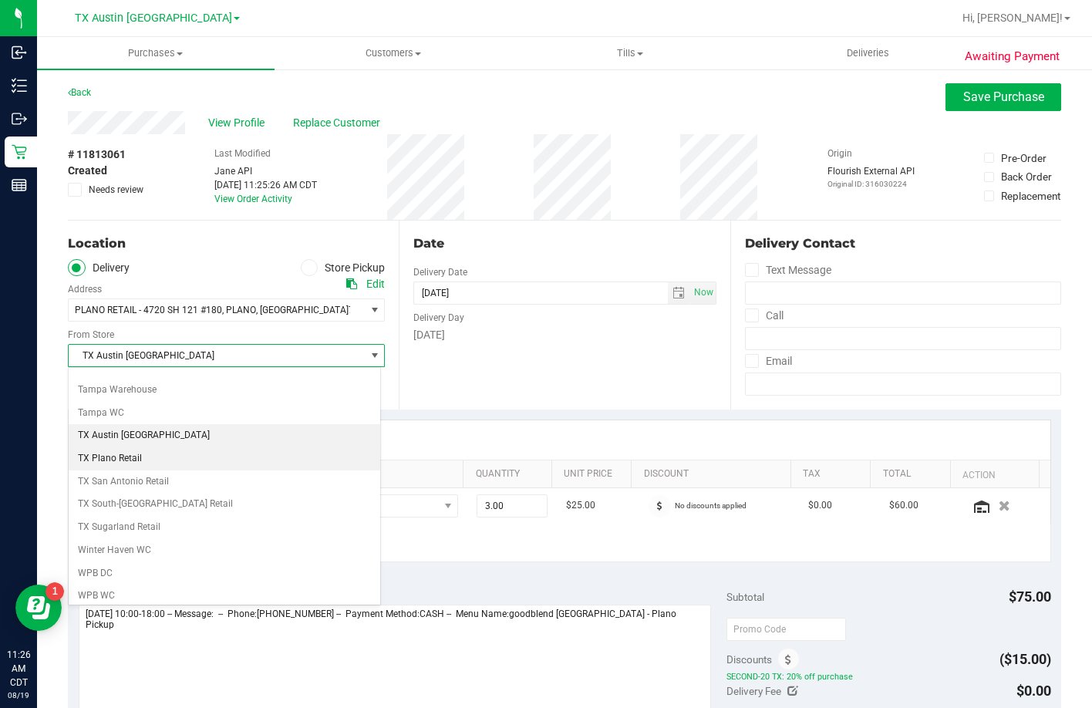
click at [137, 458] on li "TX Plano Retail" at bounding box center [224, 458] width 311 height 23
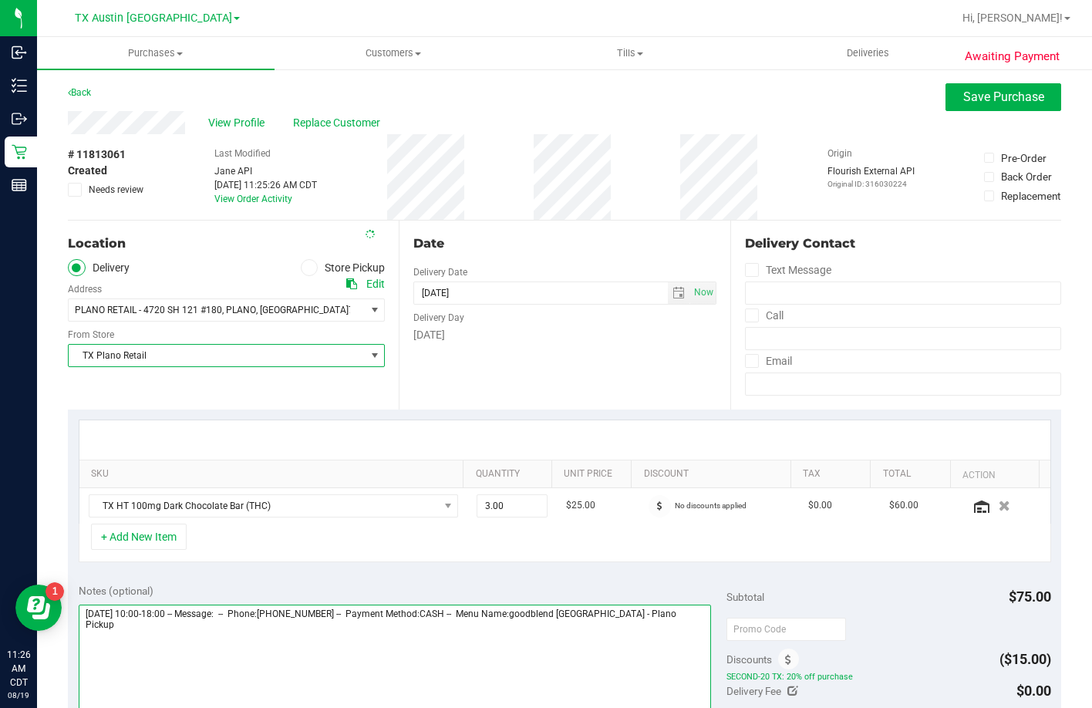
click at [674, 644] on textarea at bounding box center [395, 678] width 633 height 148
type textarea "Wednesday 08/20/2025 10:00-18:00 -- Message: -- Phone:2147893827 -- Payment Met…"
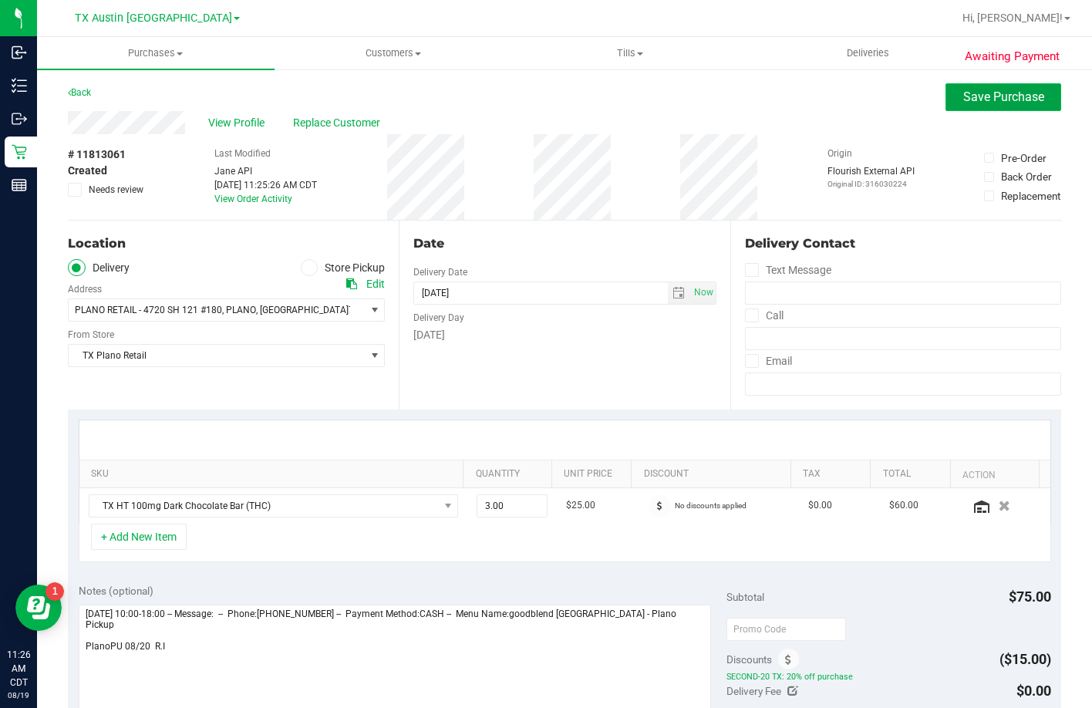
click at [958, 106] on button "Save Purchase" at bounding box center [1003, 97] width 116 height 28
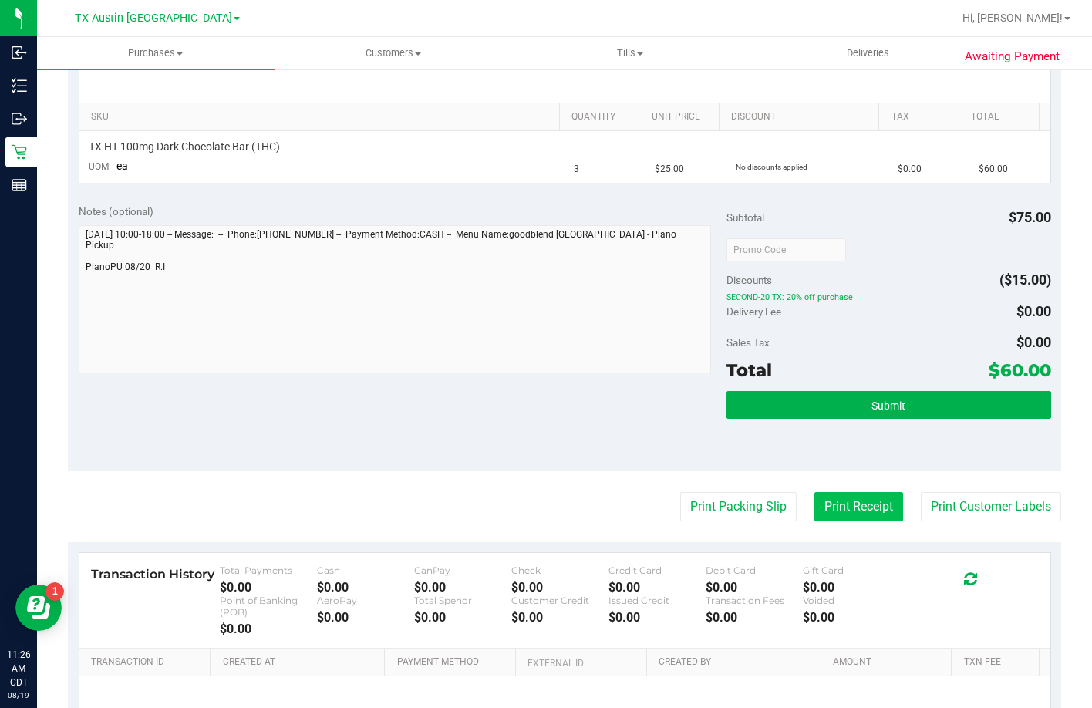
scroll to position [385, 0]
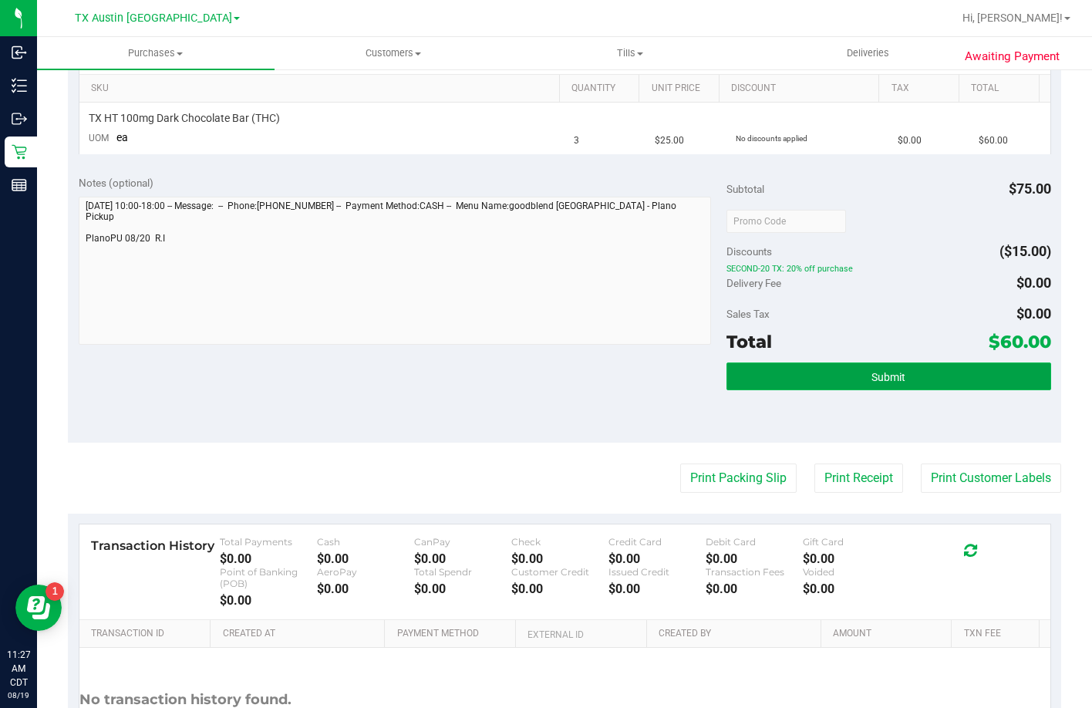
click at [825, 367] on button "Submit" at bounding box center [888, 376] width 324 height 28
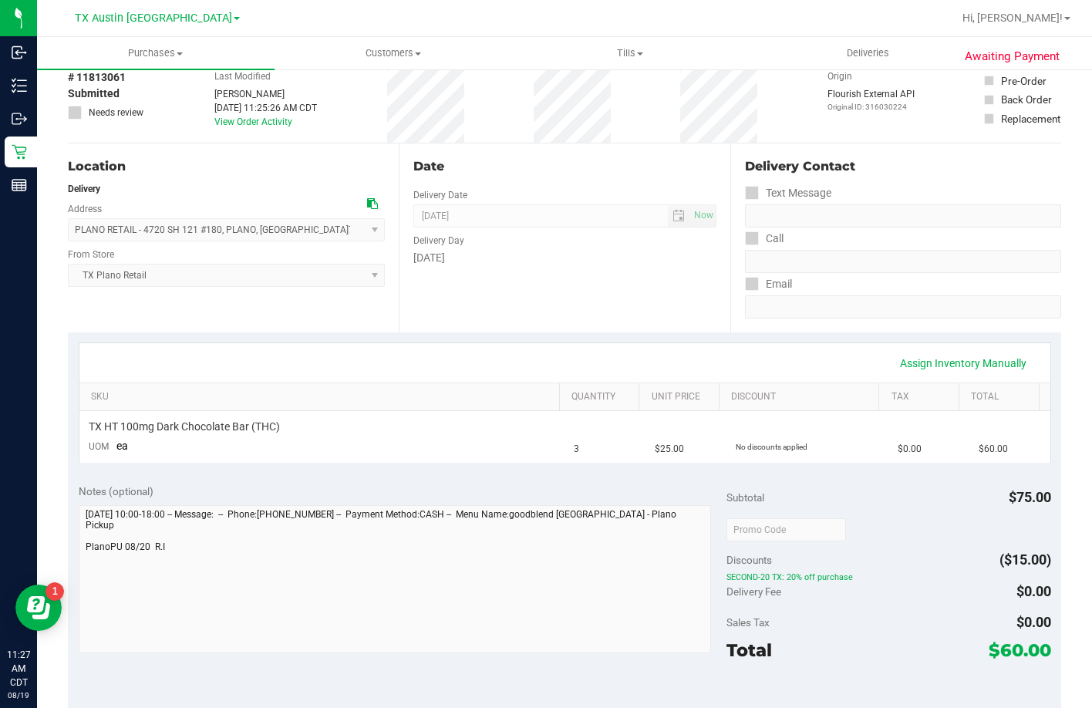
scroll to position [0, 0]
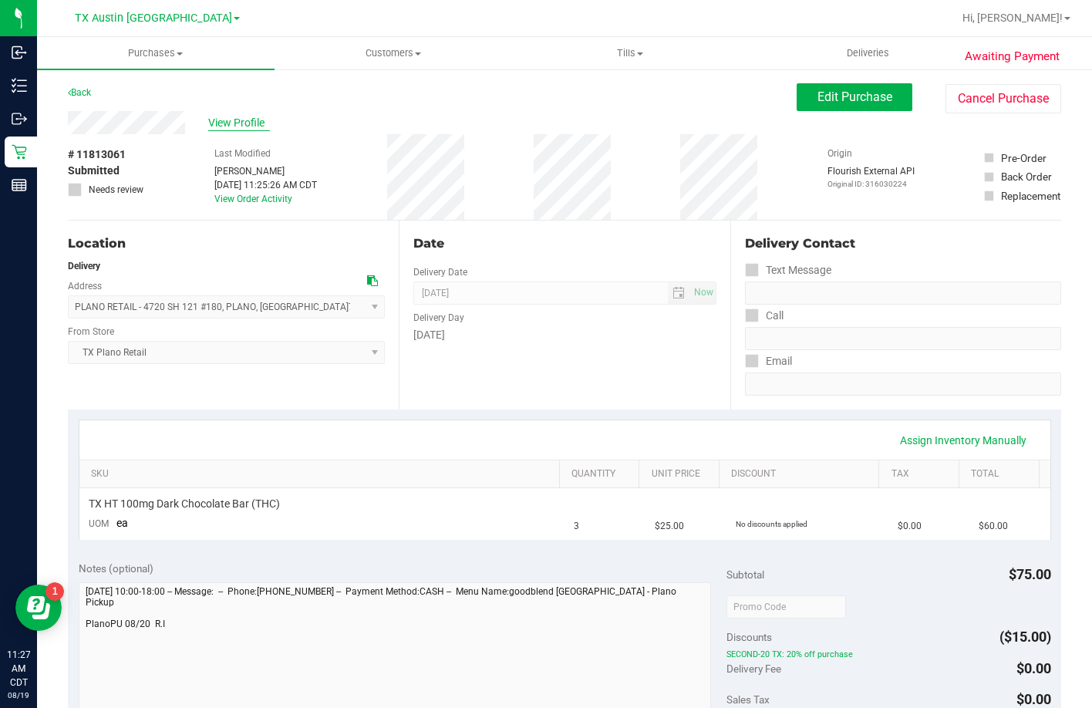
click at [229, 120] on span "View Profile" at bounding box center [239, 123] width 62 height 16
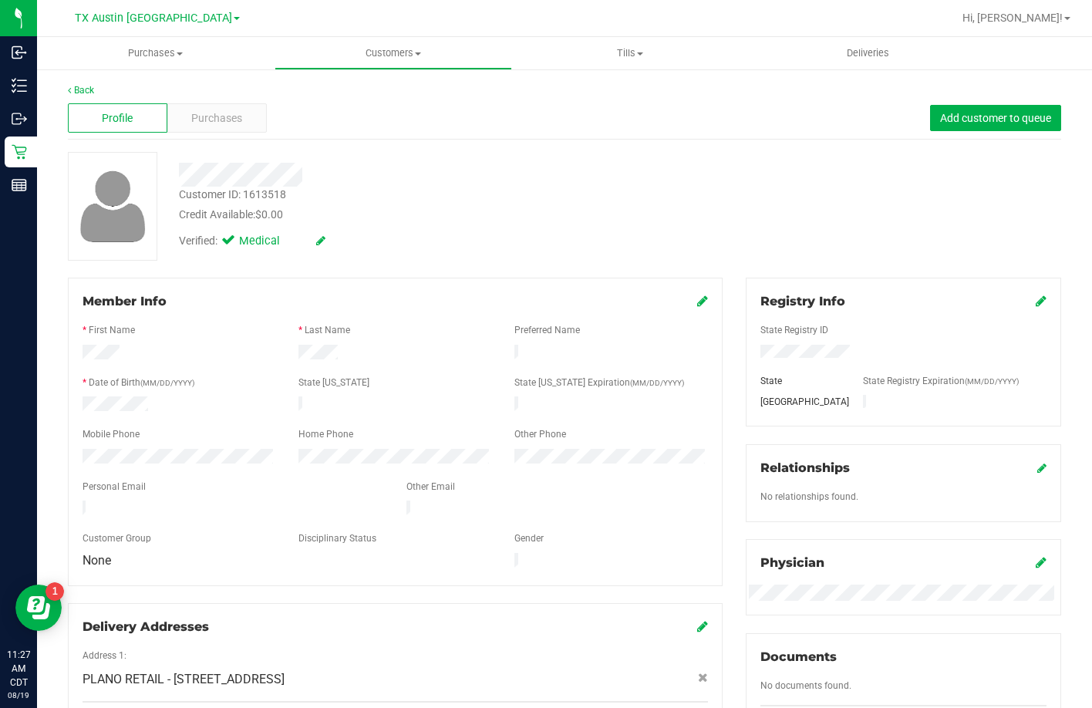
drag, startPoint x: 221, startPoint y: 502, endPoint x: 80, endPoint y: 493, distance: 141.3
click at [80, 500] on div at bounding box center [233, 509] width 324 height 19
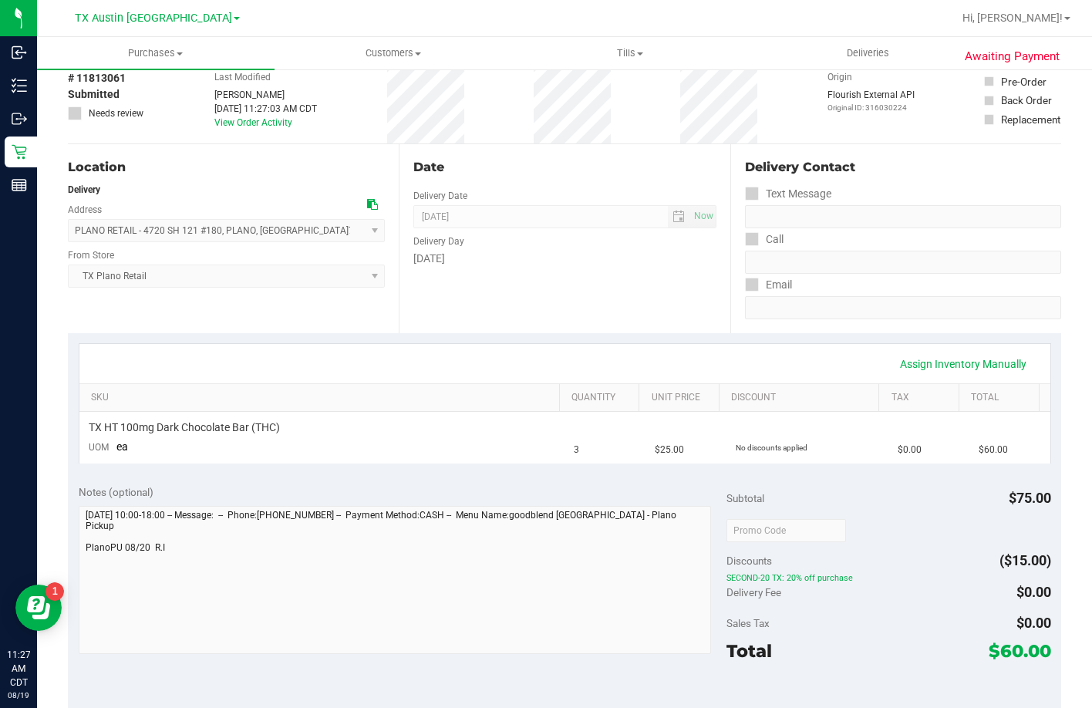
scroll to position [231, 0]
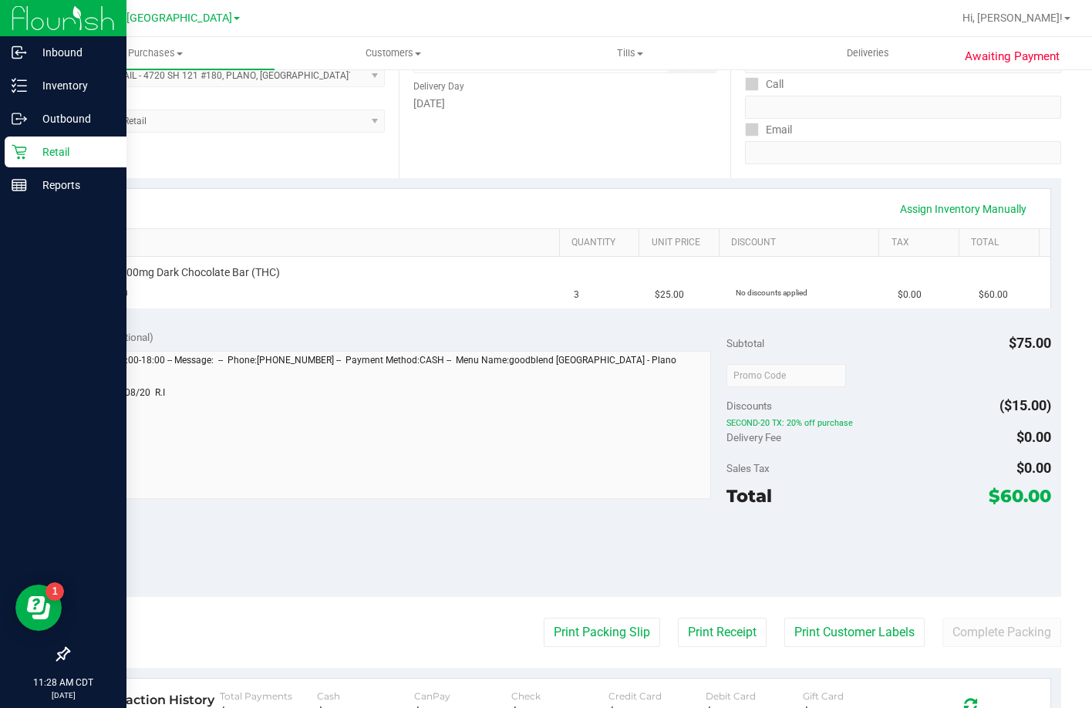
click at [31, 145] on p "Retail" at bounding box center [73, 152] width 93 height 19
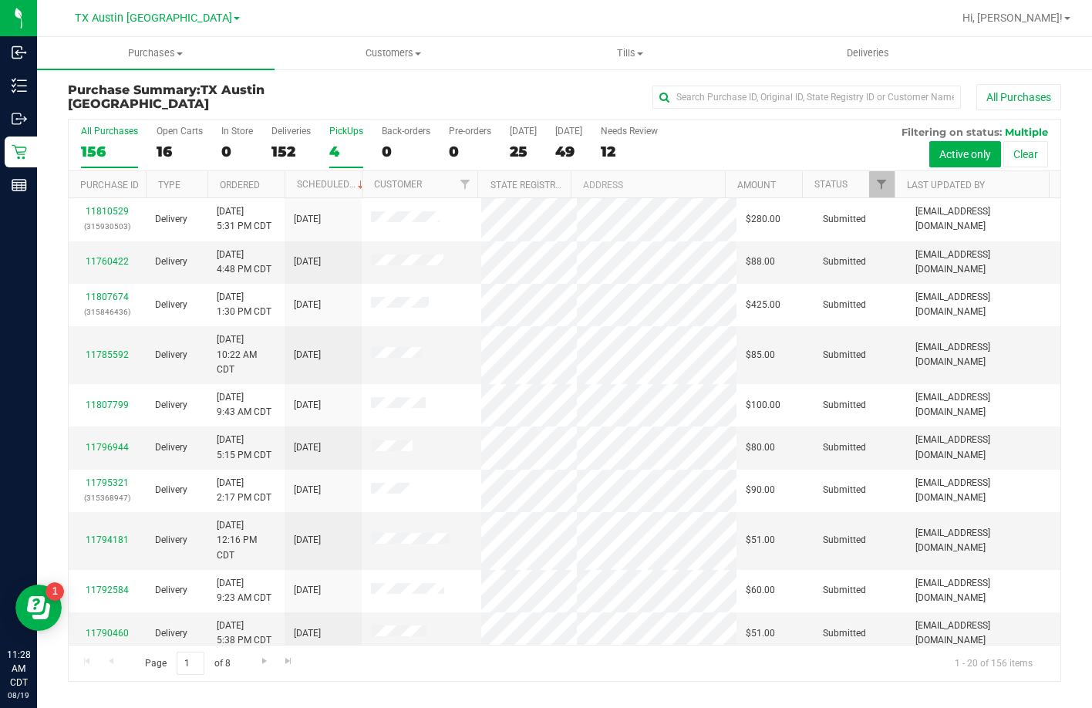
click at [336, 140] on label "PickUps 4" at bounding box center [346, 147] width 34 height 42
click at [0, 0] on input "PickUps 4" at bounding box center [0, 0] width 0 height 0
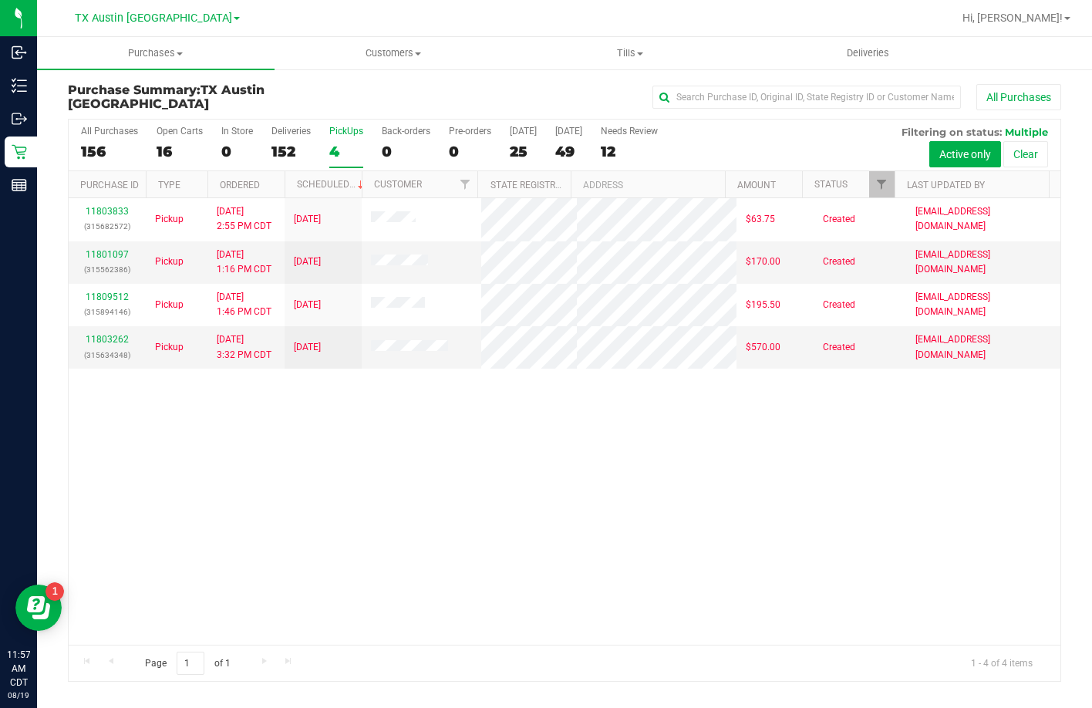
click at [348, 143] on div "4" at bounding box center [346, 152] width 34 height 18
click at [0, 0] on input "PickUps 4" at bounding box center [0, 0] width 0 height 0
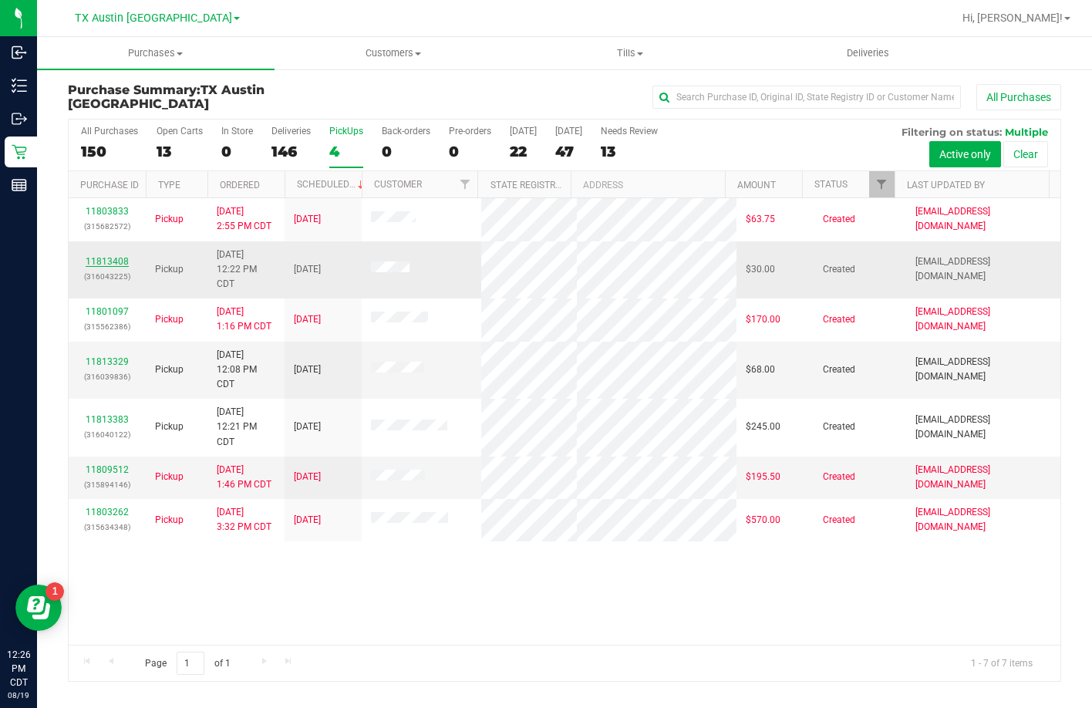
click at [104, 259] on link "11813408" at bounding box center [107, 261] width 43 height 11
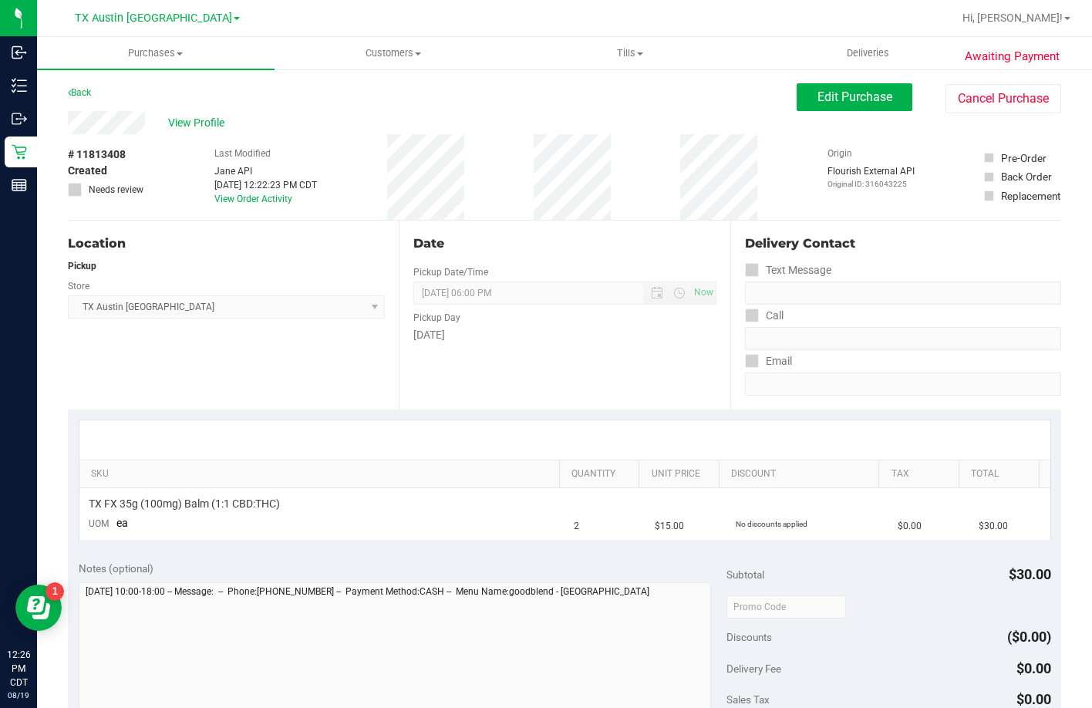
drag, startPoint x: 146, startPoint y: 116, endPoint x: 61, endPoint y: 128, distance: 86.5
click at [61, 128] on div "Awaiting Payment Back Edit Purchase Cancel Purchase View Profile # 11813408 Cre…" at bounding box center [564, 649] width 1055 height 1162
click at [812, 87] on button "Edit Purchase" at bounding box center [854, 97] width 116 height 28
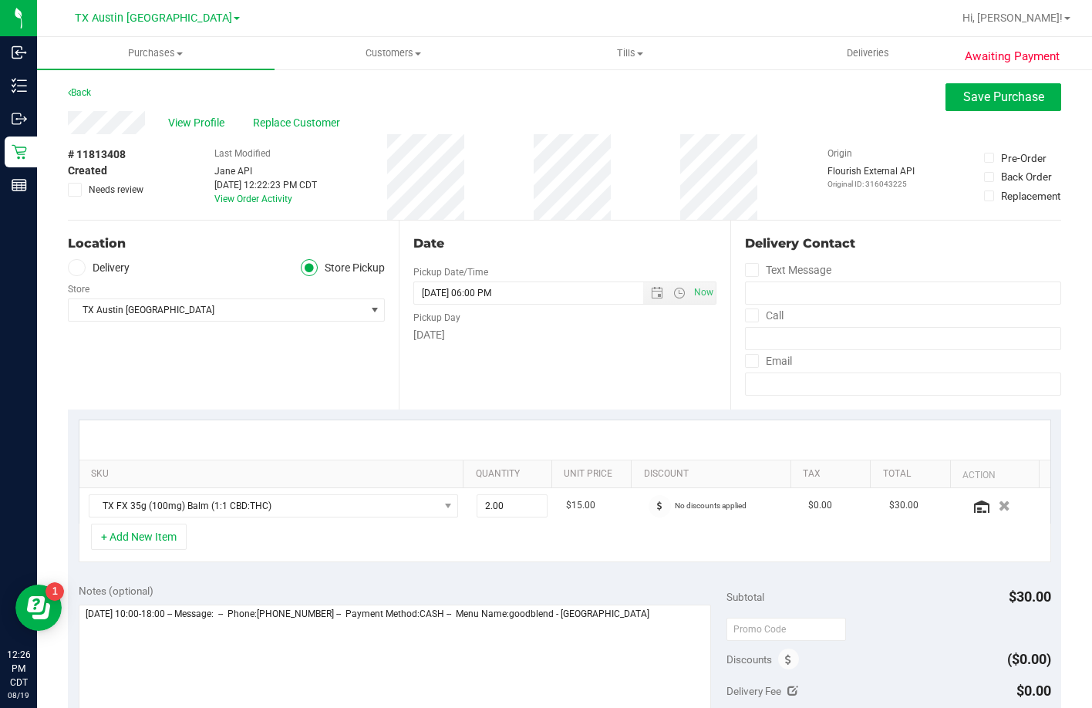
click at [106, 253] on div "Location Delivery Store Pickup Store TX Austin DC Select Store Bonita Springs W…" at bounding box center [233, 314] width 331 height 189
click at [104, 265] on label "Delivery" at bounding box center [99, 268] width 62 height 18
click at [0, 0] on input "Delivery" at bounding box center [0, 0] width 0 height 0
click at [180, 357] on span "TX Austin [GEOGRAPHIC_DATA]" at bounding box center [217, 356] width 296 height 22
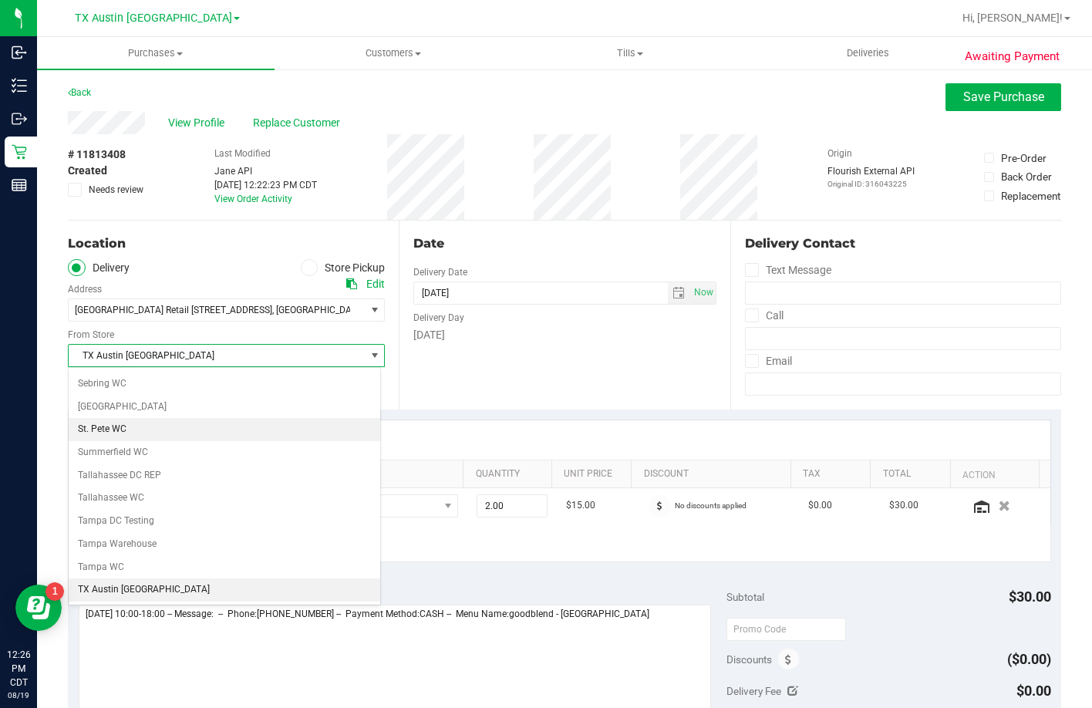
scroll to position [1038, 0]
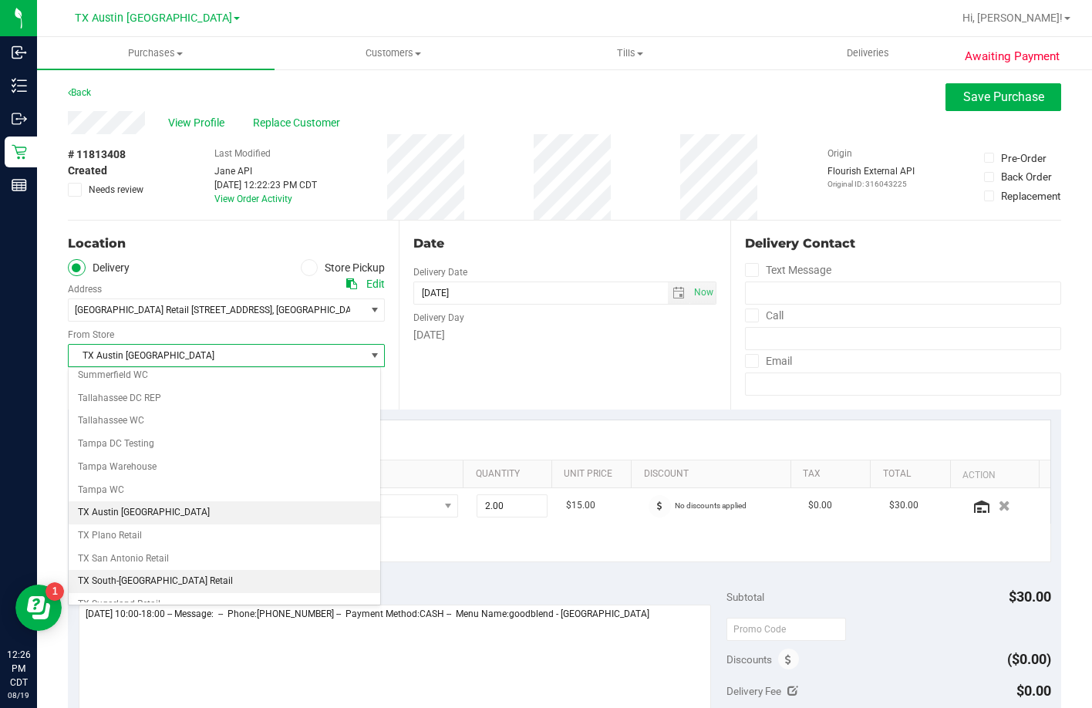
click at [129, 584] on li "TX South-Austin Retail" at bounding box center [224, 581] width 311 height 23
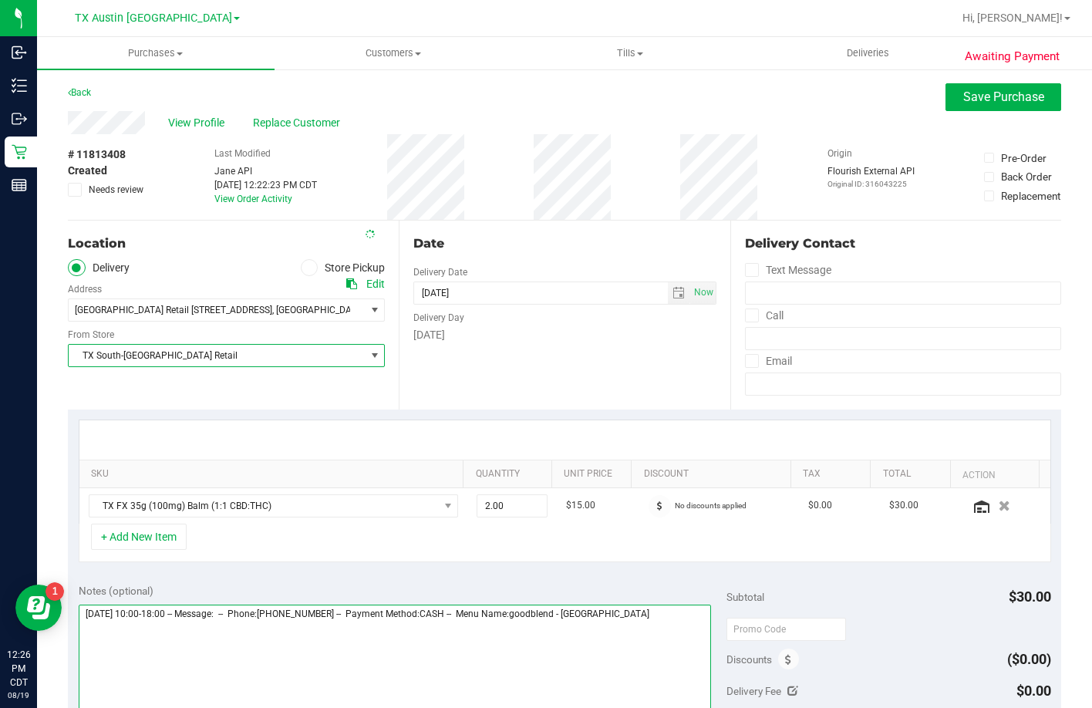
click at [664, 651] on textarea at bounding box center [395, 678] width 633 height 148
type textarea "Friday 08/22/2025 10:00-18:00 -- Message: -- Phone:5124315223 -- Payment Method…"
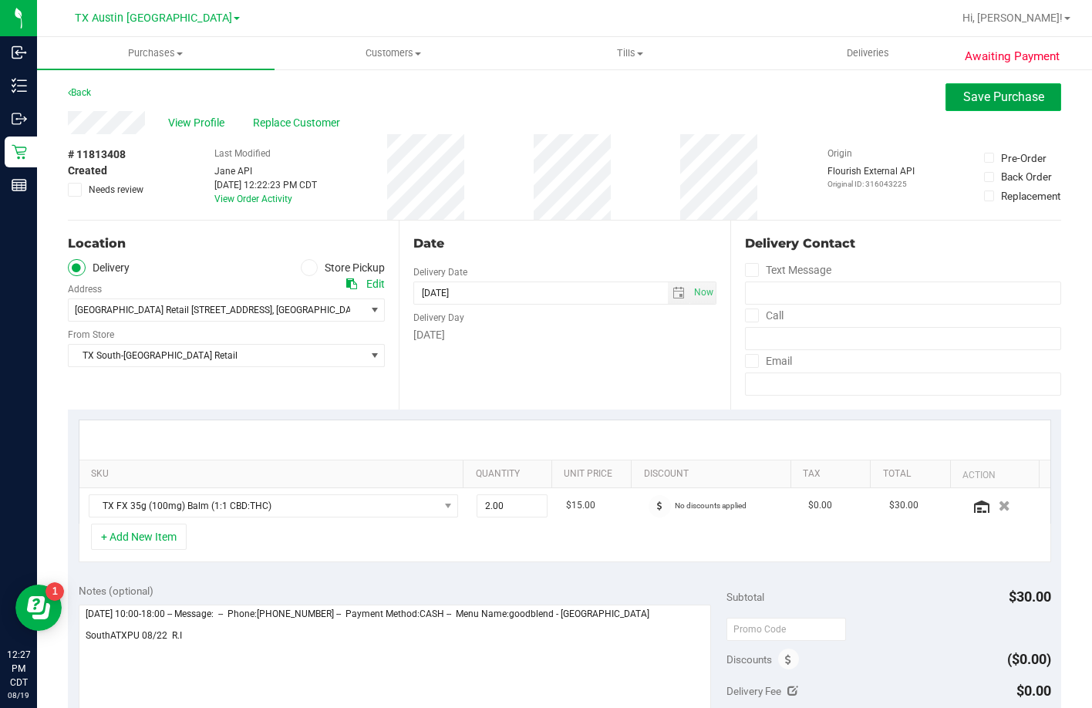
click at [1003, 98] on span "Save Purchase" at bounding box center [1003, 96] width 81 height 15
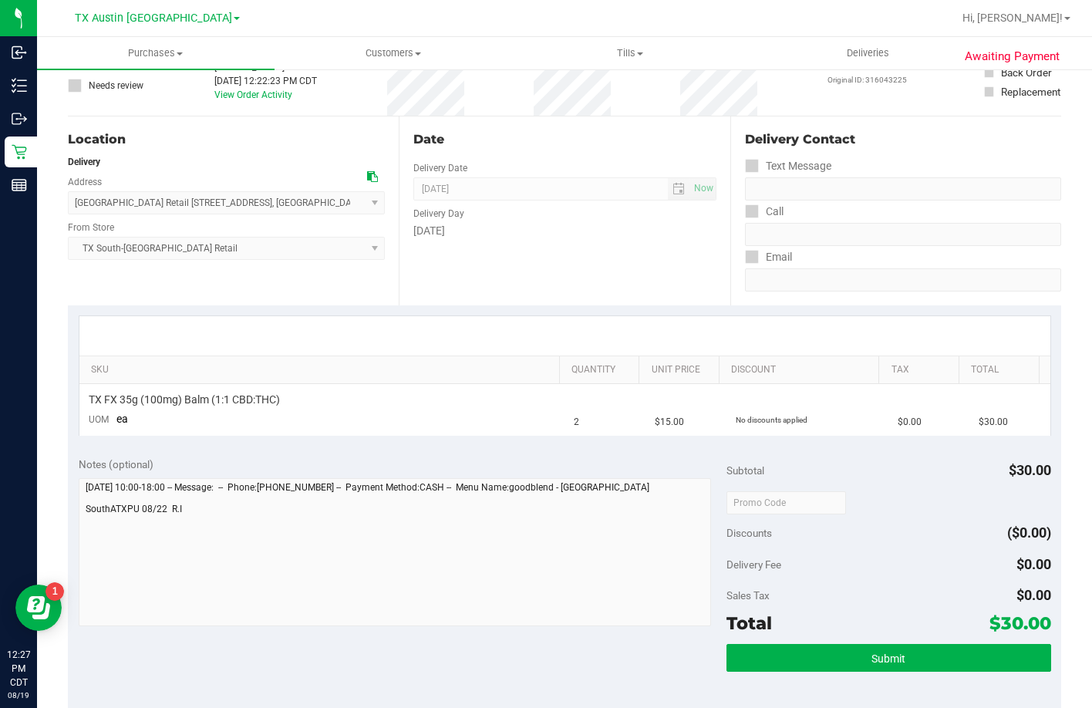
scroll to position [231, 0]
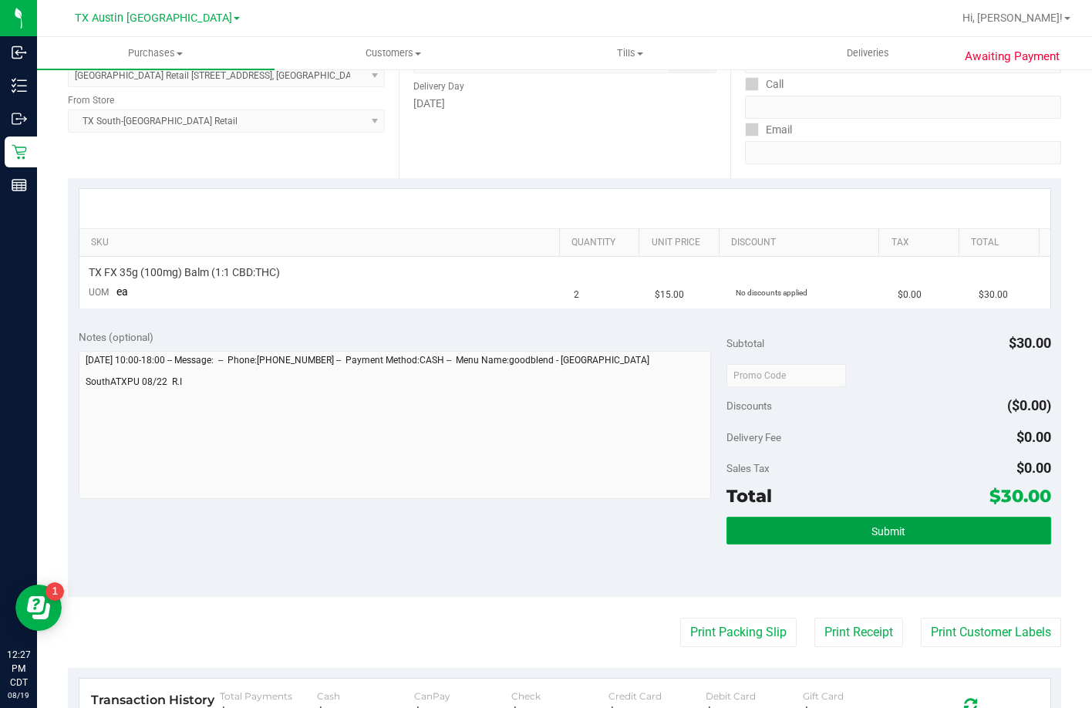
click at [826, 523] on button "Submit" at bounding box center [888, 531] width 324 height 28
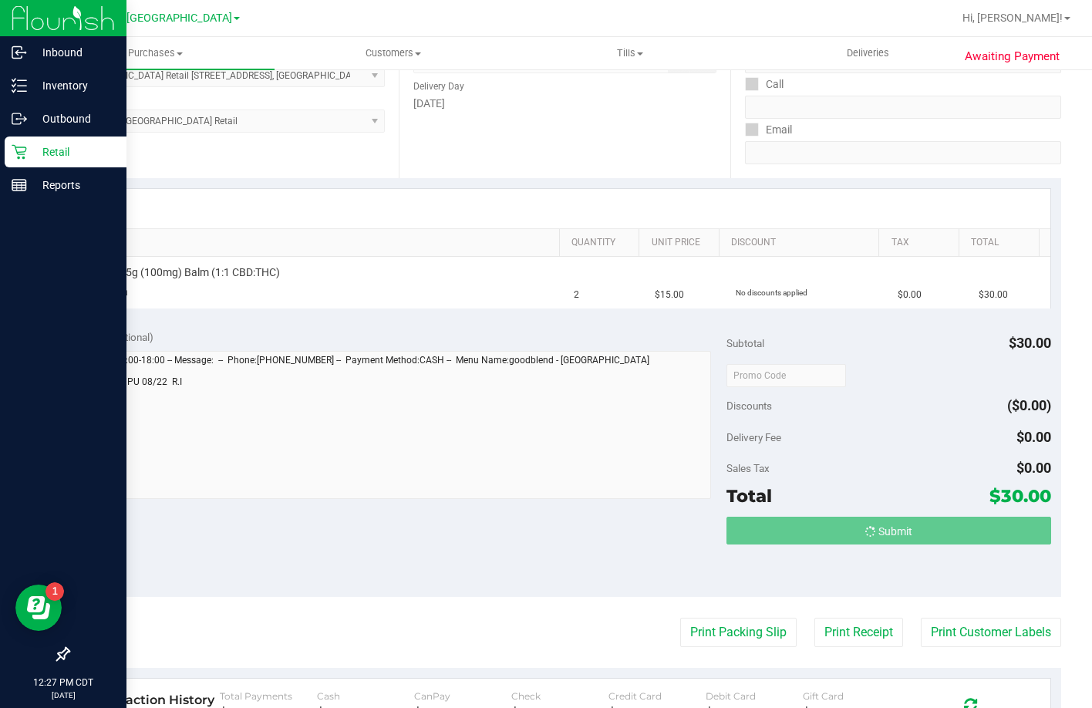
scroll to position [0, 0]
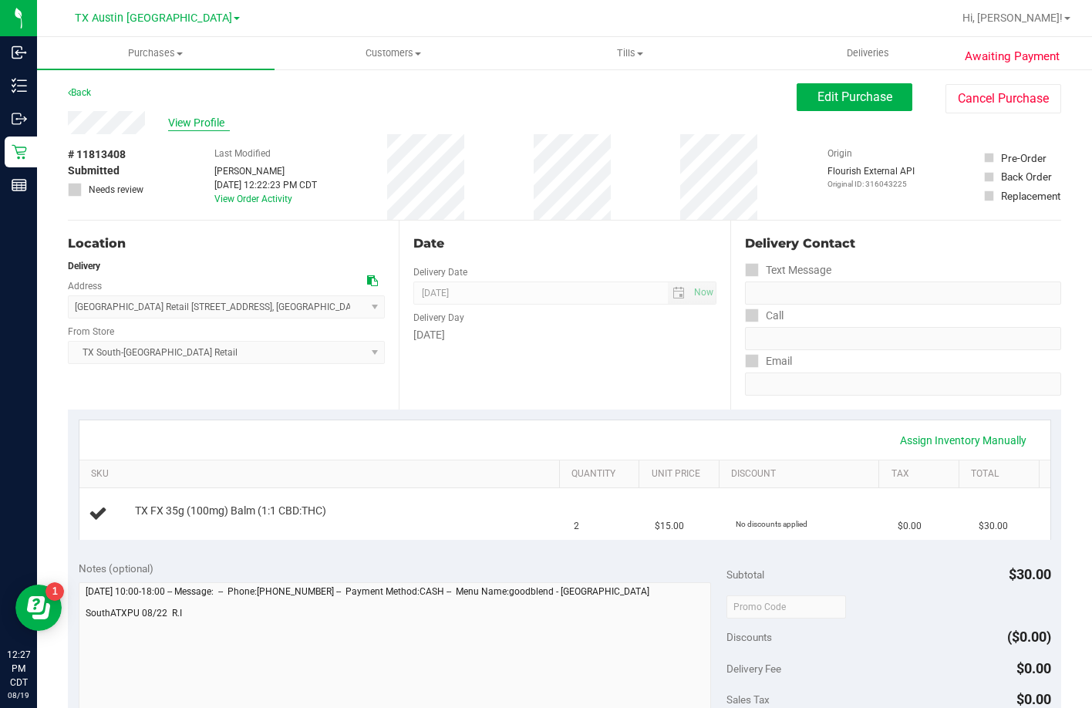
click at [217, 130] on span "View Profile" at bounding box center [199, 123] width 62 height 16
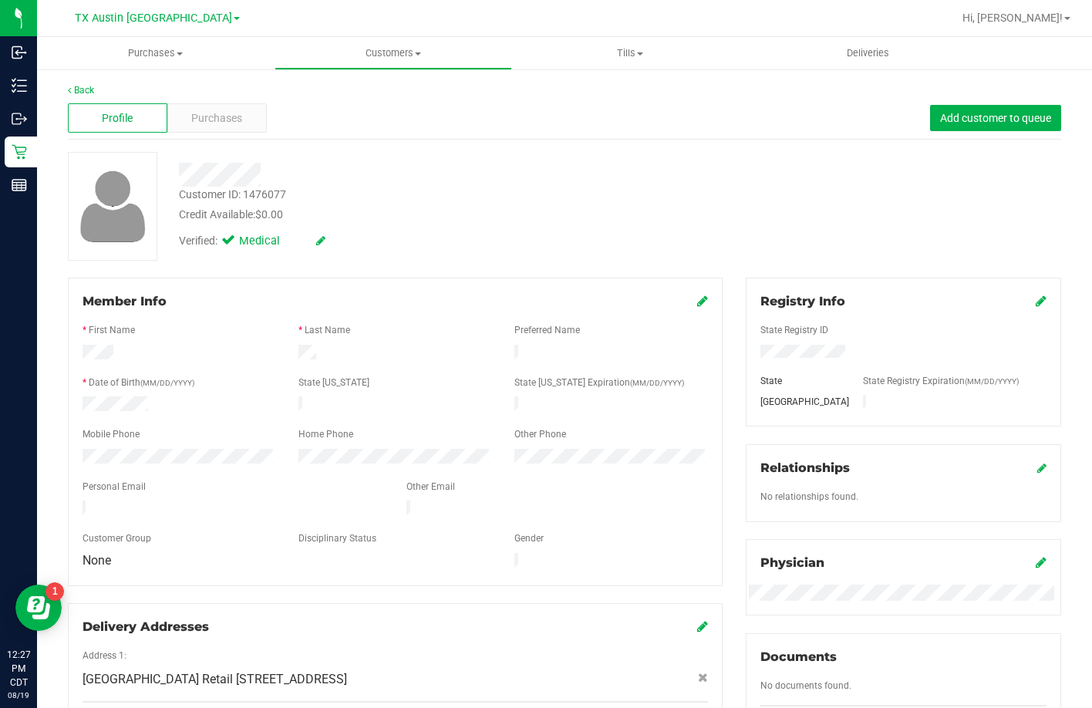
drag, startPoint x: 251, startPoint y: 497, endPoint x: 79, endPoint y: 500, distance: 171.9
click at [79, 500] on div at bounding box center [233, 509] width 324 height 19
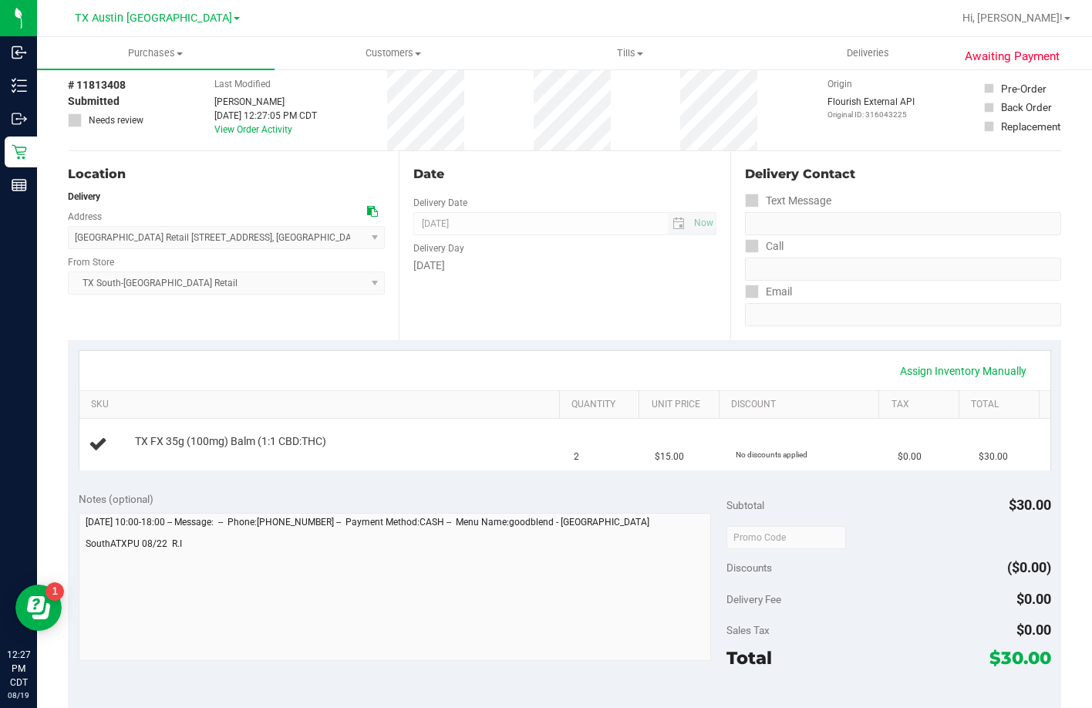
scroll to position [154, 0]
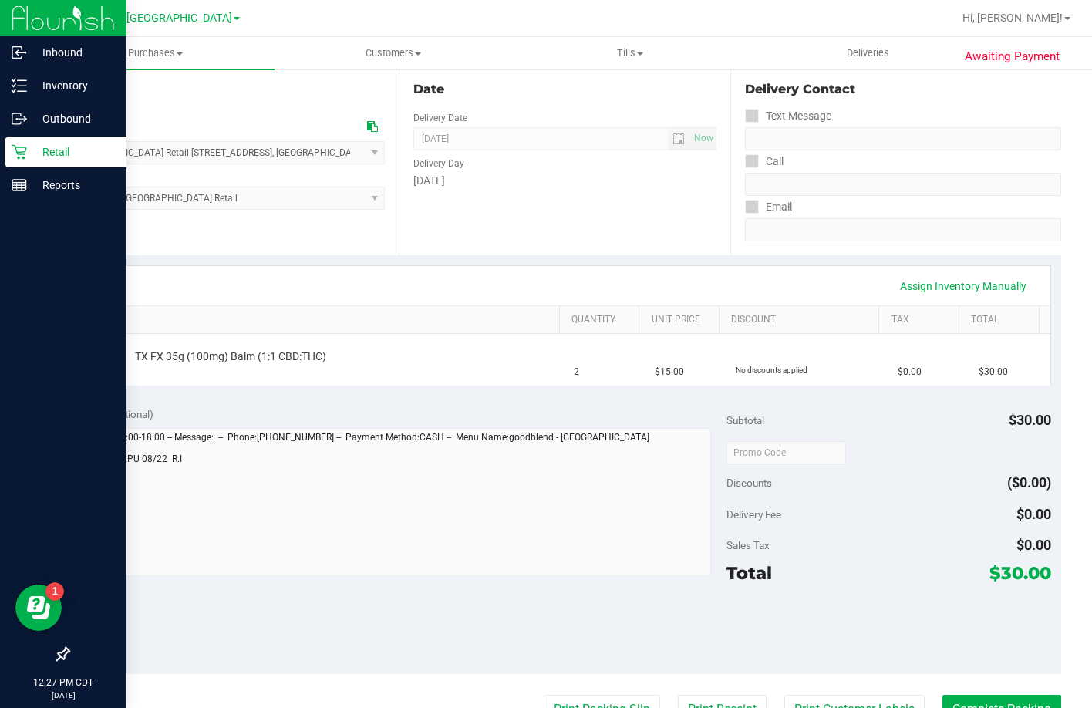
click at [23, 147] on icon at bounding box center [19, 152] width 15 height 15
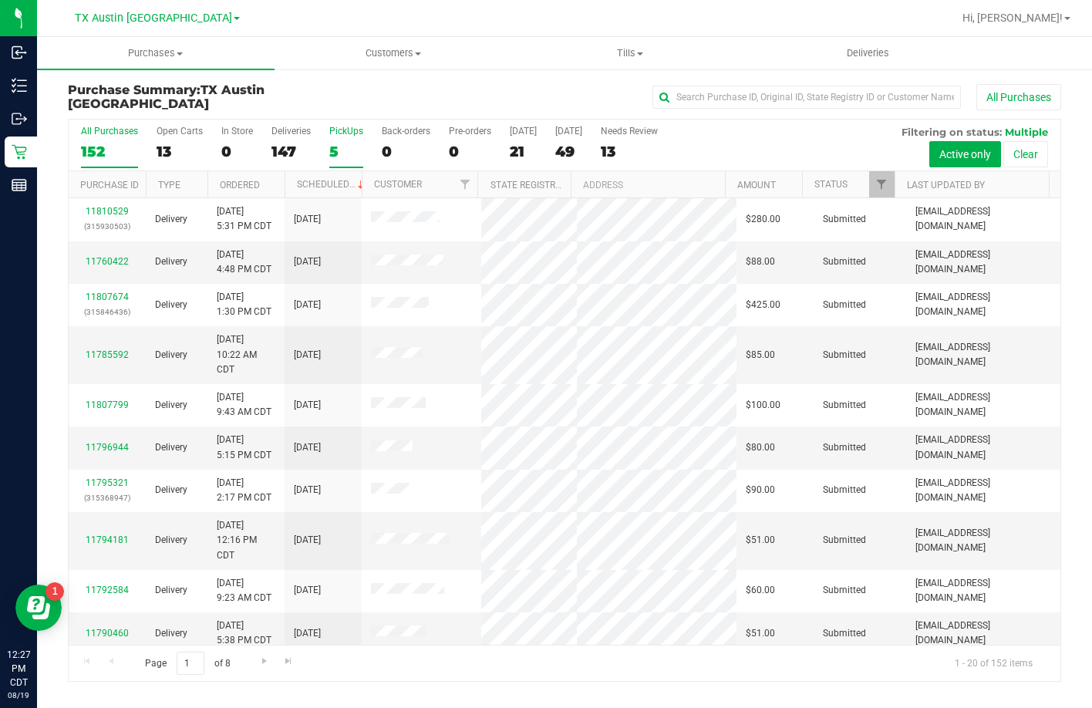
click at [338, 147] on div "5" at bounding box center [346, 152] width 34 height 18
click at [0, 0] on input "PickUps 5" at bounding box center [0, 0] width 0 height 0
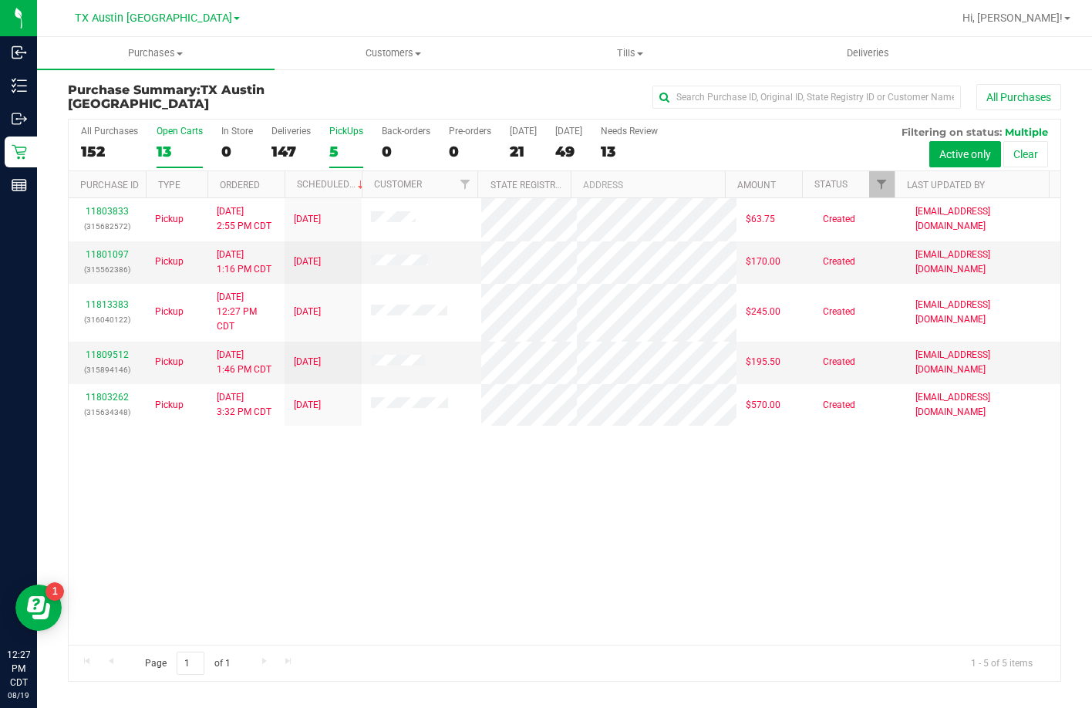
click at [179, 151] on div "13" at bounding box center [179, 152] width 46 height 18
click at [0, 0] on input "Open Carts 13" at bounding box center [0, 0] width 0 height 0
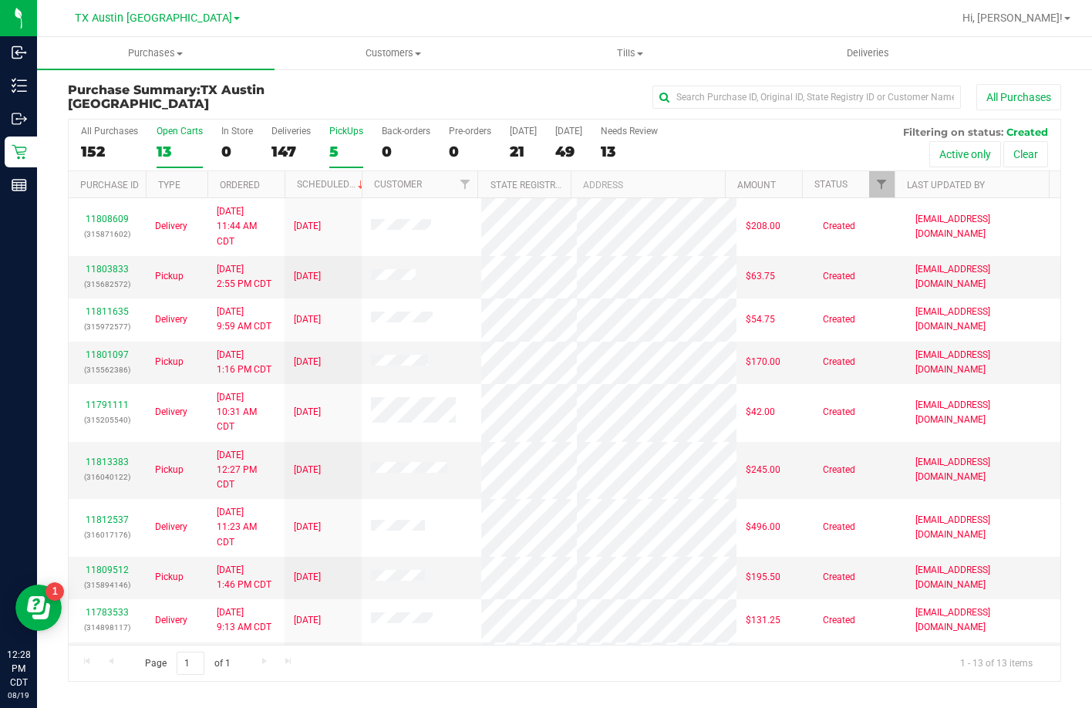
click at [332, 136] on label "PickUps 5" at bounding box center [346, 147] width 34 height 42
click at [0, 0] on input "PickUps 5" at bounding box center [0, 0] width 0 height 0
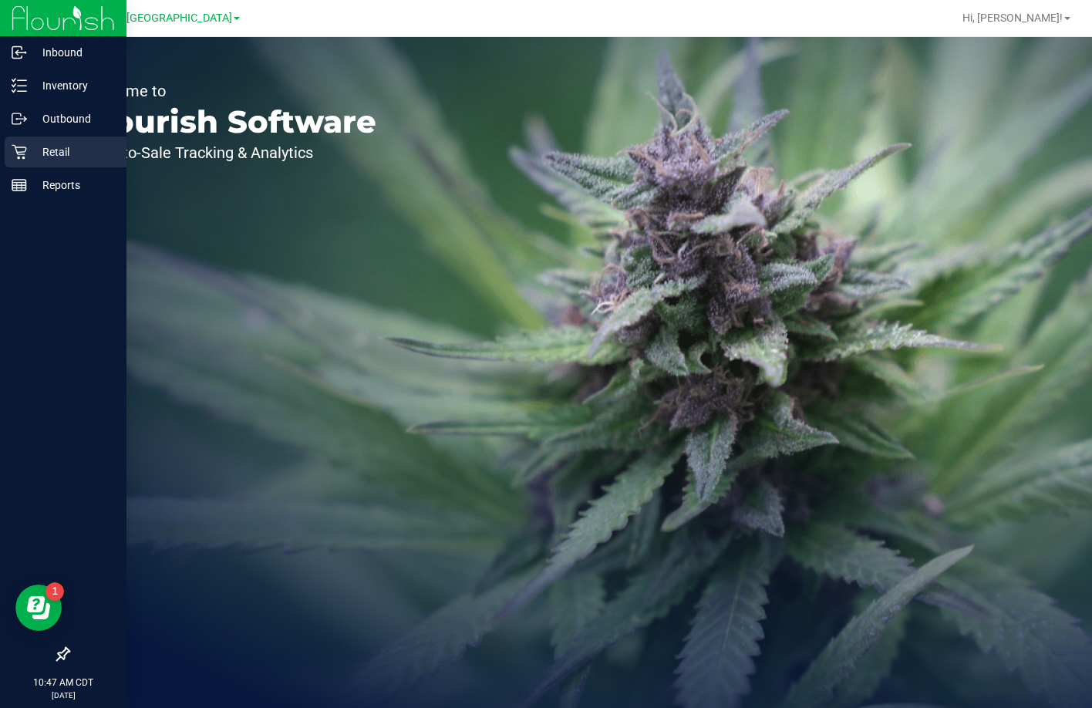
click at [15, 155] on icon at bounding box center [19, 151] width 15 height 15
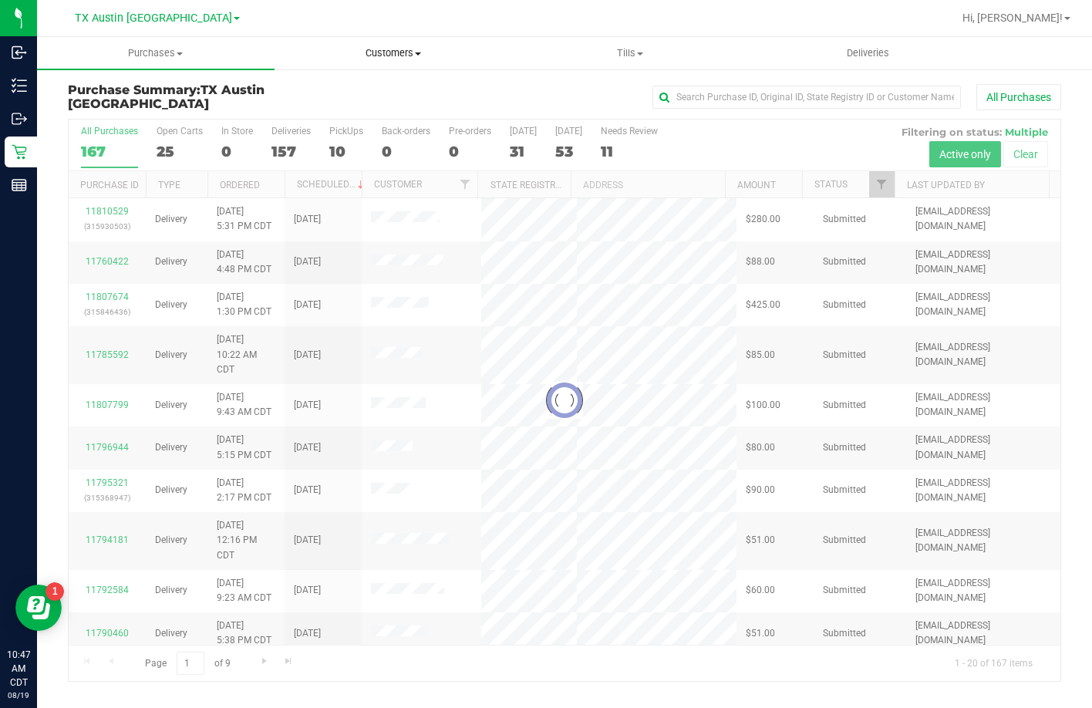
click at [376, 48] on span "Customers" at bounding box center [393, 53] width 236 height 14
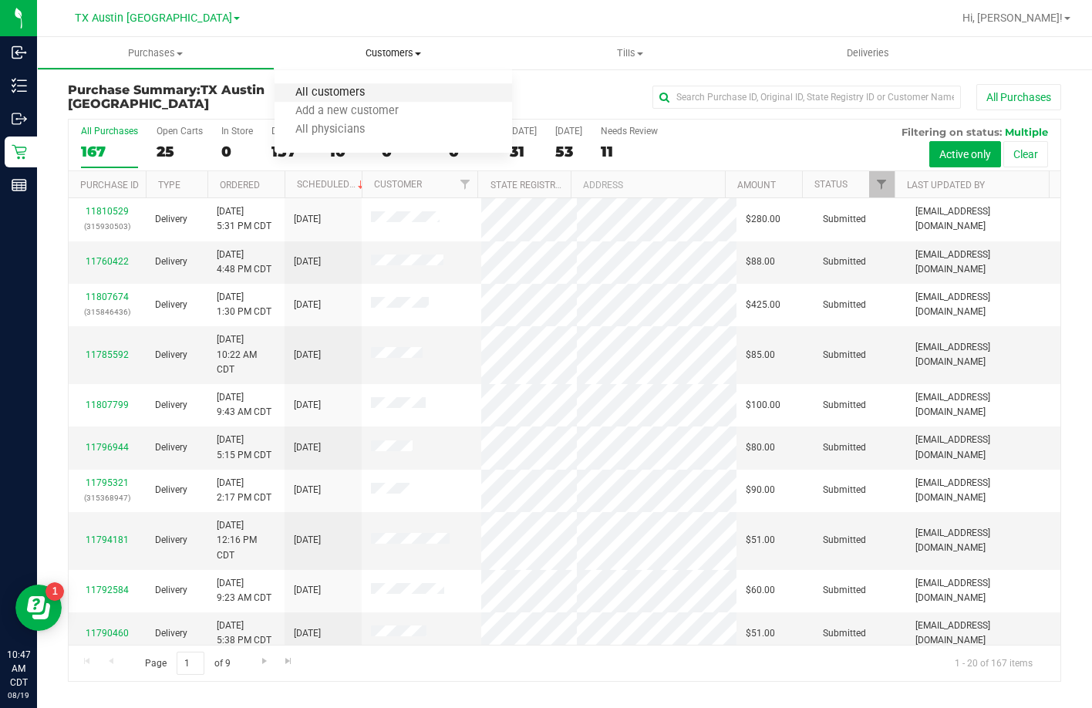
click at [364, 87] on span "All customers" at bounding box center [329, 92] width 111 height 13
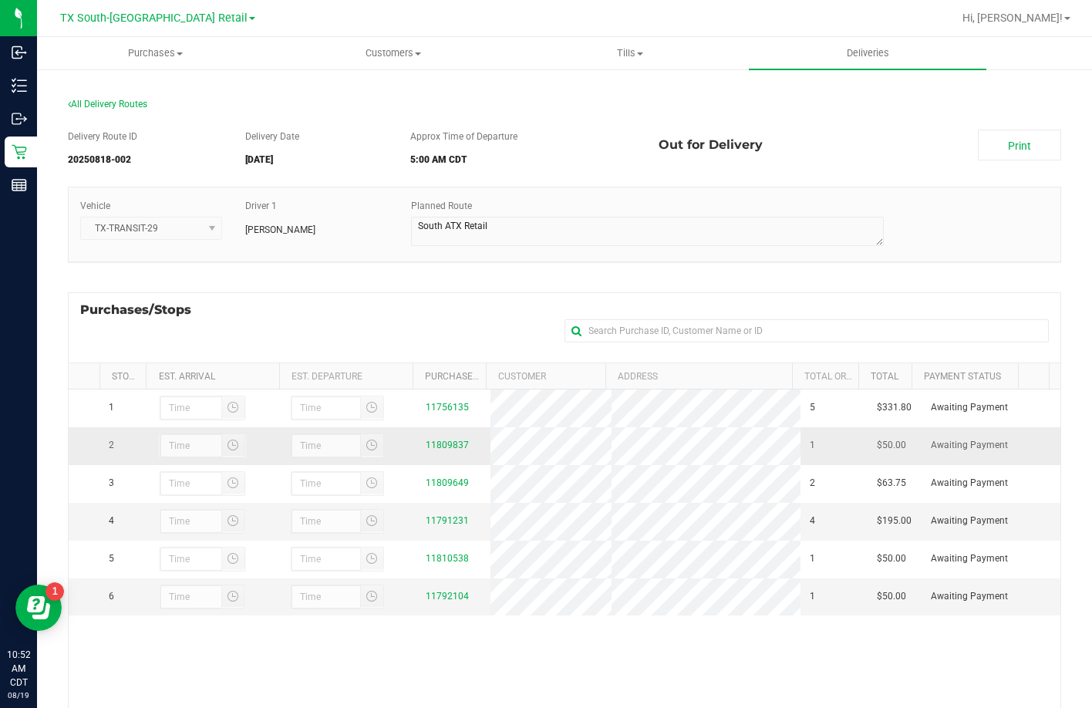
click at [442, 444] on div "11809837" at bounding box center [454, 445] width 56 height 15
click at [443, 450] on link "11809837" at bounding box center [447, 444] width 43 height 11
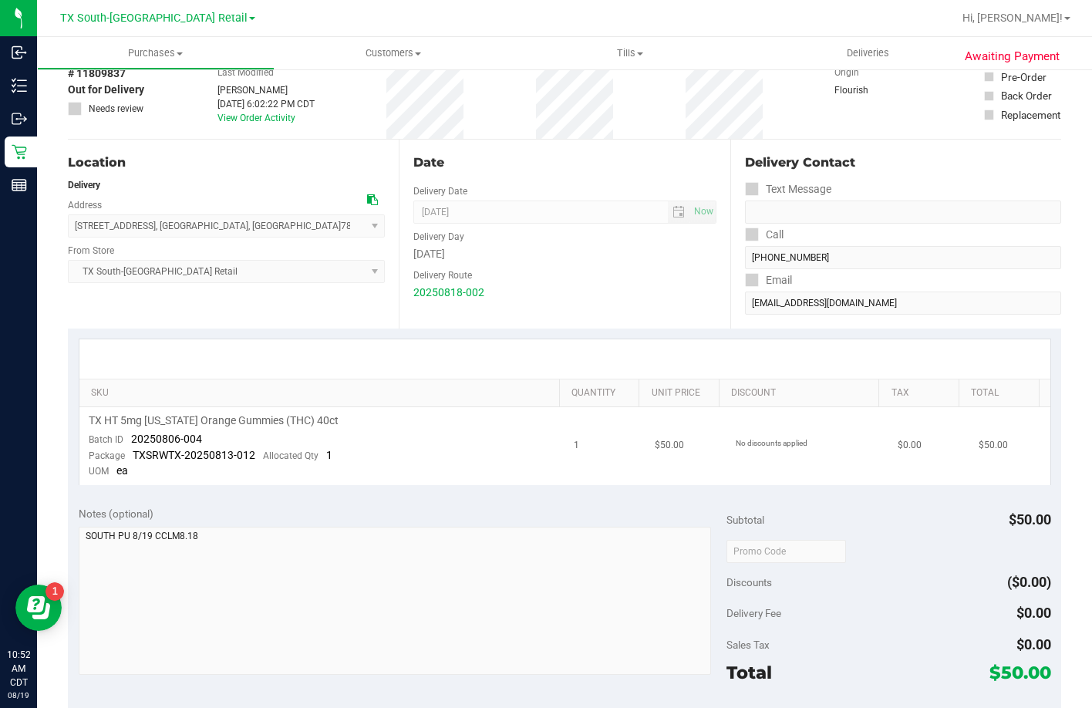
scroll to position [154, 0]
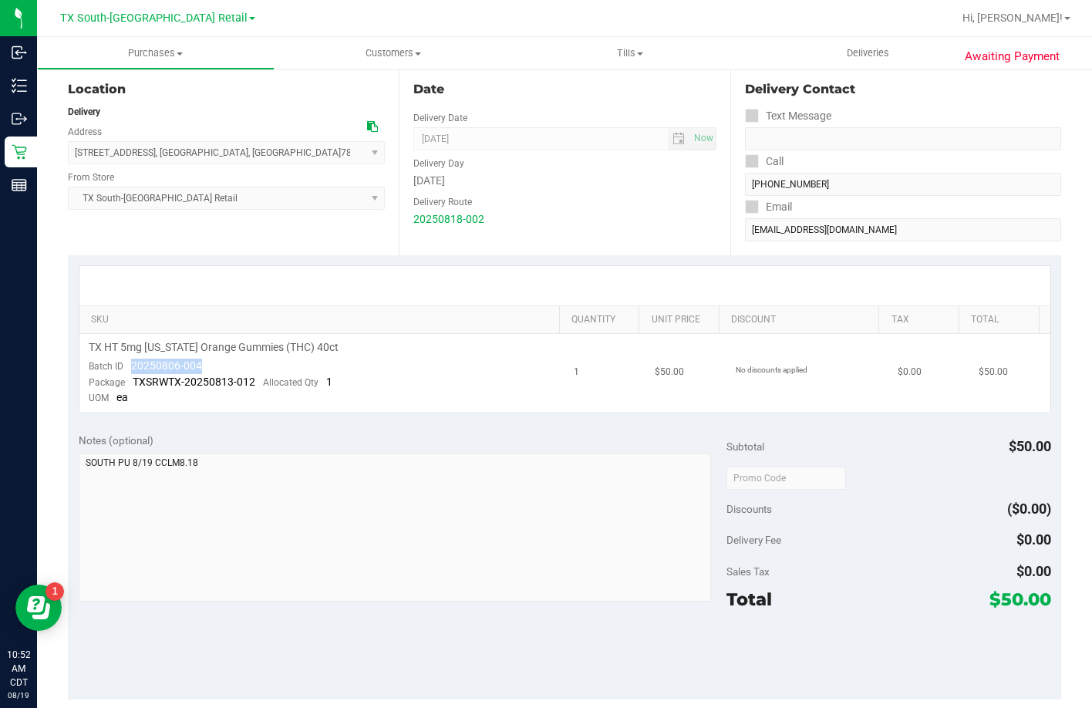
drag, startPoint x: 121, startPoint y: 365, endPoint x: 210, endPoint y: 372, distance: 88.9
click at [210, 372] on td "TX HT 5mg Texas Orange Gummies (THC) 40ct Batch ID 20250806-004 Package TXSRWTX…" at bounding box center [322, 373] width 486 height 78
click at [220, 366] on td "TX HT 5mg Texas Orange Gummies (THC) 40ct Batch ID 20250806-004 Package TXSRWTX…" at bounding box center [322, 373] width 486 height 78
click at [455, 368] on td "TX HT 5mg Texas Orange Gummies (THC) 40ct Batch ID 20250806-004 Package TXSRWTX…" at bounding box center [322, 373] width 486 height 78
click at [341, 358] on td "TX HT 5mg Texas Orange Gummies (THC) 40ct Batch ID 20250806-004 Package TXSRWTX…" at bounding box center [322, 373] width 486 height 78
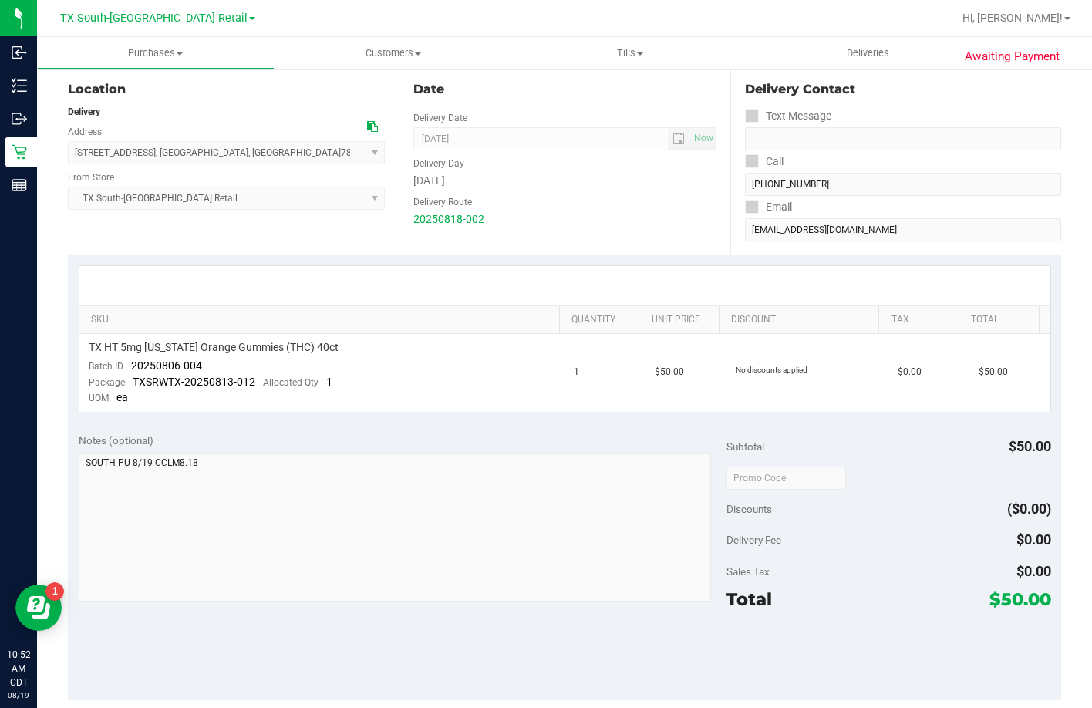
click at [337, 439] on div "Notes (optional)" at bounding box center [403, 439] width 648 height 15
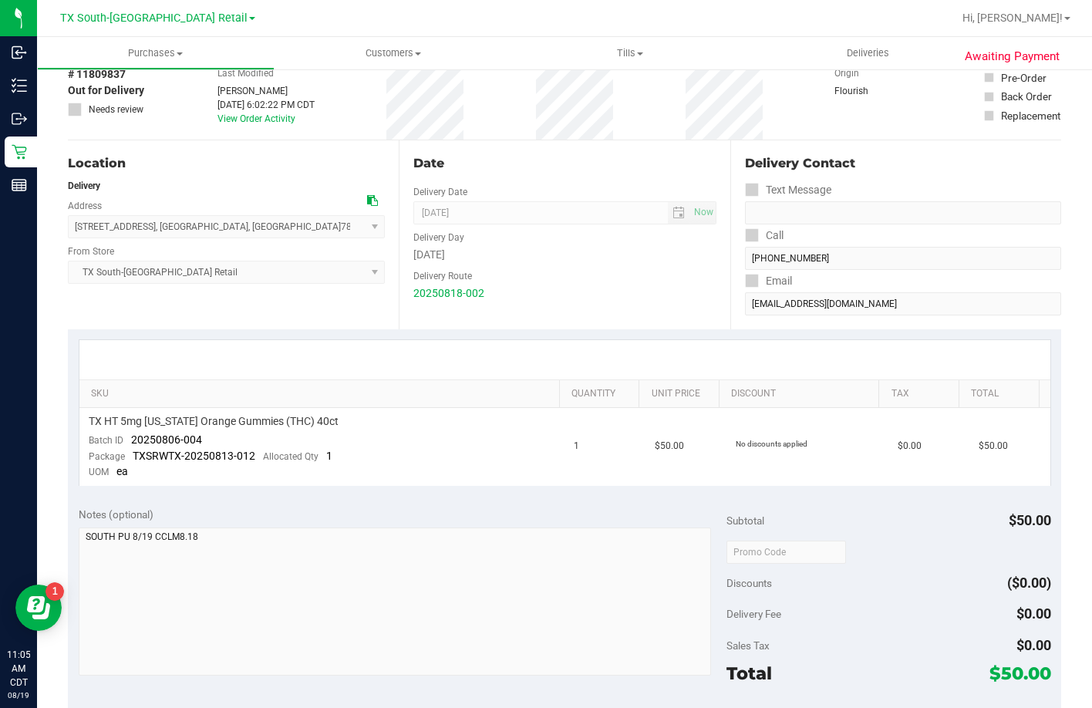
scroll to position [0, 0]
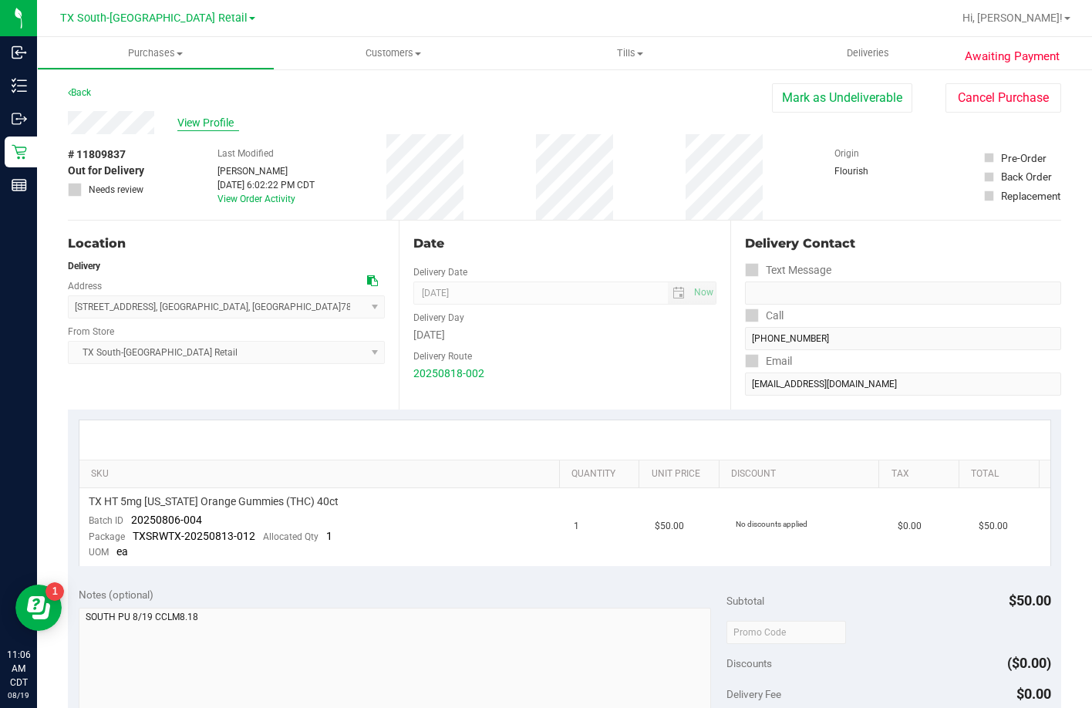
click at [193, 116] on span "View Profile" at bounding box center [208, 123] width 62 height 16
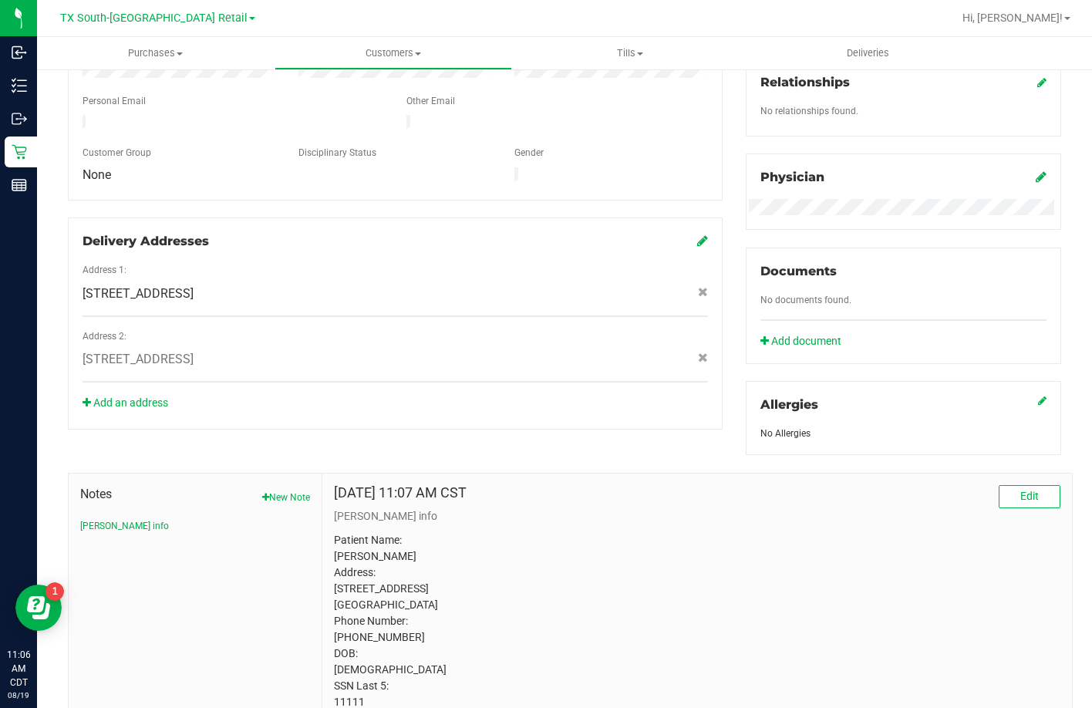
scroll to position [449, 0]
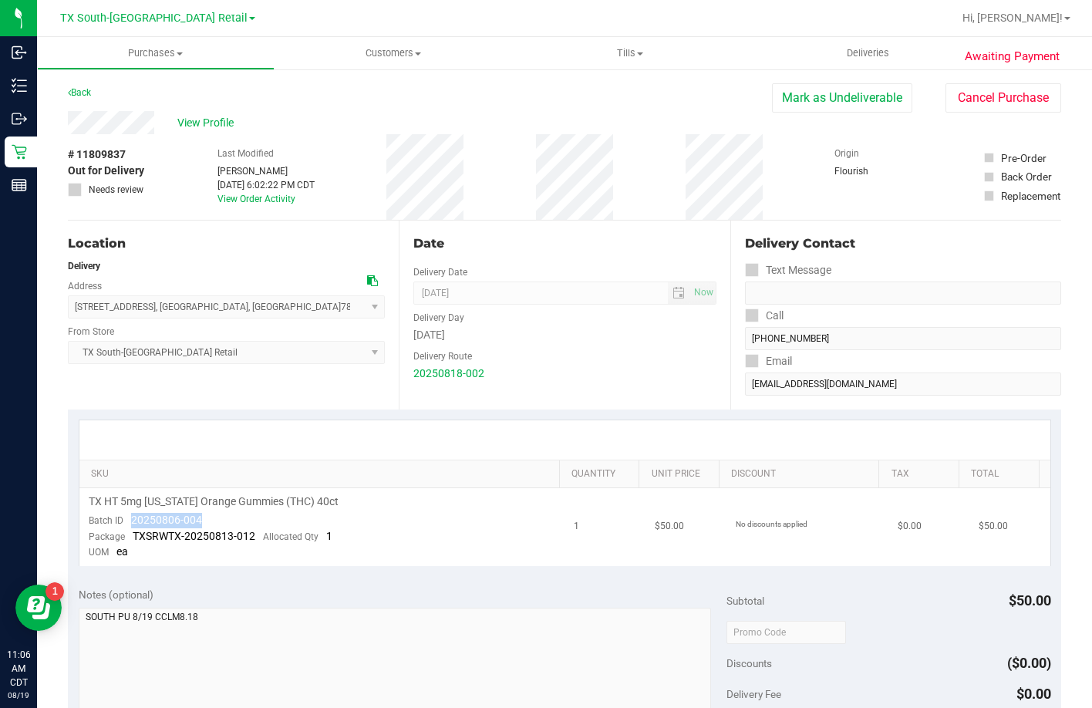
drag, startPoint x: 212, startPoint y: 516, endPoint x: 127, endPoint y: 527, distance: 85.5
click at [127, 527] on td "TX HT 5mg Texas Orange Gummies (THC) 40ct Batch ID 20250806-004 Package TXSRWTX…" at bounding box center [322, 527] width 486 height 78
click at [874, 53] on span "Deliveries" at bounding box center [868, 53] width 84 height 14
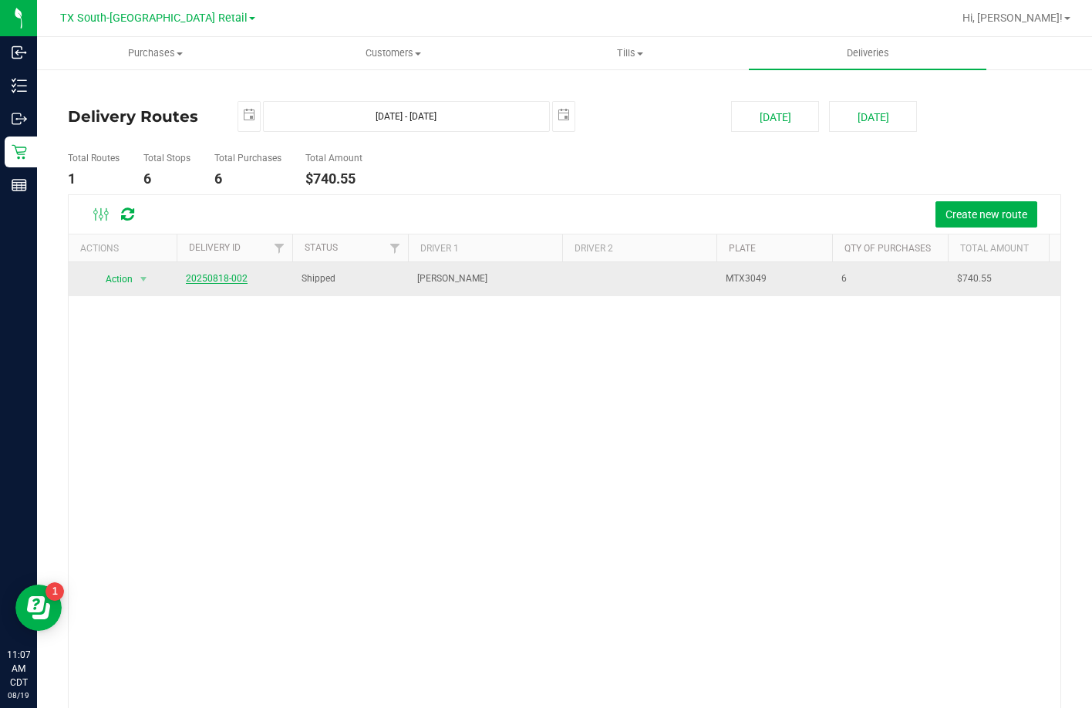
click at [212, 278] on link "20250818-002" at bounding box center [217, 278] width 62 height 11
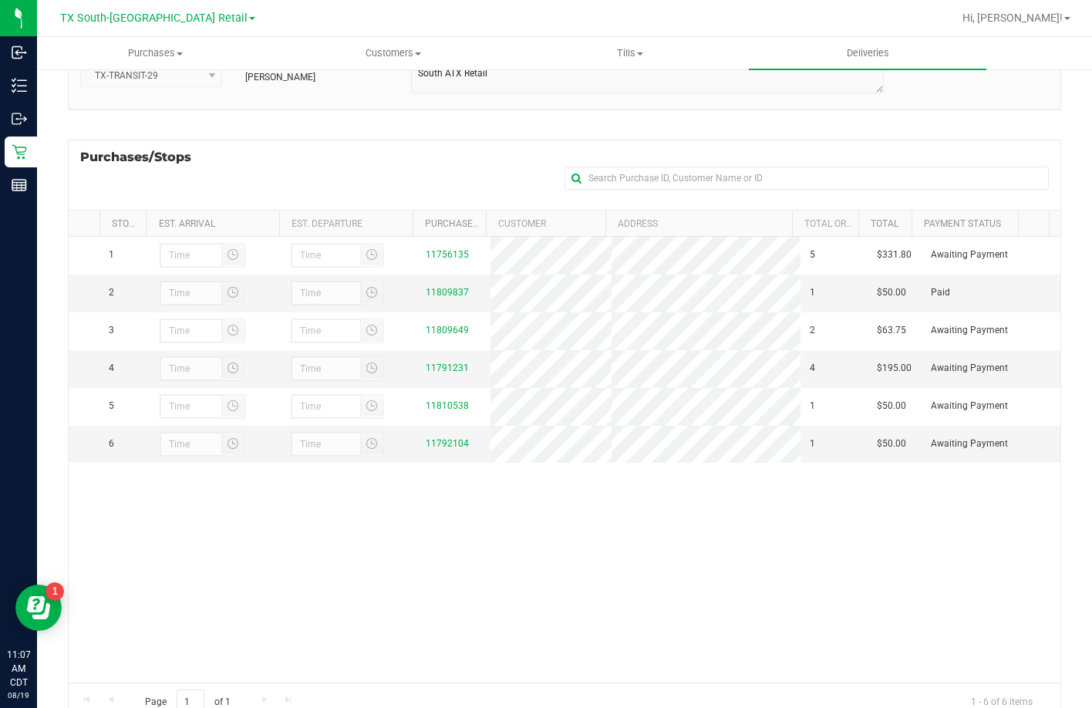
scroll to position [154, 0]
click at [385, 552] on div "1 11756135 5 $331.80 Awaiting Payment 2 11809837 1 $50.00 Paid 3" at bounding box center [564, 458] width 991 height 446
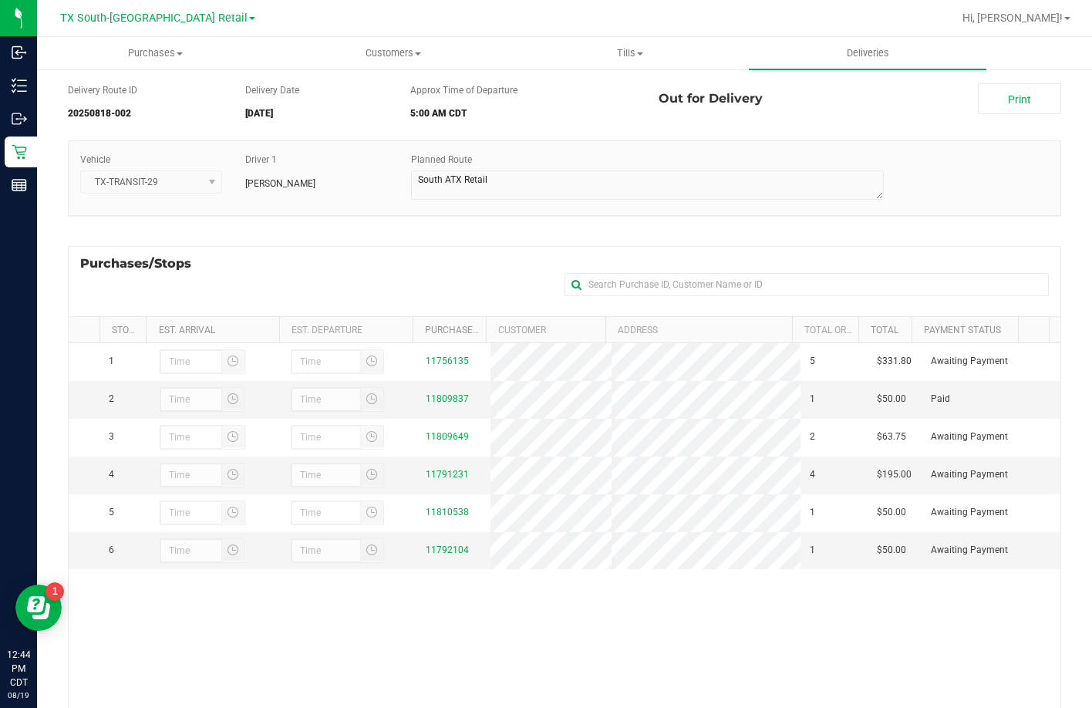
scroll to position [42, 0]
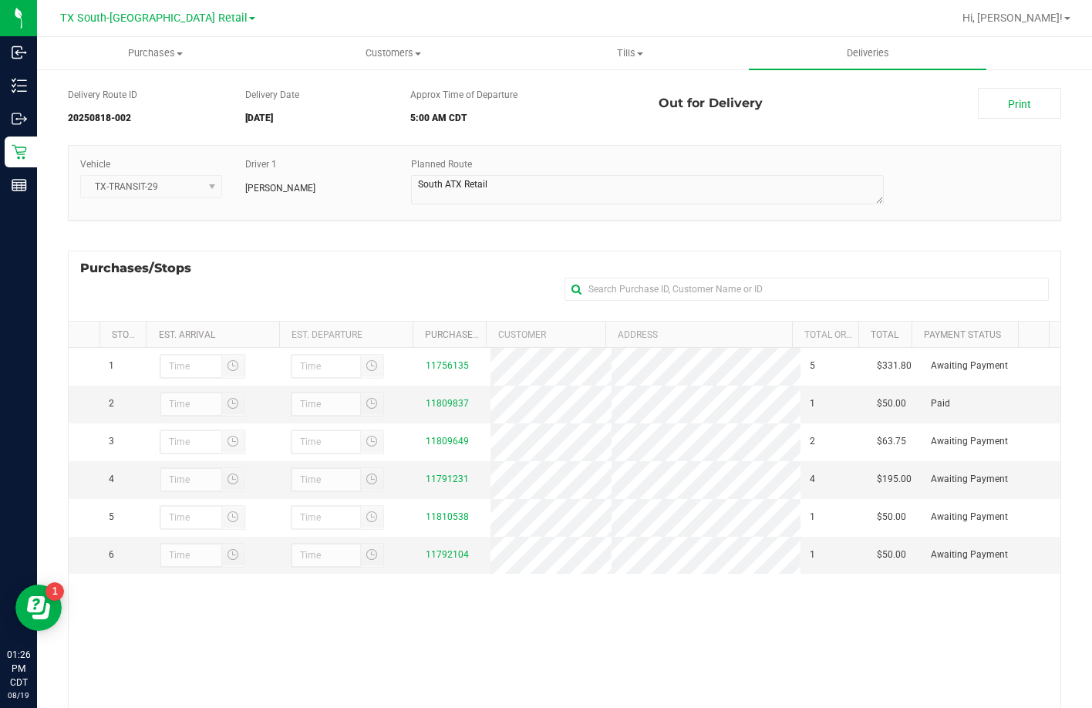
click at [385, 227] on div "Vehicle TX-TRANSIT-29 Driver 1 Reiji Iwaku Planned Route" at bounding box center [564, 190] width 993 height 91
click at [367, 278] on div "Purchases/Stops + Add Purchase" at bounding box center [564, 286] width 993 height 70
click at [367, 271] on div "Purchases/Stops + Add Purchase" at bounding box center [564, 286] width 993 height 70
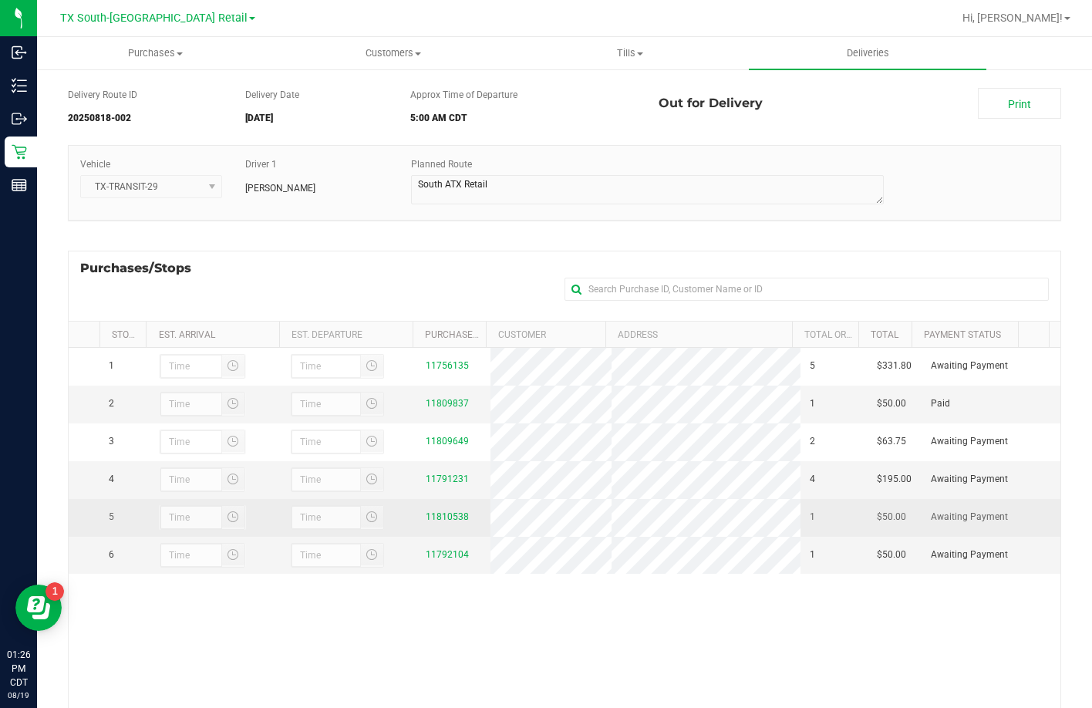
click at [416, 530] on td "11810538" at bounding box center [453, 518] width 74 height 38
click at [426, 522] on link "11810538" at bounding box center [447, 516] width 43 height 11
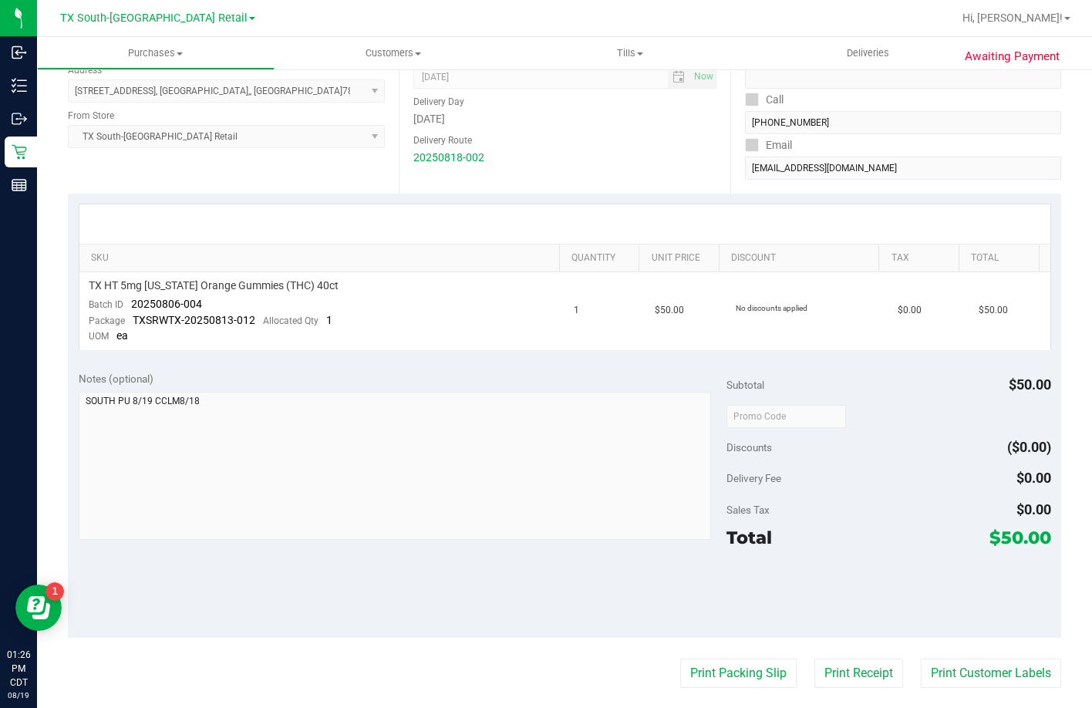
scroll to position [231, 0]
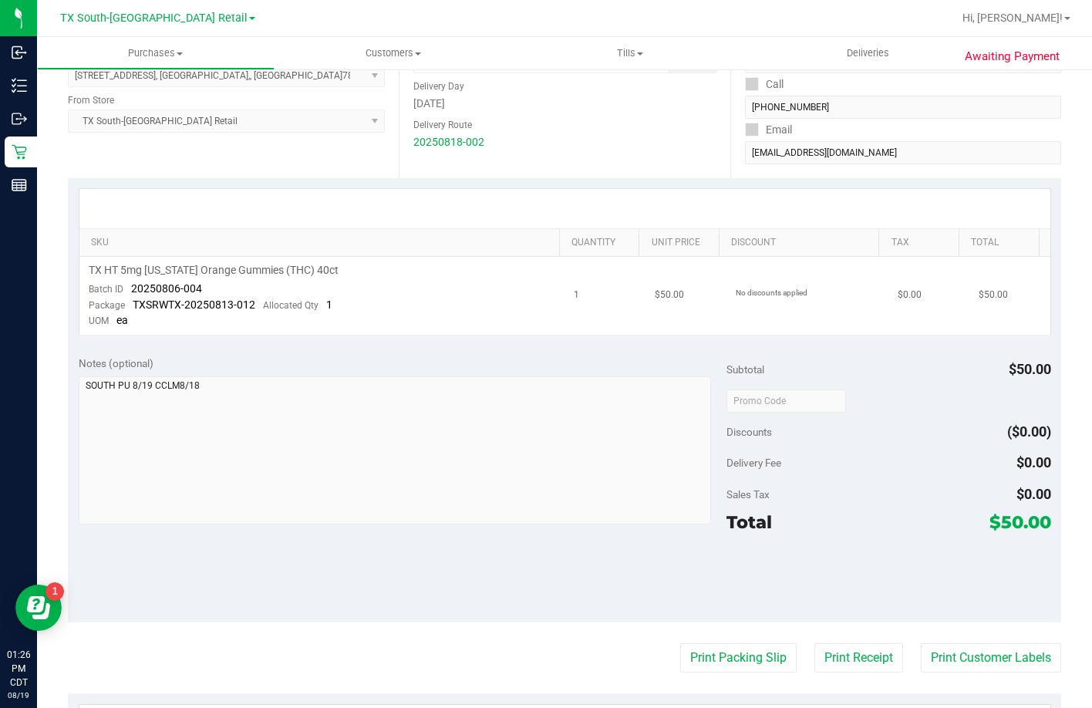
click at [345, 330] on td "TX HT 5mg Texas Orange Gummies (THC) 40ct Batch ID 20250806-004 Package TXSRWTX…" at bounding box center [322, 296] width 486 height 78
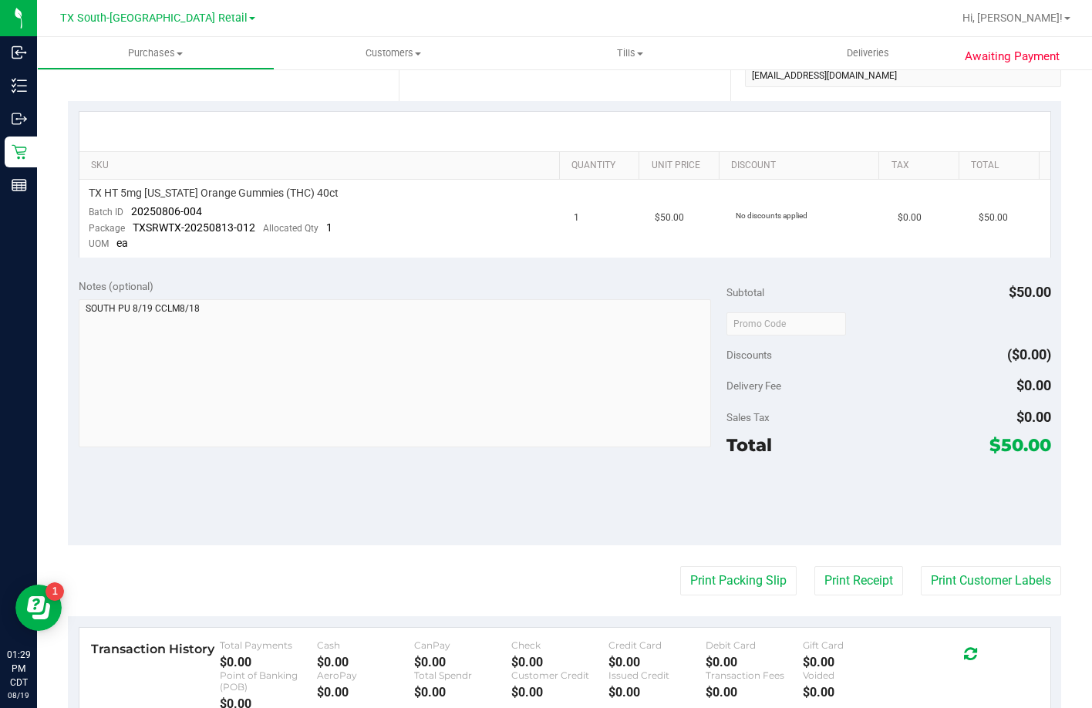
scroll to position [0, 0]
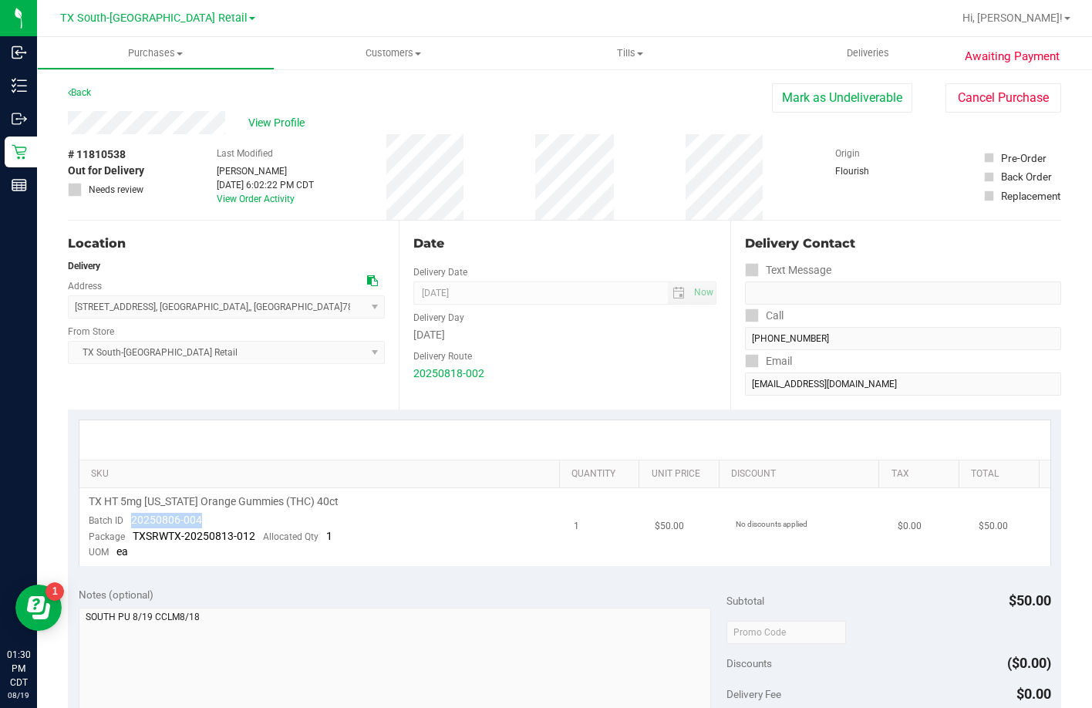
drag, startPoint x: 243, startPoint y: 516, endPoint x: 131, endPoint y: 520, distance: 111.8
click at [131, 520] on td "TX HT 5mg Texas Orange Gummies (THC) 40ct Batch ID 20250806-004 Package TXSRWTX…" at bounding box center [322, 527] width 486 height 78
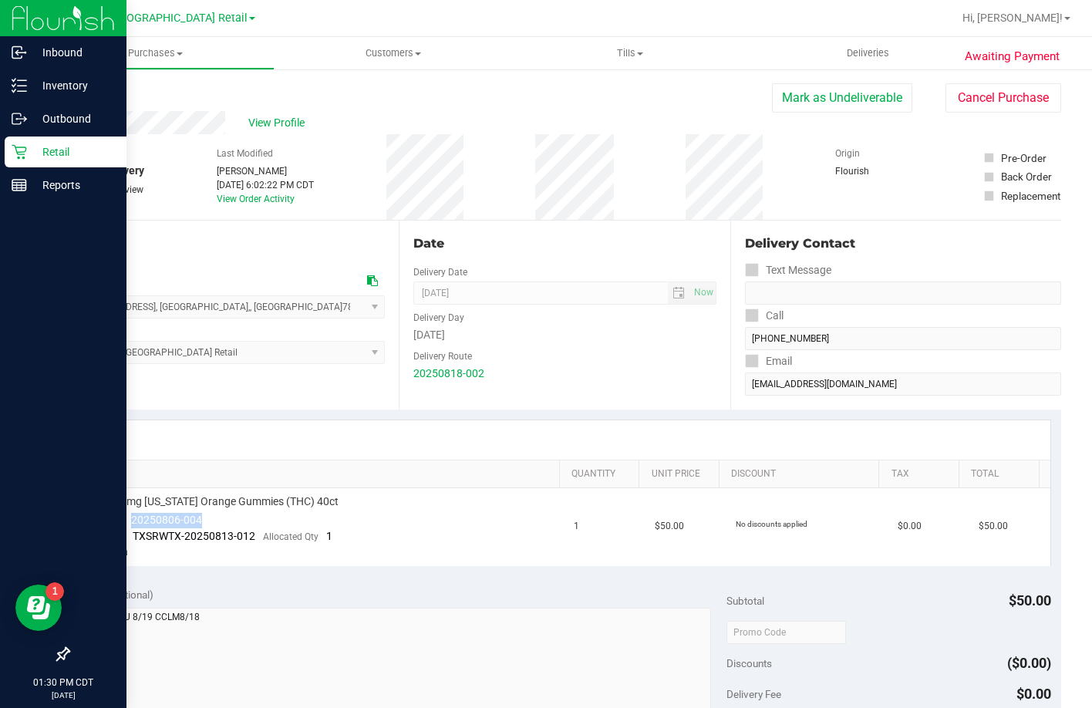
copy span "20250806-004"
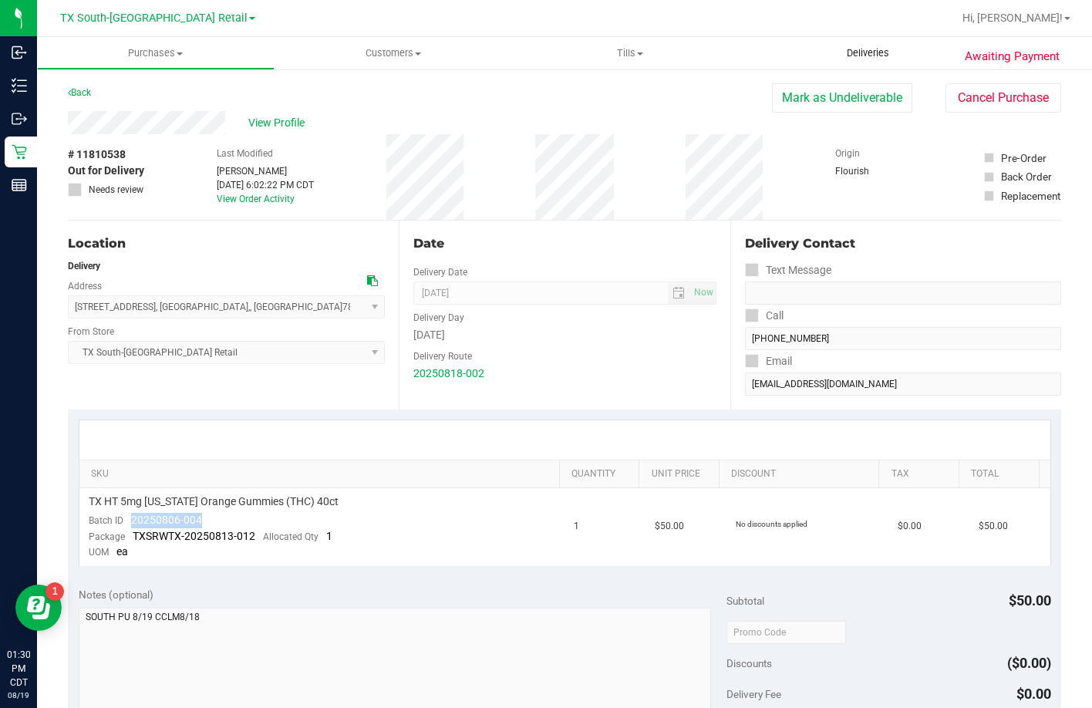
click at [896, 41] on uib-tab-heading "Deliveries" at bounding box center [867, 53] width 237 height 32
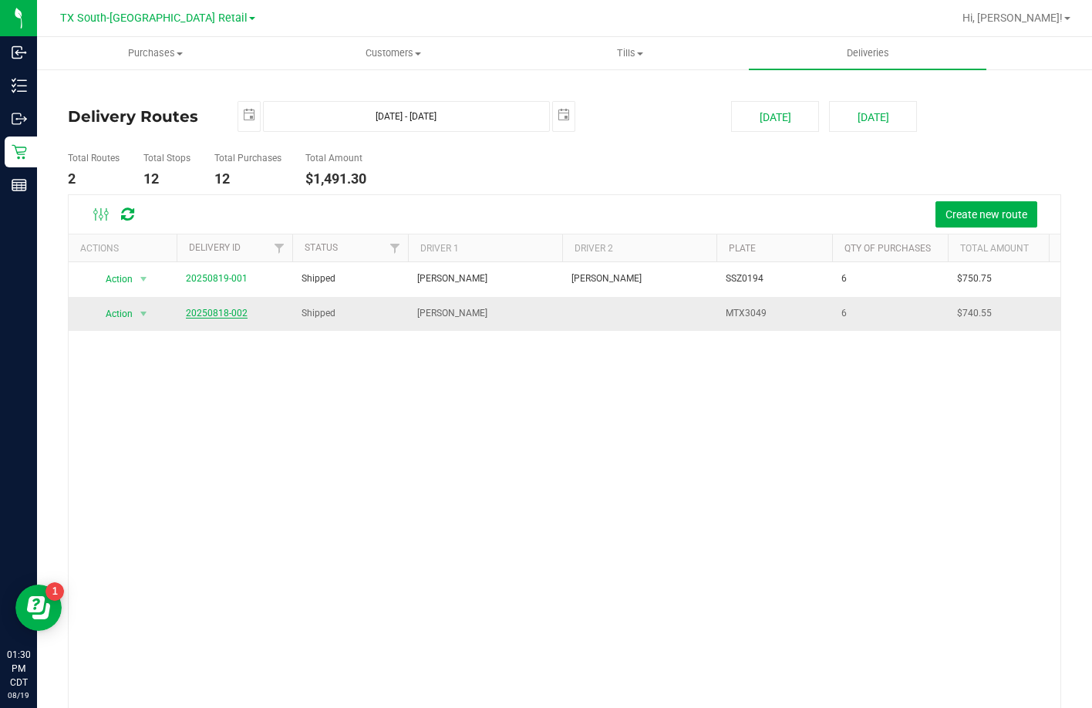
click at [224, 315] on link "20250818-002" at bounding box center [217, 313] width 62 height 11
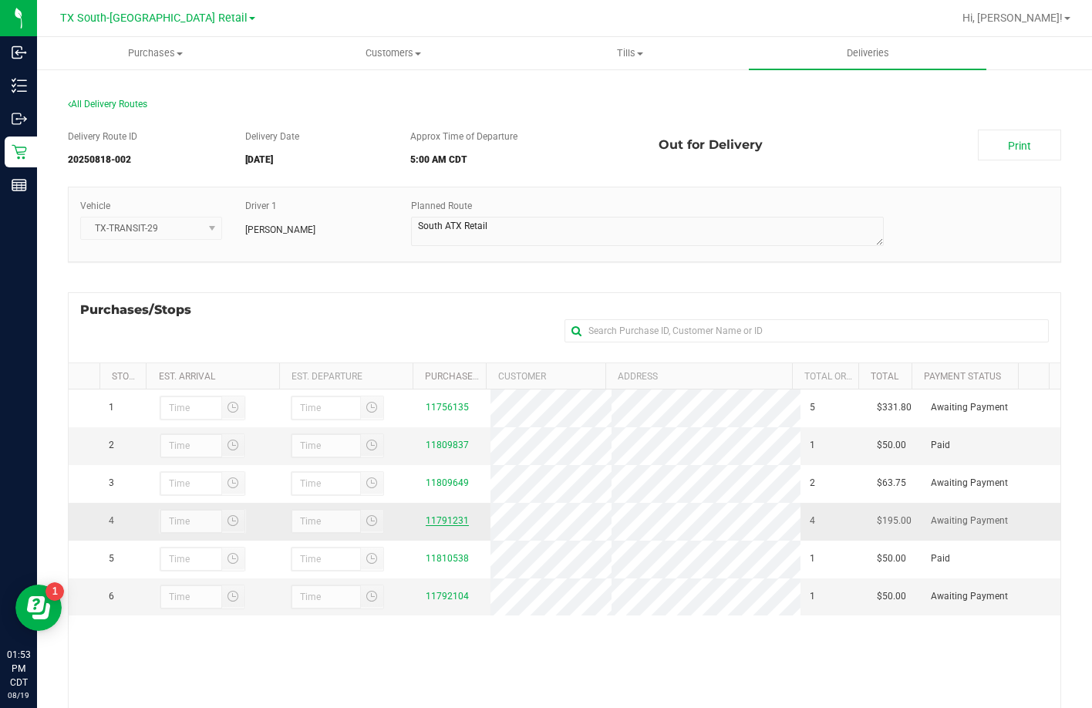
click at [435, 526] on link "11791231" at bounding box center [447, 520] width 43 height 11
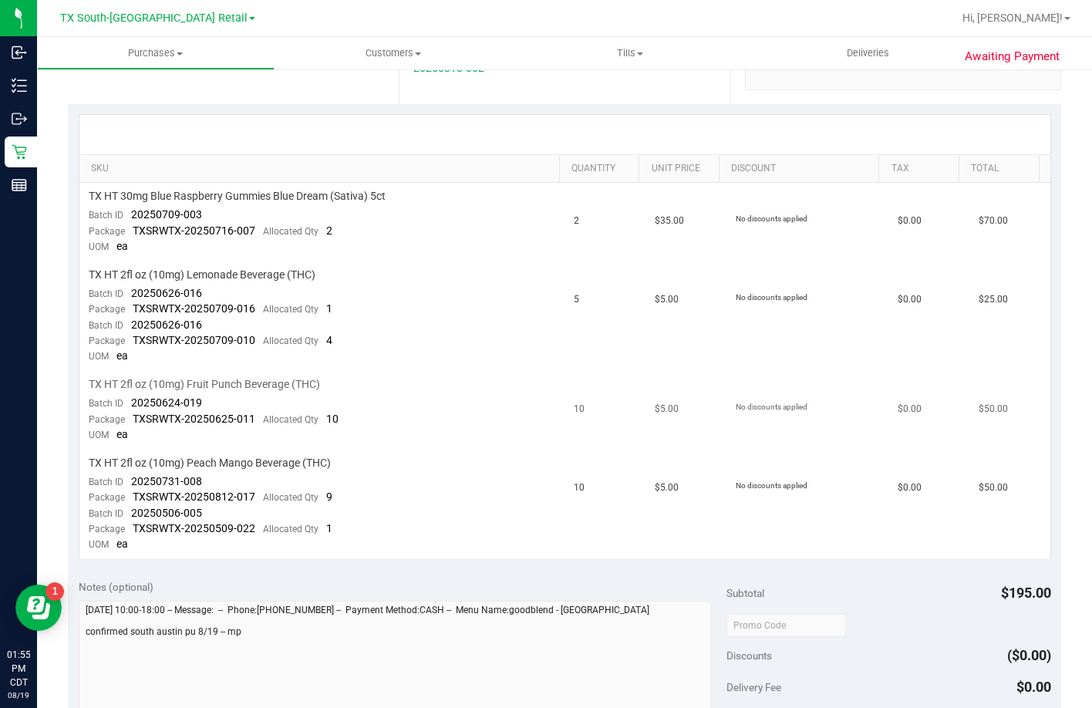
scroll to position [308, 0]
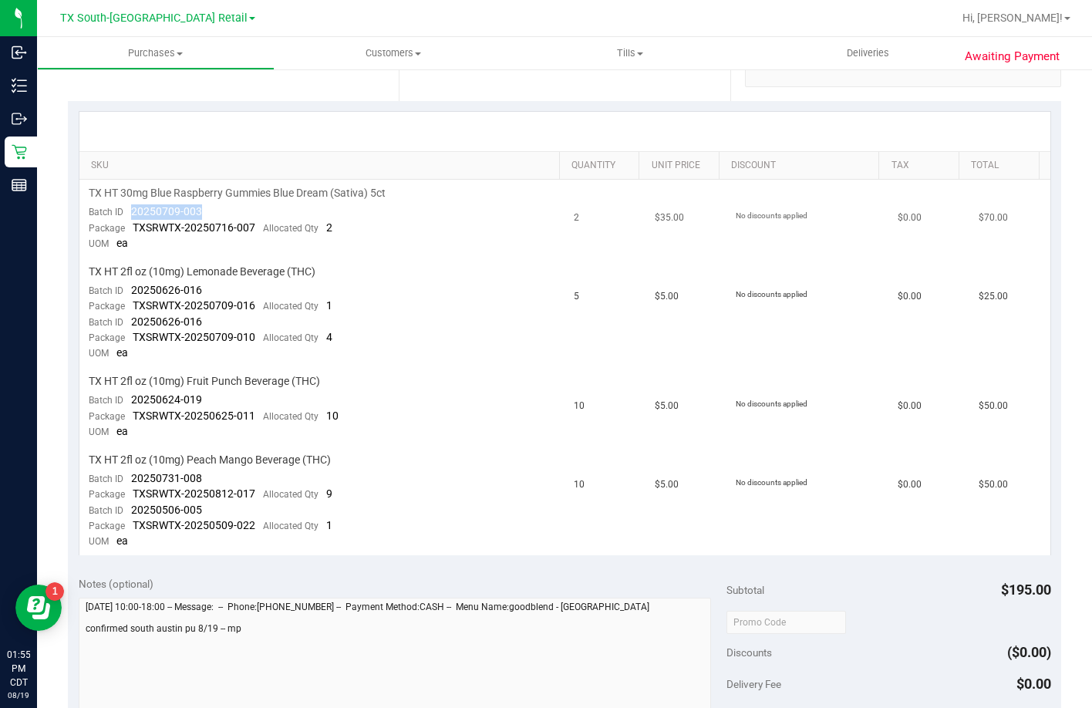
drag, startPoint x: 266, startPoint y: 203, endPoint x: 125, endPoint y: 208, distance: 141.2
click at [125, 208] on td "TX HT 30mg Blue Raspberry Gummies Blue Dream (Sativa) 5ct Batch ID 20250709-003…" at bounding box center [322, 219] width 486 height 79
drag, startPoint x: 274, startPoint y: 285, endPoint x: 123, endPoint y: 290, distance: 151.2
click at [123, 290] on td "TX HT 2fl oz (10mg) Lemonade Beverage (THC) Batch ID 20250626-016 Package TXSRW…" at bounding box center [322, 312] width 486 height 109
drag, startPoint x: 200, startPoint y: 322, endPoint x: 123, endPoint y: 326, distance: 77.2
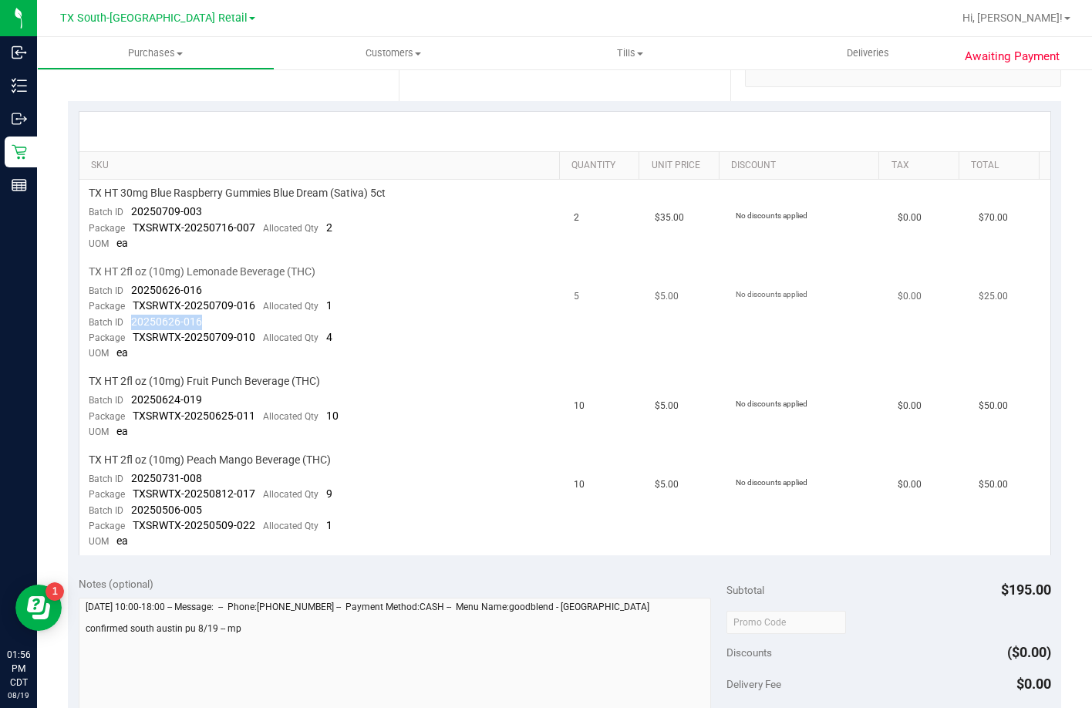
click at [123, 326] on td "TX HT 2fl oz (10mg) Lemonade Beverage (THC) Batch ID 20250626-016 Package TXSRW…" at bounding box center [322, 312] width 486 height 109
drag, startPoint x: 144, startPoint y: 407, endPoint x: 127, endPoint y: 402, distance: 17.8
click at [127, 402] on td "TX HT 2fl oz (10mg) Fruit Punch Beverage (THC) Batch ID 20250624-019 Package TX…" at bounding box center [322, 407] width 486 height 79
drag, startPoint x: 207, startPoint y: 480, endPoint x: 131, endPoint y: 478, distance: 75.6
click at [131, 478] on td "TX HT 2fl oz (10mg) Peach Mango Beverage (THC) Batch ID 20250731-008 Package TX…" at bounding box center [322, 500] width 486 height 109
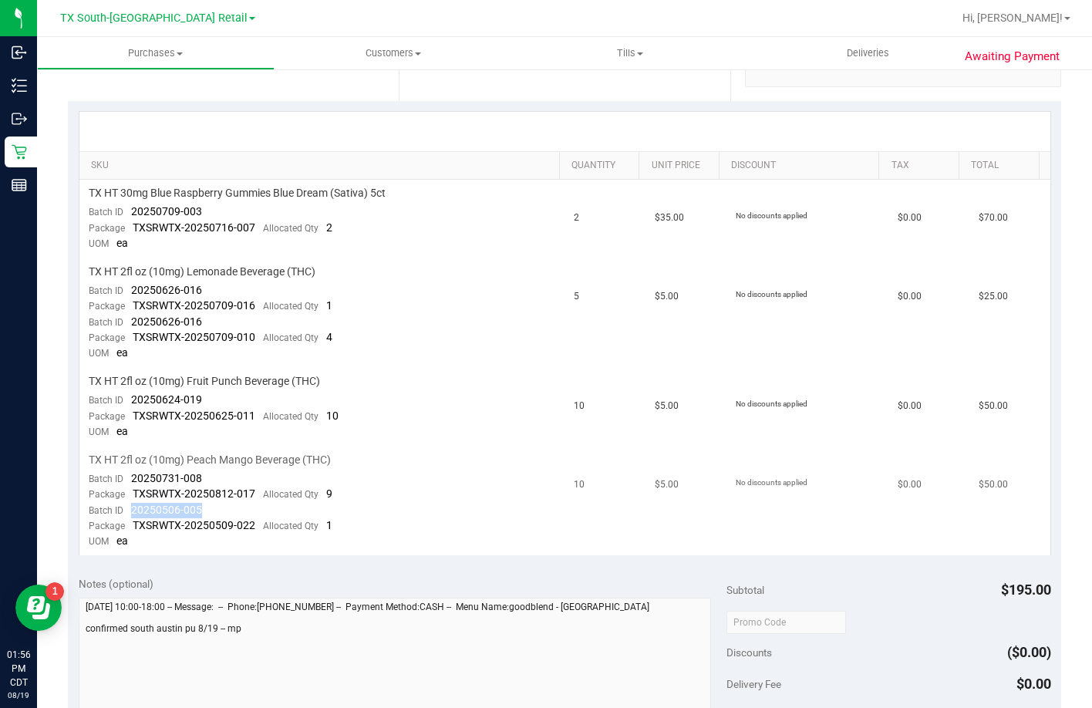
drag, startPoint x: 211, startPoint y: 503, endPoint x: 131, endPoint y: 510, distance: 80.5
click at [131, 510] on td "TX HT 2fl oz (10mg) Peach Mango Beverage (THC) Batch ID 20250731-008 Package TX…" at bounding box center [322, 500] width 486 height 109
click at [863, 58] on span "Deliveries" at bounding box center [868, 53] width 84 height 14
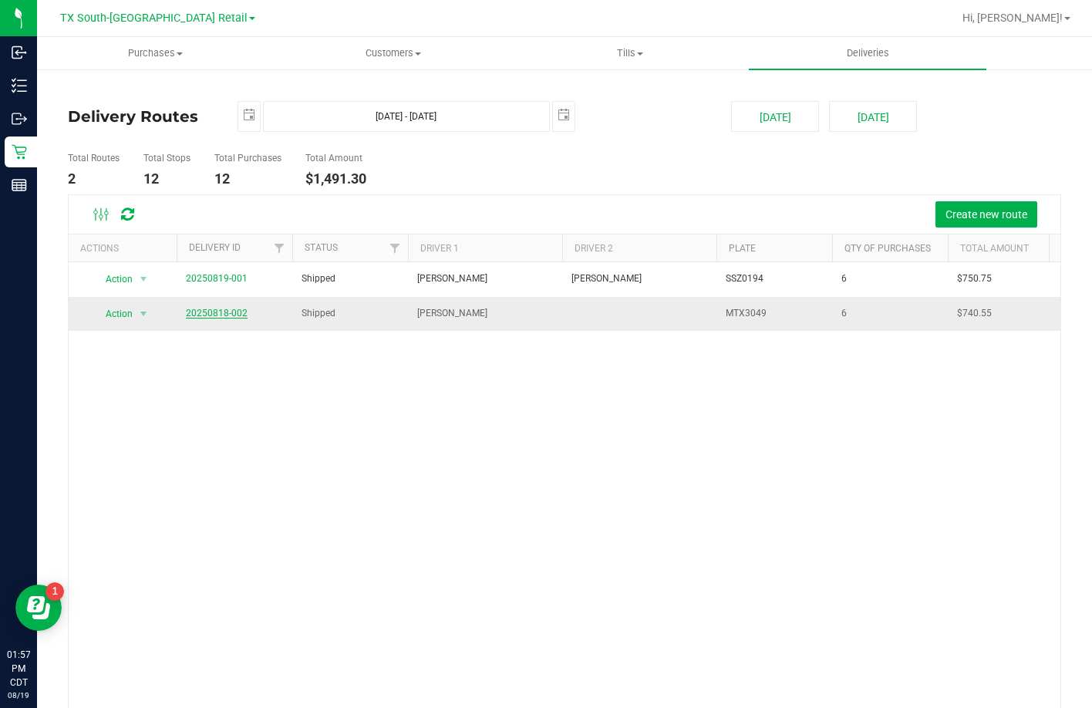
click at [228, 318] on link "20250818-002" at bounding box center [217, 313] width 62 height 11
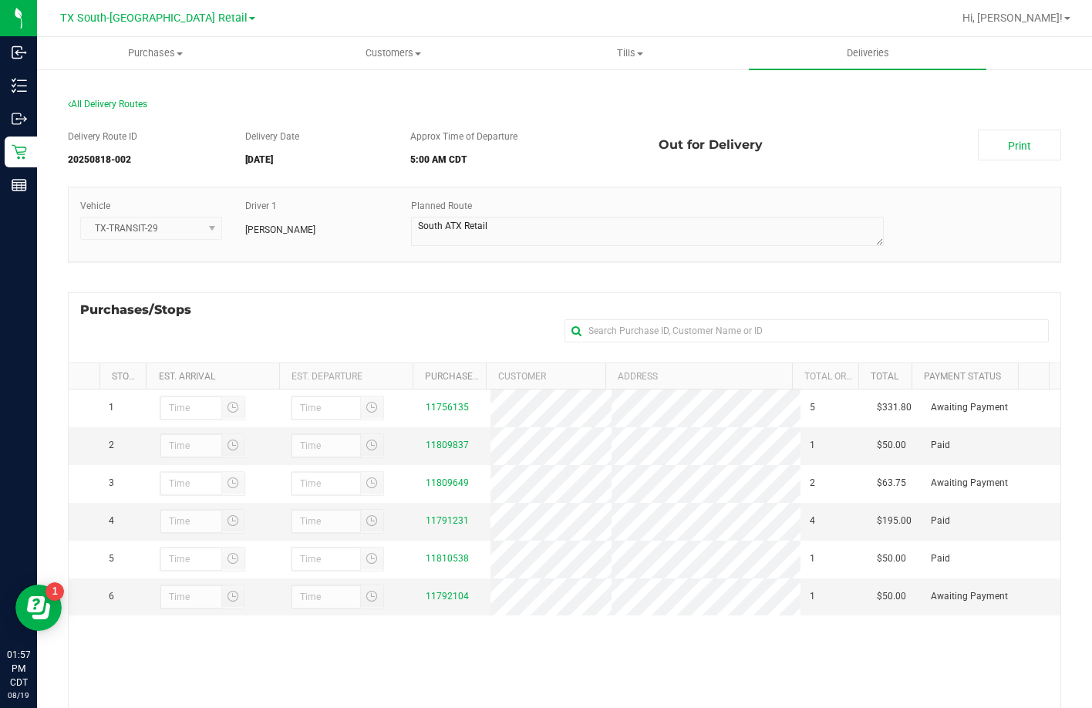
scroll to position [115, 0]
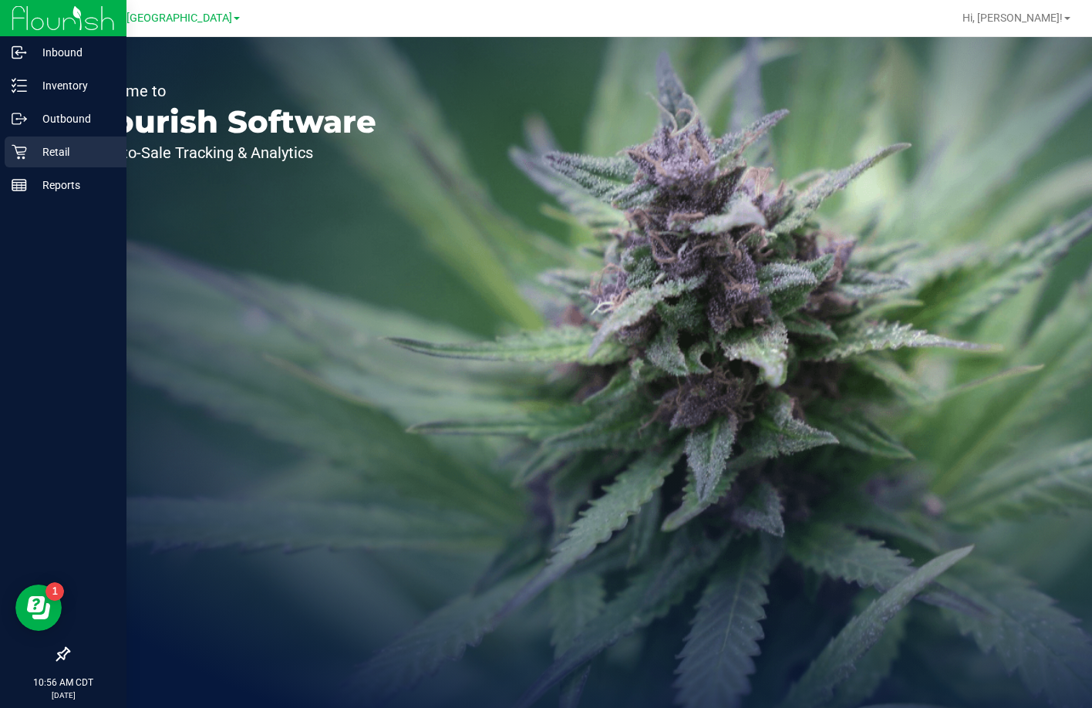
click at [22, 150] on icon at bounding box center [19, 151] width 15 height 15
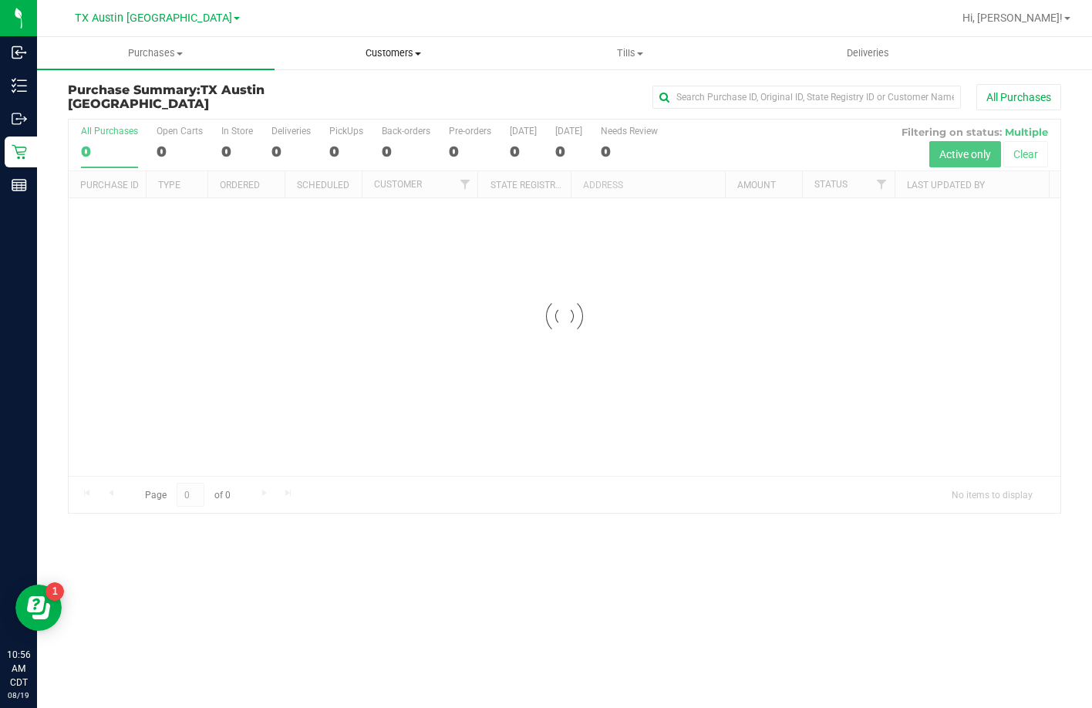
click at [361, 62] on uib-tab-heading "Customers All customers Add a new customer All physicians" at bounding box center [393, 53] width 236 height 31
click at [382, 87] on span "All customers" at bounding box center [329, 92] width 111 height 13
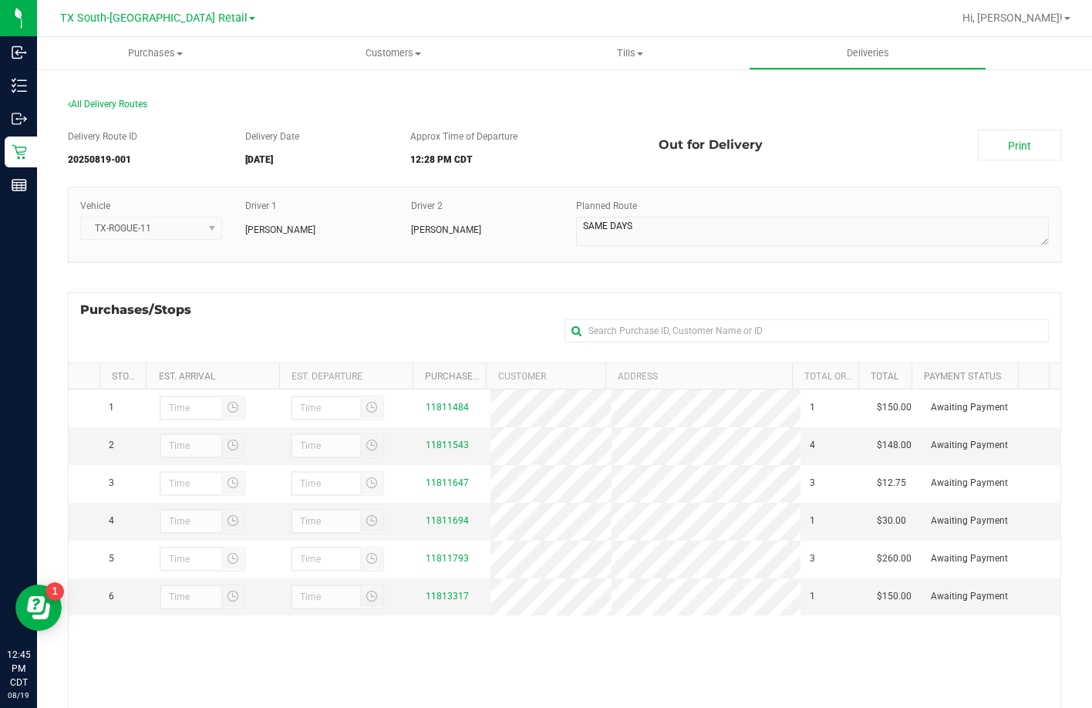
click at [297, 305] on div "Purchases/Stops + Add Purchase" at bounding box center [564, 327] width 993 height 70
click at [517, 283] on div "Delivery Route ID 20250819-001 Delivery Date [DATE] Approx Time of Departure 12…" at bounding box center [564, 501] width 993 height 766
click at [444, 450] on link "11811543" at bounding box center [447, 444] width 43 height 11
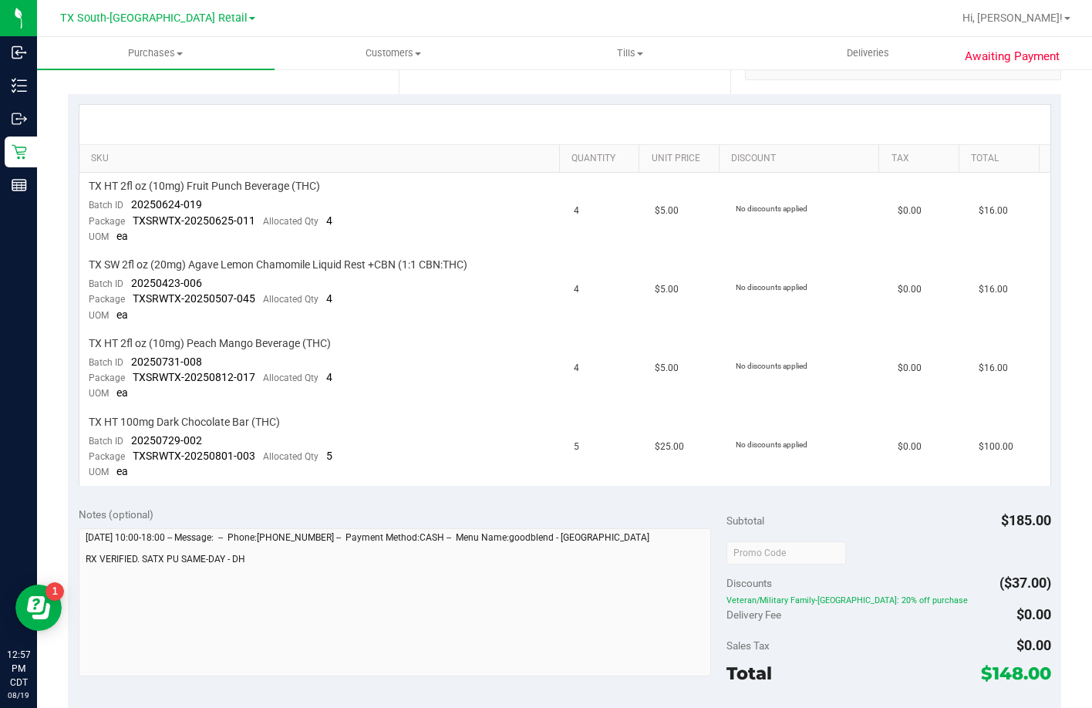
scroll to position [308, 0]
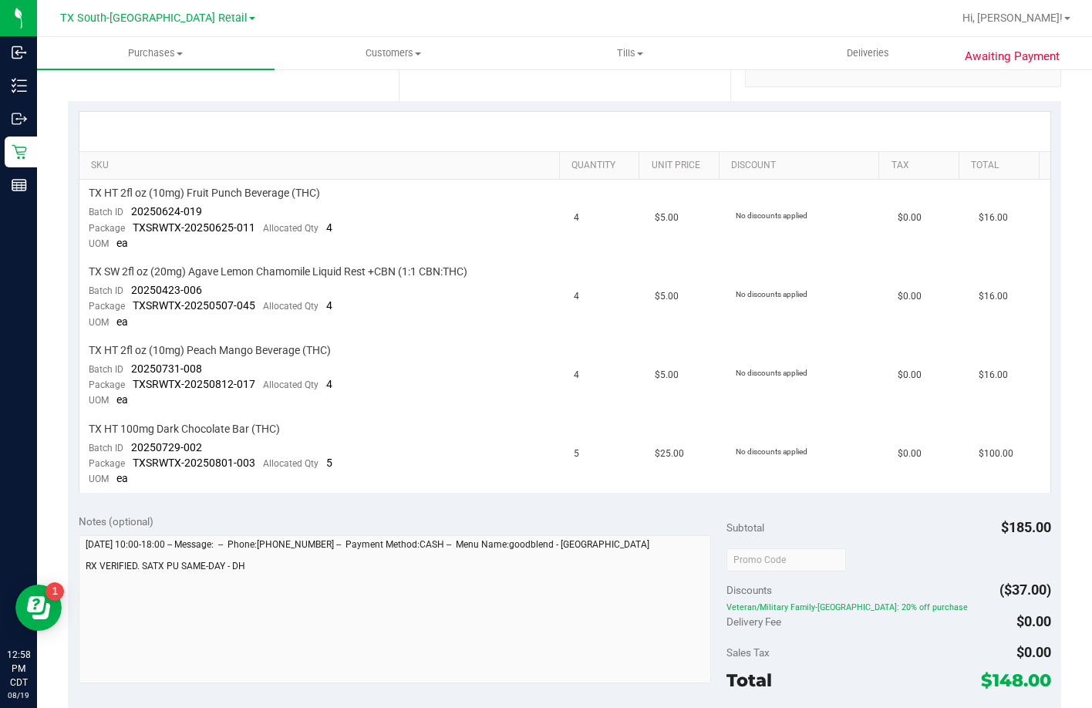
click at [200, 89] on div "Location Delivery Address South Austin Retail - 7105 E Riverside Dr , Austin , …" at bounding box center [233, 6] width 331 height 189
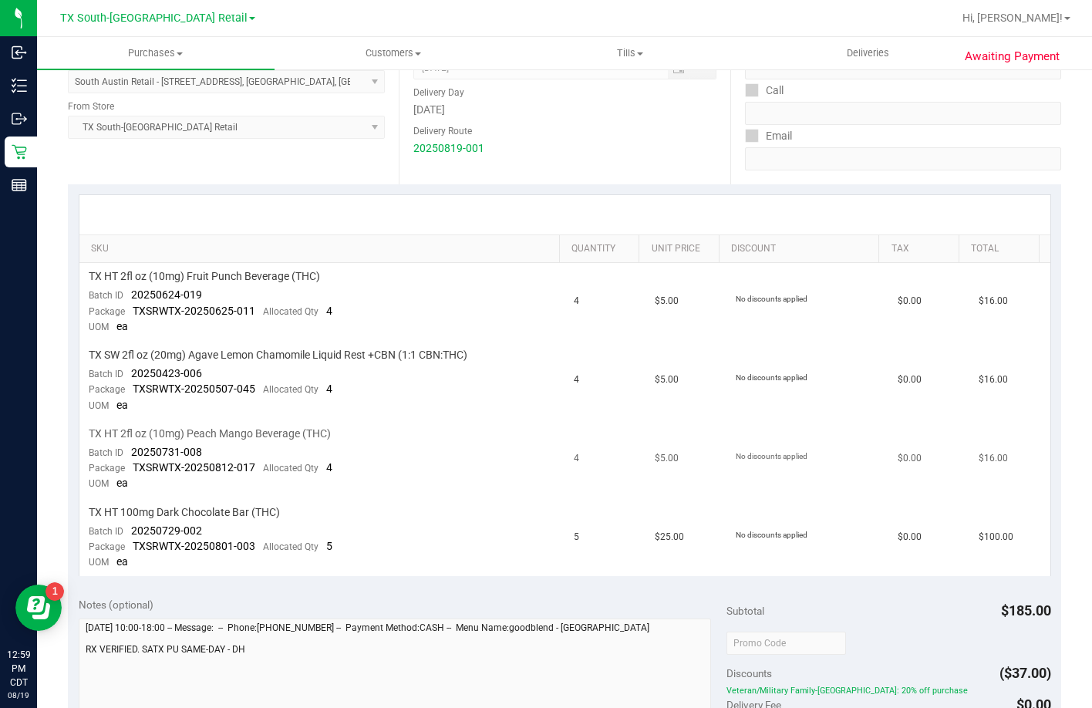
scroll to position [231, 0]
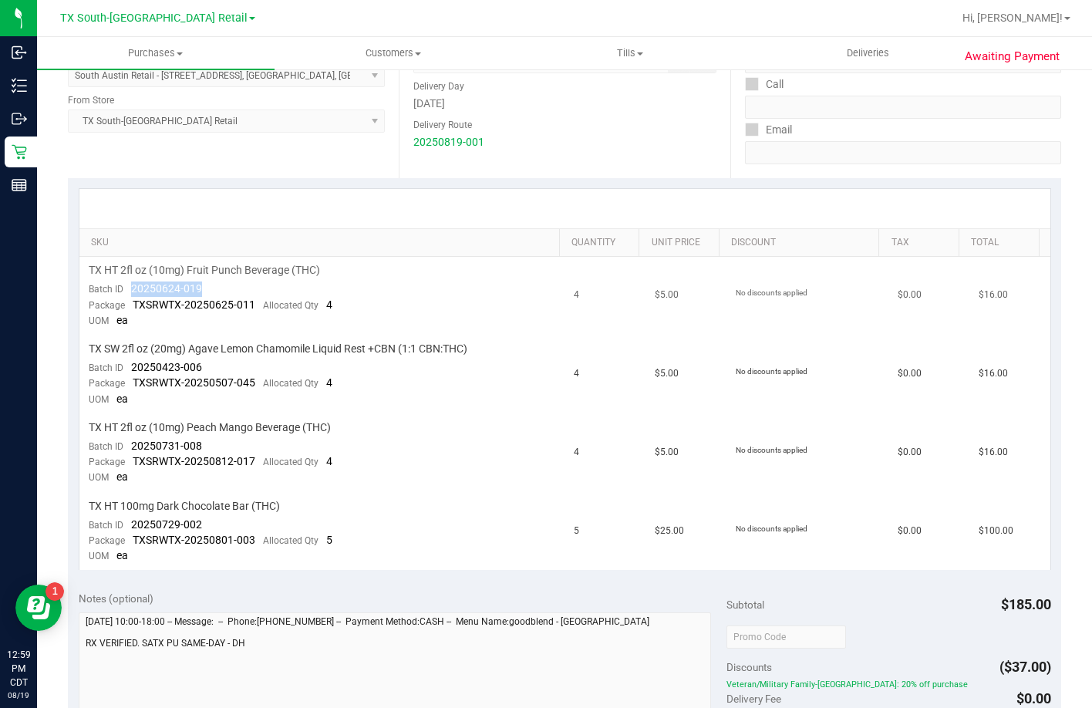
drag, startPoint x: 226, startPoint y: 285, endPoint x: 123, endPoint y: 283, distance: 103.3
click at [123, 283] on td "TX HT 2fl oz (10mg) Fruit Punch Beverage (THC) Batch ID 20250624-019 Package TX…" at bounding box center [322, 296] width 486 height 79
drag, startPoint x: 215, startPoint y: 446, endPoint x: 132, endPoint y: 442, distance: 83.4
click at [132, 442] on td "TX HT 2fl oz (10mg) Peach Mango Beverage (THC) Batch ID 20250731-008 Package TX…" at bounding box center [322, 453] width 486 height 79
drag, startPoint x: 207, startPoint y: 523, endPoint x: 133, endPoint y: 526, distance: 73.3
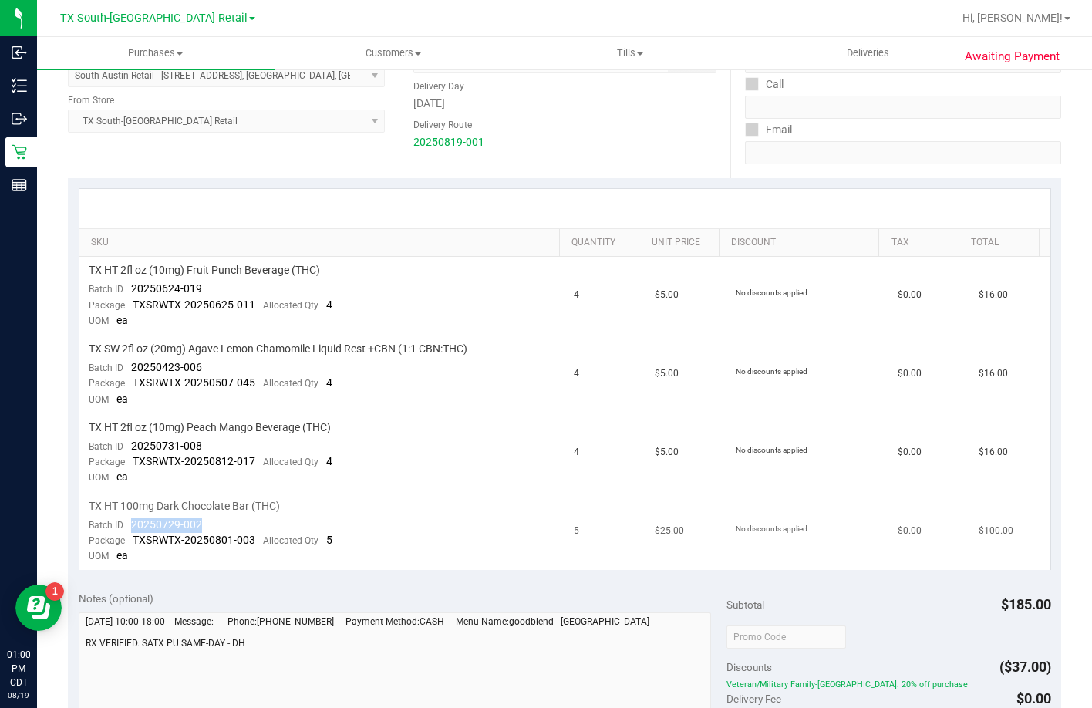
click at [133, 526] on td "TX HT 100mg Dark Chocolate Bar (THC) Batch ID 20250729-002 Package TXSRWTX-2025…" at bounding box center [322, 532] width 486 height 78
drag, startPoint x: 203, startPoint y: 365, endPoint x: 133, endPoint y: 374, distance: 70.0
click at [133, 374] on td "TX SW 2fl oz (20mg) Agave Lemon Chamomile Liquid Rest +CBN (1:1 CBN:THC) Batch …" at bounding box center [322, 374] width 486 height 79
copy span "20250423-006"
click at [875, 52] on span "Deliveries" at bounding box center [868, 53] width 84 height 14
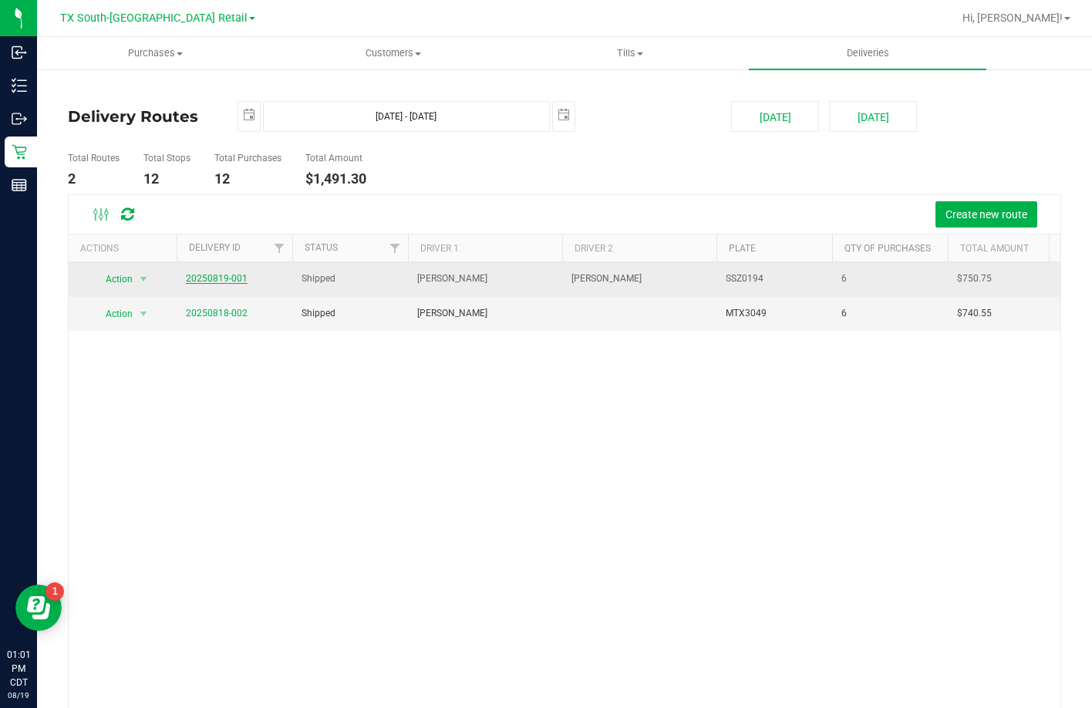
click at [206, 281] on link "20250819-001" at bounding box center [217, 278] width 62 height 11
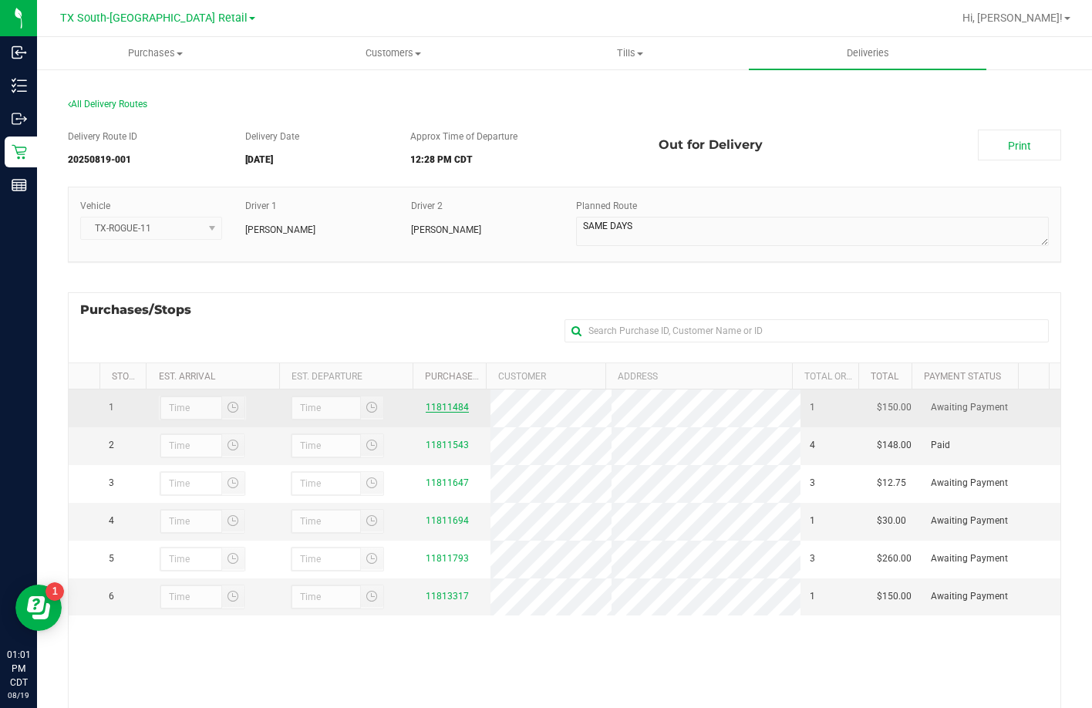
click at [444, 409] on link "11811484" at bounding box center [447, 407] width 43 height 11
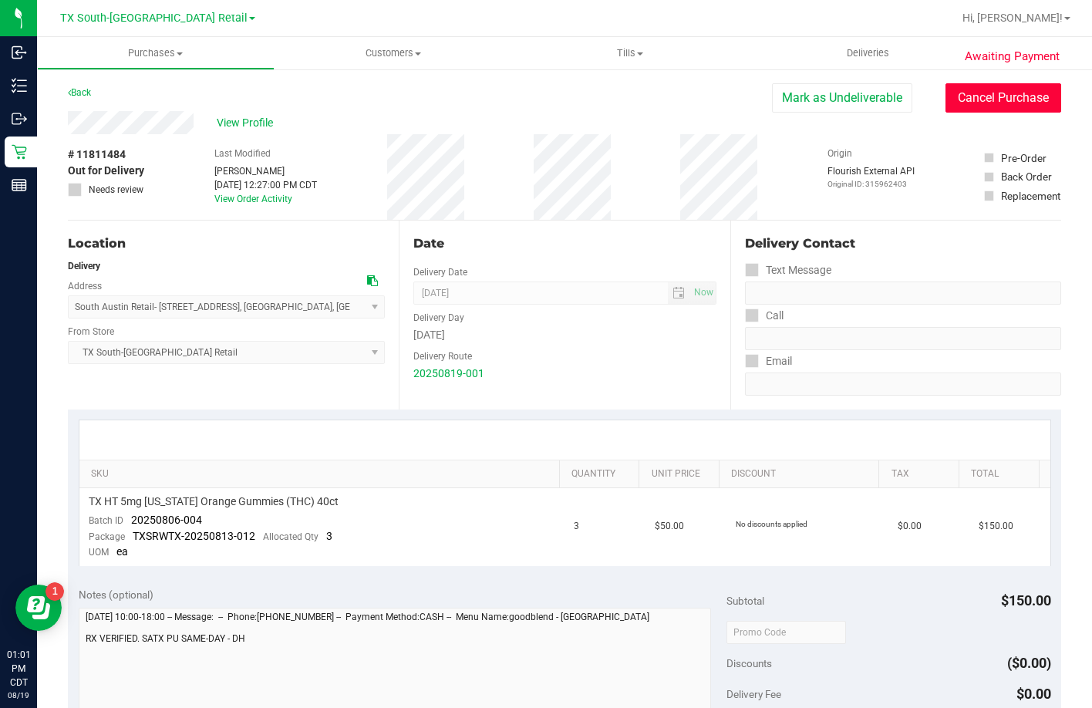
click at [971, 94] on button "Cancel Purchase" at bounding box center [1003, 97] width 116 height 29
click at [785, 52] on uib-tab-heading "Deliveries" at bounding box center [867, 53] width 237 height 32
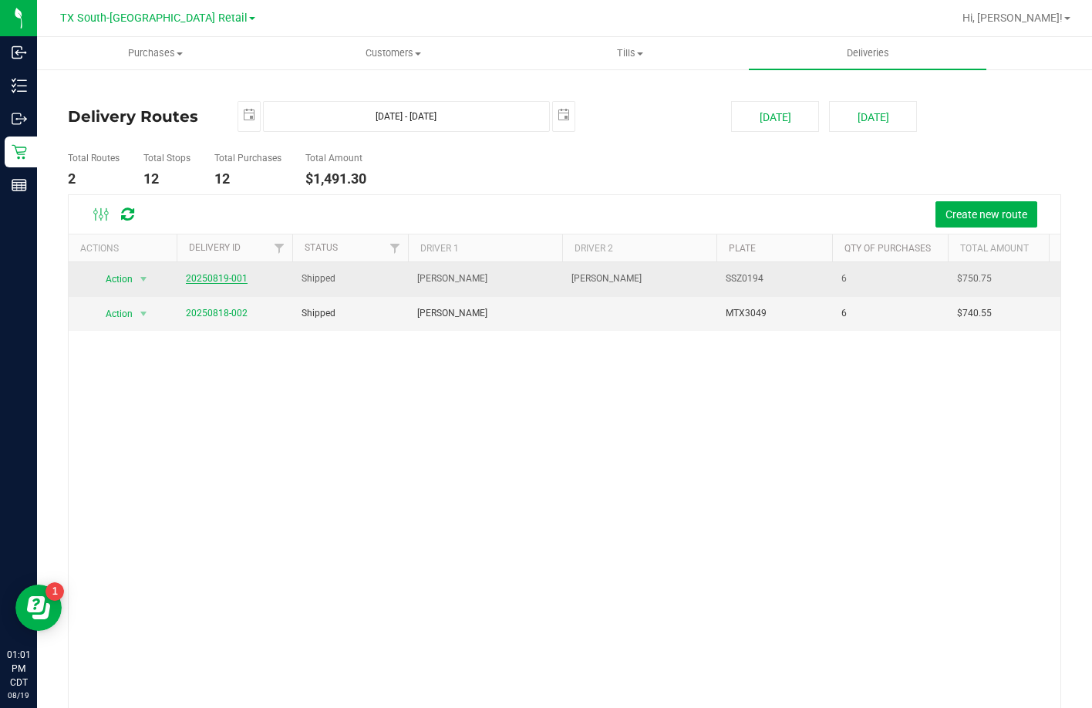
click at [233, 281] on link "20250819-001" at bounding box center [217, 278] width 62 height 11
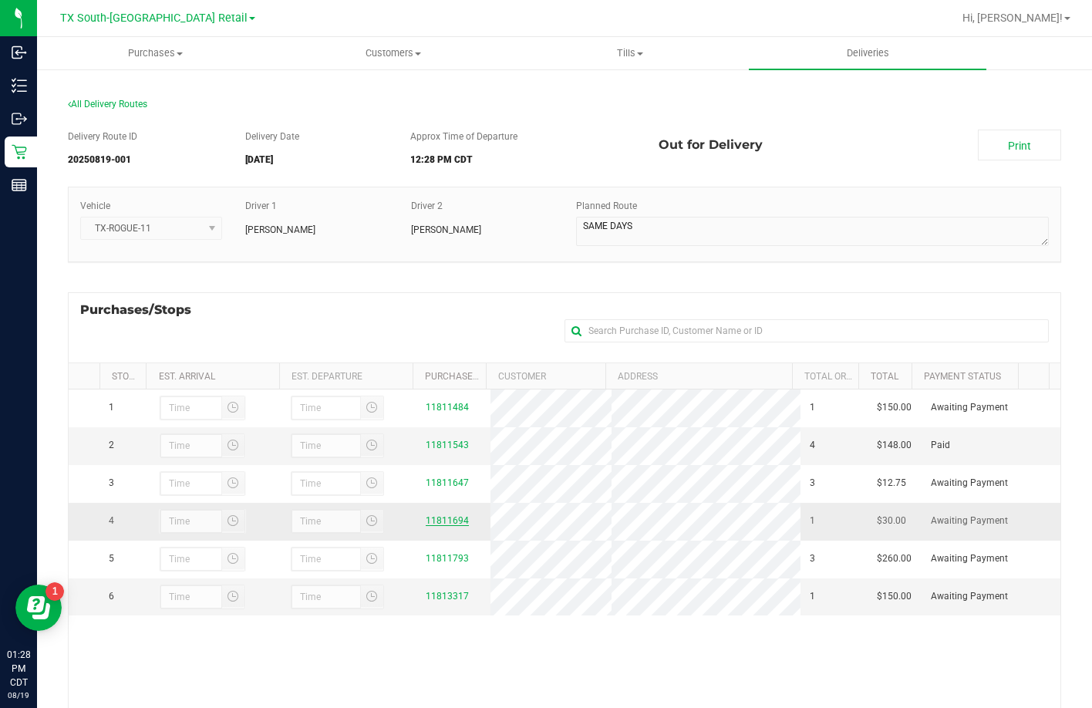
click at [439, 526] on link "11811694" at bounding box center [447, 520] width 43 height 11
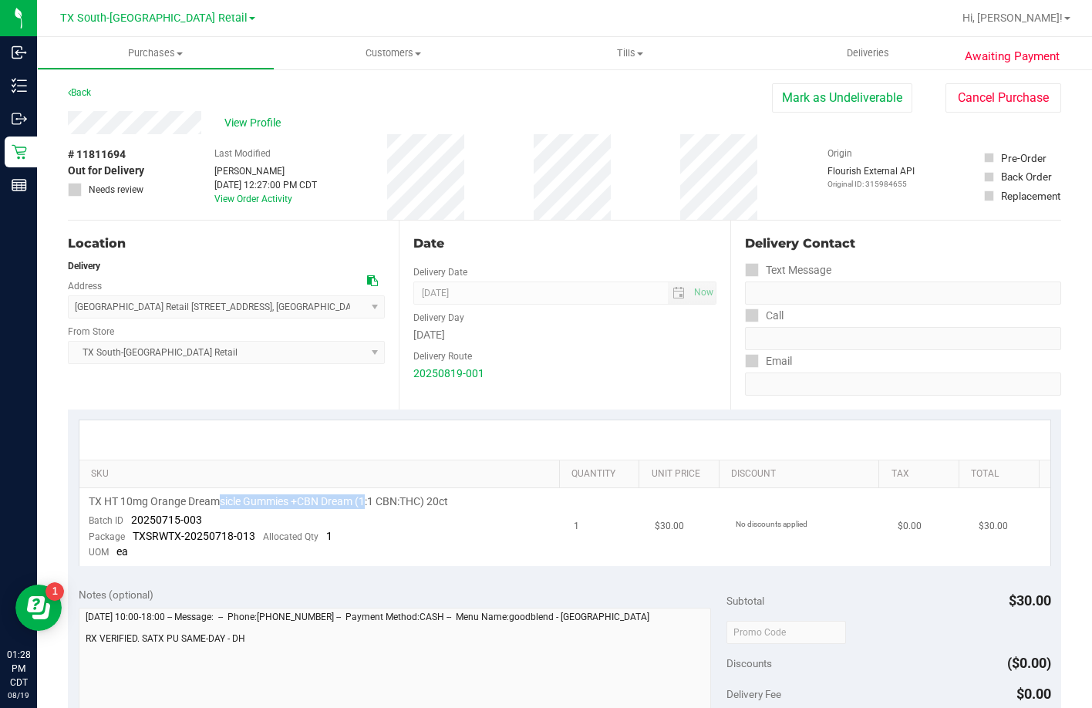
drag, startPoint x: 215, startPoint y: 495, endPoint x: 366, endPoint y: 507, distance: 151.6
click at [366, 507] on span "TX HT 10mg Orange Dreamsicle Gummies +CBN Dream (1:1 CBN:THC) 20ct" at bounding box center [268, 501] width 359 height 15
drag, startPoint x: 372, startPoint y: 510, endPoint x: 406, endPoint y: 550, distance: 52.4
click at [372, 511] on td "TX HT 10mg Orange Dreamsicle Gummies +CBN Dream (1:1 CBN:THC) 20ct Batch ID 202…" at bounding box center [322, 527] width 486 height 78
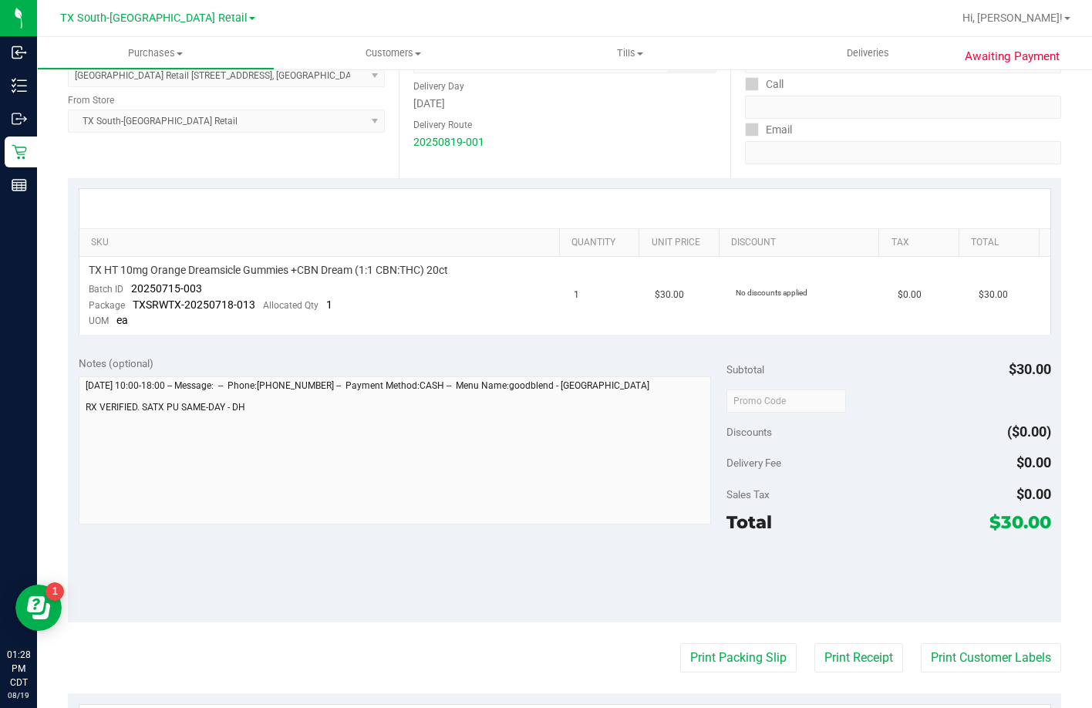
click at [189, 254] on th "SKU" at bounding box center [319, 243] width 480 height 28
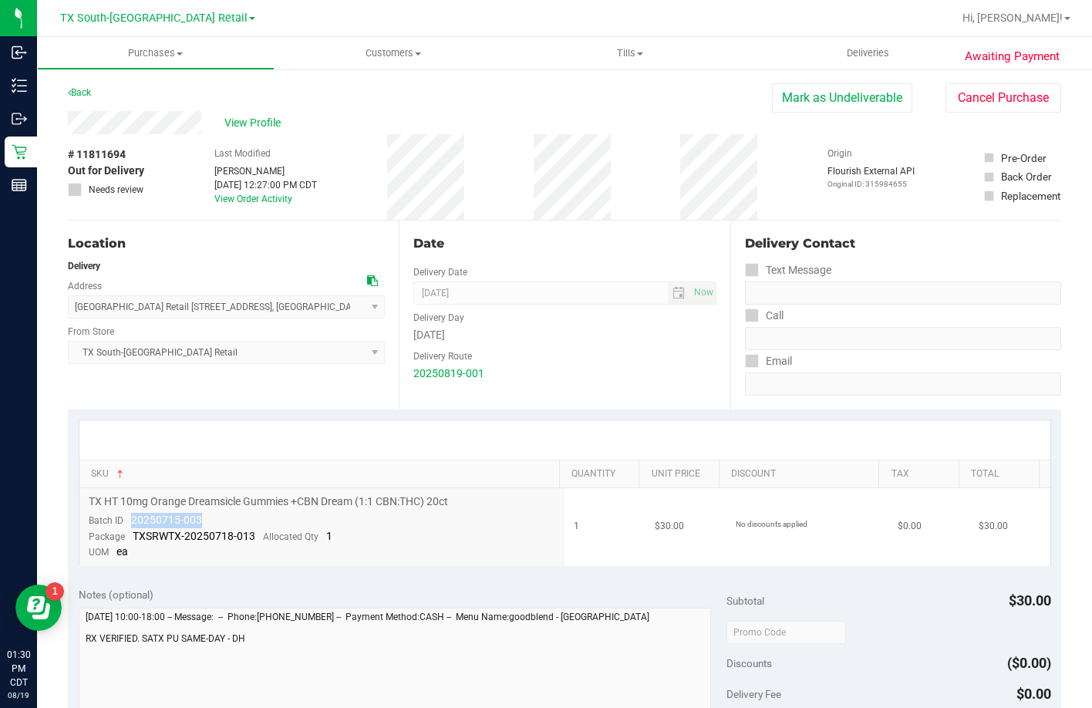
drag, startPoint x: 203, startPoint y: 515, endPoint x: 130, endPoint y: 518, distance: 72.5
click at [130, 518] on td "TX HT 10mg Orange Dreamsicle Gummies +CBN Dream (1:1 CBN:THC) 20ct Batch ID 202…" at bounding box center [322, 527] width 486 height 78
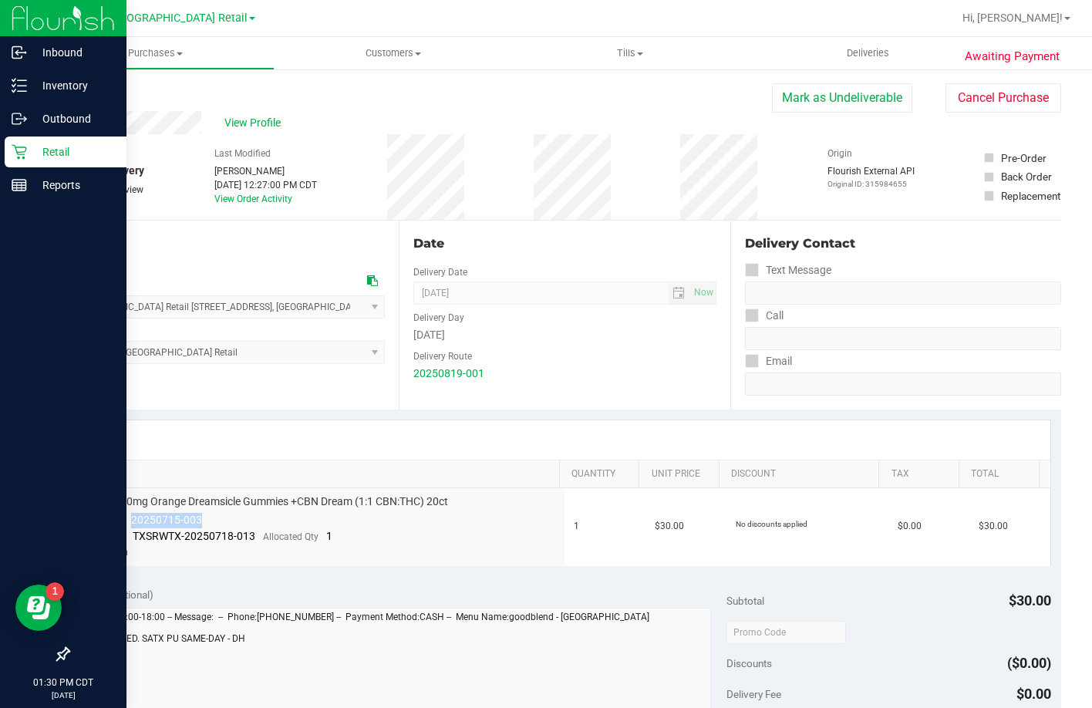
copy span "20250715-003"
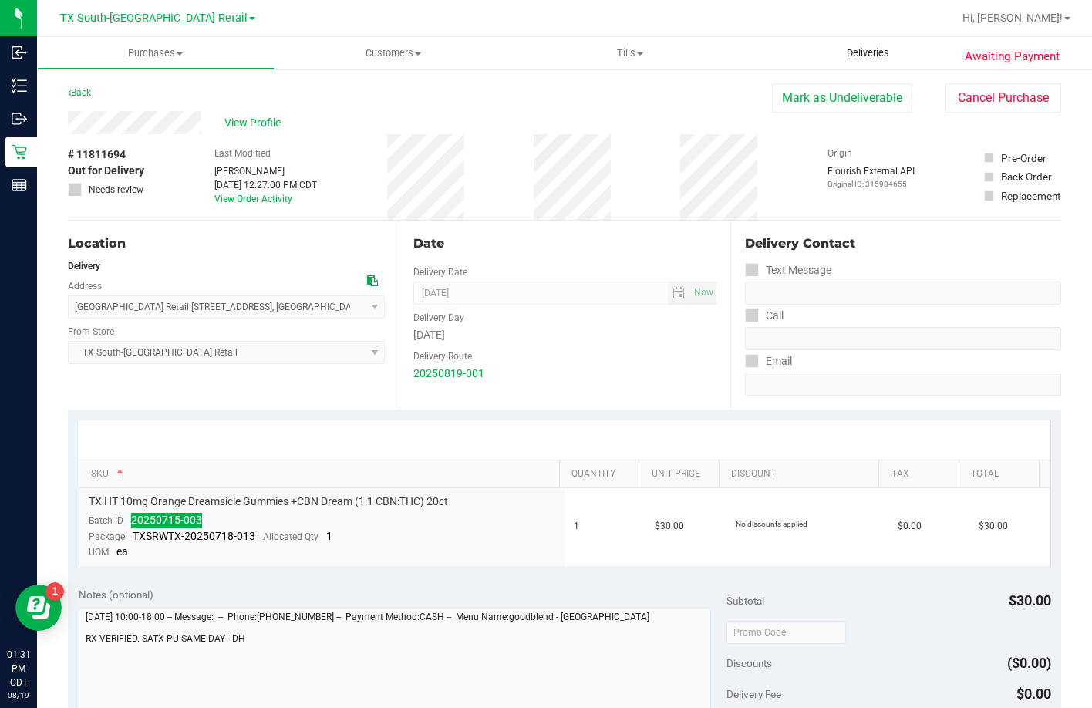
click at [876, 59] on span "Deliveries" at bounding box center [868, 53] width 84 height 14
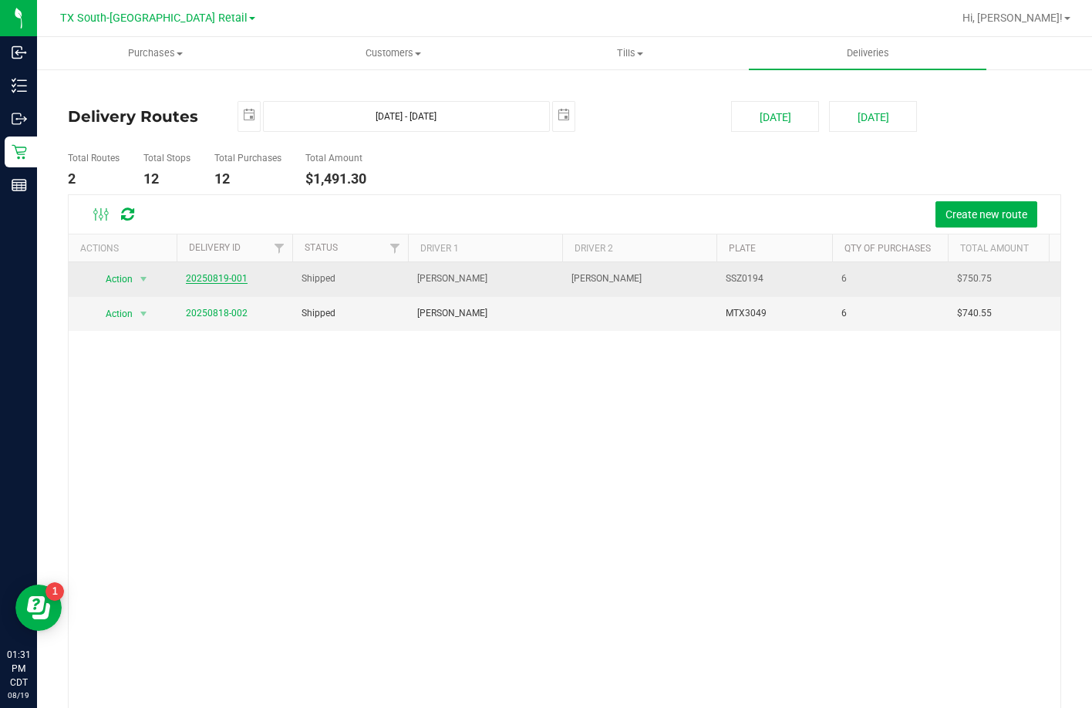
click at [236, 280] on link "20250819-001" at bounding box center [217, 278] width 62 height 11
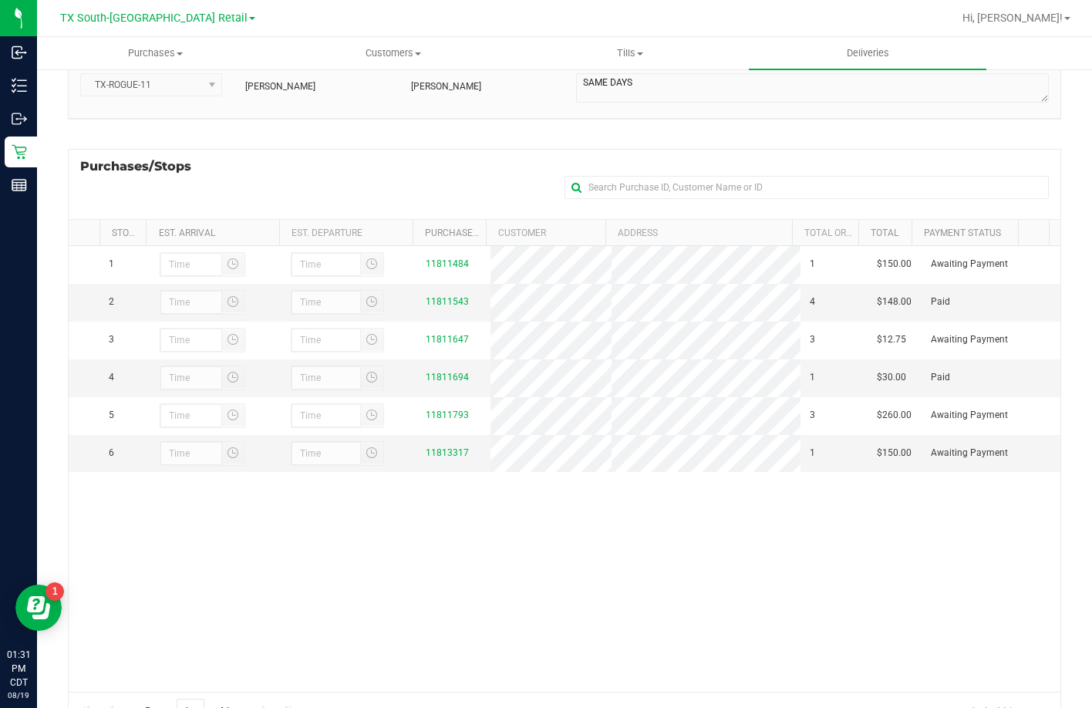
scroll to position [52, 0]
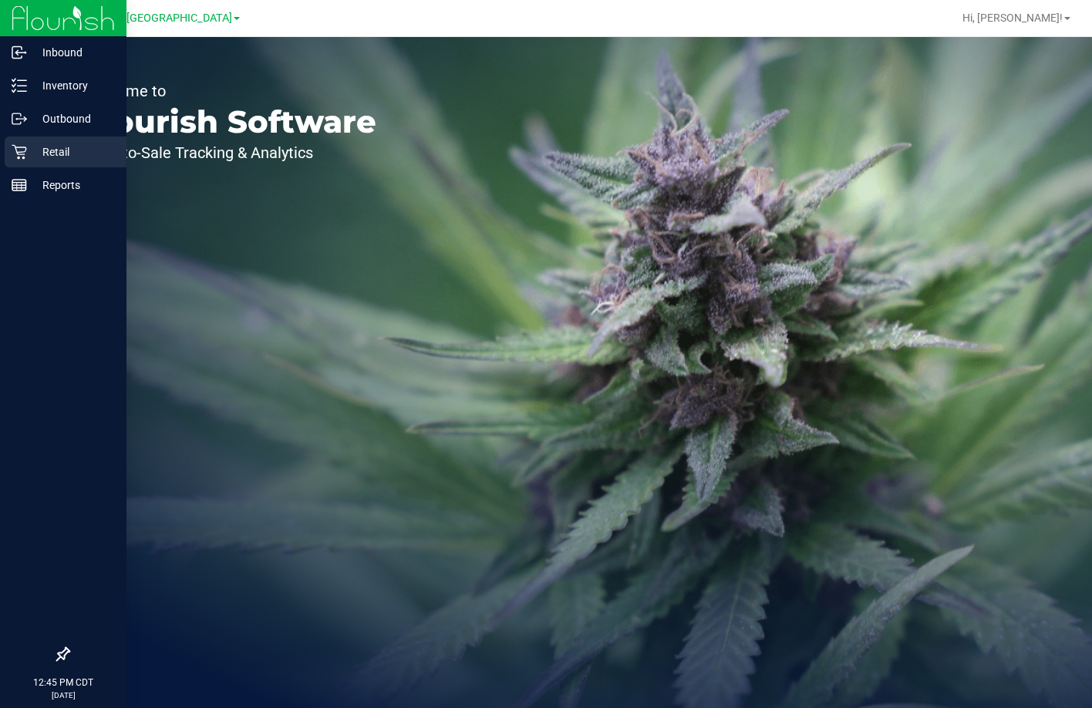
click at [15, 156] on icon at bounding box center [19, 151] width 15 height 15
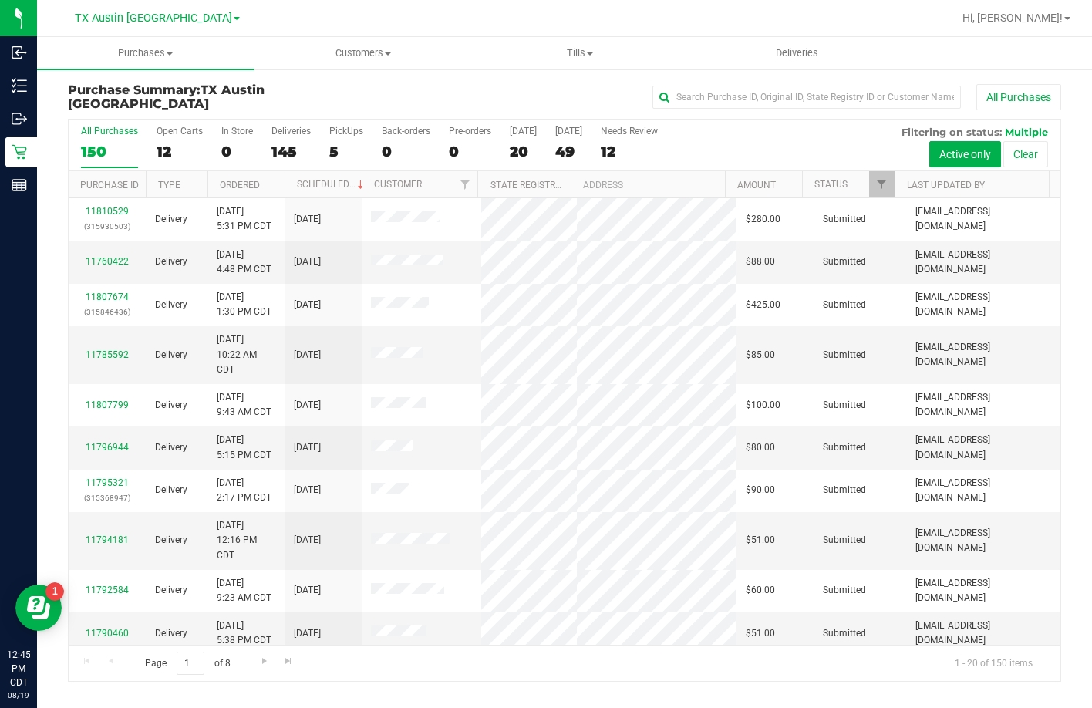
click at [327, 143] on div "All Purchases 150 Open Carts 12 In Store 0 Deliveries 145 PickUps 5 Back-orders…" at bounding box center [564, 145] width 991 height 52
click at [336, 143] on div "5" at bounding box center [346, 152] width 34 height 18
click at [0, 0] on input "PickUps 5" at bounding box center [0, 0] width 0 height 0
